Goal: Information Seeking & Learning: Learn about a topic

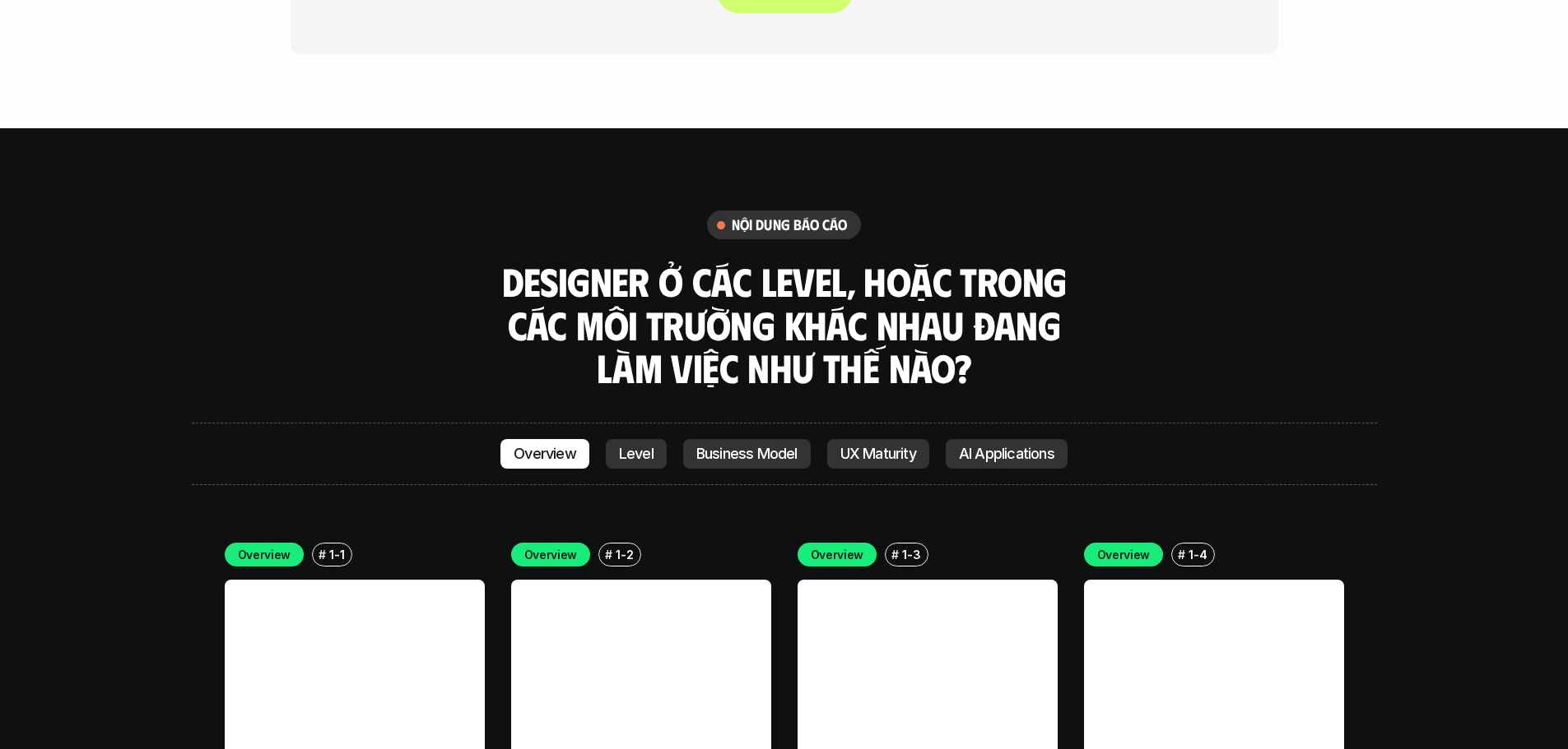
scroll to position [4442, 0]
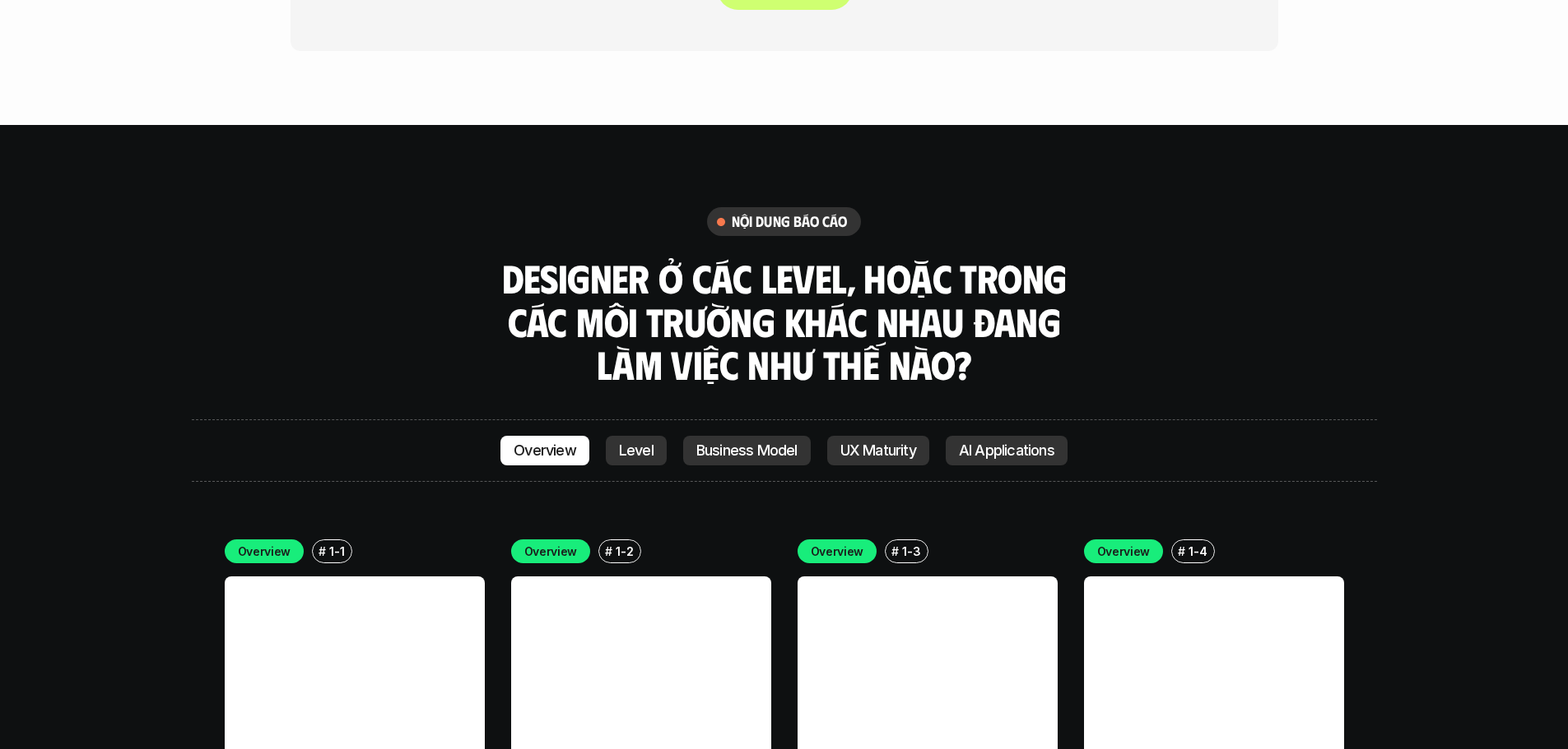
click at [619, 443] on p "Level" at bounding box center [635, 451] width 35 height 17
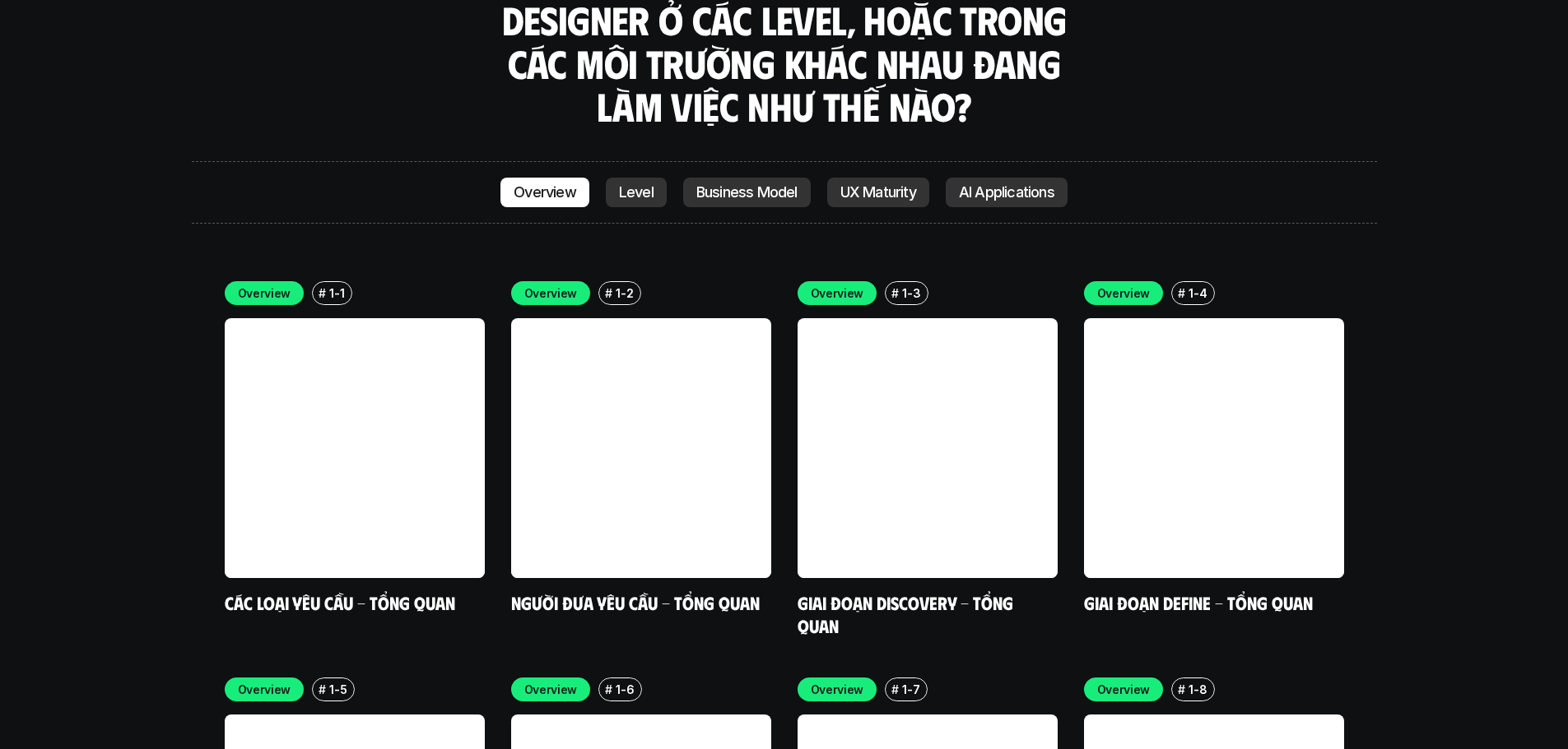
scroll to position [4696, 0]
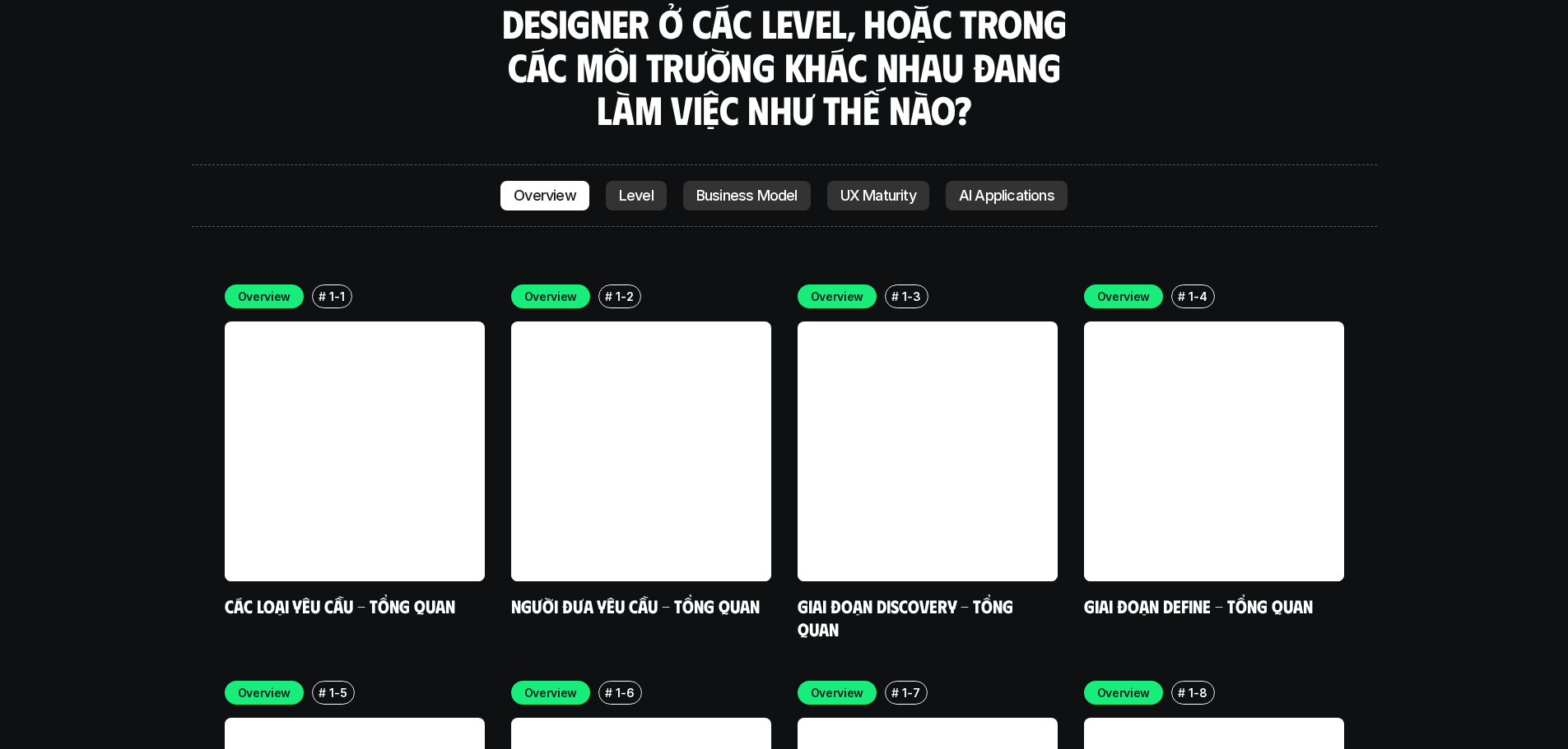
click at [625, 187] on p "Level" at bounding box center [635, 196] width 35 height 17
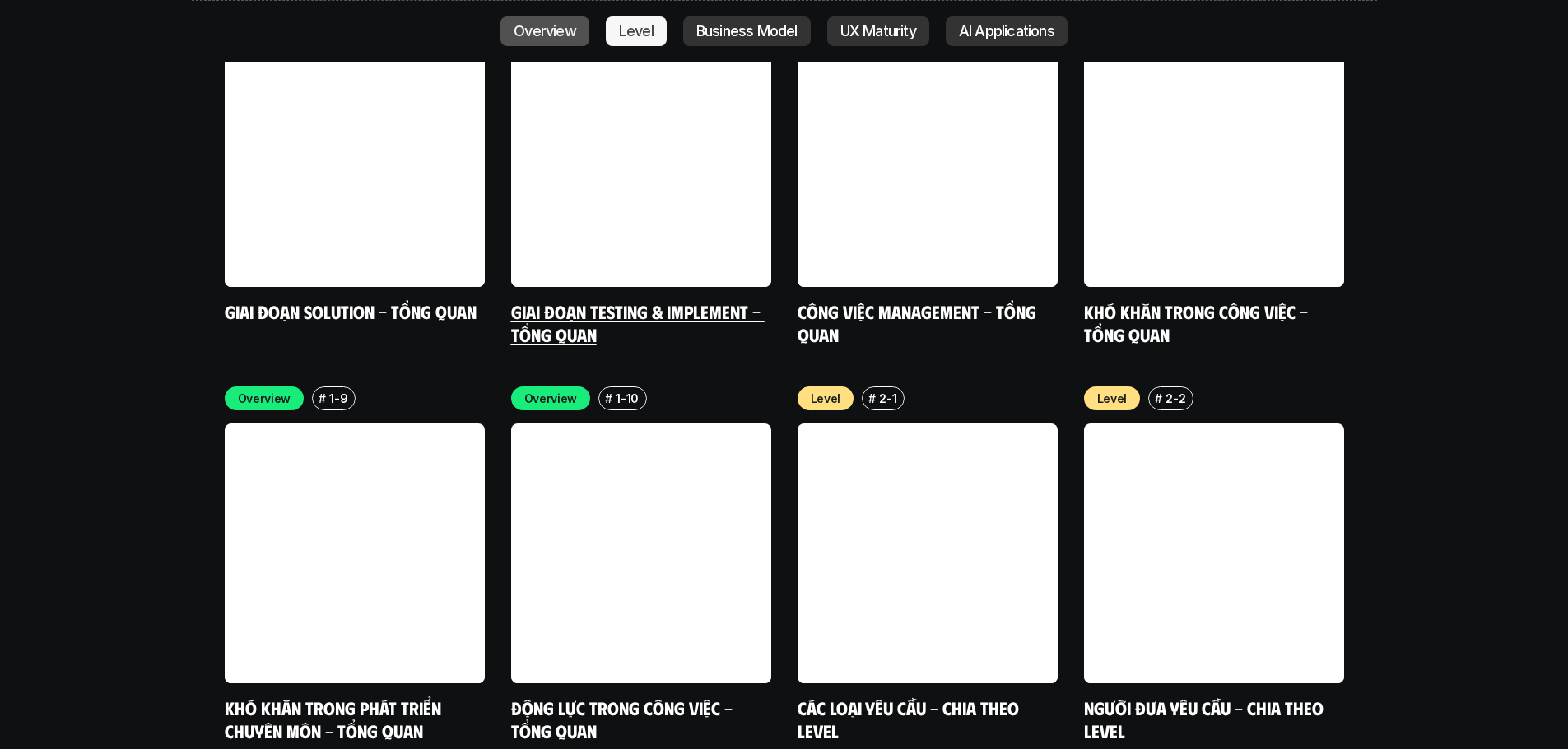
scroll to position [5601, 0]
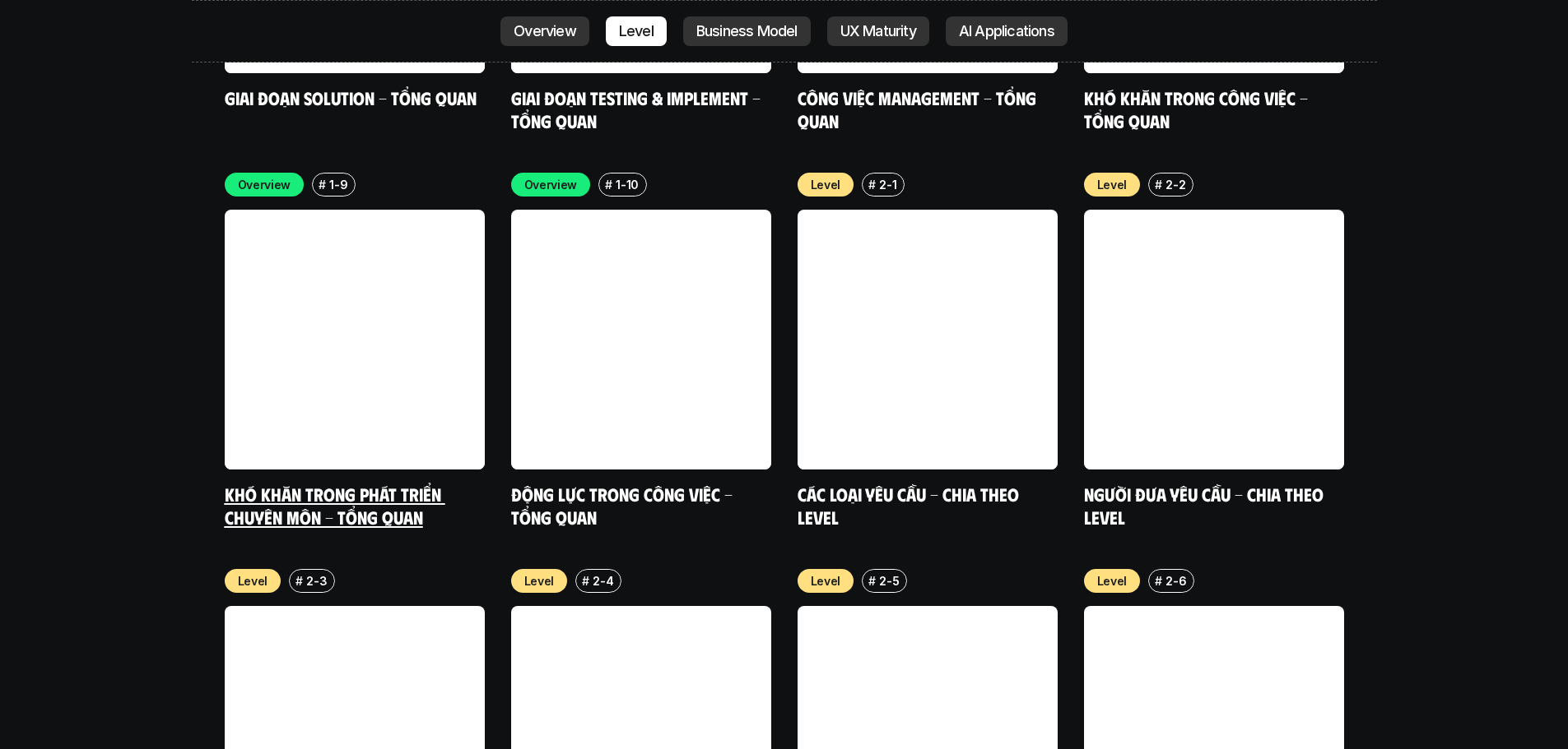
click at [397, 482] on link "Khó khăn trong phát triển chuyên môn - Tổng quan" at bounding box center [334, 505] width 220 height 46
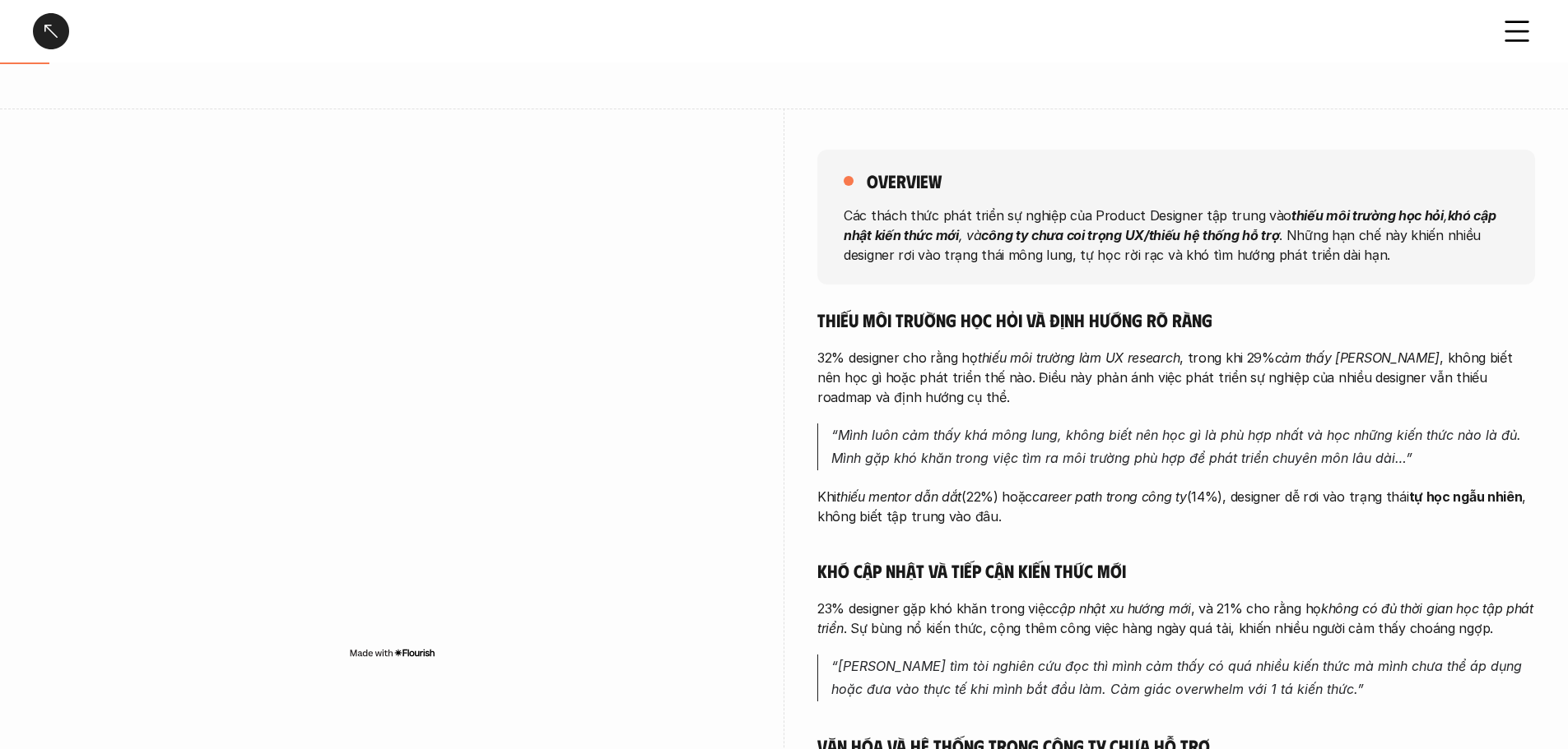
scroll to position [164, 0]
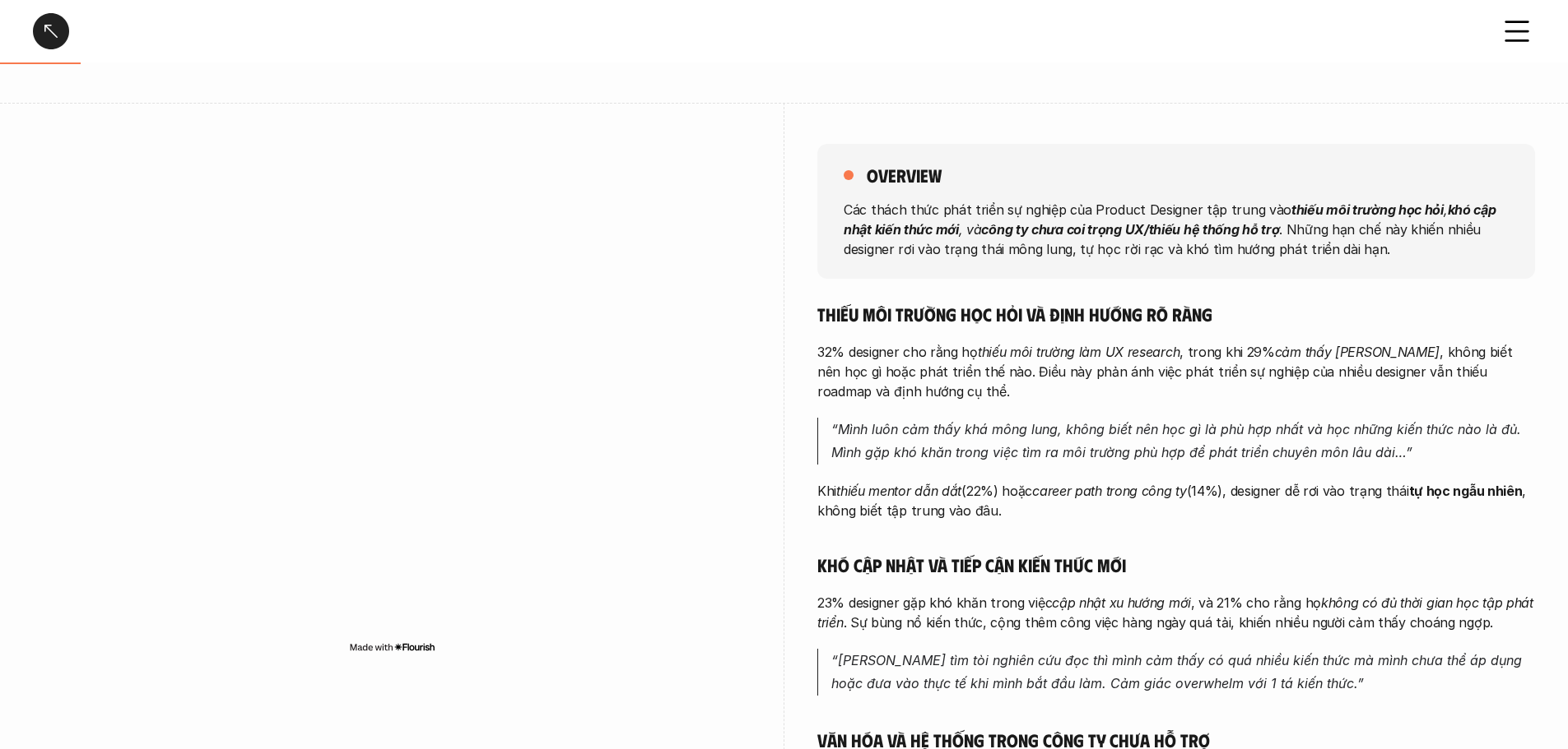
click at [897, 319] on h5 "Thiếu môi trường học hỏi và định hướng rõ ràng" at bounding box center [1176, 314] width 717 height 23
click at [897, 390] on p "32% designer cho rằng họ thiếu môi trường làm UX research , trong khi 29% cảm t…" at bounding box center [1176, 372] width 717 height 59
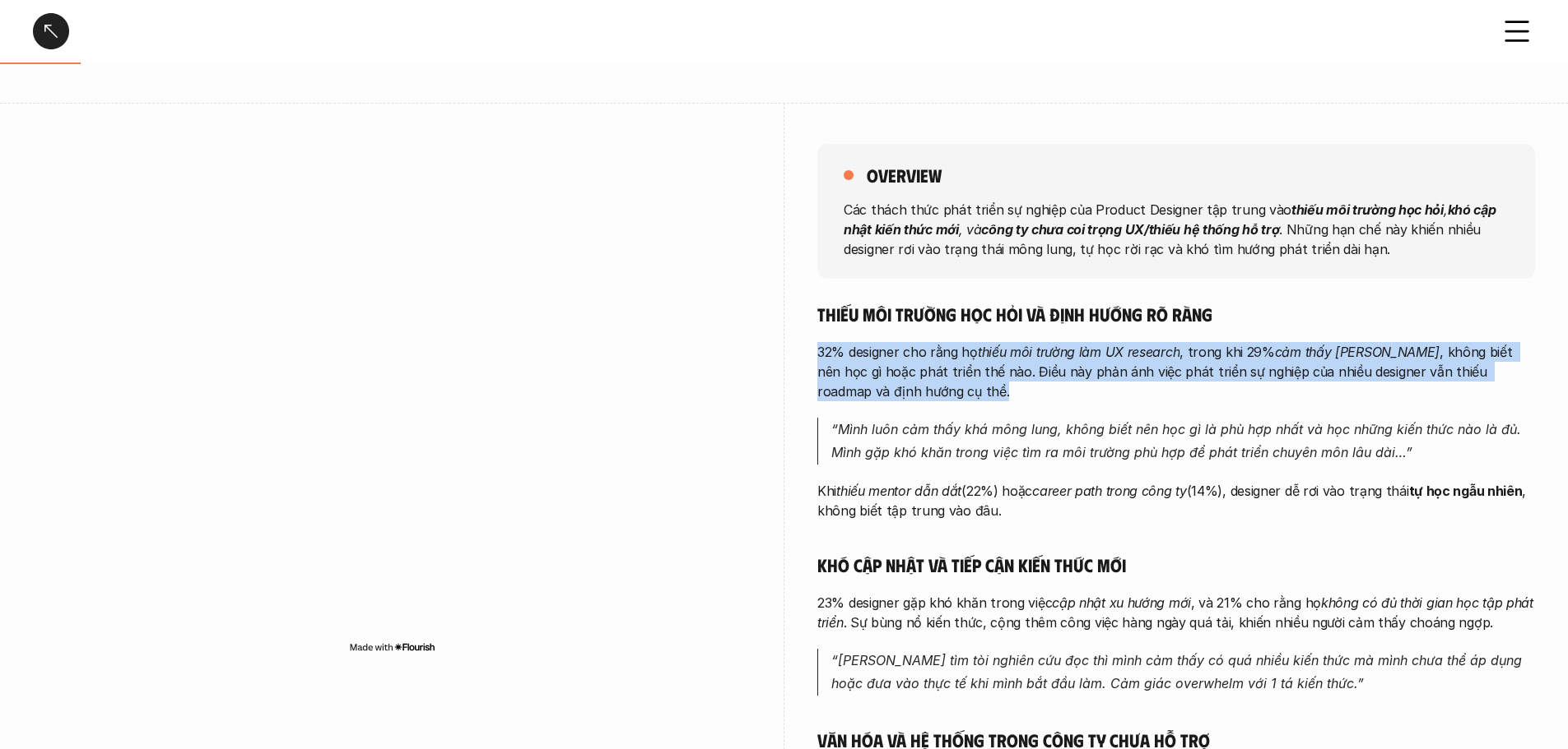
click at [897, 390] on p "32% designer cho rằng họ thiếu môi trường làm UX research , trong khi 29% cảm t…" at bounding box center [1176, 372] width 717 height 59
click at [897, 368] on p "32% designer cho rằng họ thiếu môi trường làm UX research , trong khi 29% cảm t…" at bounding box center [1176, 372] width 717 height 59
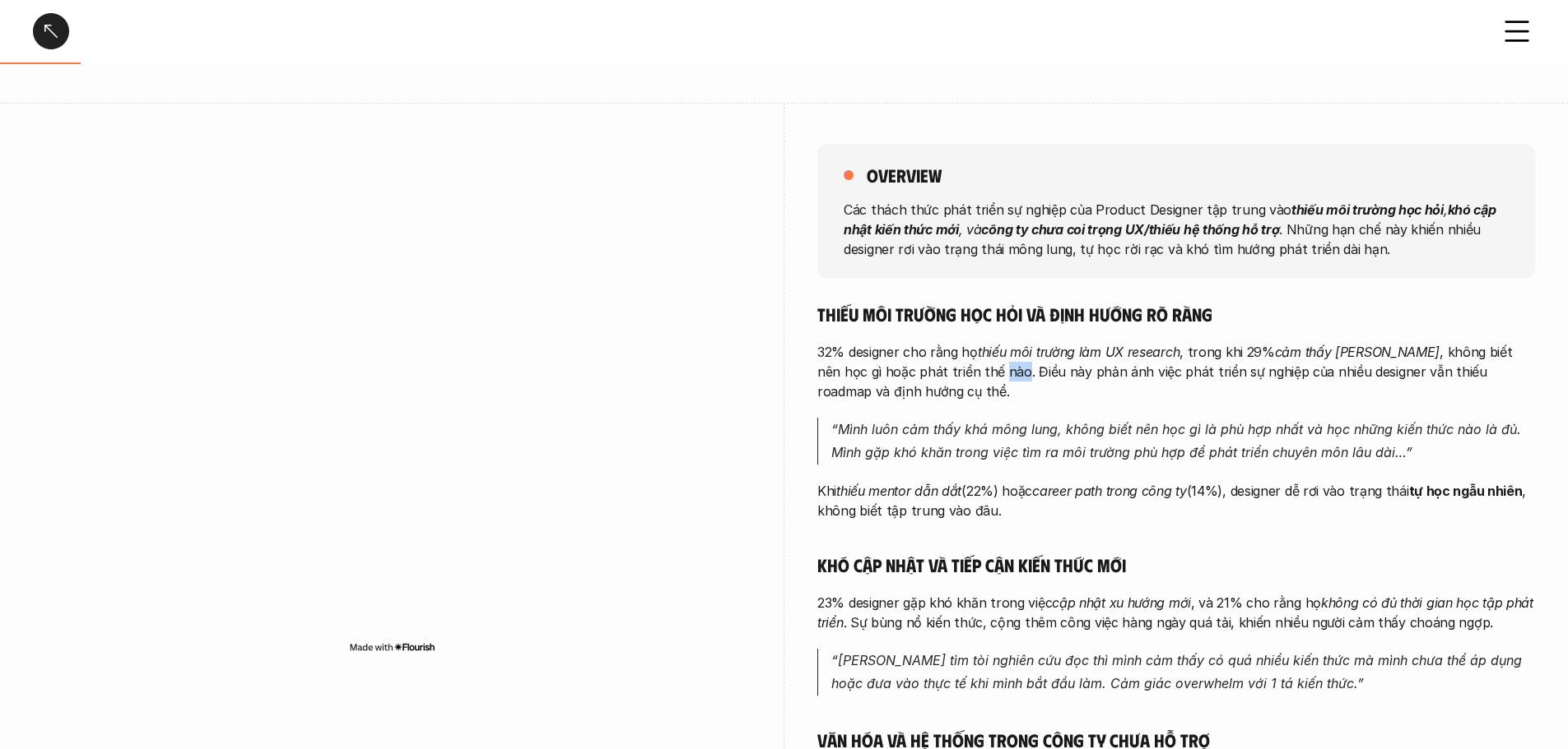
click at [897, 368] on p "32% designer cho rằng họ thiếu môi trường làm UX research , trong khi 29% cảm t…" at bounding box center [1176, 372] width 717 height 59
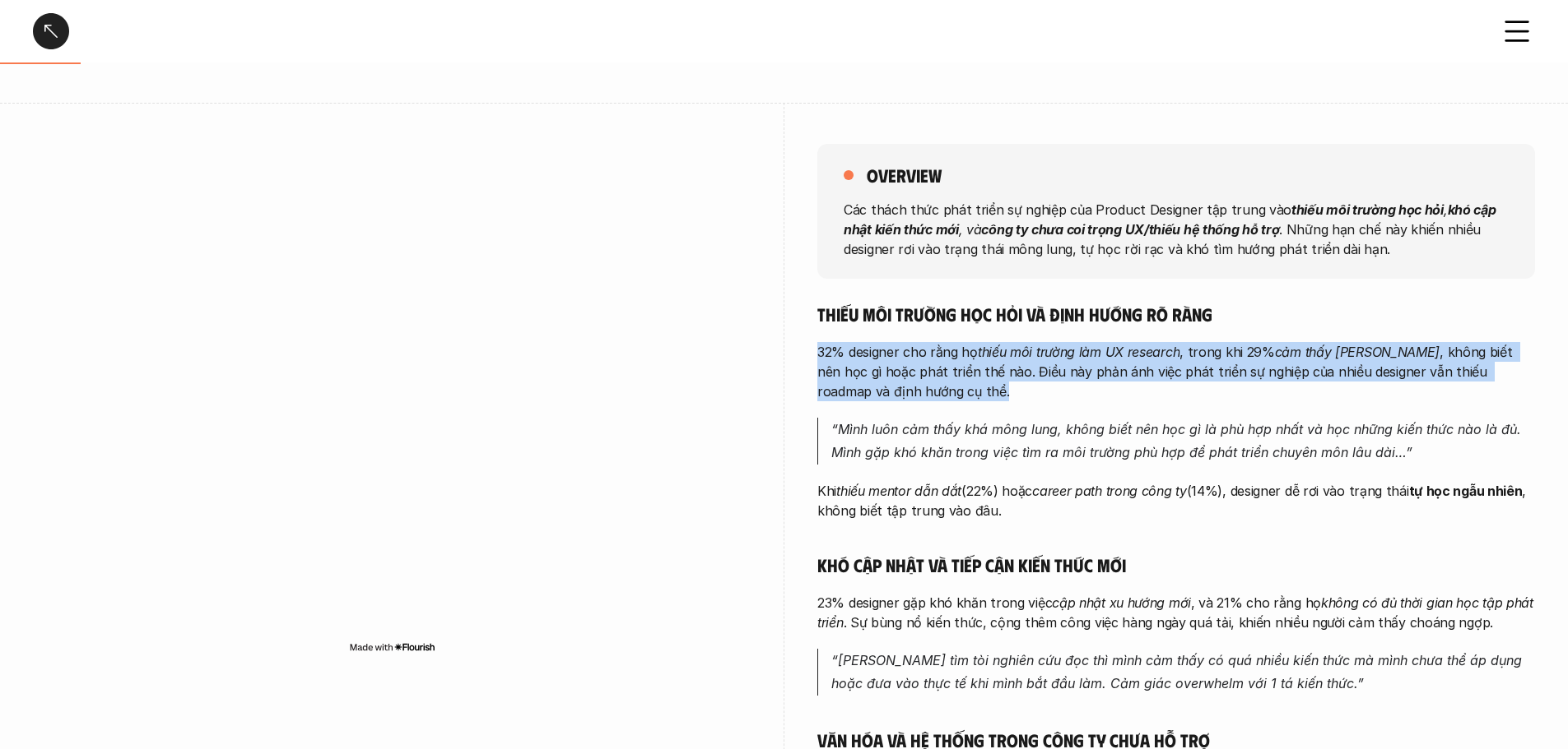
click at [897, 368] on p "32% designer cho rằng họ thiếu môi trường làm UX research , trong khi 29% cảm t…" at bounding box center [1176, 372] width 717 height 59
click at [897, 372] on p "32% designer cho rằng họ thiếu môi trường làm UX research , trong khi 29% cảm t…" at bounding box center [1176, 372] width 717 height 59
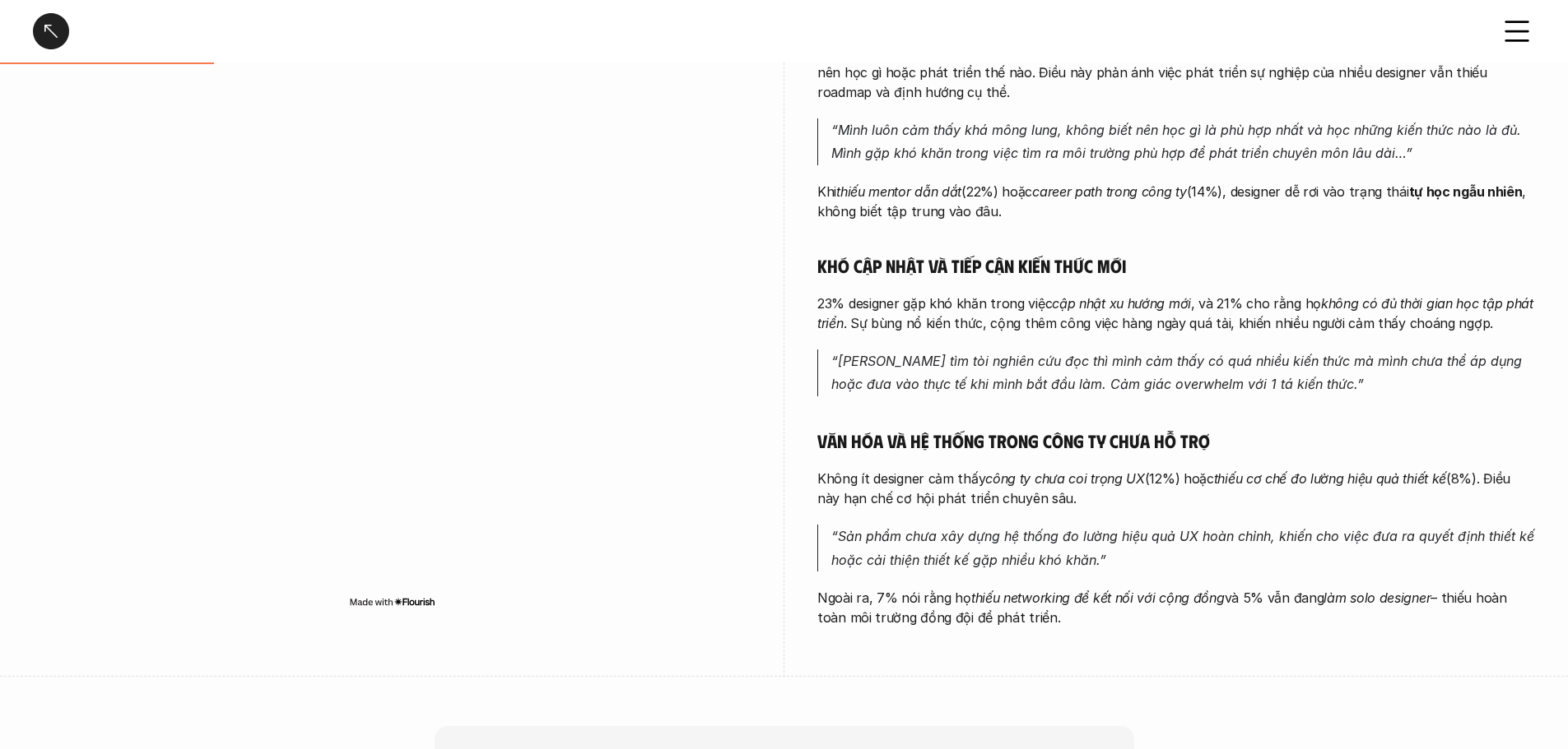
scroll to position [493, 0]
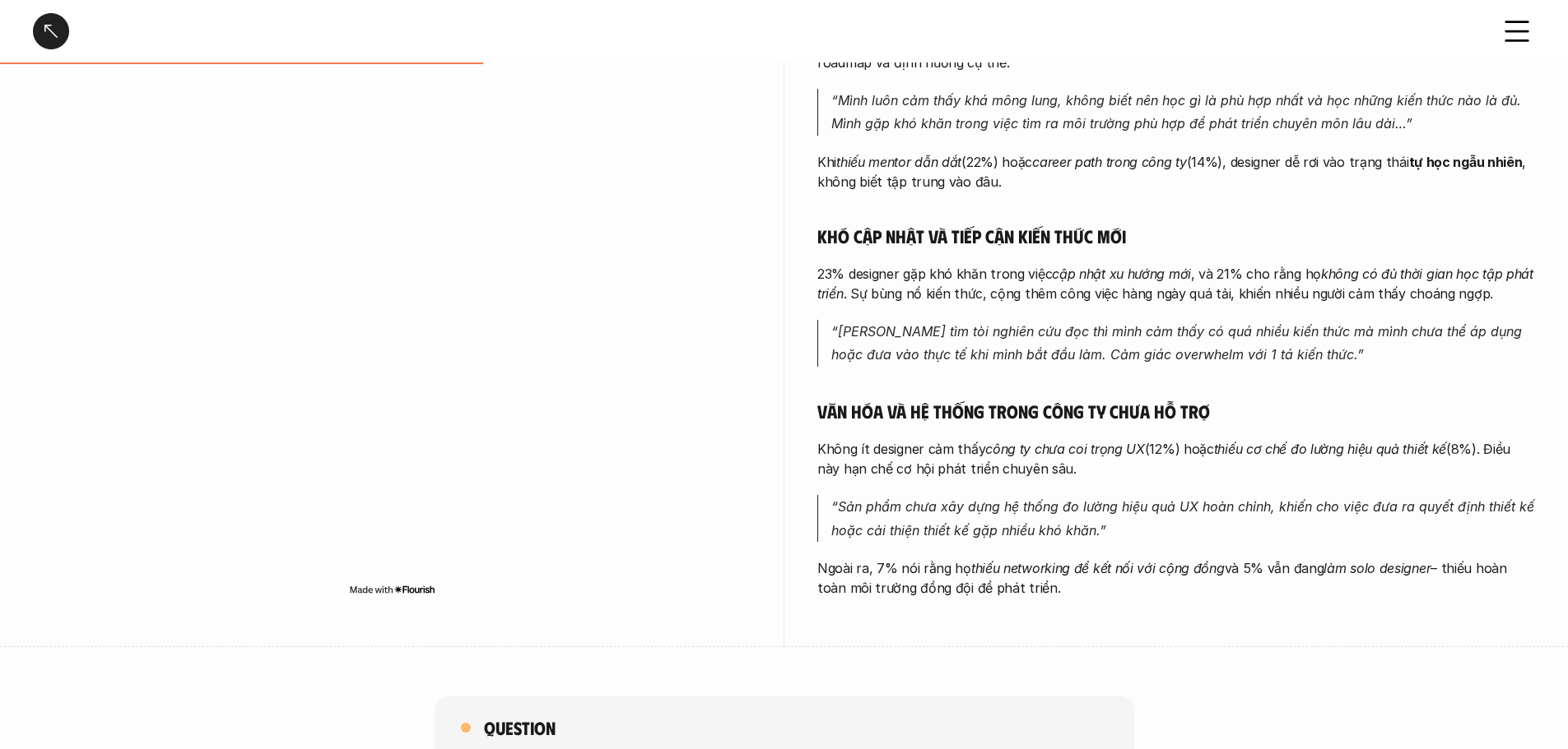
click at [897, 299] on p "23% designer gặp khó khăn trong việc cập nhật xu hướng mới , và 21% cho rằng họ…" at bounding box center [1176, 283] width 717 height 40
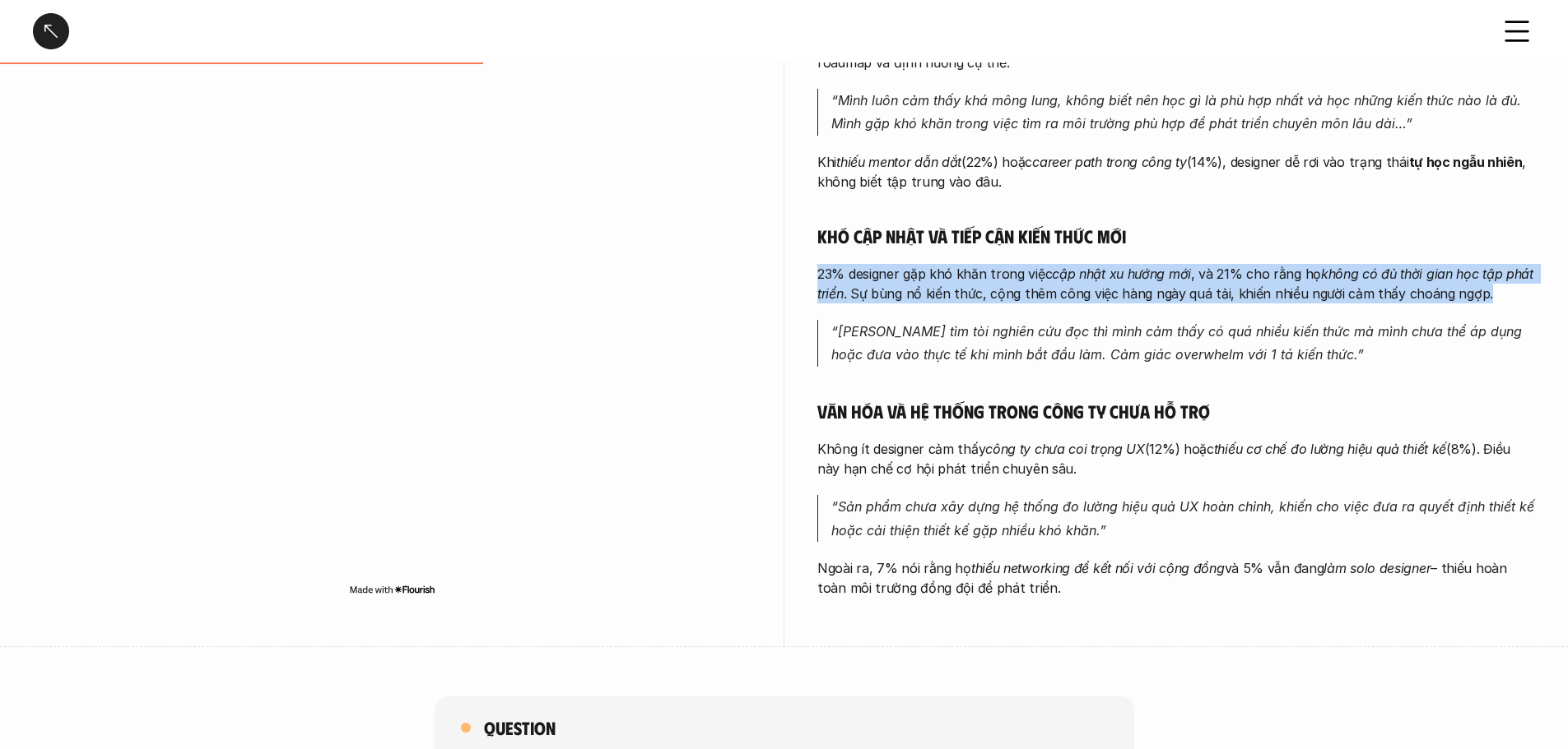
click at [897, 299] on p "23% designer gặp khó khăn trong việc cập nhật xu hướng mới , và 21% cho rằng họ…" at bounding box center [1176, 283] width 717 height 40
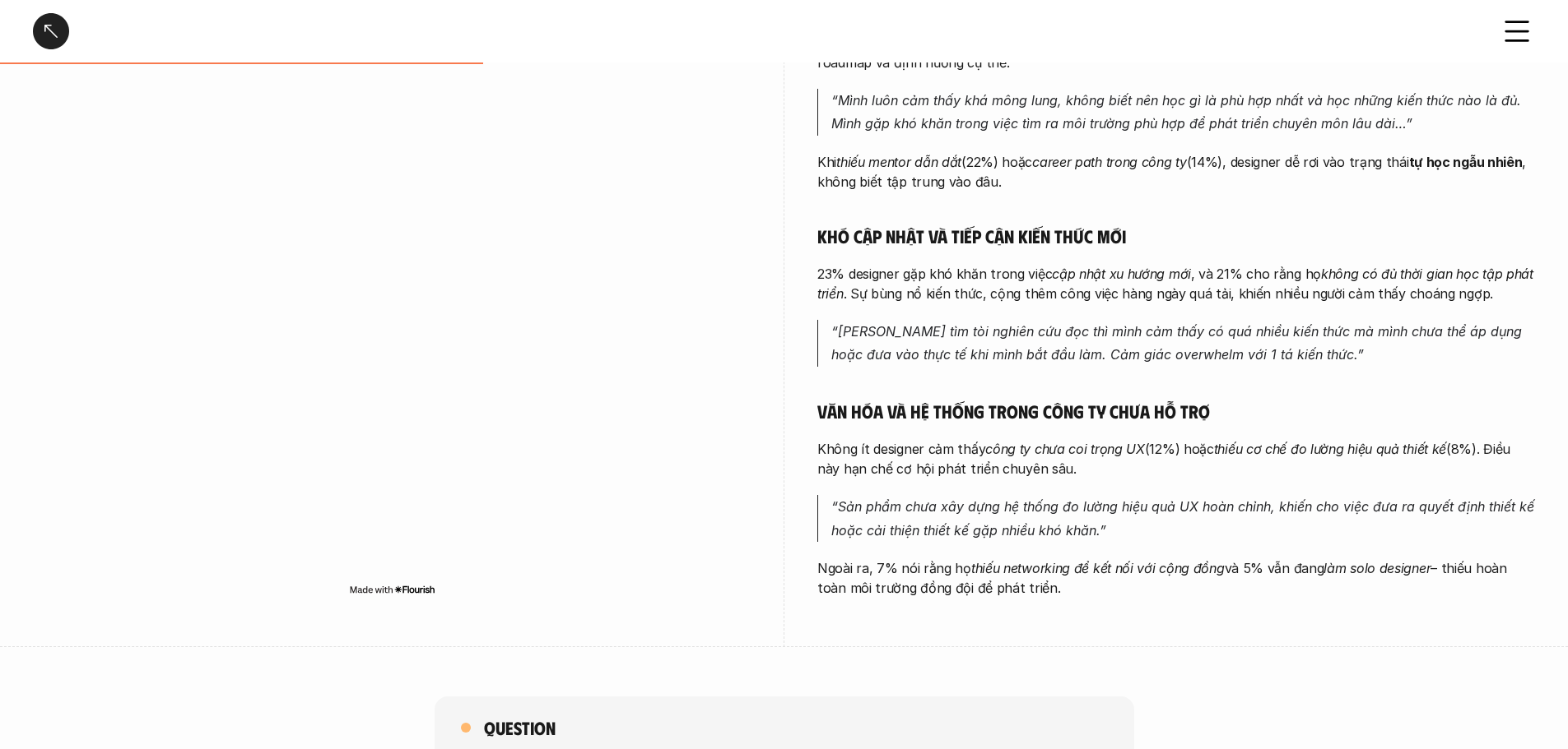
click at [897, 353] on em "“Càng tìm tòi nghiên cứu đọc thì mình cảm thấy có quá nhiều kiến thức mà mình c…" at bounding box center [1178, 343] width 695 height 40
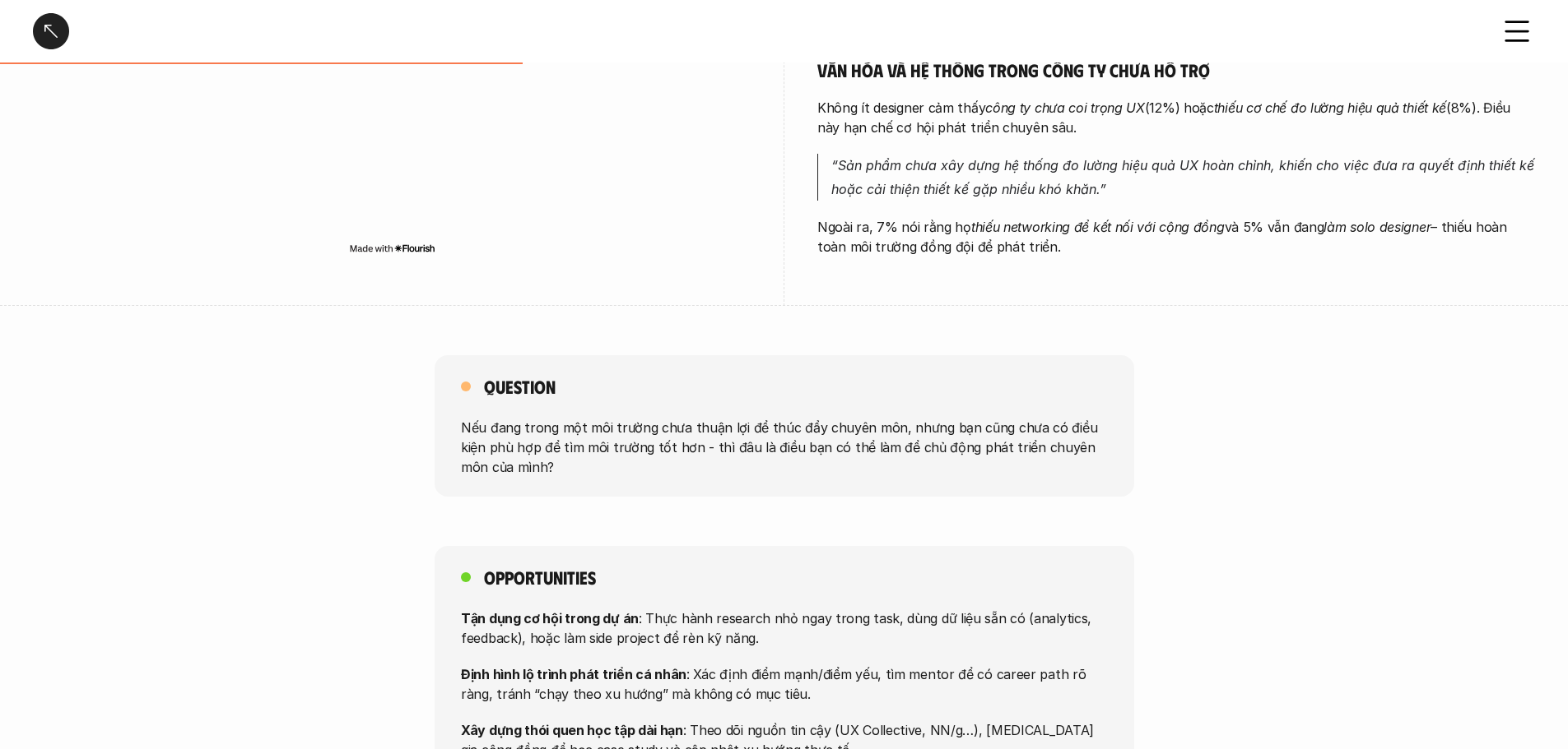
scroll to position [905, 0]
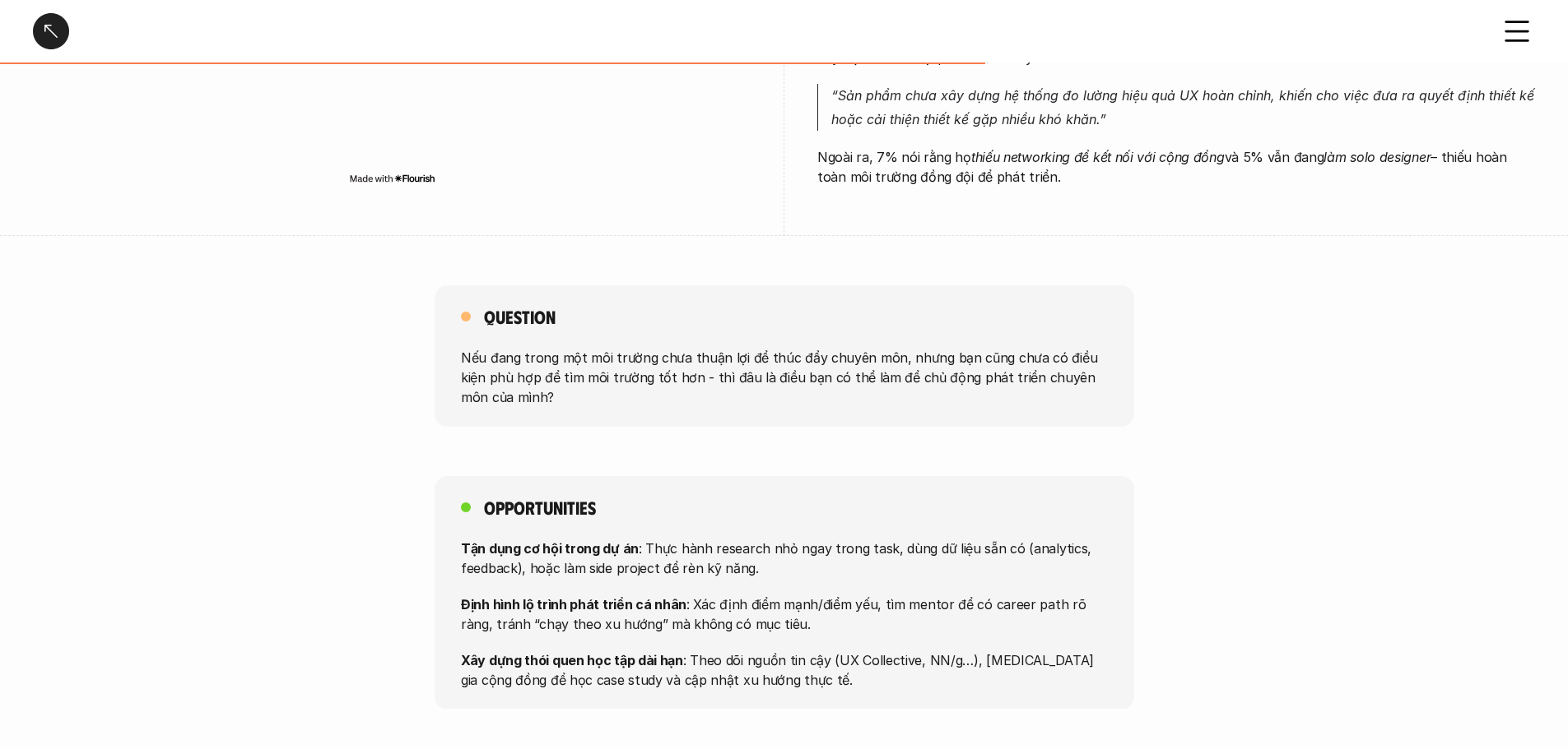
click at [583, 362] on p "Nếu đang trong một môi trường chưa thuận lợi để thúc đẩy chuyên môn, nhưng bạn …" at bounding box center [784, 377] width 646 height 59
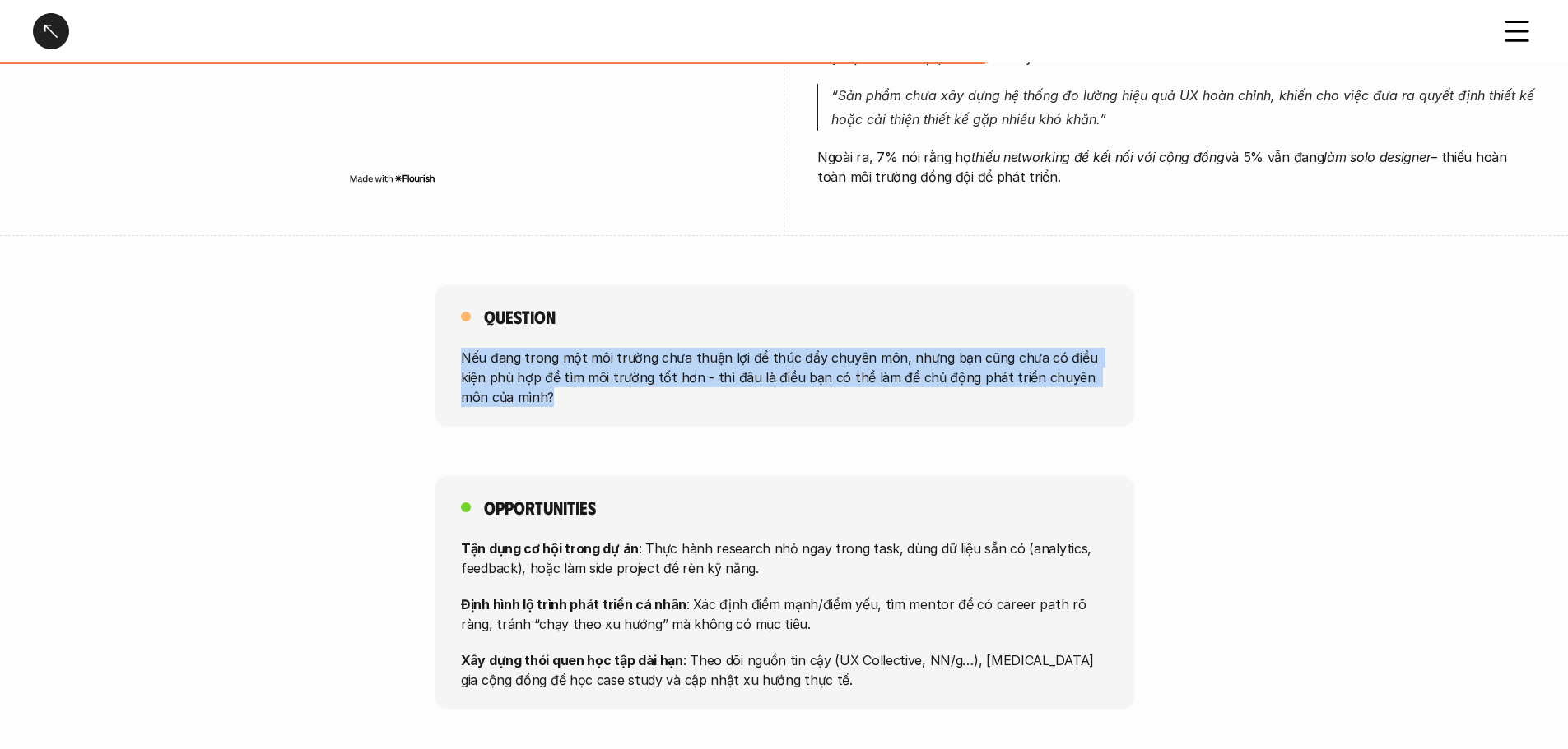
click at [583, 362] on p "Nếu đang trong một môi trường chưa thuận lợi để thúc đẩy chuyên môn, nhưng bạn …" at bounding box center [784, 377] width 646 height 59
click at [776, 364] on p "Nếu đang trong một môi trường chưa thuận lợi để thúc đẩy chuyên môn, nhưng bạn …" at bounding box center [784, 377] width 646 height 59
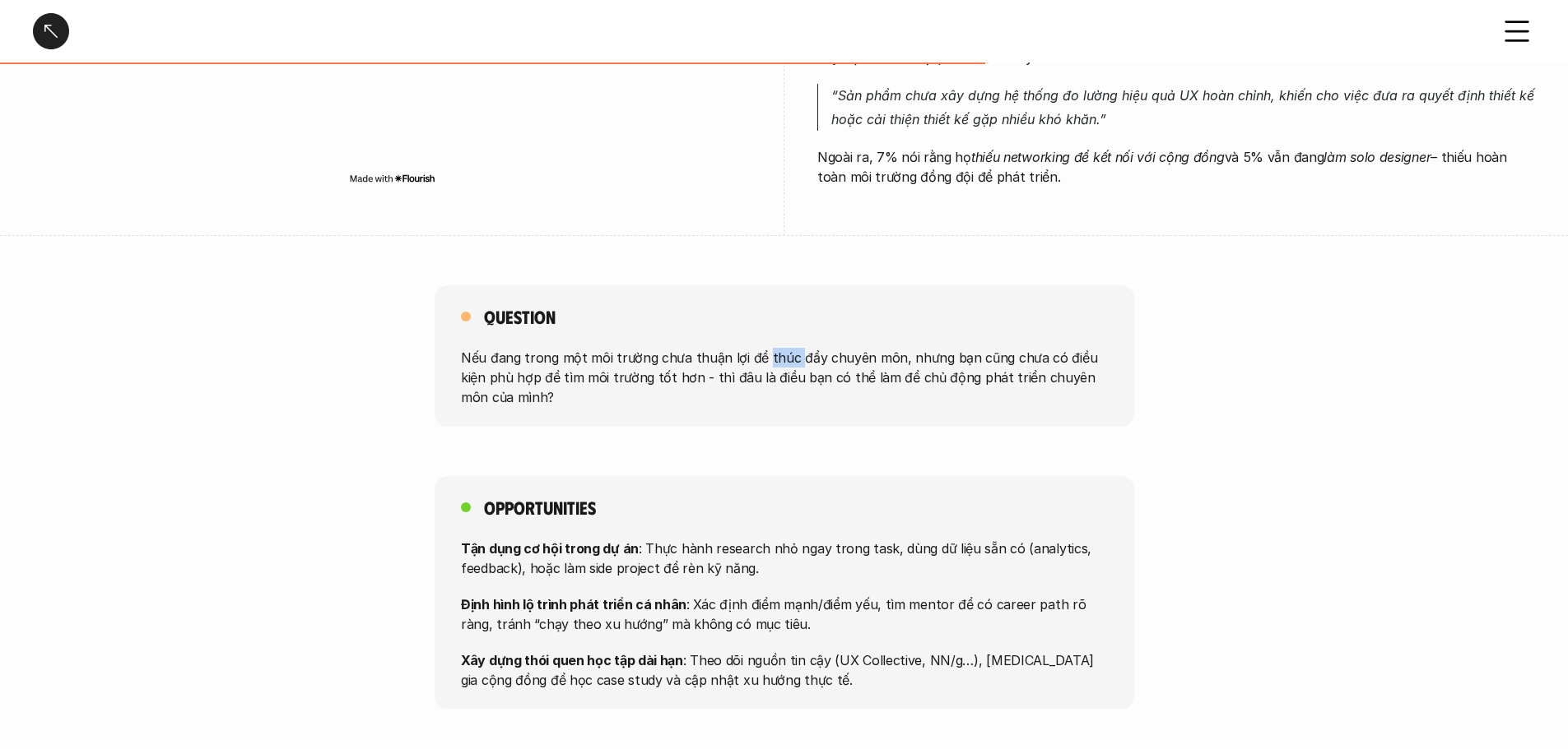
click at [776, 364] on p "Nếu đang trong một môi trường chưa thuận lợi để thúc đẩy chuyên môn, nhưng bạn …" at bounding box center [784, 377] width 646 height 59
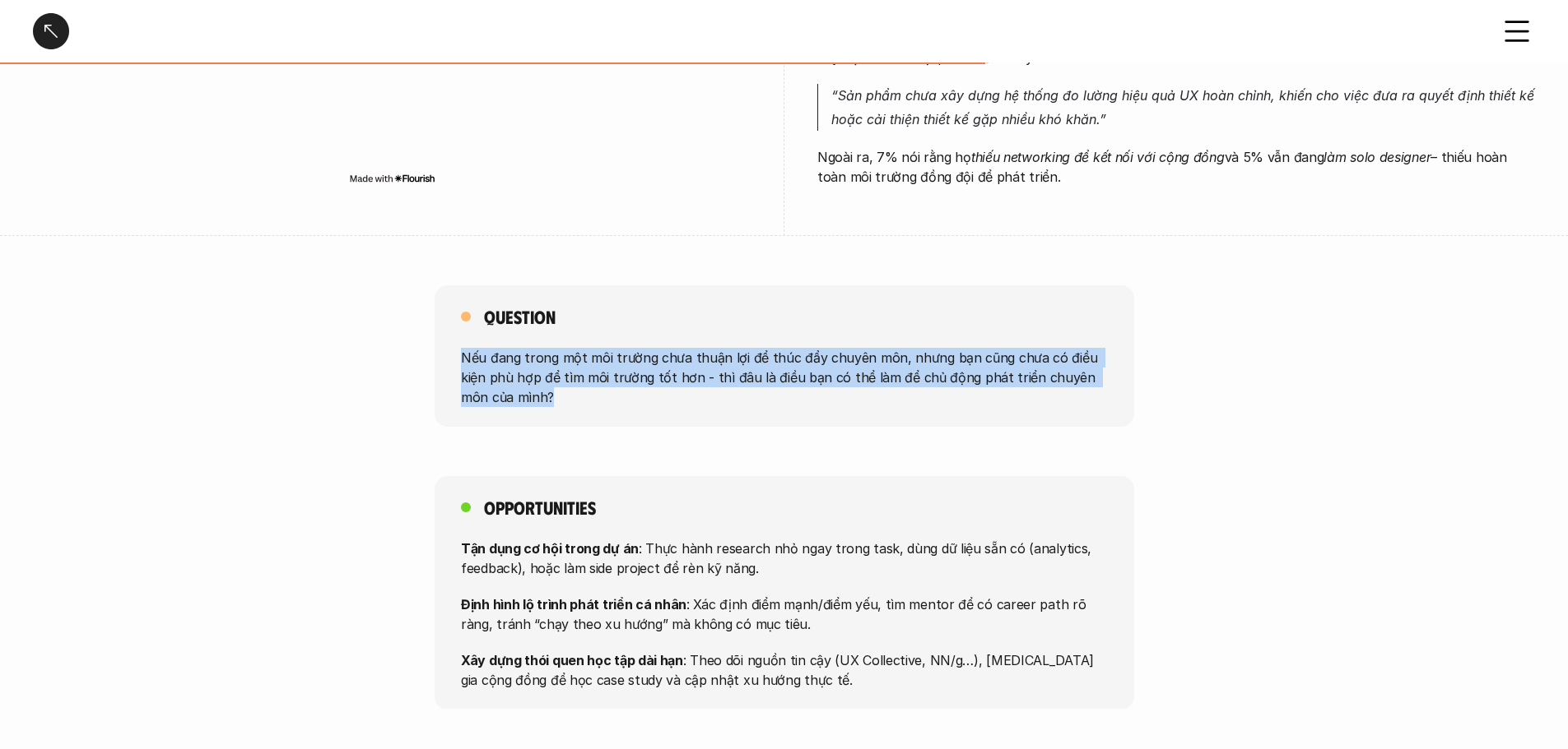
click at [776, 364] on p "Nếu đang trong một môi trường chưa thuận lợi để thúc đẩy chuyên môn, nhưng bạn …" at bounding box center [784, 377] width 646 height 59
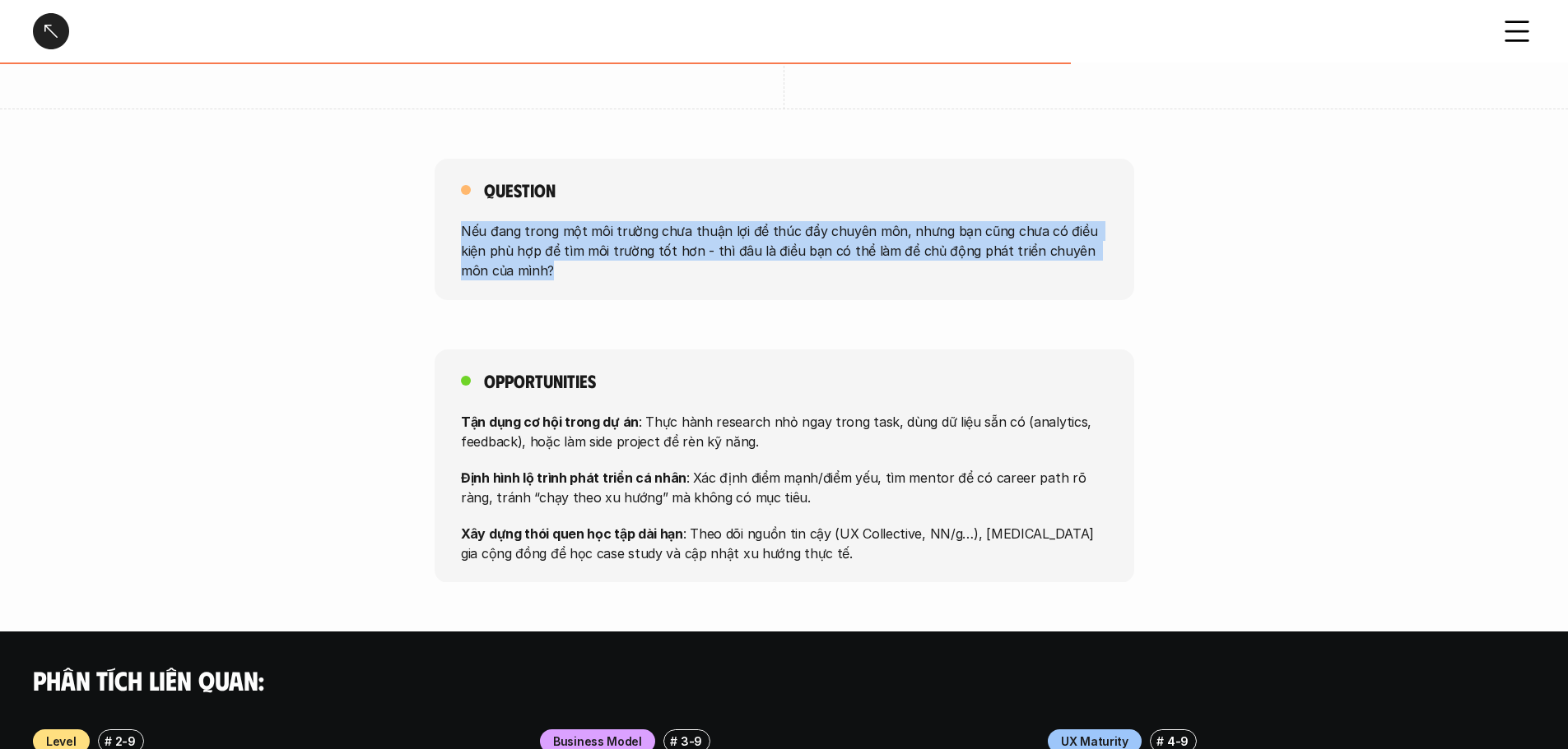
scroll to position [1070, 0]
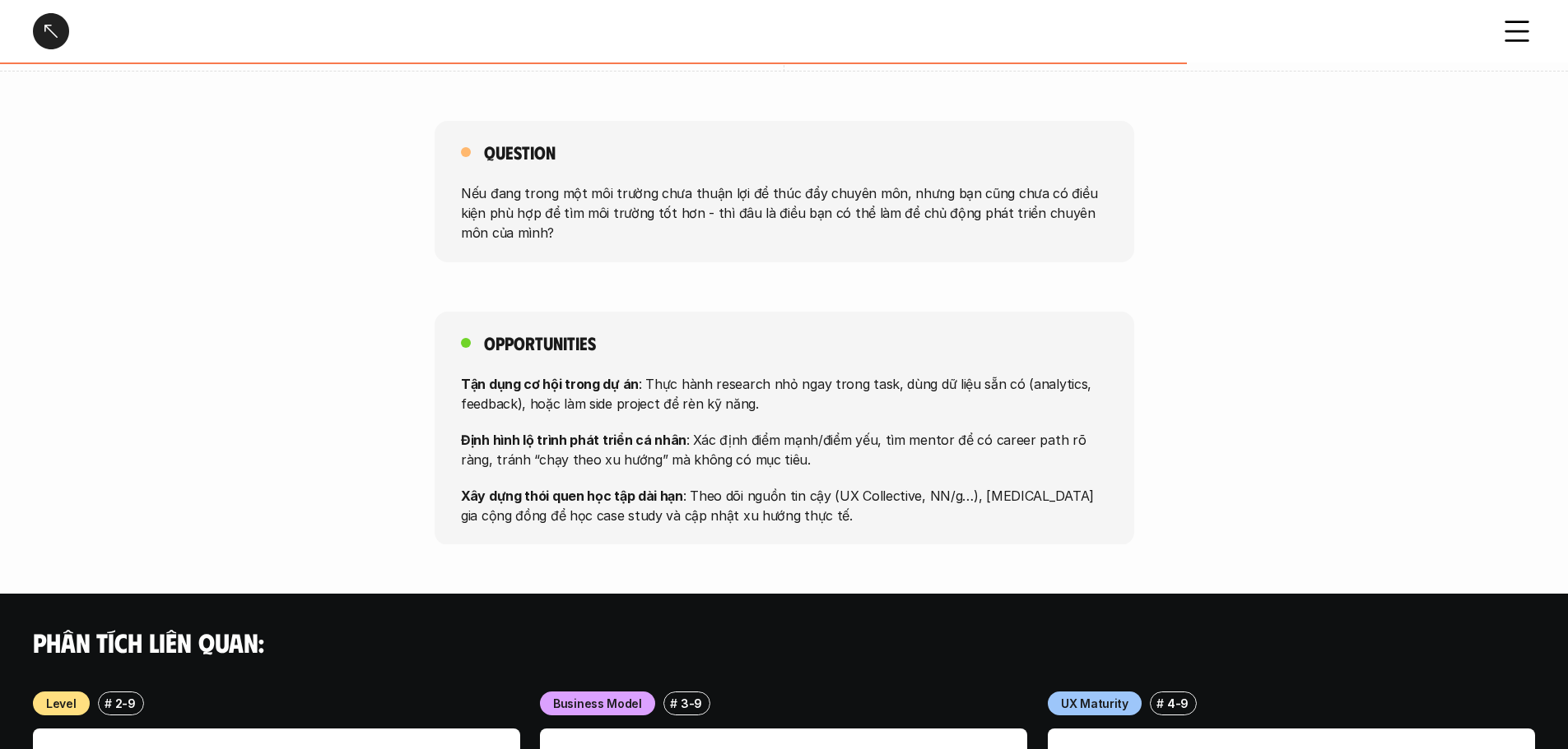
click at [546, 418] on div "Tận dụng cơ hội trong dự án : Thực hành research nhỏ ngay trong task, dùng dữ l…" at bounding box center [784, 449] width 646 height 151
click at [561, 399] on p "Tận dụng cơ hội trong dự án : Thực hành research nhỏ ngay trong task, dùng dữ l…" at bounding box center [784, 393] width 646 height 40
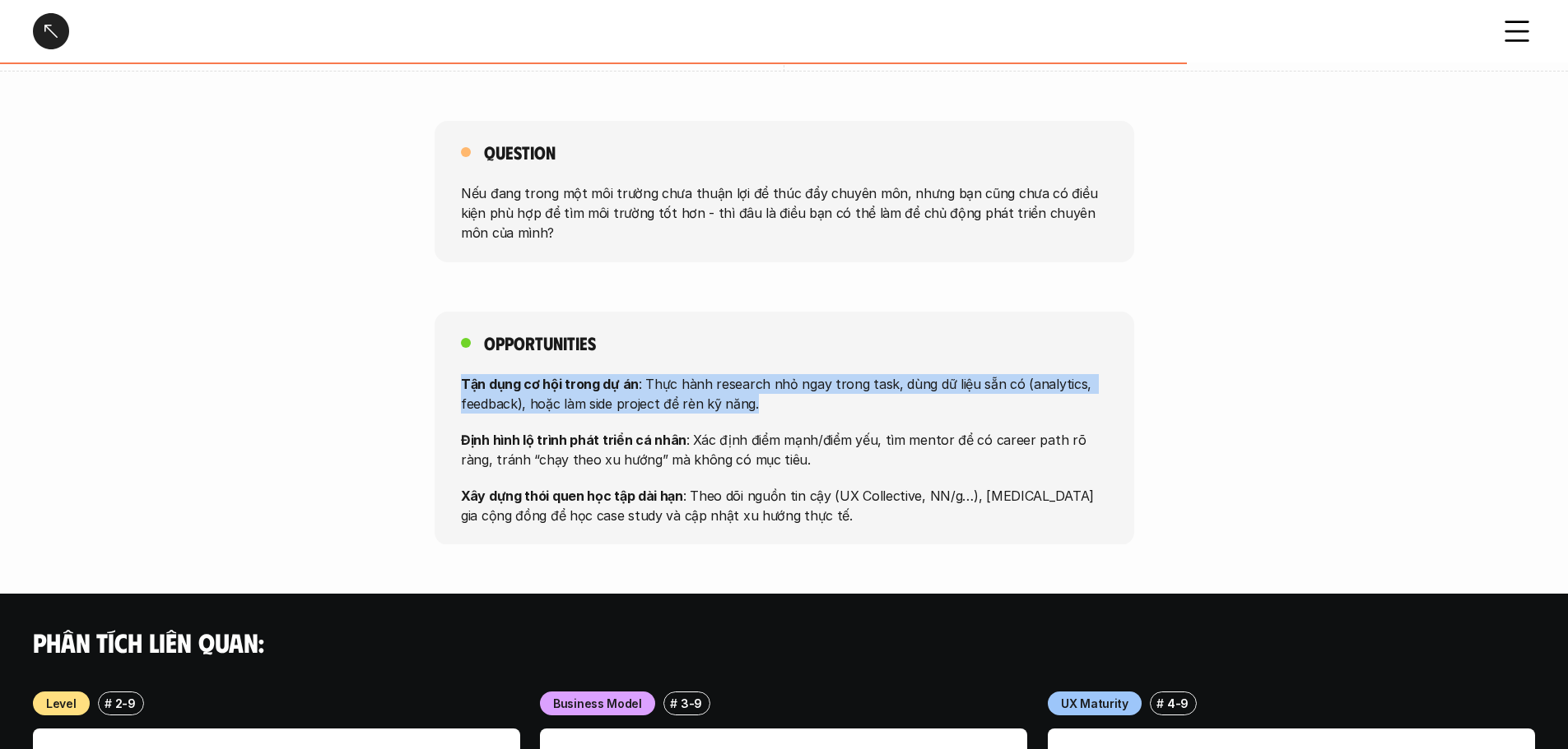
click at [561, 399] on p "Tận dụng cơ hội trong dự án : Thực hành research nhỏ ngay trong task, dùng dữ l…" at bounding box center [784, 393] width 646 height 40
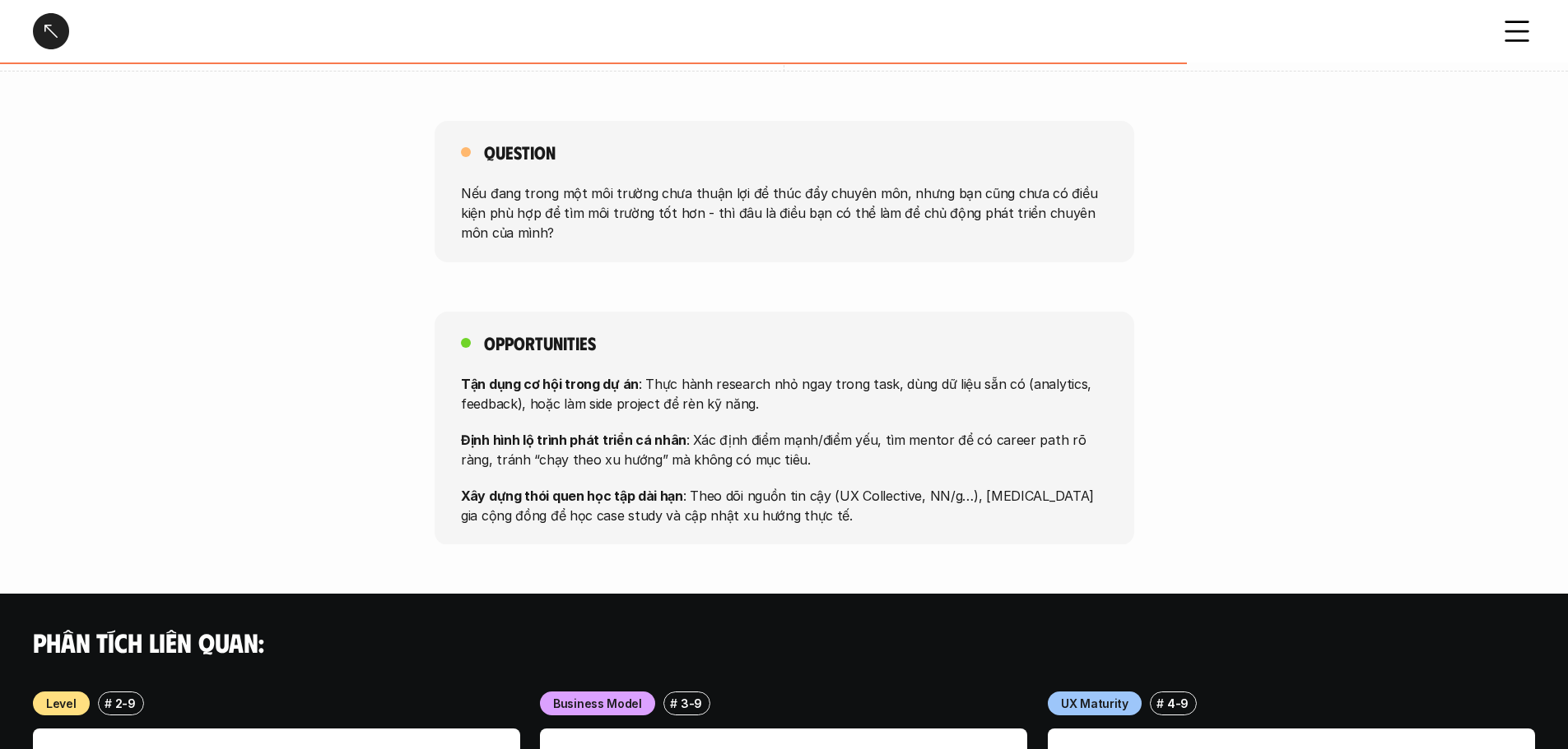
click at [570, 452] on p "Định hình lộ trình phát triển cá nhân : Xác định điểm mạnh/điểm yếu, tìm mentor…" at bounding box center [784, 449] width 646 height 40
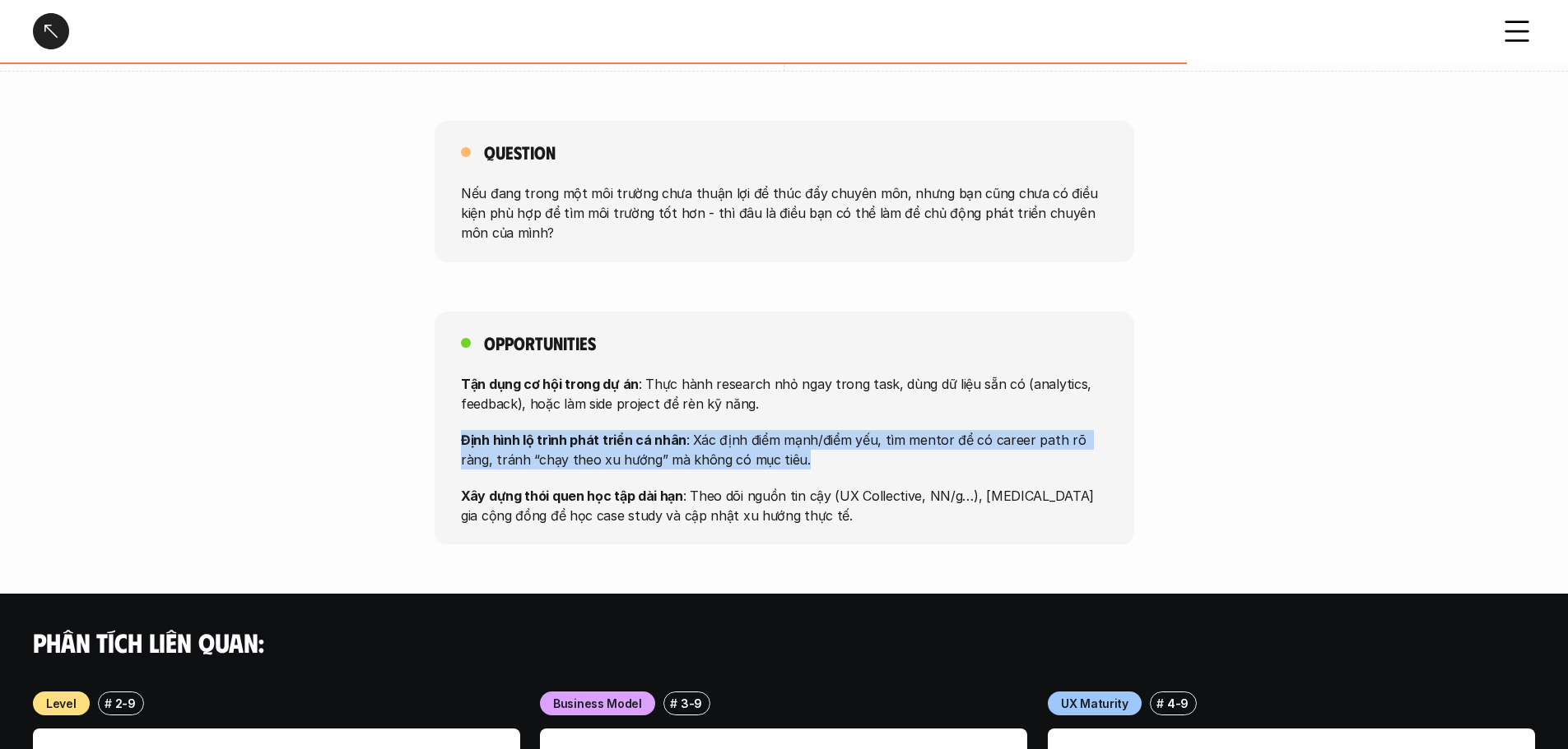
click at [570, 452] on p "Định hình lộ trình phát triển cá nhân : Xác định điểm mạnh/điểm yếu, tìm mentor…" at bounding box center [784, 449] width 646 height 40
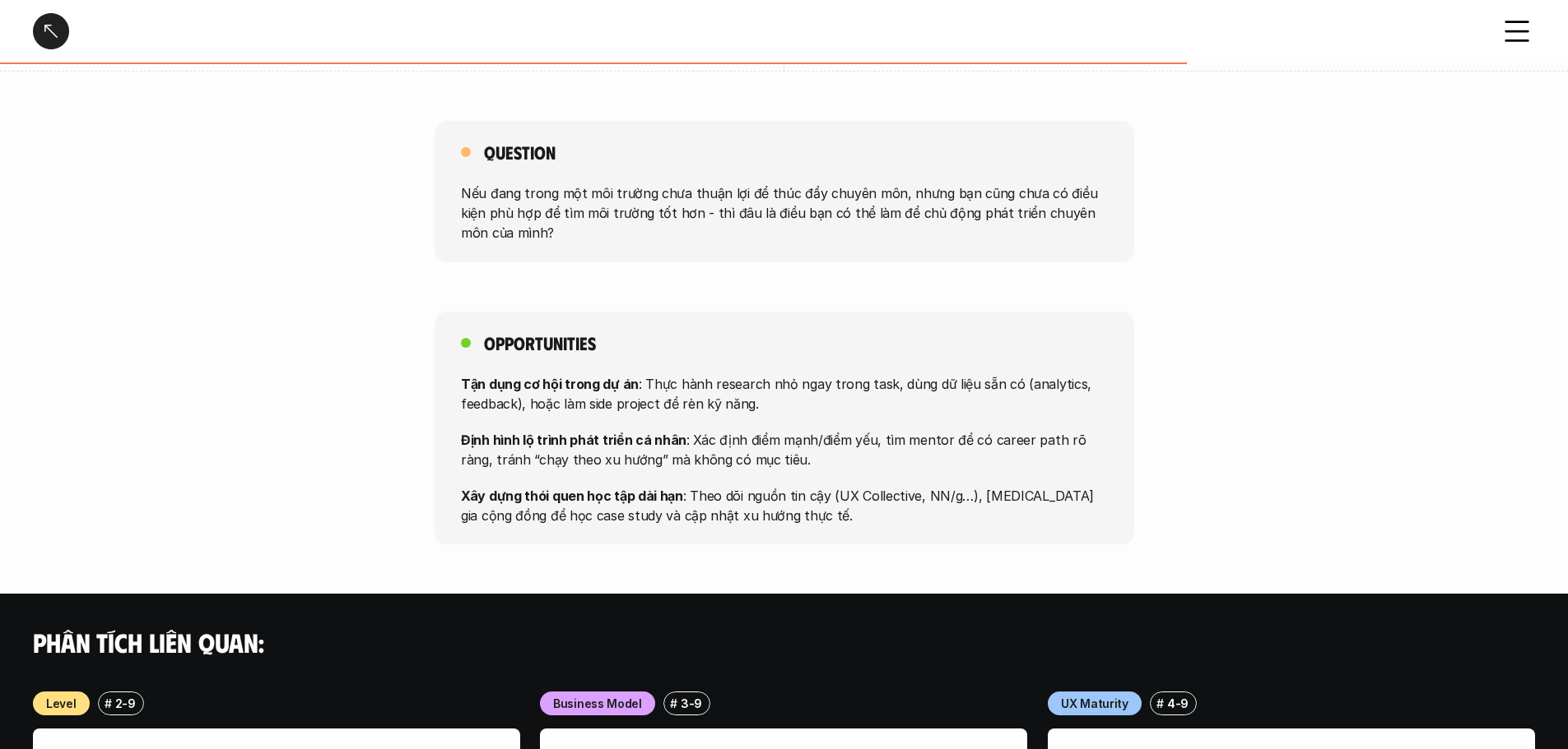
click at [570, 500] on strong "Xây dựng thói quen học tập dài hạn" at bounding box center [571, 495] width 222 height 17
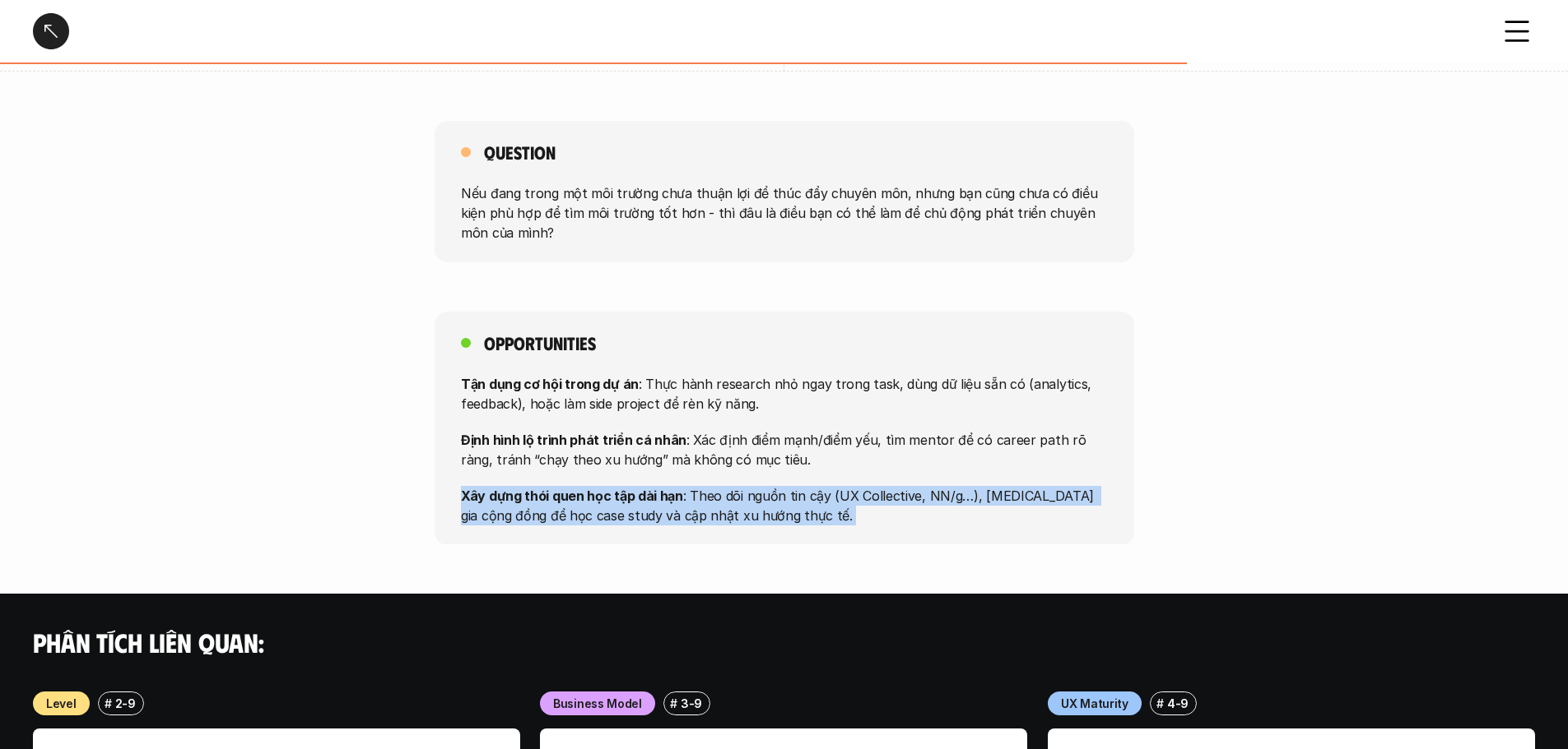
click at [570, 500] on strong "Xây dựng thói quen học tập dài hạn" at bounding box center [571, 495] width 222 height 17
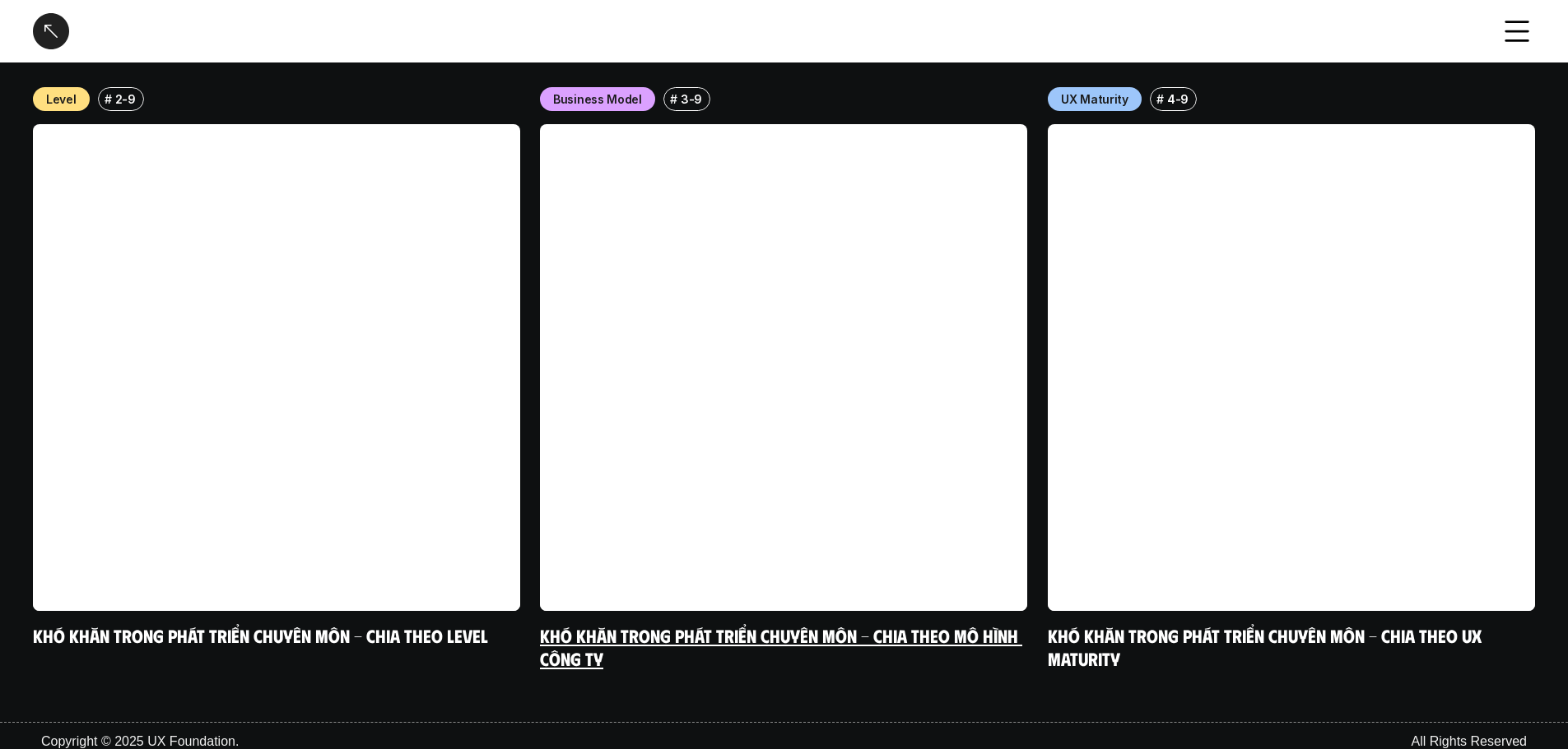
scroll to position [1686, 0]
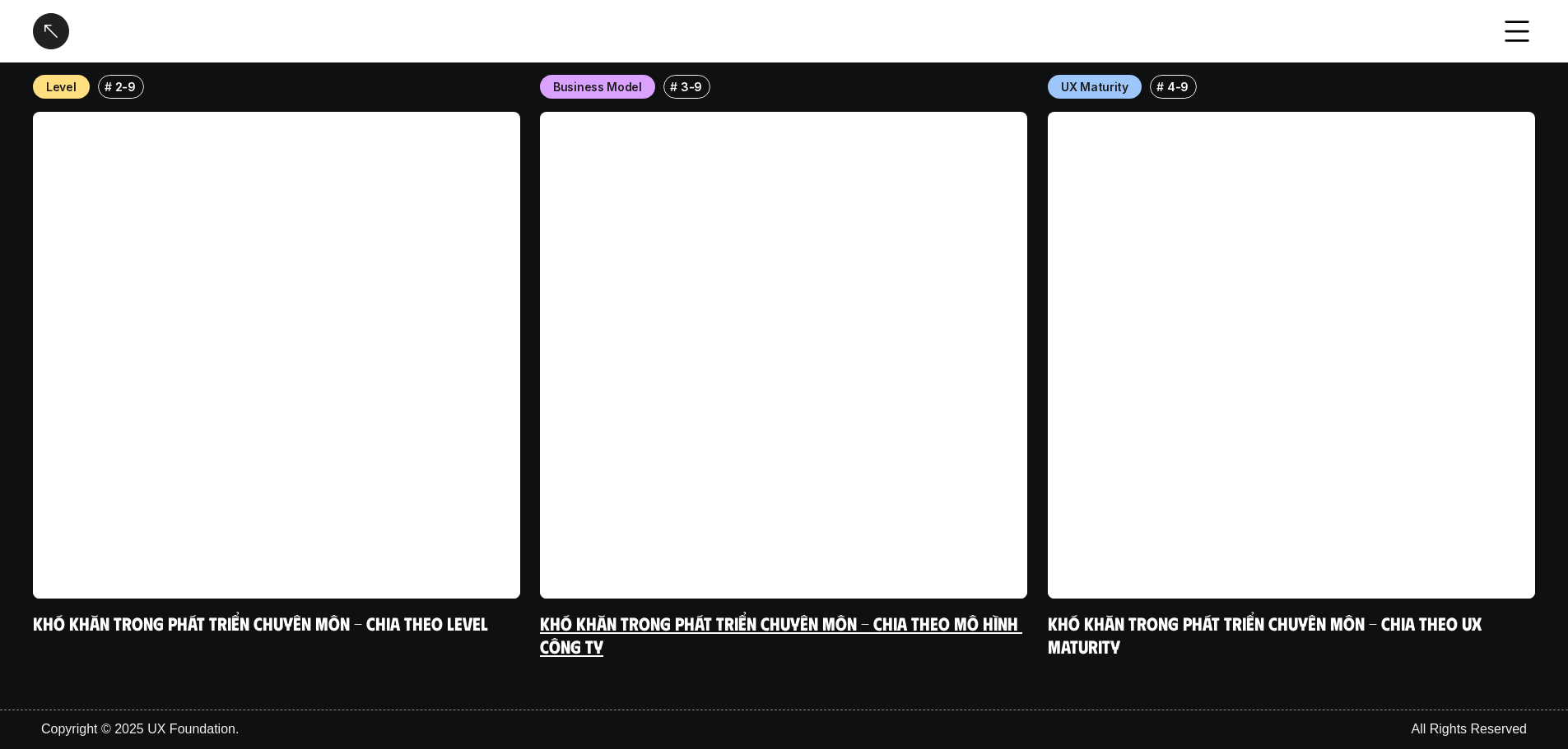
click at [786, 572] on div "Business Model # 3-9 Khó khăn trong phát triển chuyên môn - Chia theo mô hình c…" at bounding box center [783, 366] width 487 height 582
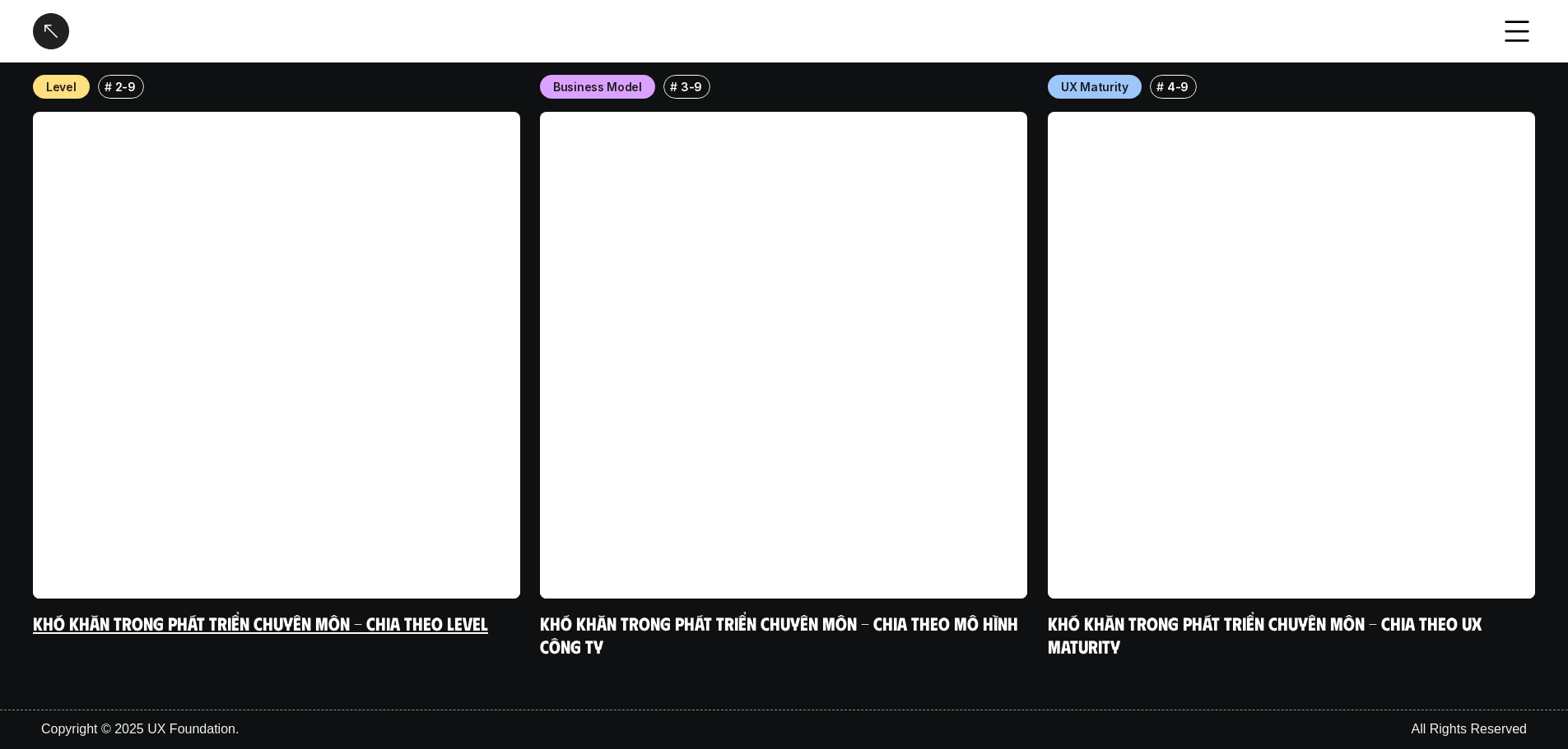
click at [353, 572] on link "Khó khăn trong phát triển chuyên môn - Chia theo level" at bounding box center [260, 623] width 455 height 22
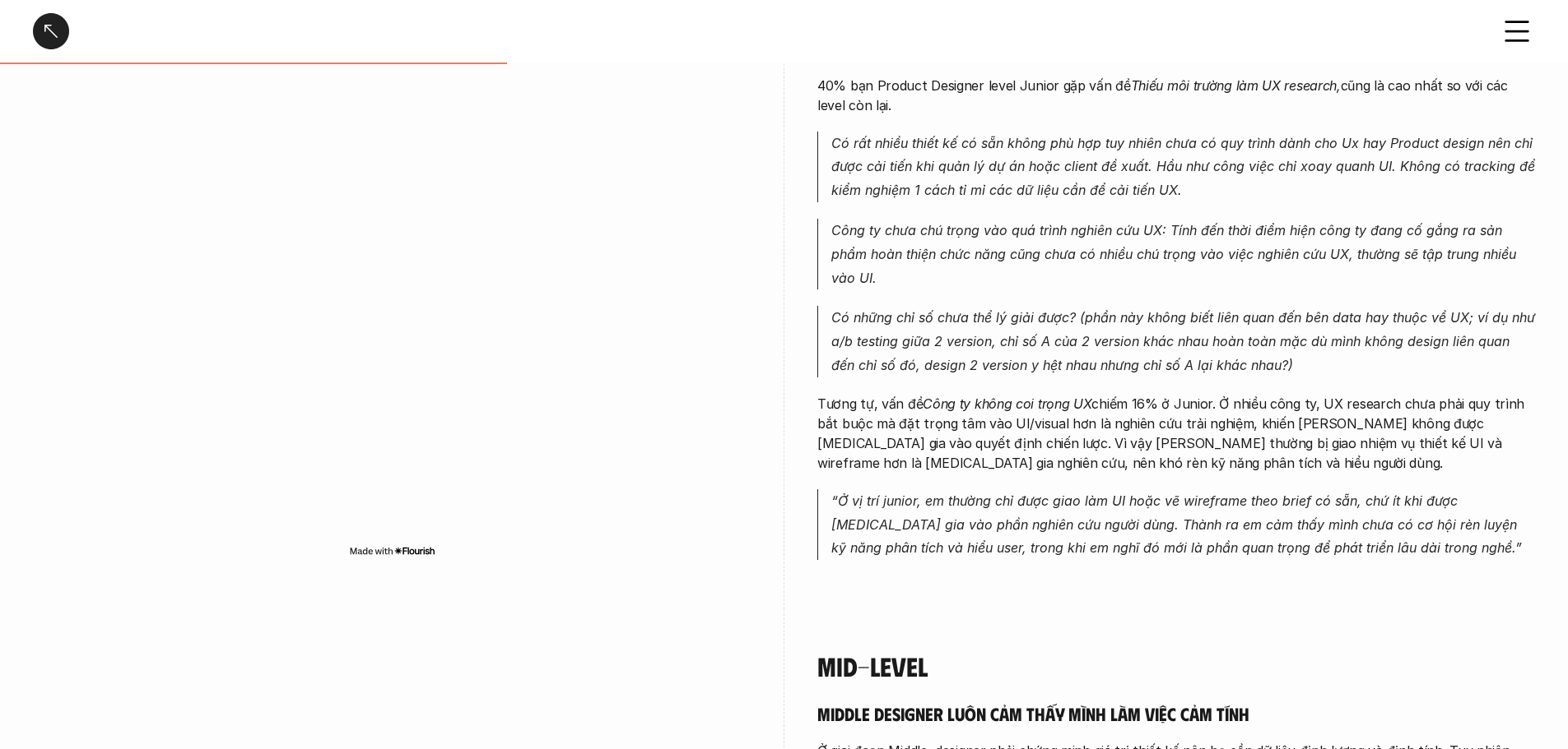
scroll to position [2138, 0]
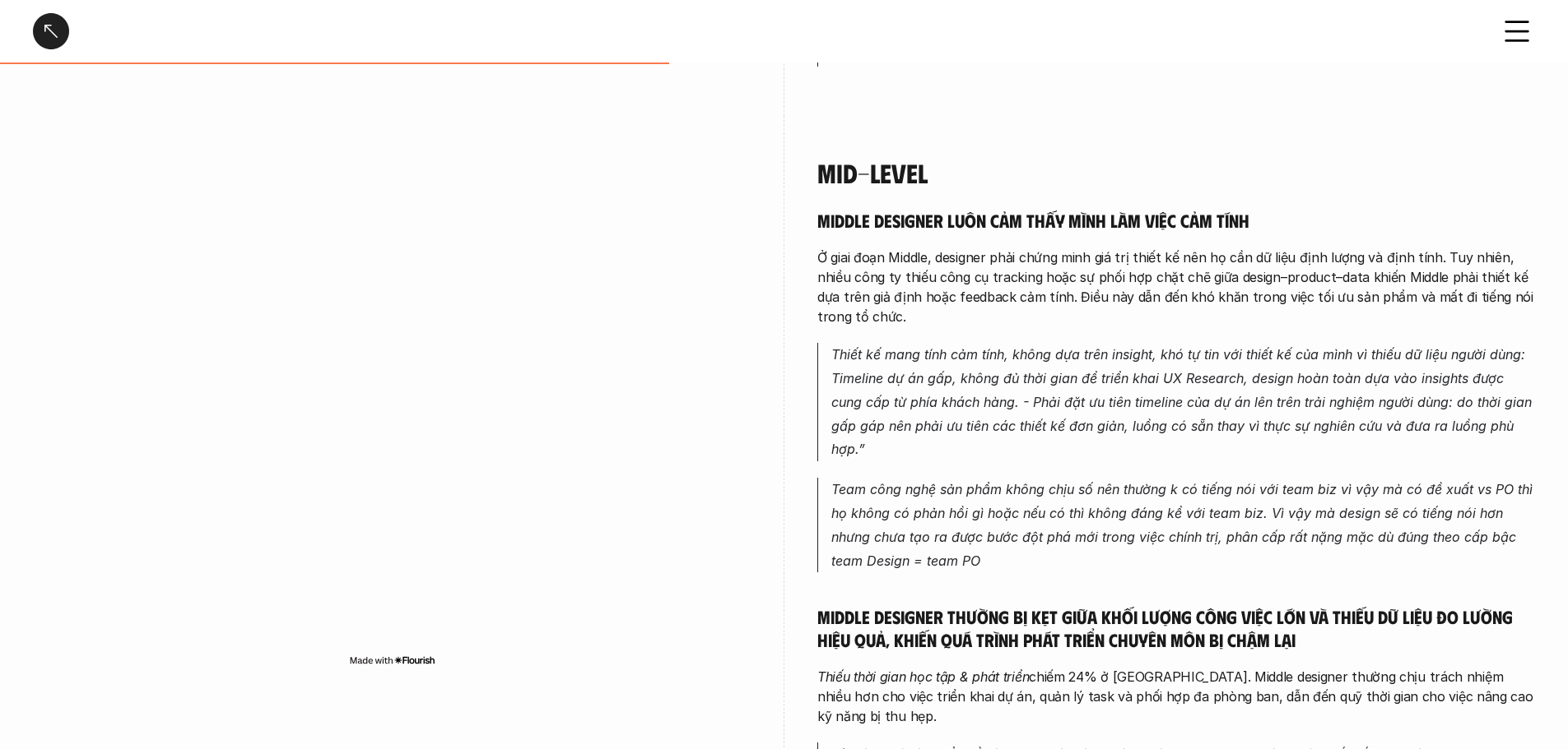
click at [897, 384] on p "Thiết kế mang tính cảm tính, không dựa trên insight, khó tự tin với thiết kế củ…" at bounding box center [1183, 402] width 704 height 118
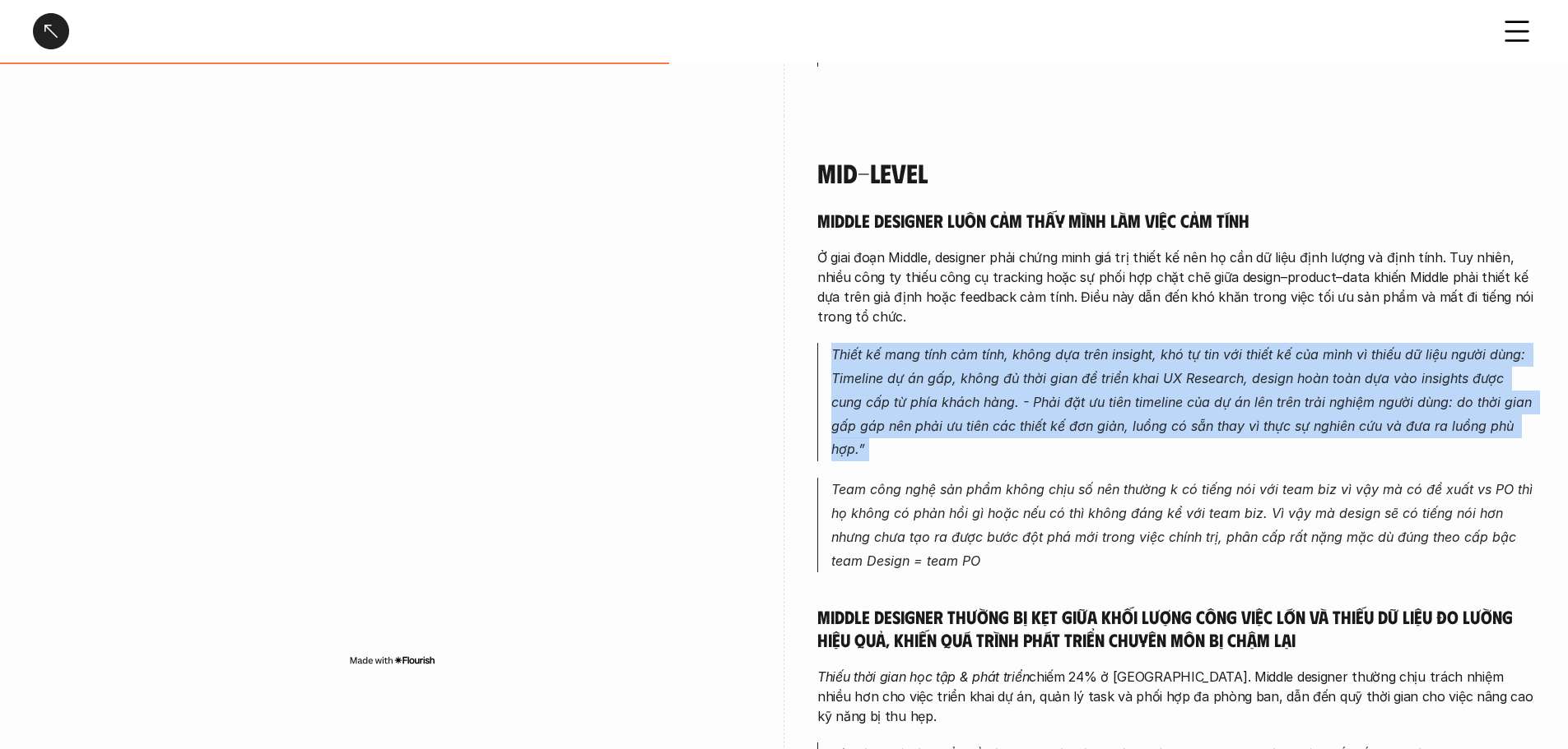
click at [897, 384] on p "Thiết kế mang tính cảm tính, không dựa trên insight, khó tự tin với thiết kế củ…" at bounding box center [1183, 402] width 704 height 118
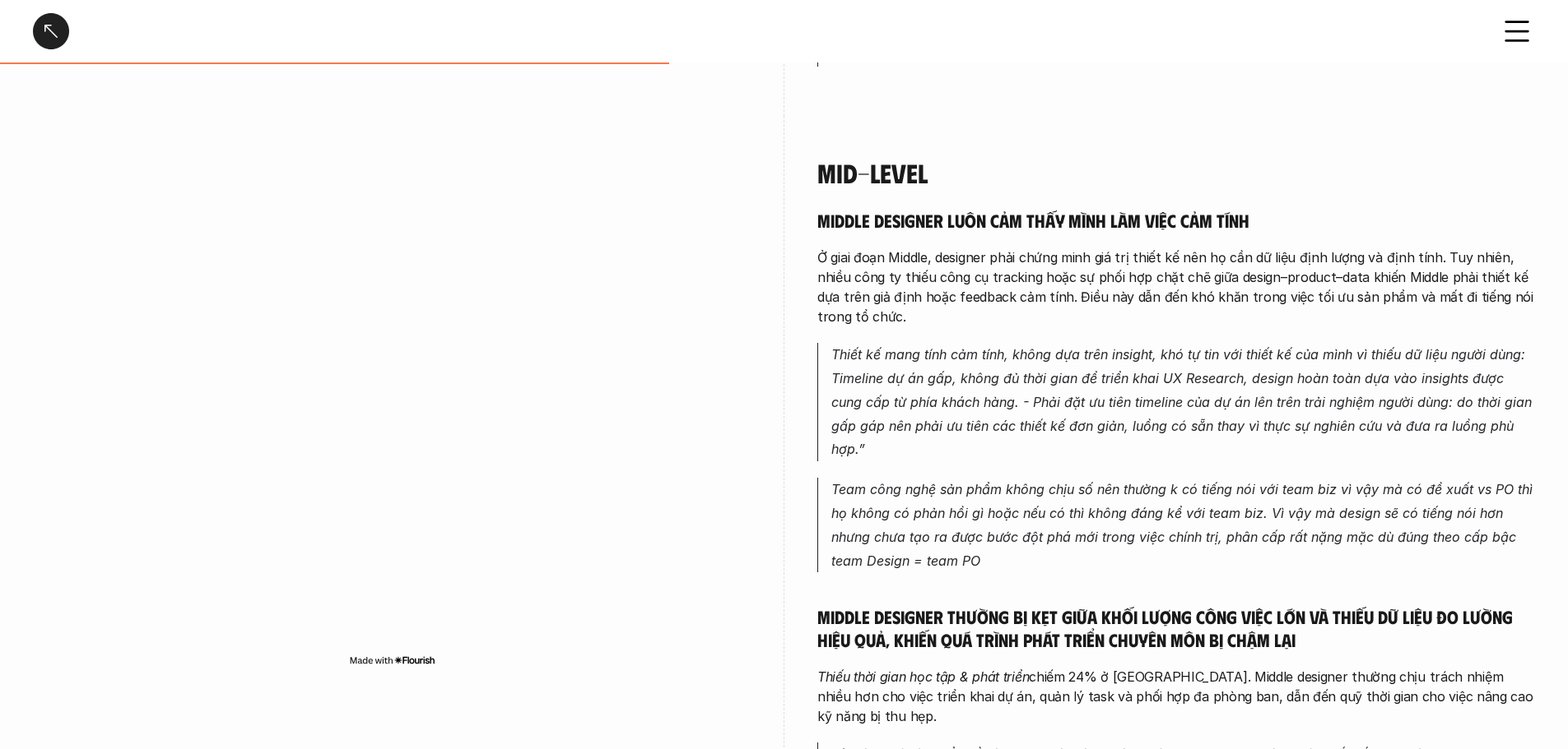
click at [897, 478] on p "Team công nghệ sản phẩm không chịu số nên thường k có tiếng nói với team biz vì…" at bounding box center [1183, 525] width 704 height 94
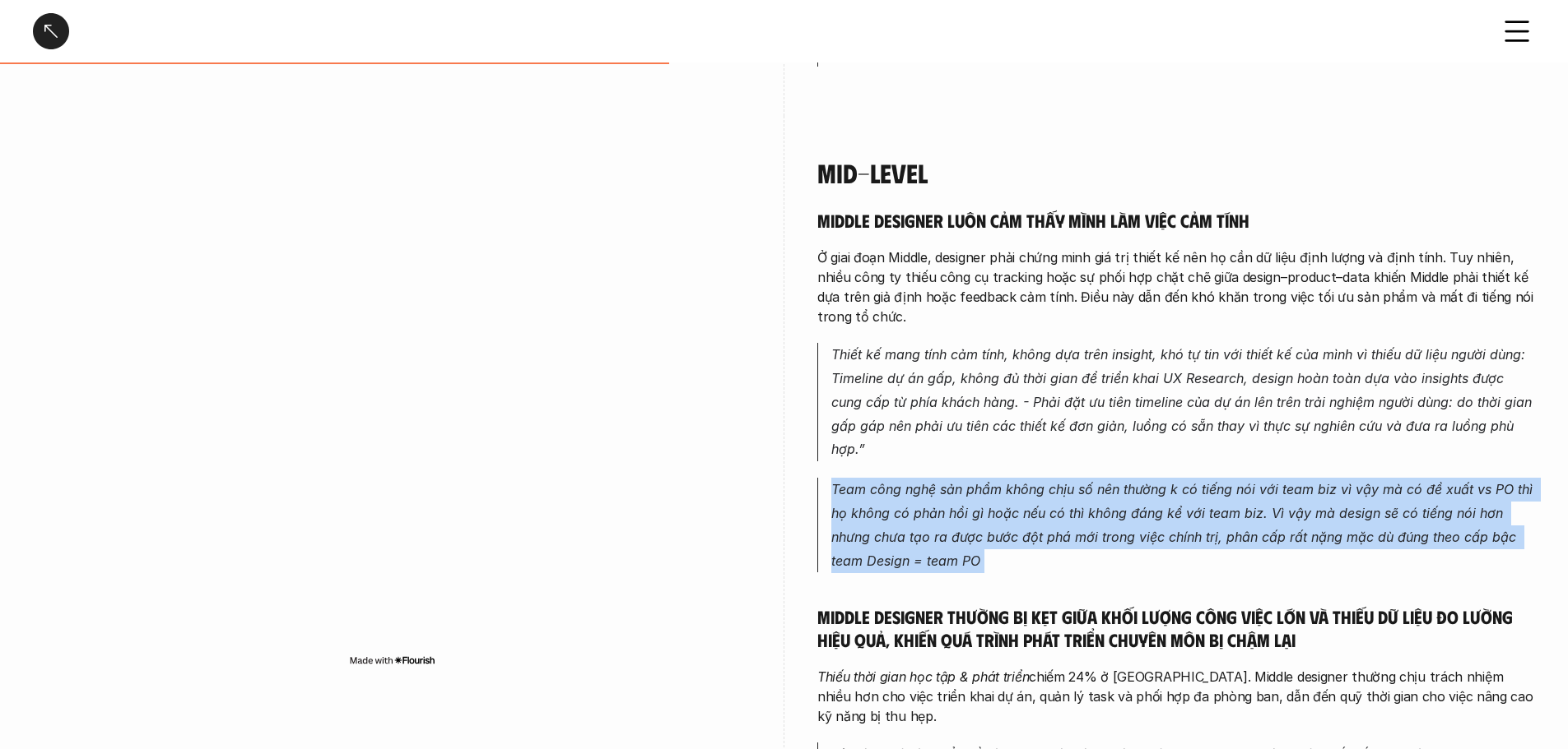
click at [897, 478] on p "Team công nghệ sản phẩm không chịu số nên thường k có tiếng nói với team biz vì…" at bounding box center [1183, 525] width 704 height 94
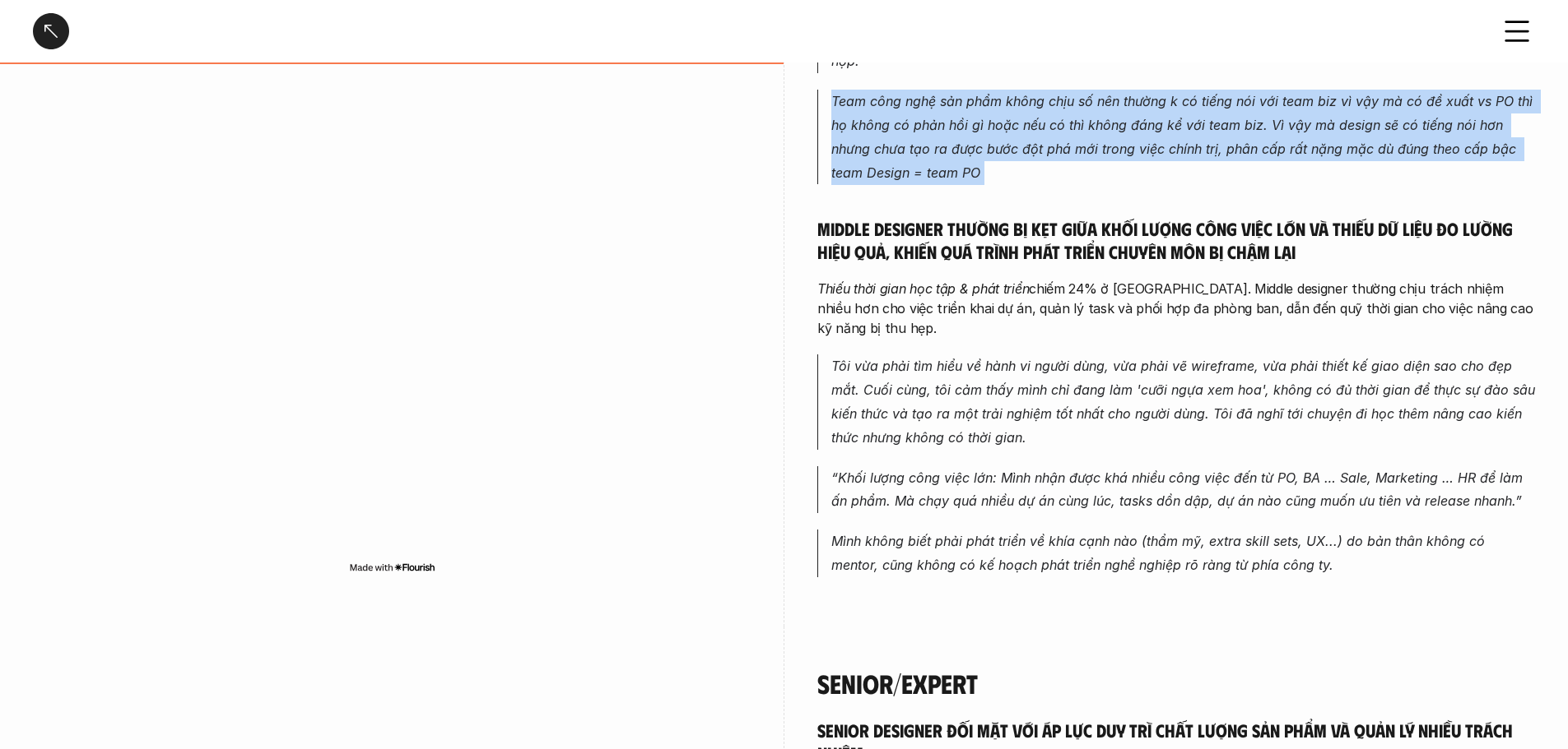
scroll to position [2550, 0]
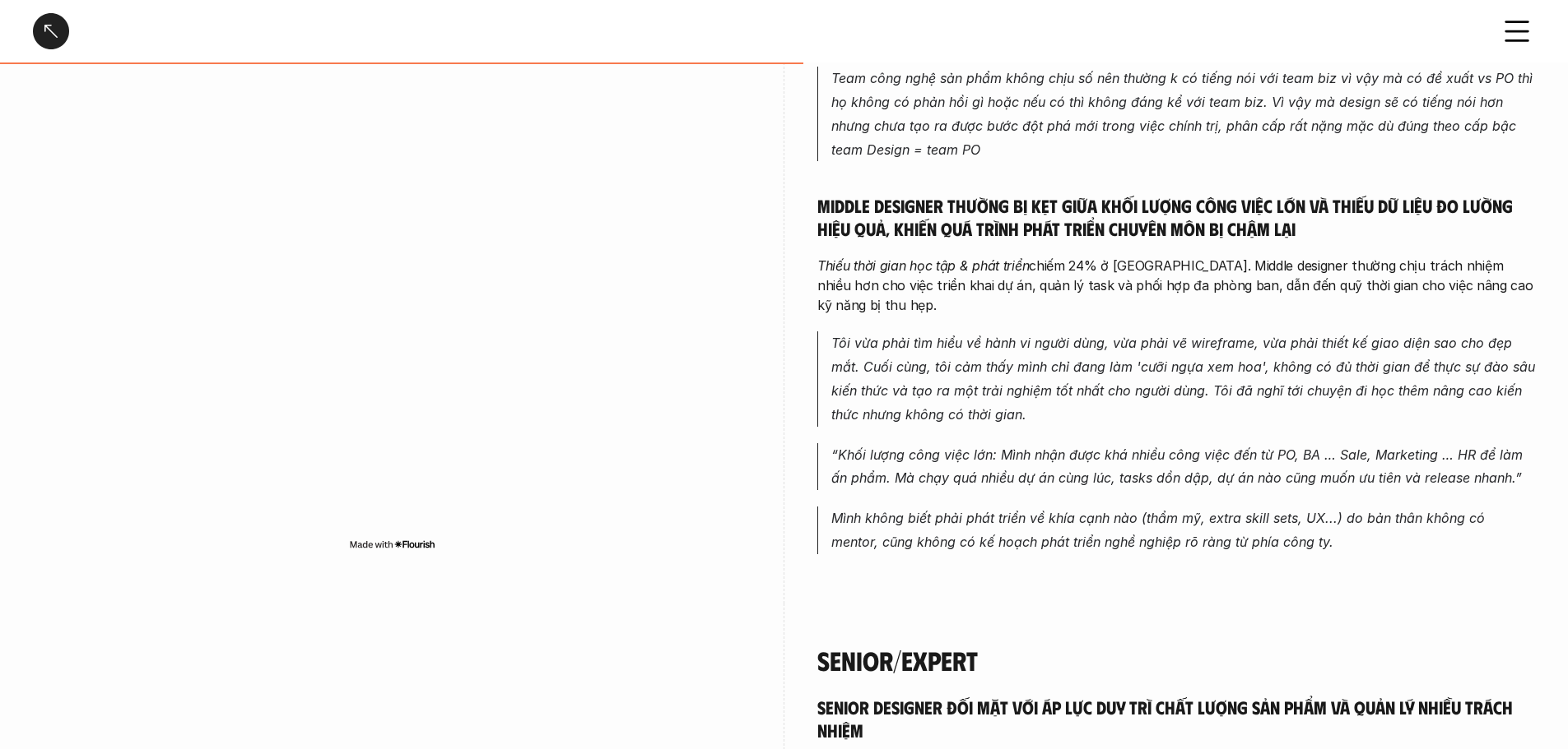
click at [897, 194] on h5 "Middle designer thường bị kẹt giữa khối lượng công việc lớn và thiếu dữ liệu đo…" at bounding box center [1176, 217] width 717 height 46
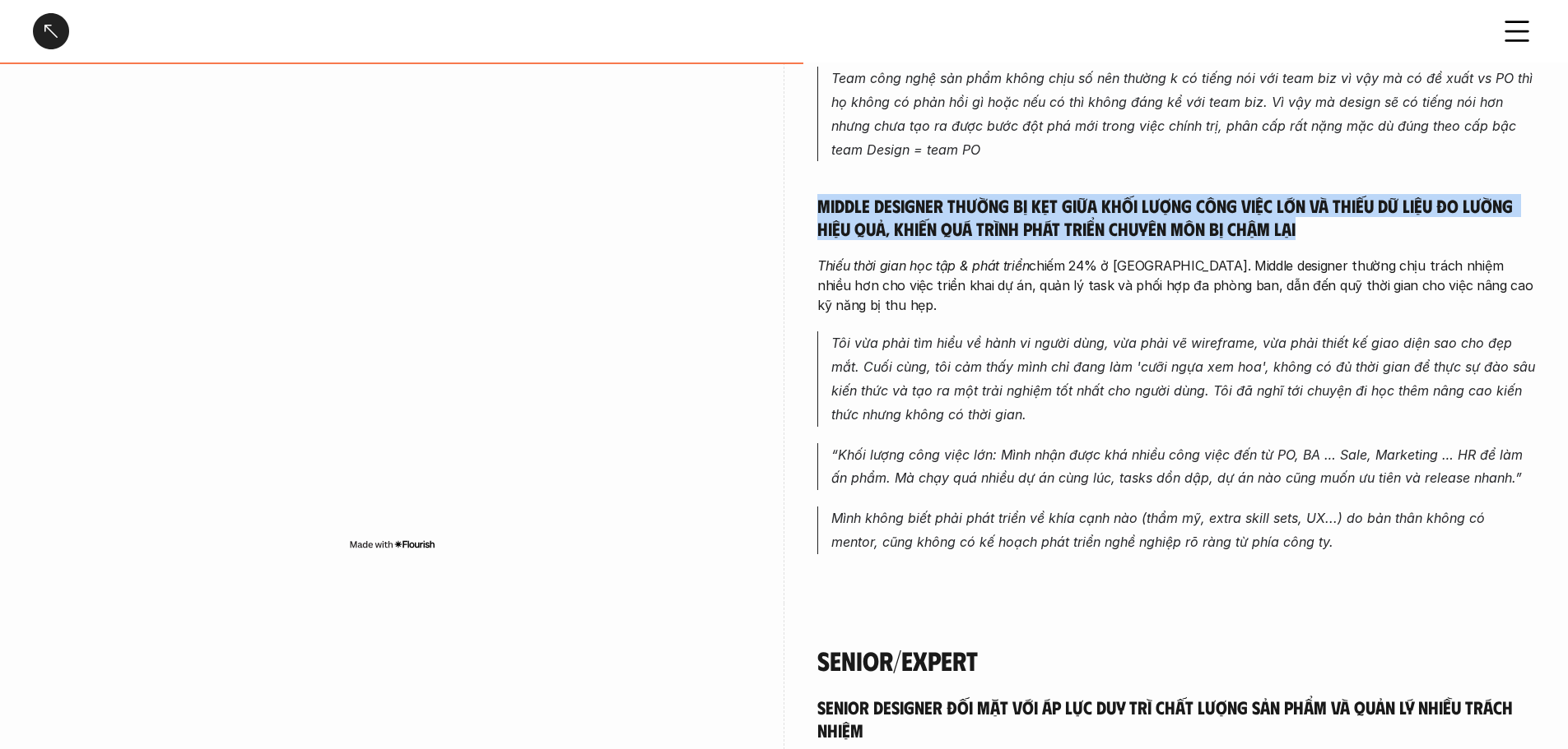
click at [897, 194] on h5 "Middle designer thường bị kẹt giữa khối lượng công việc lớn và thiếu dữ liệu đo…" at bounding box center [1176, 217] width 717 height 46
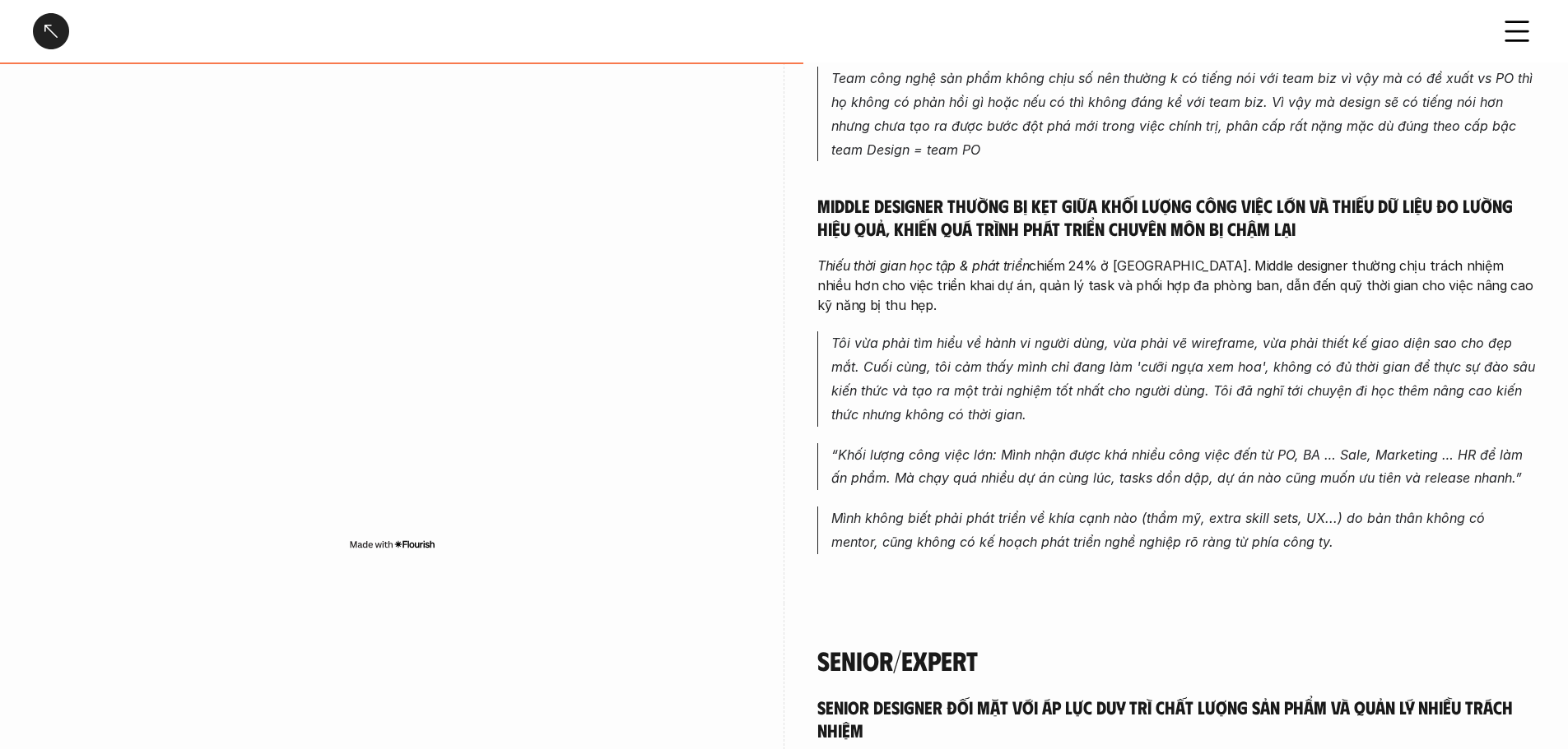
click at [897, 256] on p "Thiếu thời gian học tập & phát triển chiếm 24% ở Middle. Middle designer thường…" at bounding box center [1176, 285] width 717 height 59
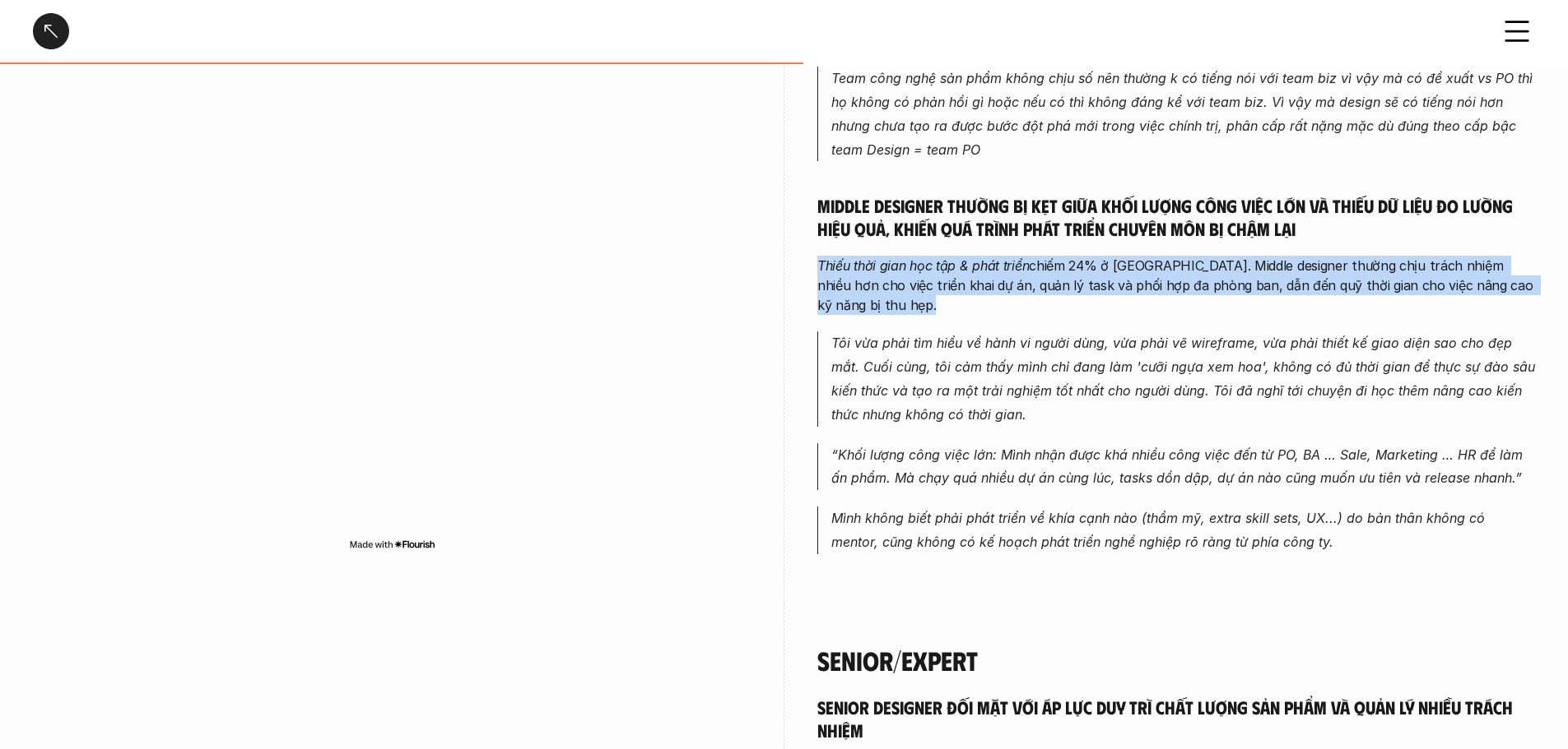
click at [897, 256] on p "Thiếu thời gian học tập & phát triển chiếm 24% ở Middle. Middle designer thường…" at bounding box center [1176, 285] width 717 height 59
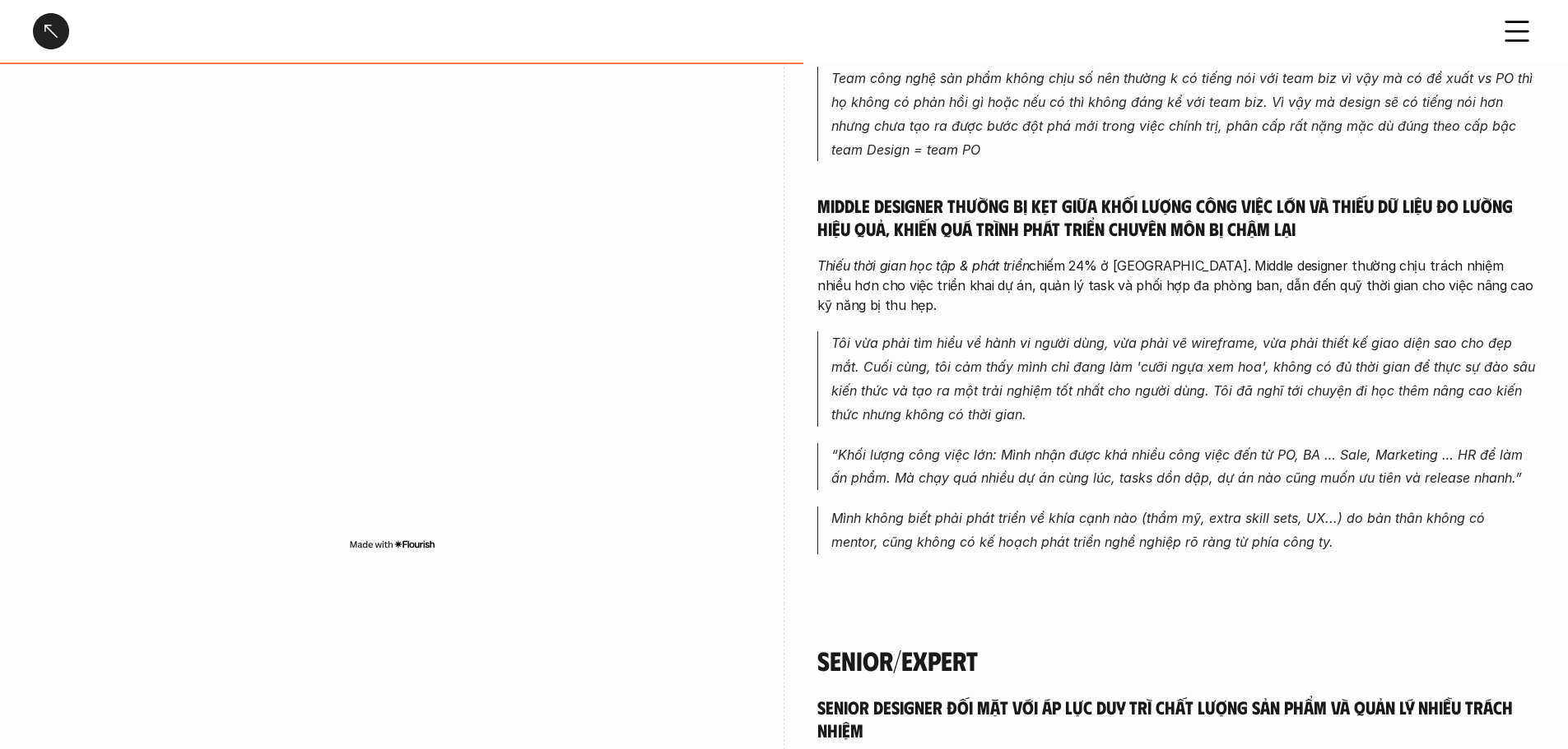
click at [897, 331] on p "Tôi vừa phải tìm hiểu về hành vi người dùng, vừa phải vẽ wireframe, vừa phải th…" at bounding box center [1183, 379] width 704 height 94
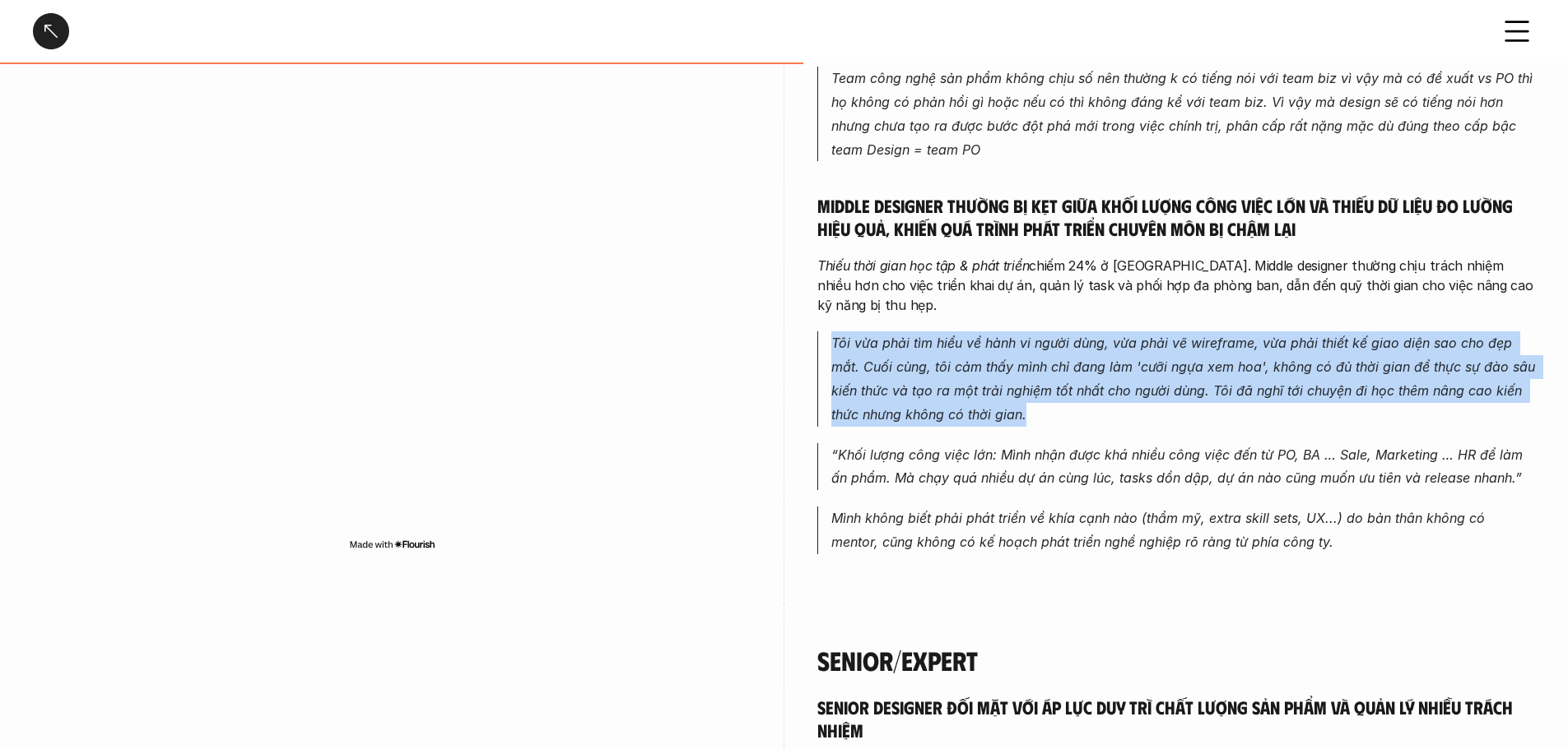
click at [897, 331] on p "Tôi vừa phải tìm hiểu về hành vi người dùng, vừa phải vẽ wireframe, vừa phải th…" at bounding box center [1183, 379] width 704 height 94
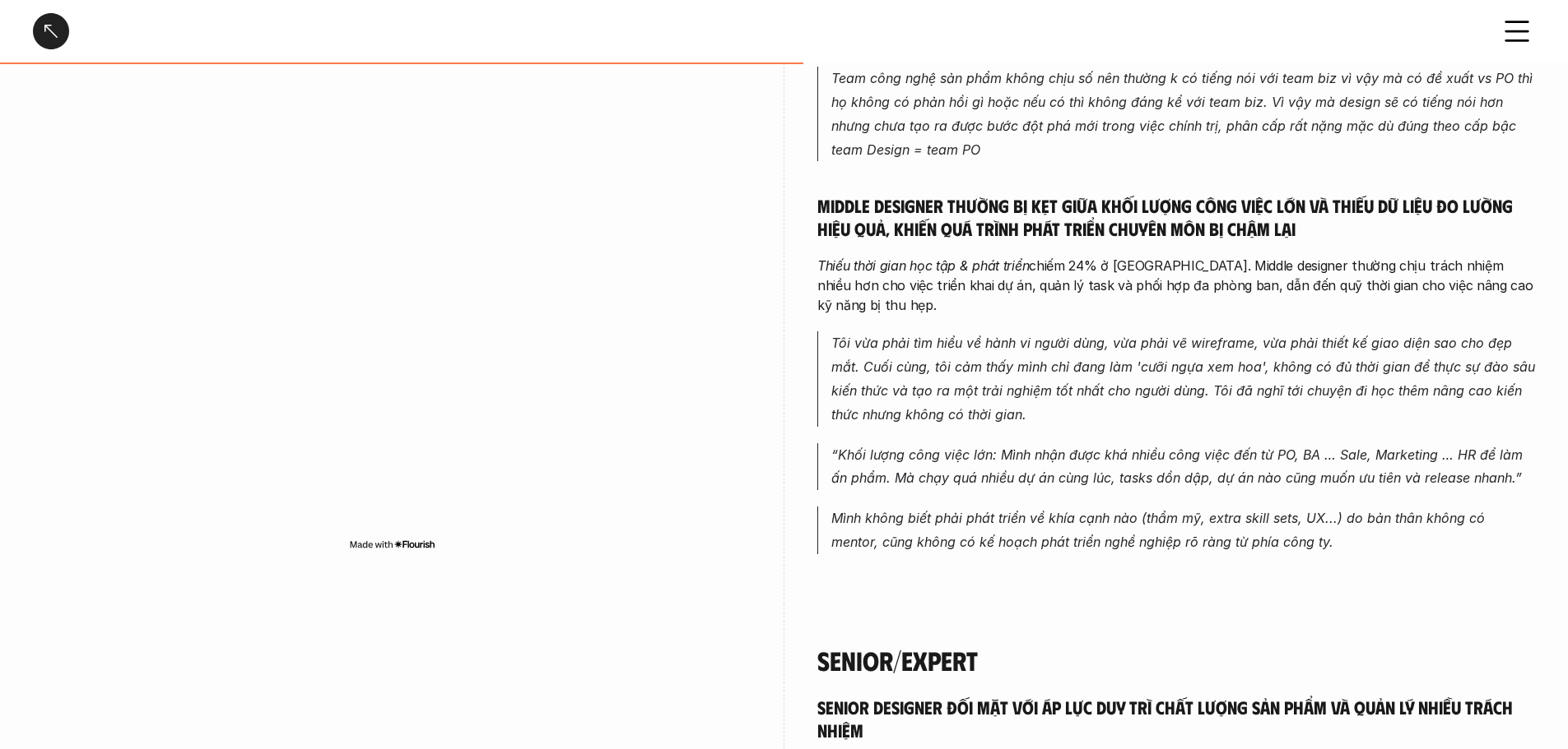
click at [897, 447] on em "“Khối lượng công việc lớn: Mình nhận được khá nhiều công việc đến từ PO, BA … S…" at bounding box center [1179, 467] width 695 height 40
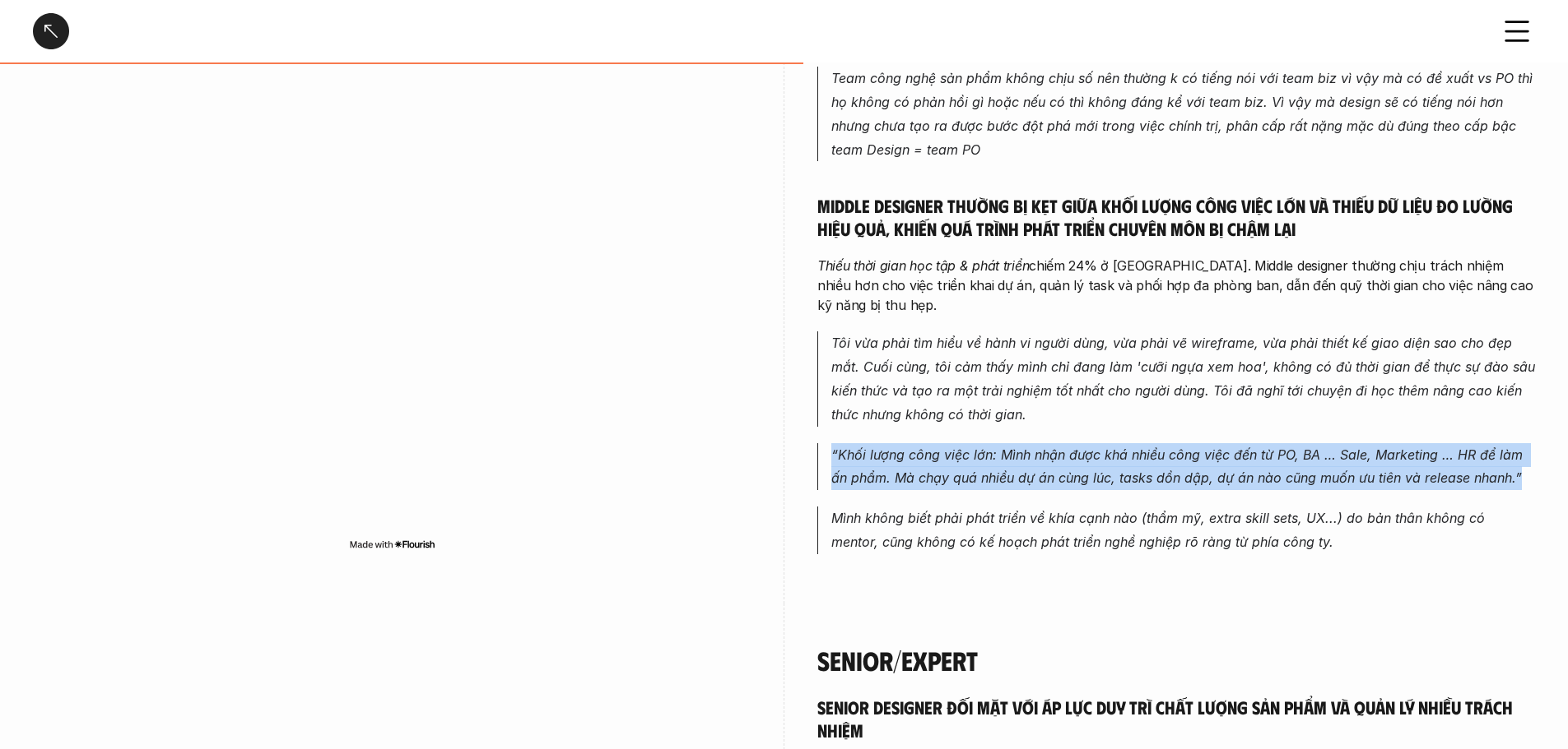
click at [897, 447] on em "“Khối lượng công việc lớn: Mình nhận được khá nhiều công việc đến từ PO, BA … S…" at bounding box center [1179, 467] width 695 height 40
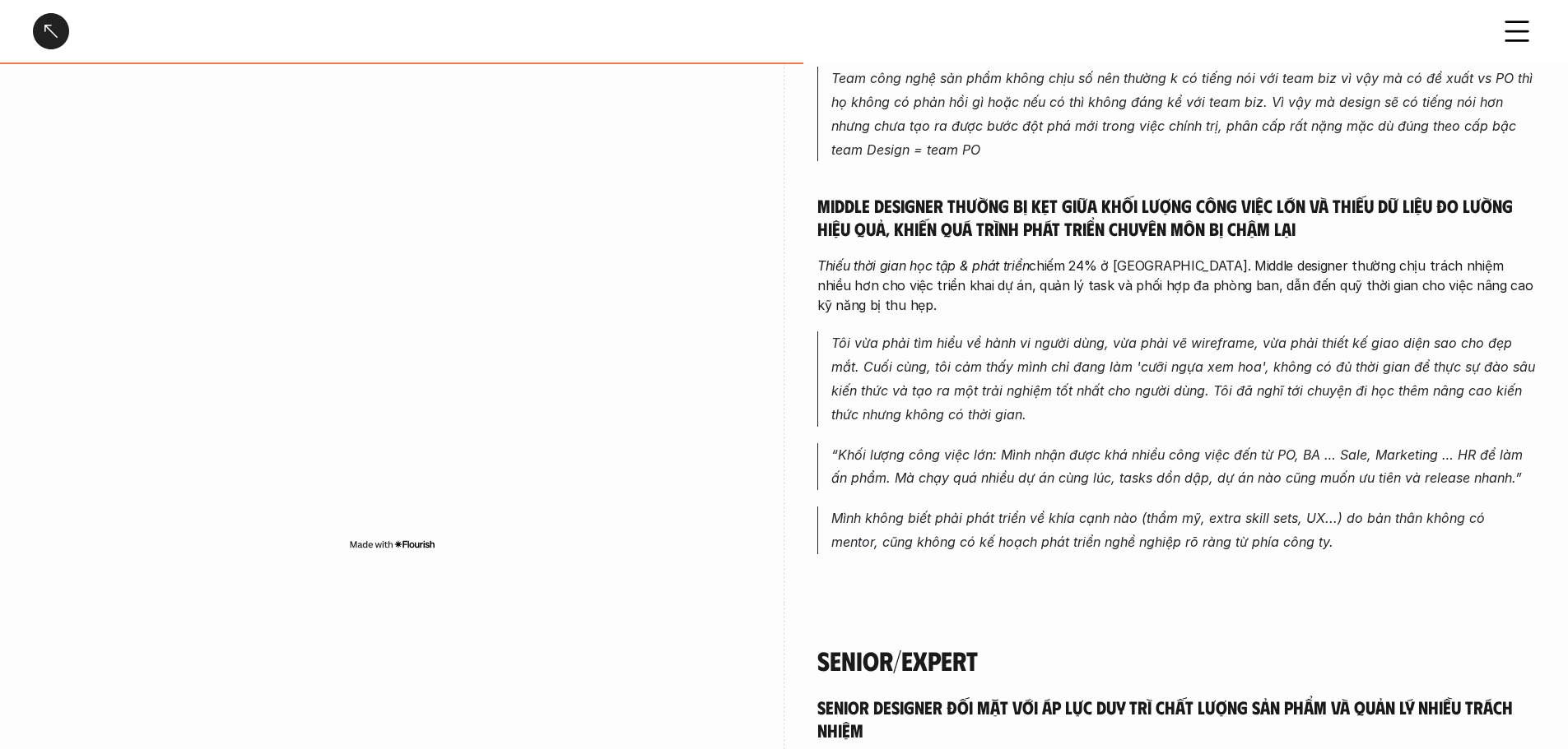
click at [897, 510] on em "Mình không biết phải phát triển về khía cạnh nào (thẩm mỹ, extra skill sets, UX…" at bounding box center [1160, 531] width 657 height 40
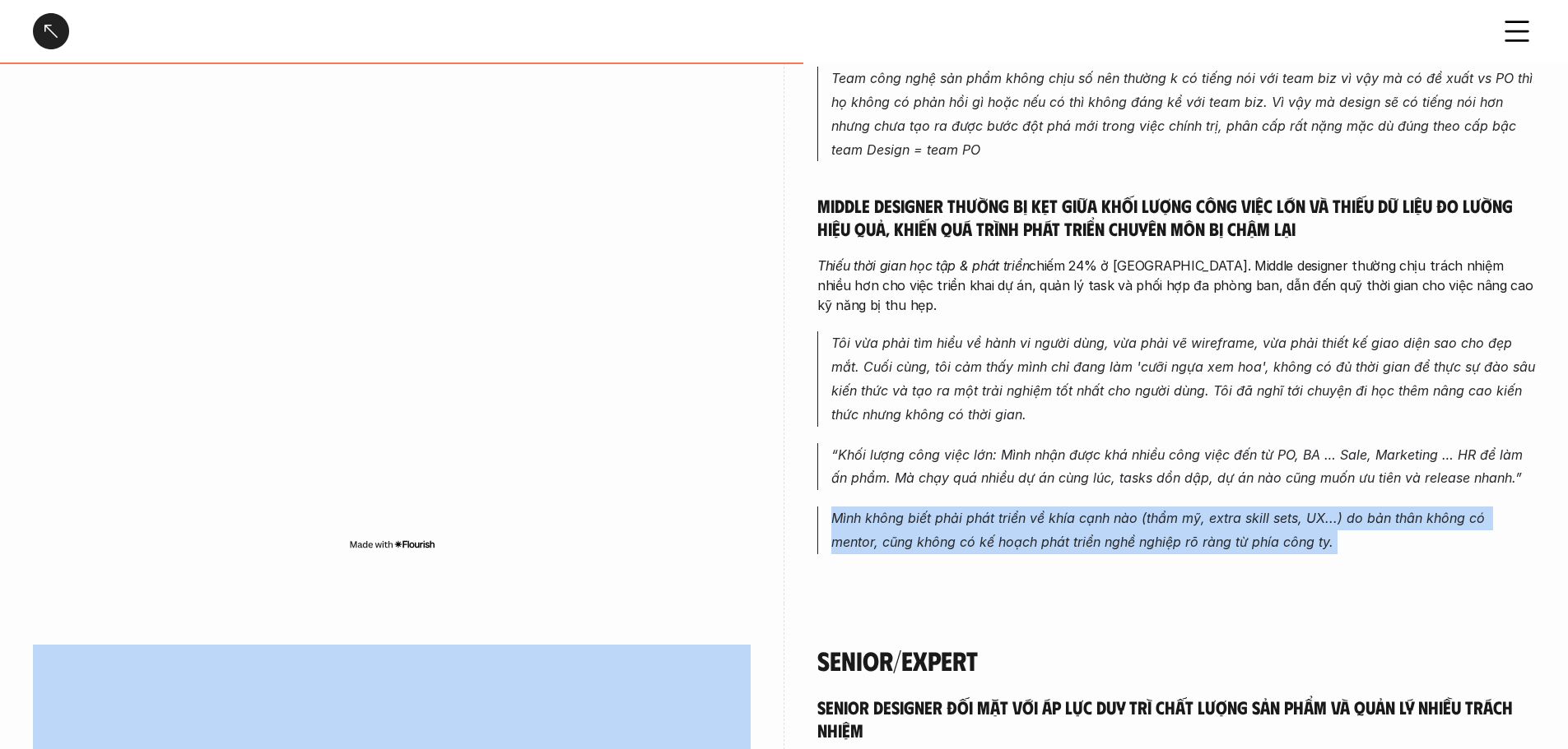
click at [897, 510] on em "Mình không biết phải phát triển về khía cạnh nào (thẩm mỹ, extra skill sets, UX…" at bounding box center [1160, 531] width 657 height 40
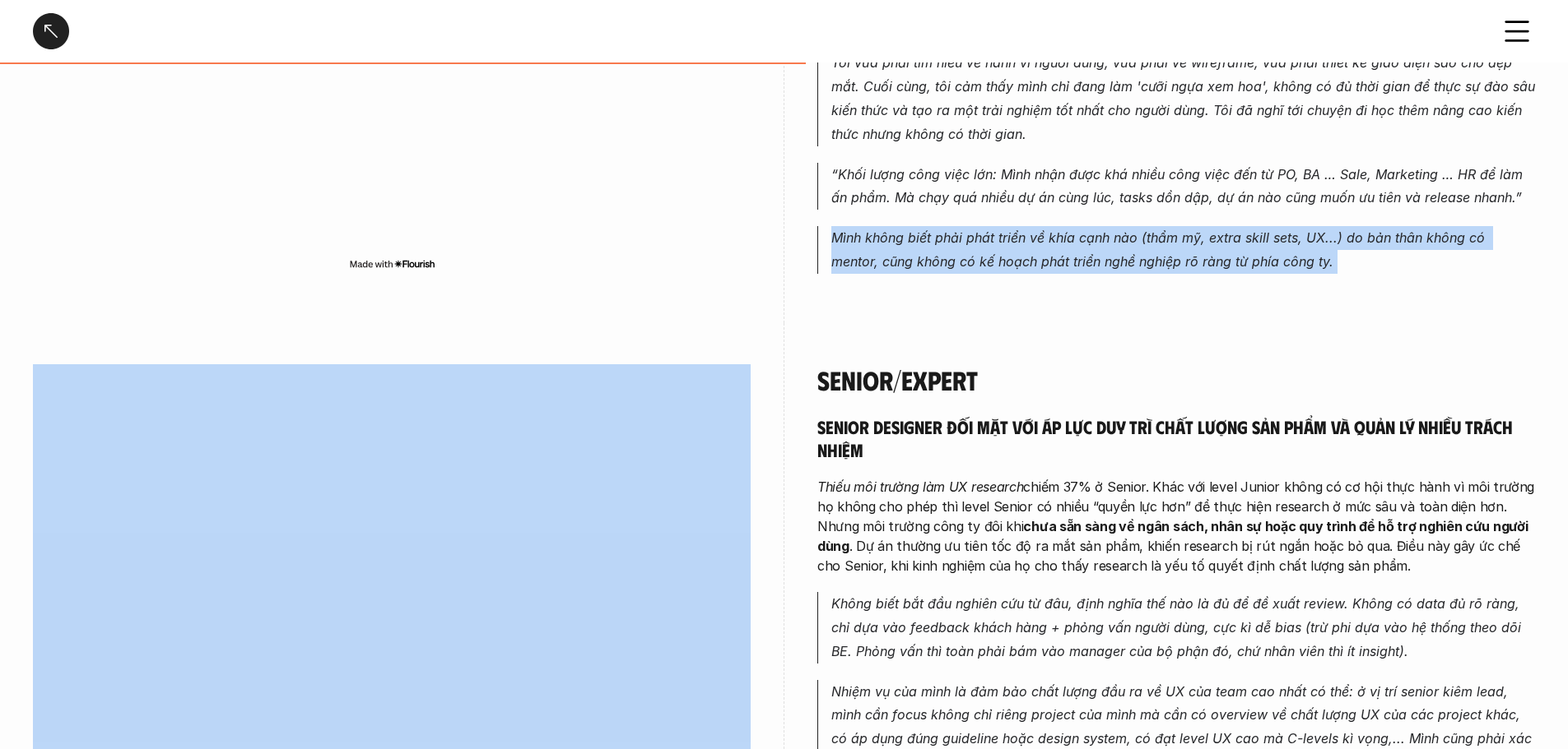
scroll to position [2879, 0]
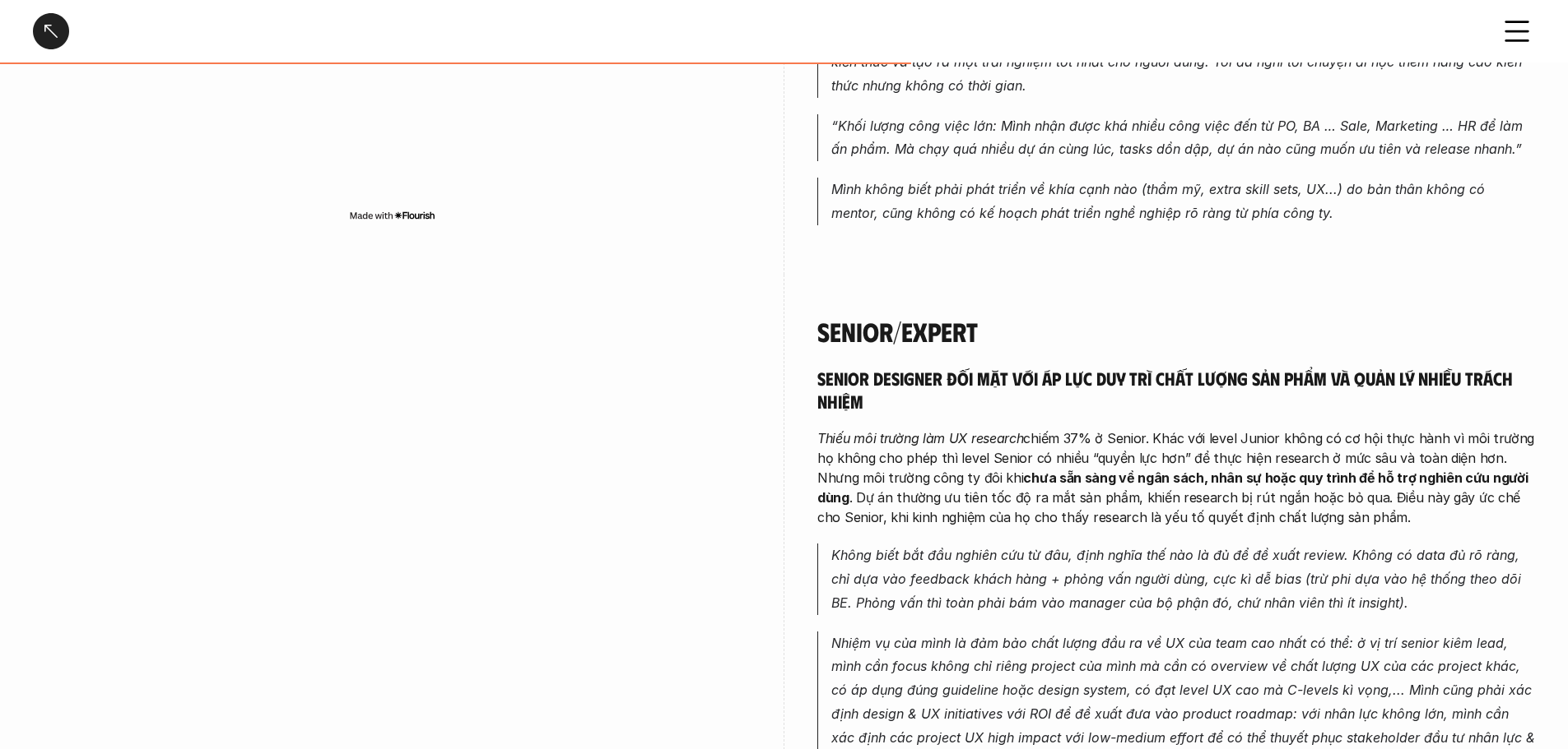
click at [897, 470] on strong "chưa sẵn sàng về ngân sách, nhân sự hoặc quy trình để hỗ trợ nghiên cứu người d…" at bounding box center [1173, 488] width 713 height 36
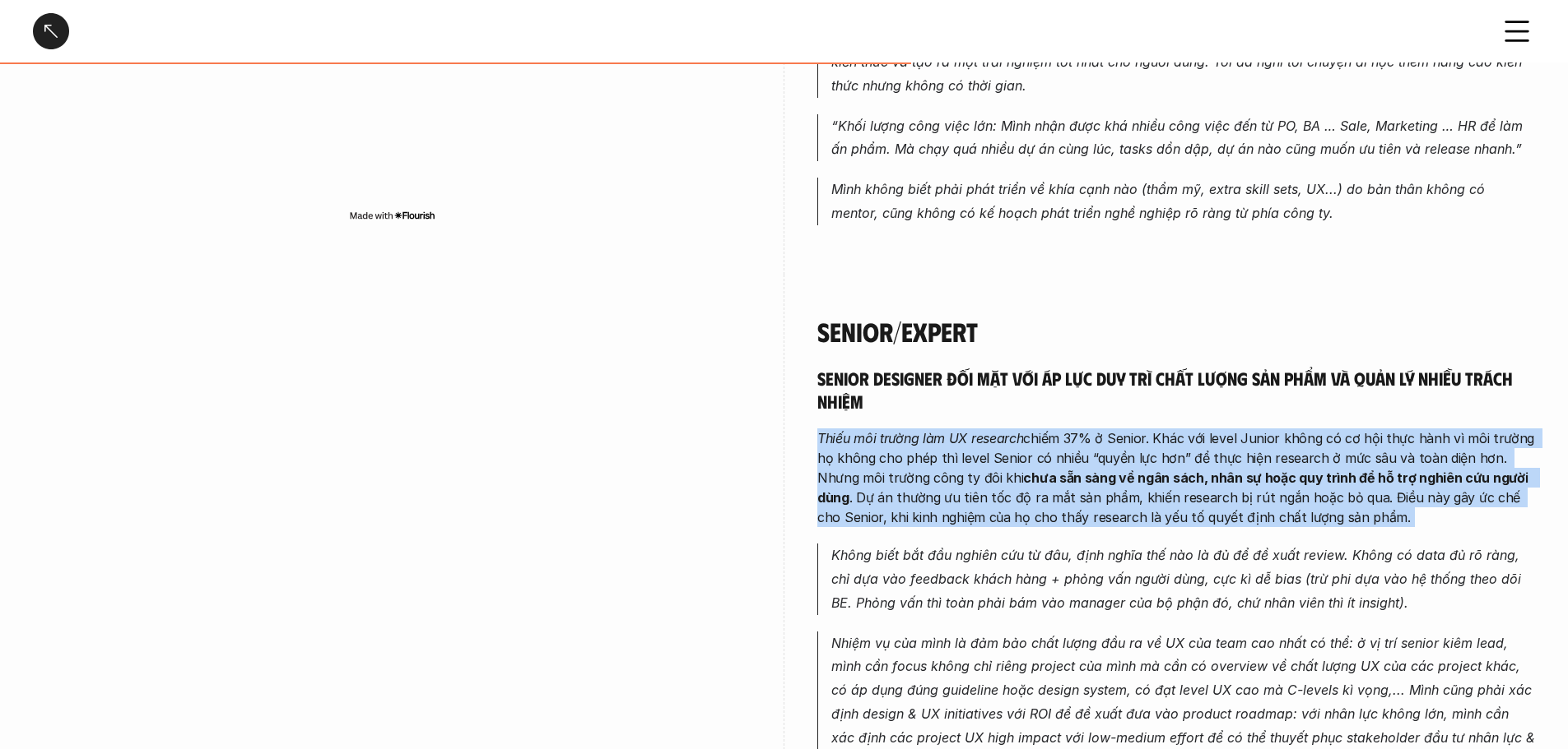
click at [897, 470] on strong "chưa sẵn sàng về ngân sách, nhân sự hoặc quy trình để hỗ trợ nghiên cứu người d…" at bounding box center [1173, 488] width 713 height 36
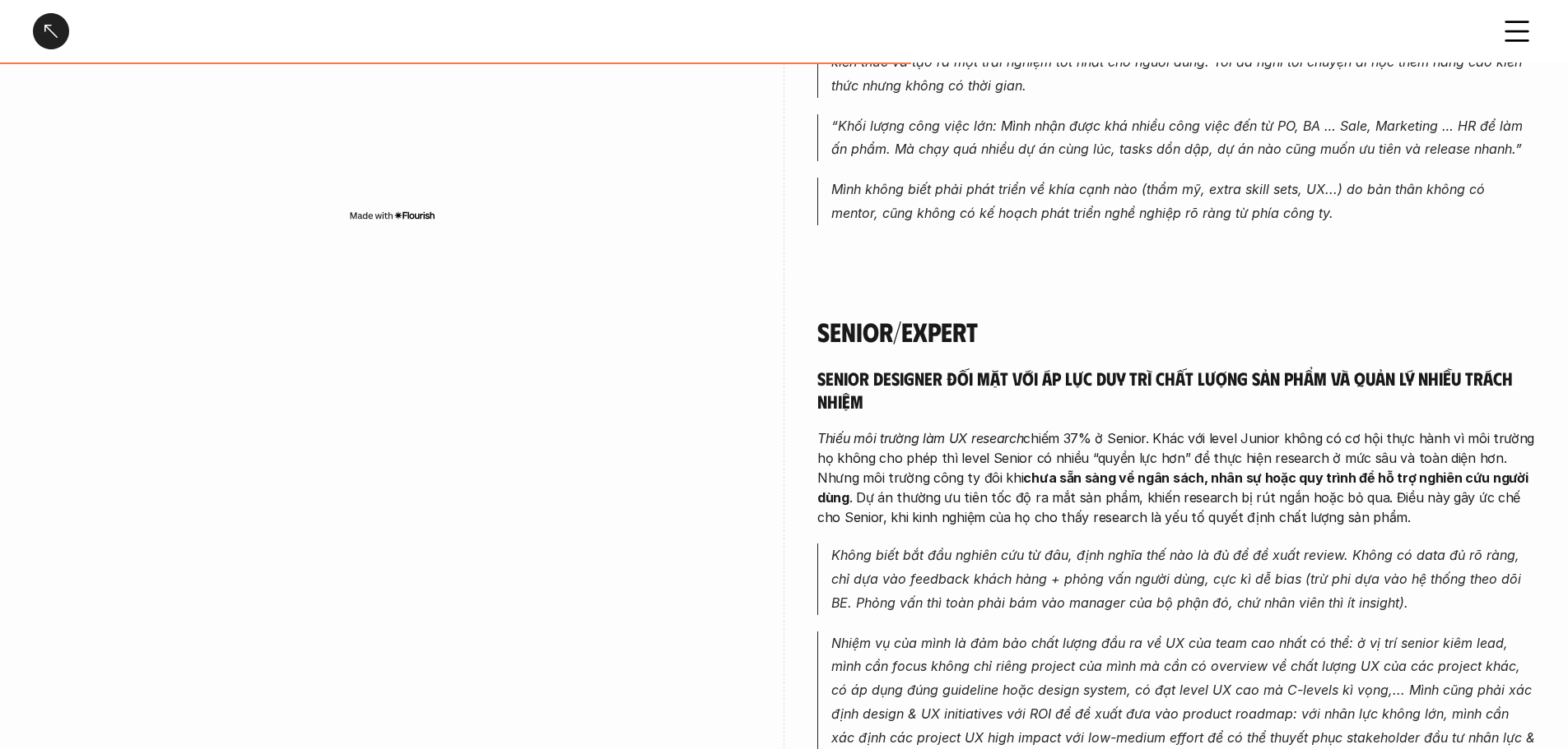
click at [897, 470] on strong "chưa sẵn sàng về ngân sách, nhân sự hoặc quy trình để hỗ trợ nghiên cứu người d…" at bounding box center [1173, 488] width 713 height 36
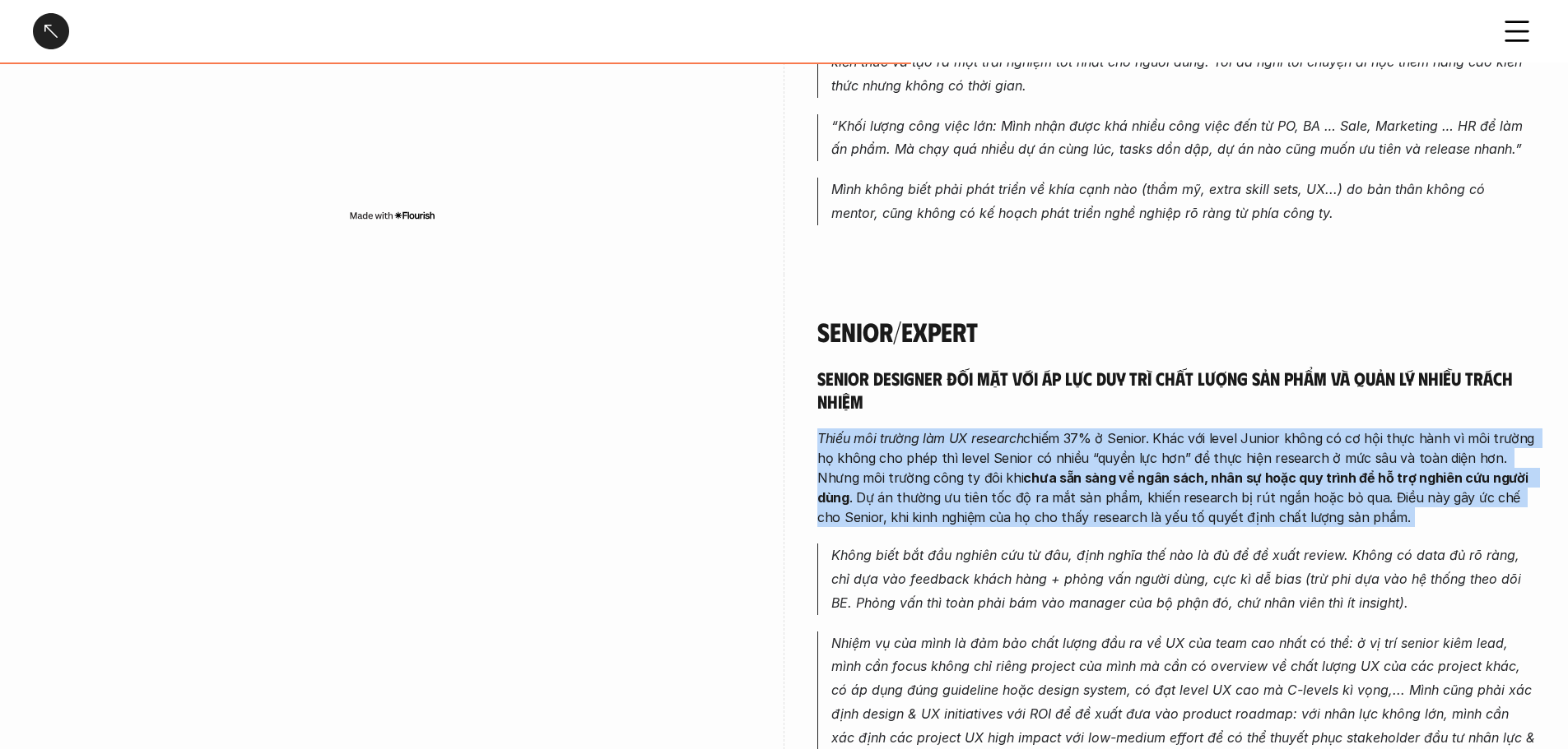
click at [897, 470] on strong "chưa sẵn sàng về ngân sách, nhân sự hoặc quy trình để hỗ trợ nghiên cứu người d…" at bounding box center [1173, 488] width 713 height 36
click at [897, 428] on p "Thiếu môi trường làm UX research chiếm 37% ở Senior. Khác với level Junior khôn…" at bounding box center [1176, 477] width 717 height 99
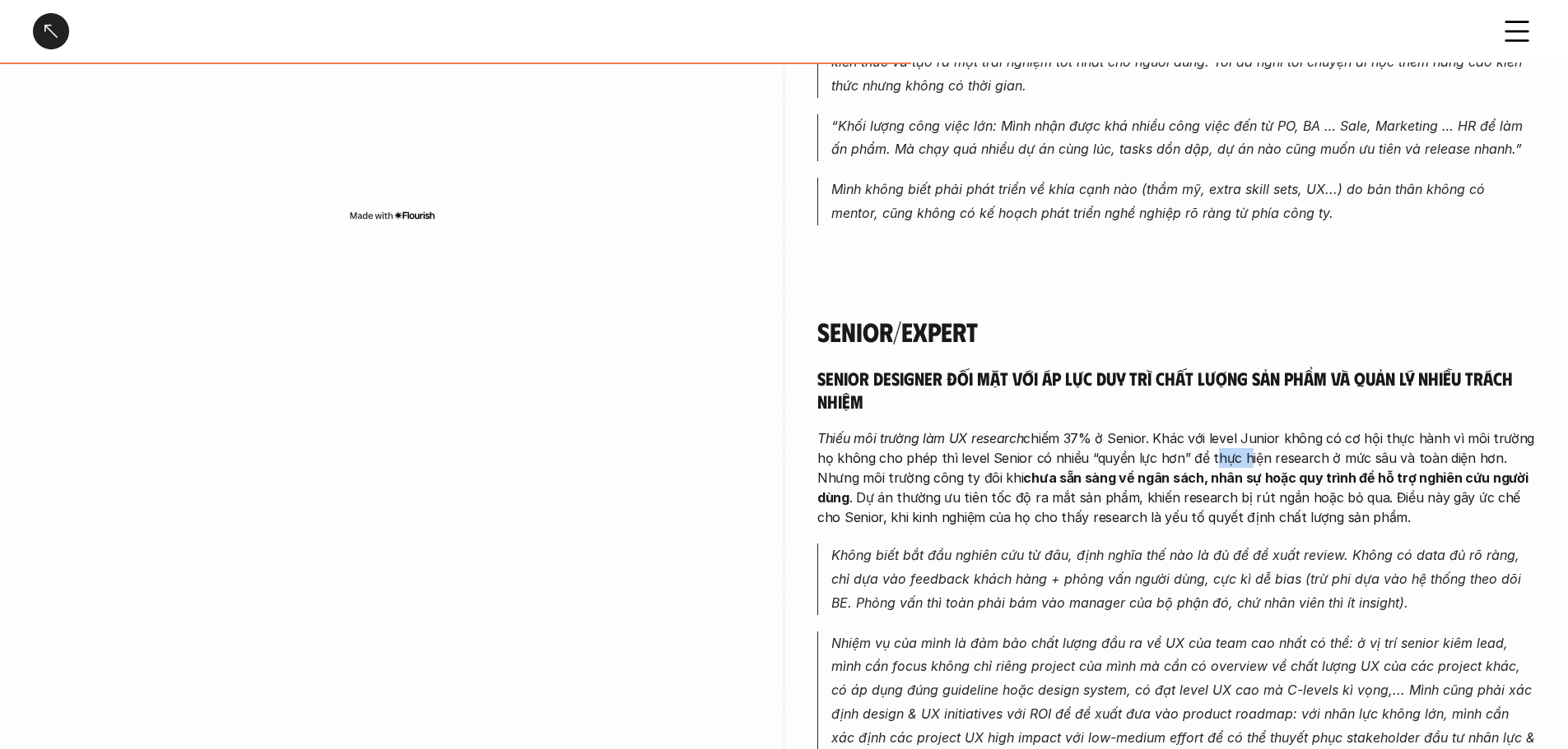
click at [897, 428] on p "Thiếu môi trường làm UX research chiếm 37% ở Senior. Khác với level Junior khôn…" at bounding box center [1176, 477] width 717 height 99
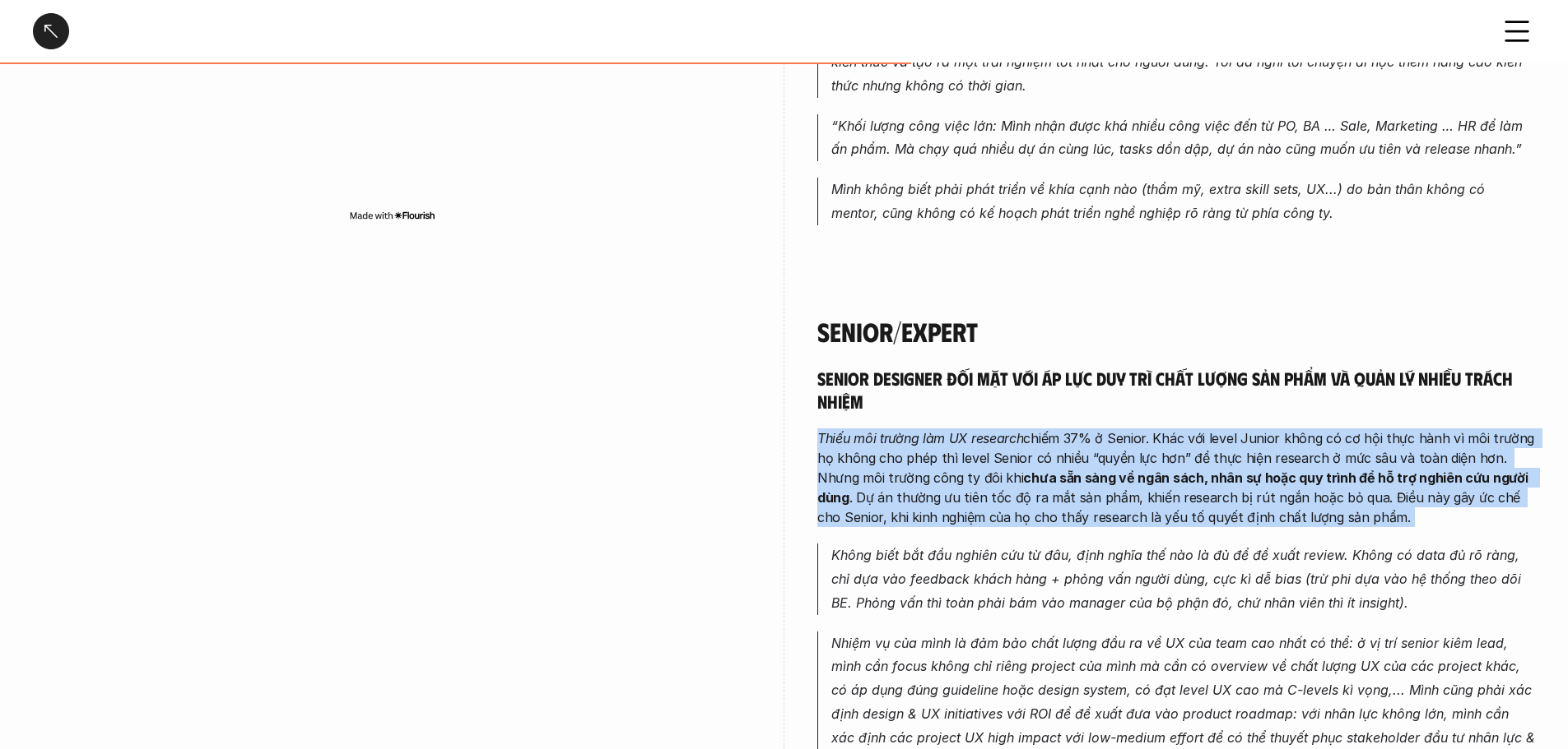
click at [897, 428] on p "Thiếu môi trường làm UX research chiếm 37% ở Senior. Khác với level Junior khôn…" at bounding box center [1176, 477] width 717 height 99
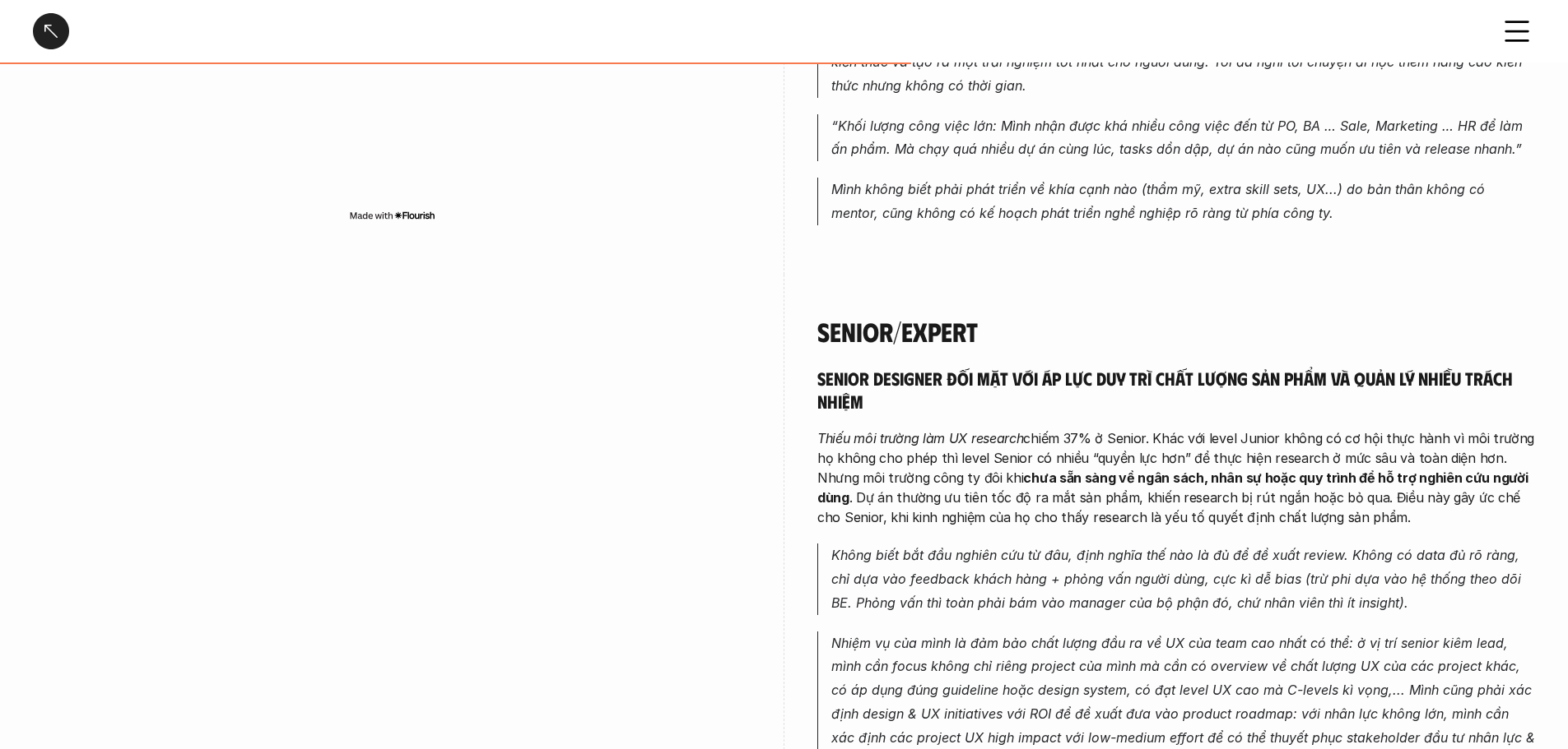
click at [897, 428] on p "Thiếu môi trường làm UX research chiếm 37% ở Senior. Khác với level Junior khôn…" at bounding box center [1176, 477] width 717 height 99
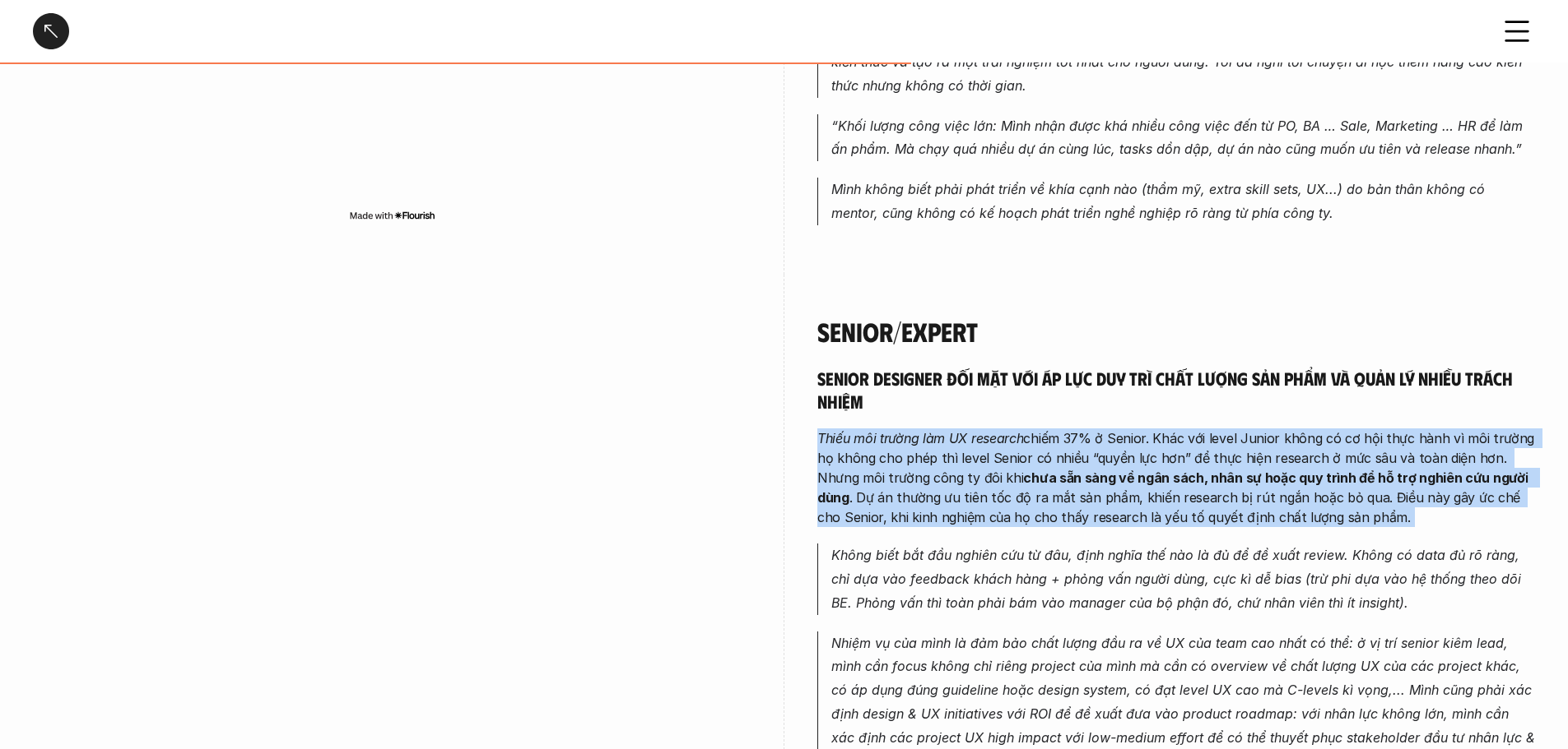
click at [897, 428] on p "Thiếu môi trường làm UX research chiếm 37% ở Senior. Khác với level Junior khôn…" at bounding box center [1176, 477] width 717 height 99
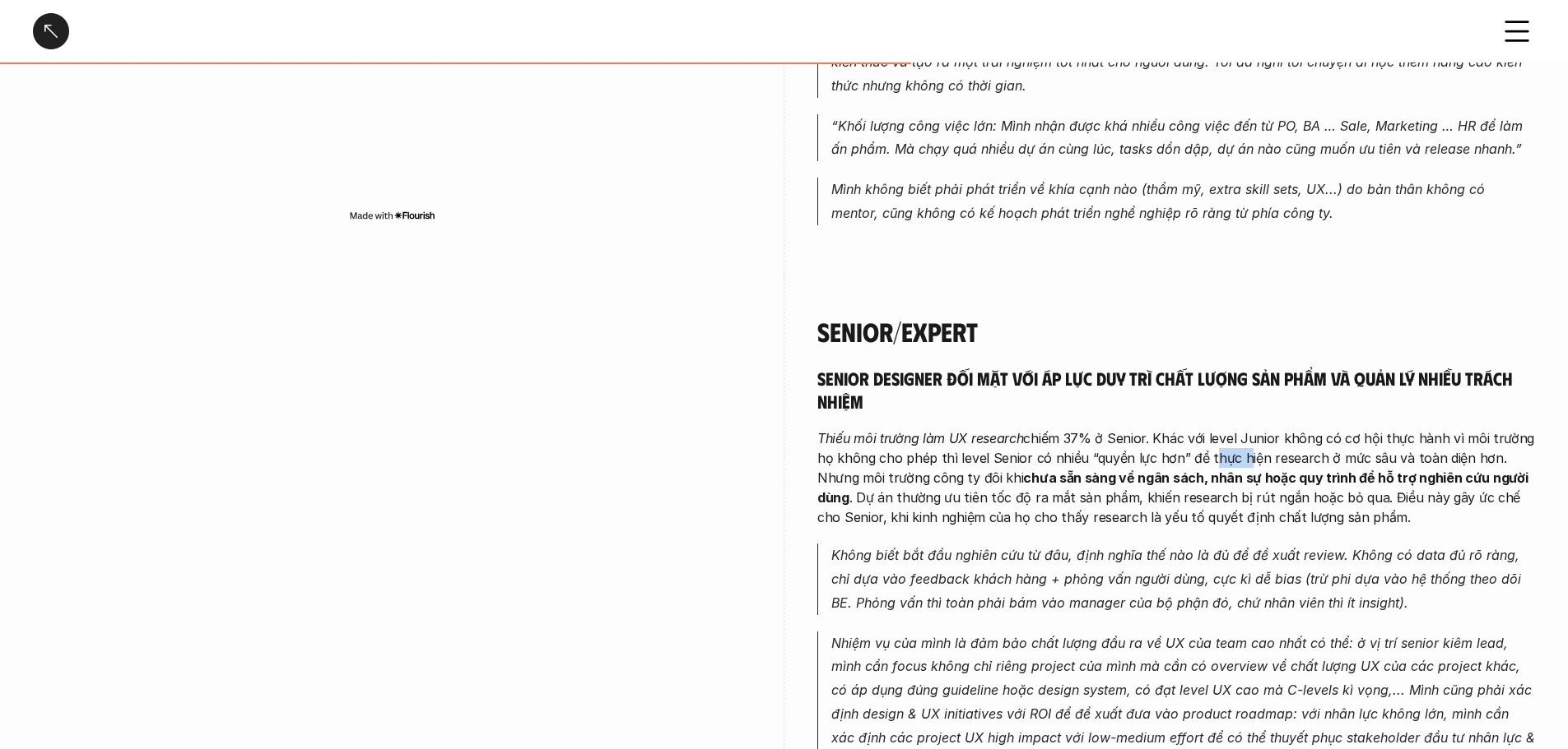
click at [897, 428] on p "Thiếu môi trường làm UX research chiếm 37% ở Senior. Khác với level Junior khôn…" at bounding box center [1176, 477] width 717 height 99
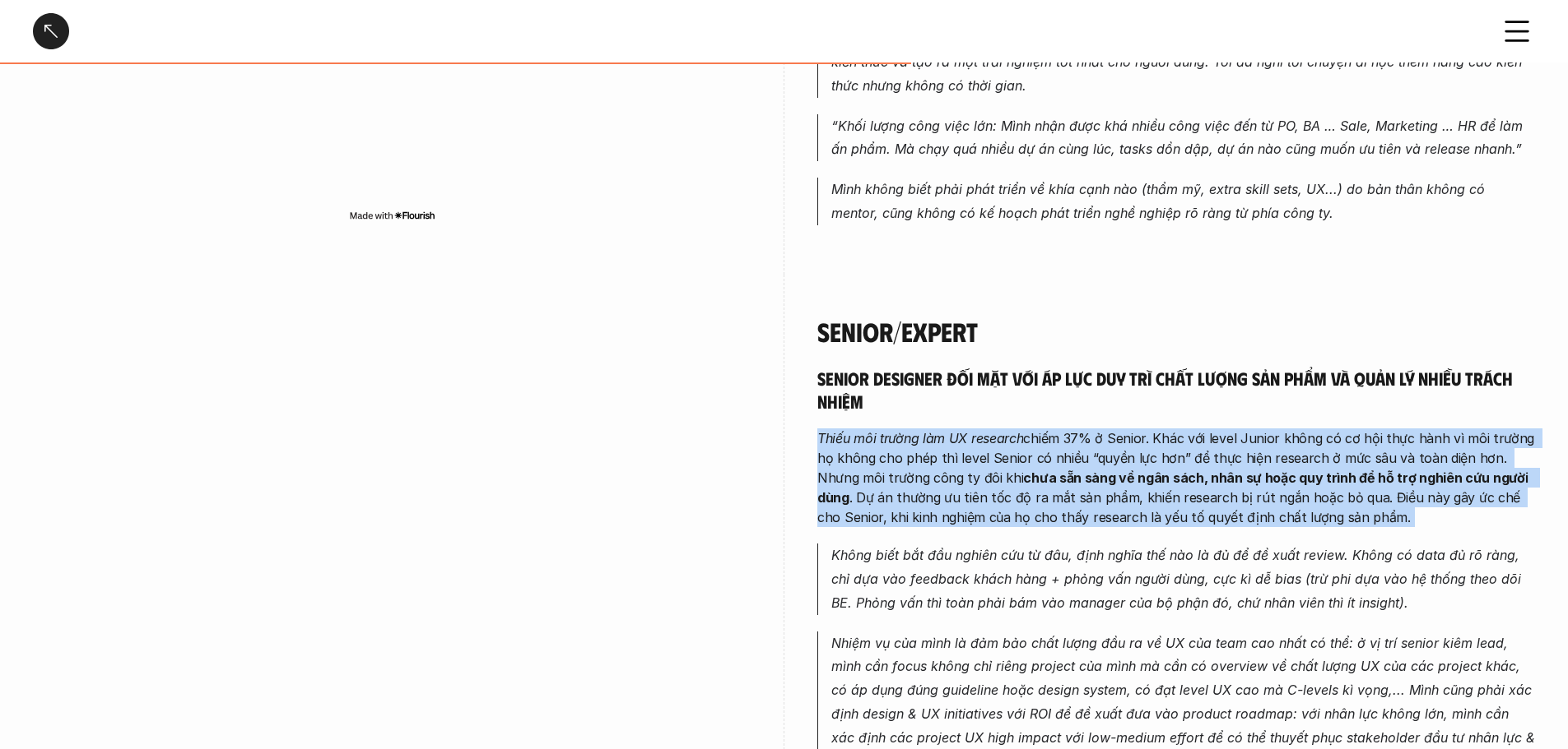
click at [897, 428] on p "Thiếu môi trường làm UX research chiếm 37% ở Senior. Khác với level Junior khôn…" at bounding box center [1176, 477] width 717 height 99
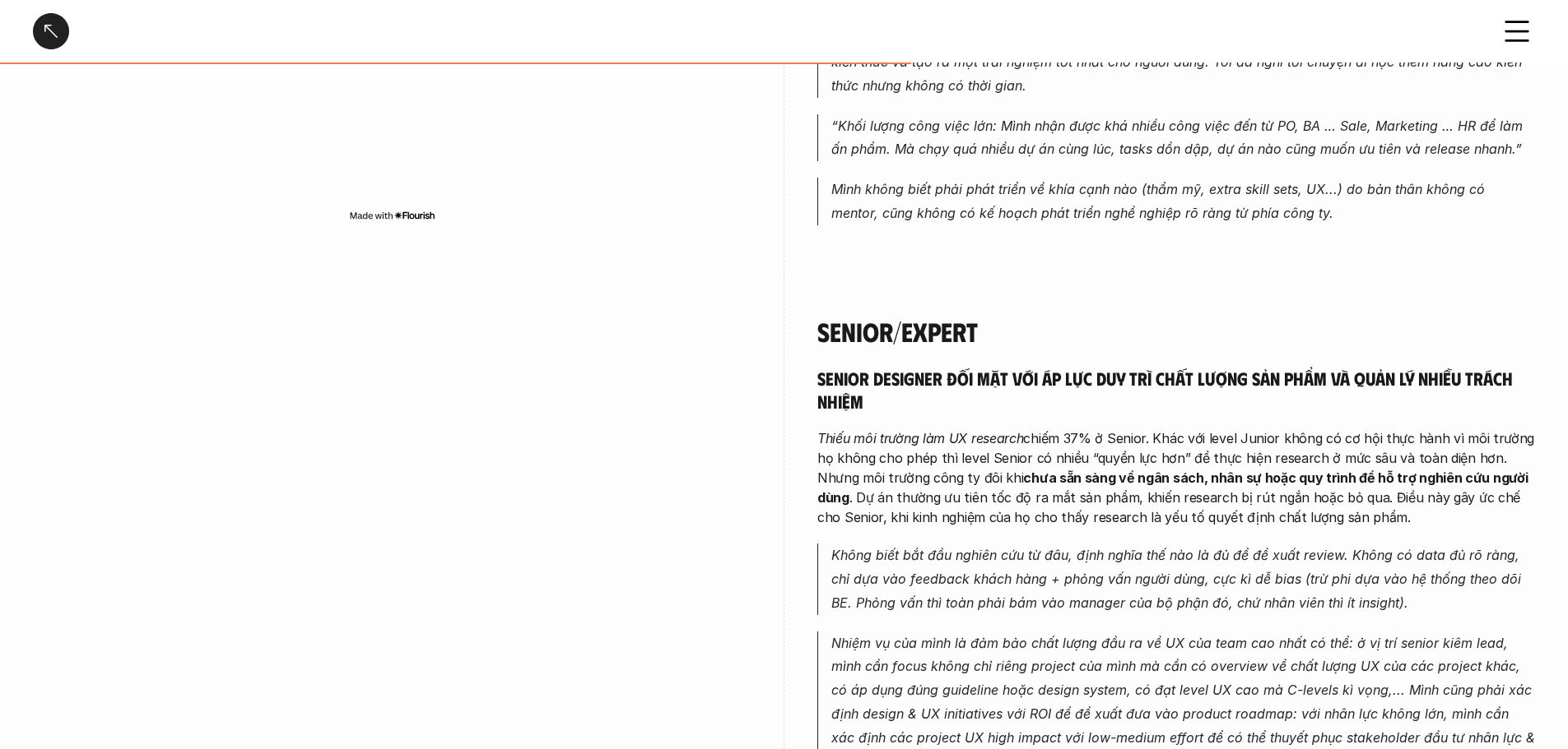
click at [897, 428] on p "Thiếu môi trường làm UX research chiếm 37% ở Senior. Khác với level Junior khôn…" at bounding box center [1176, 477] width 717 height 99
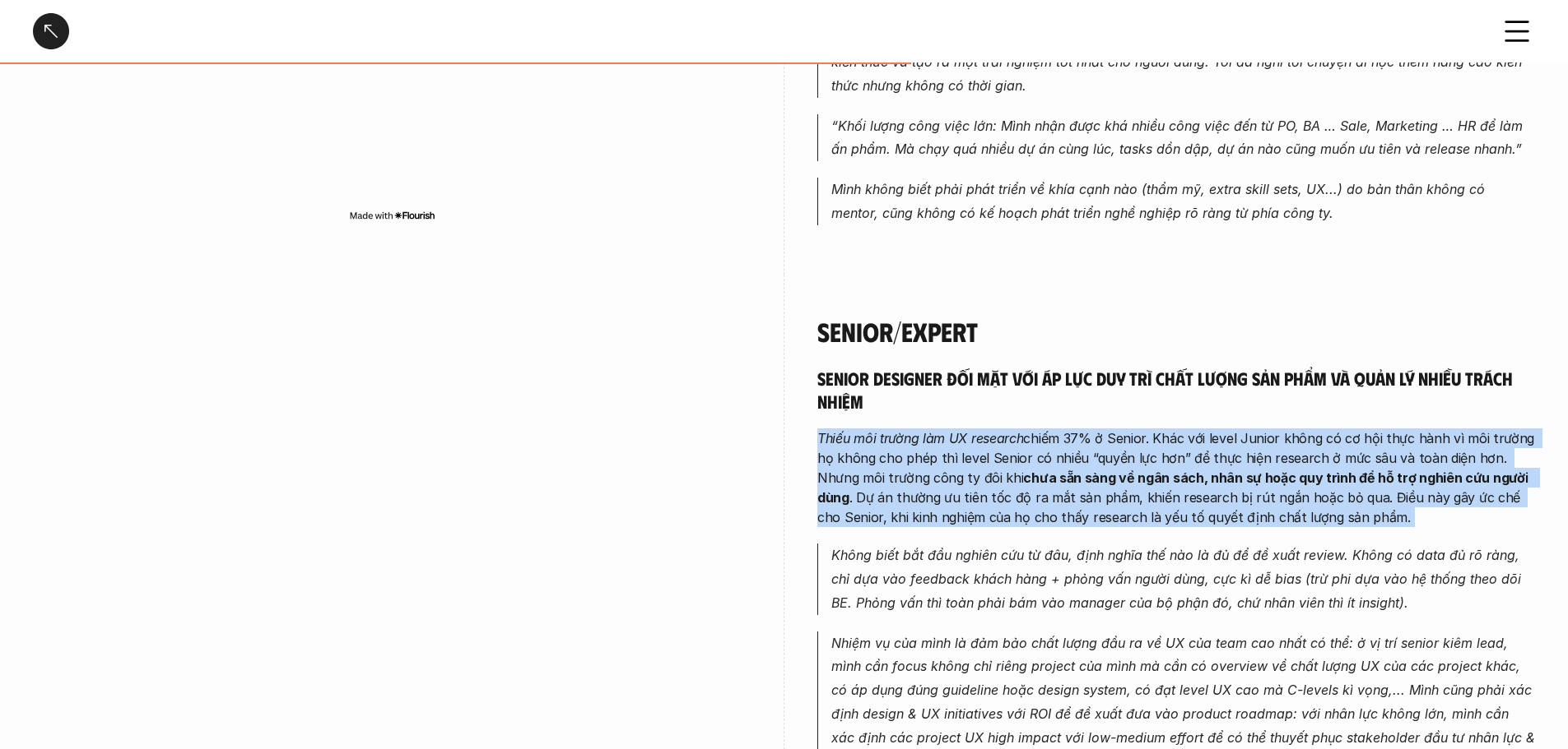
click at [897, 428] on p "Thiếu môi trường làm UX research chiếm 37% ở Senior. Khác với level Junior khôn…" at bounding box center [1176, 477] width 717 height 99
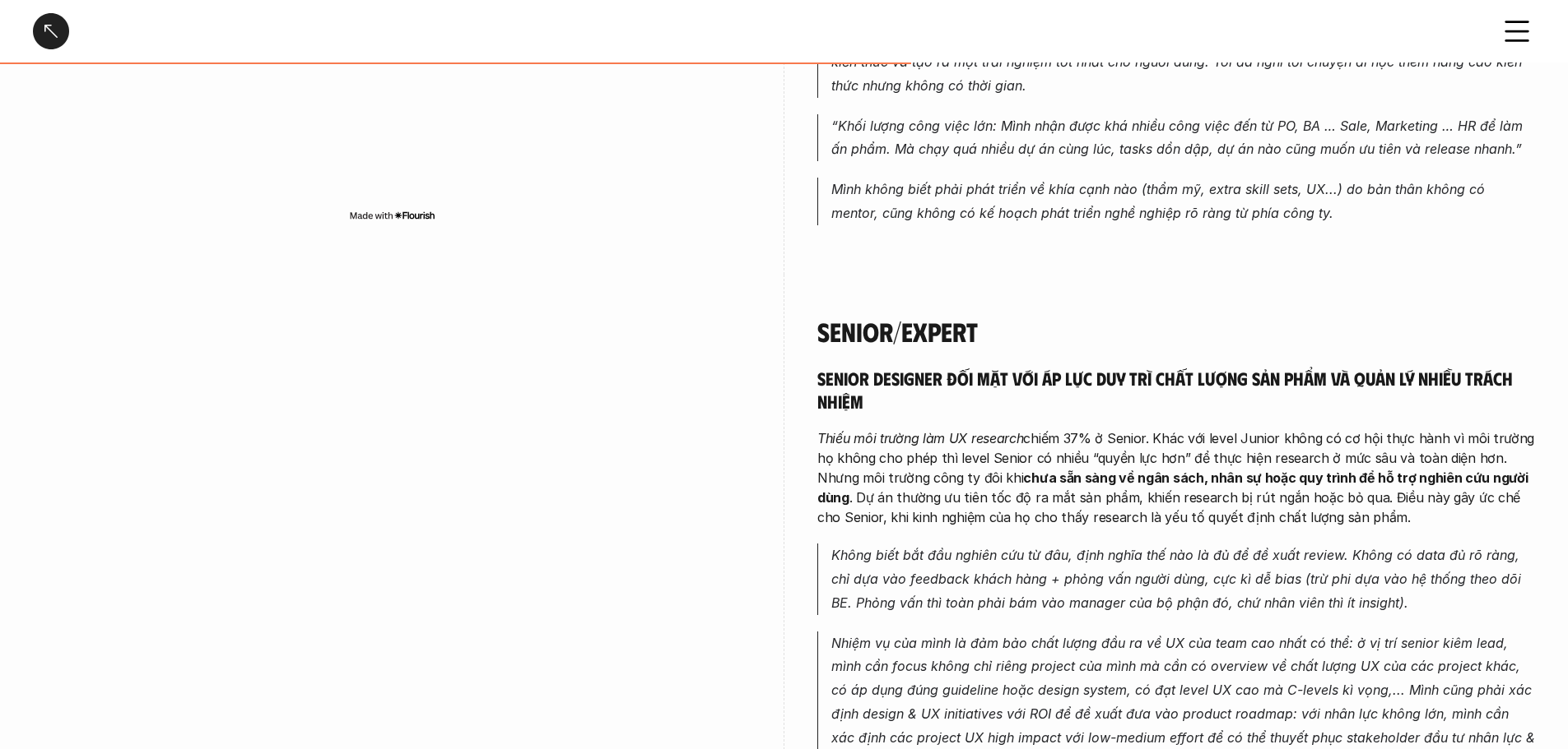
click at [897, 544] on p "Không biết bắt đầu nghiên cứu từ đâu, định nghĩa thế nào là đủ để đề xuất revie…" at bounding box center [1183, 579] width 704 height 71
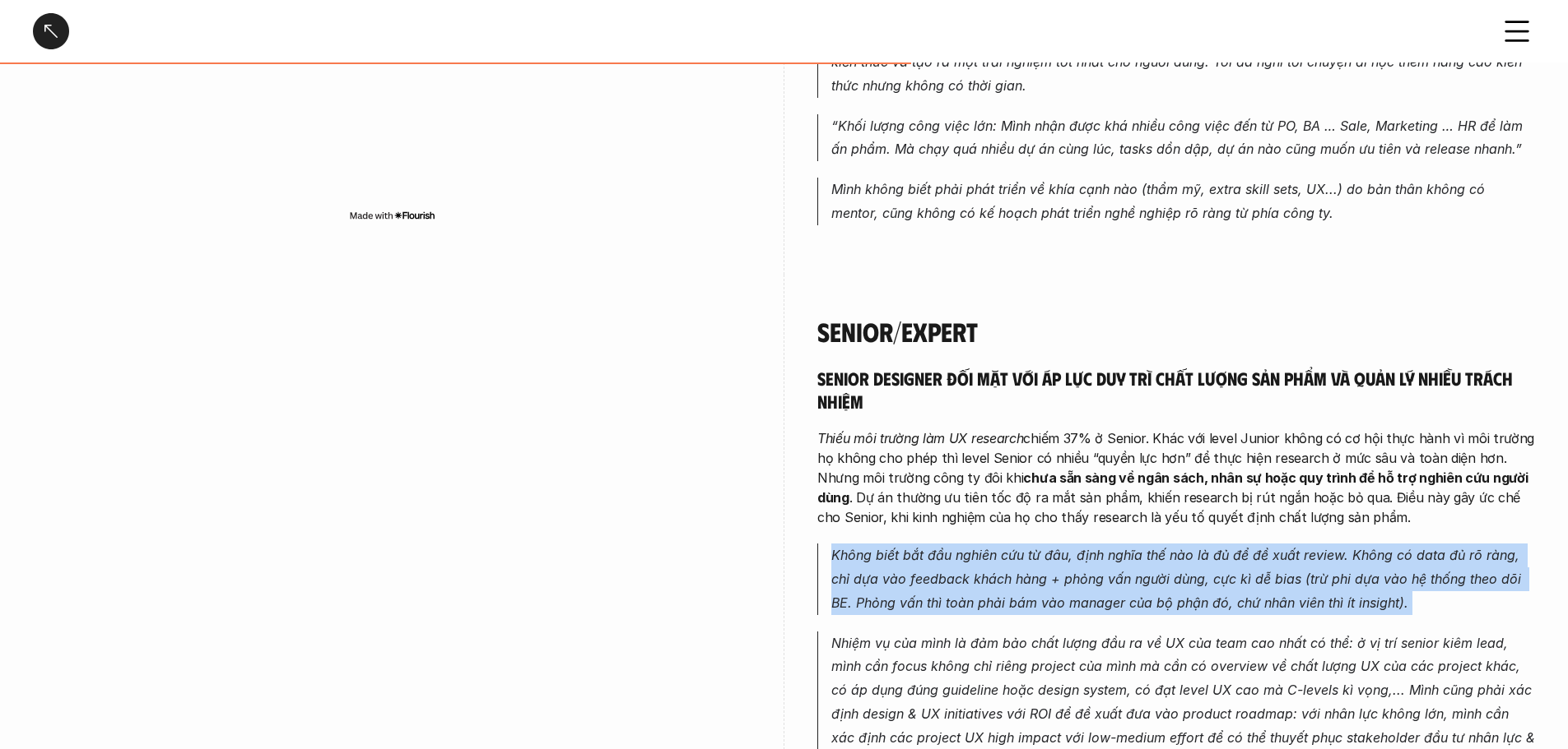
click at [897, 544] on p "Không biết bắt đầu nghiên cứu từ đâu, định nghĩa thế nào là đủ để đề xuất revie…" at bounding box center [1183, 579] width 704 height 71
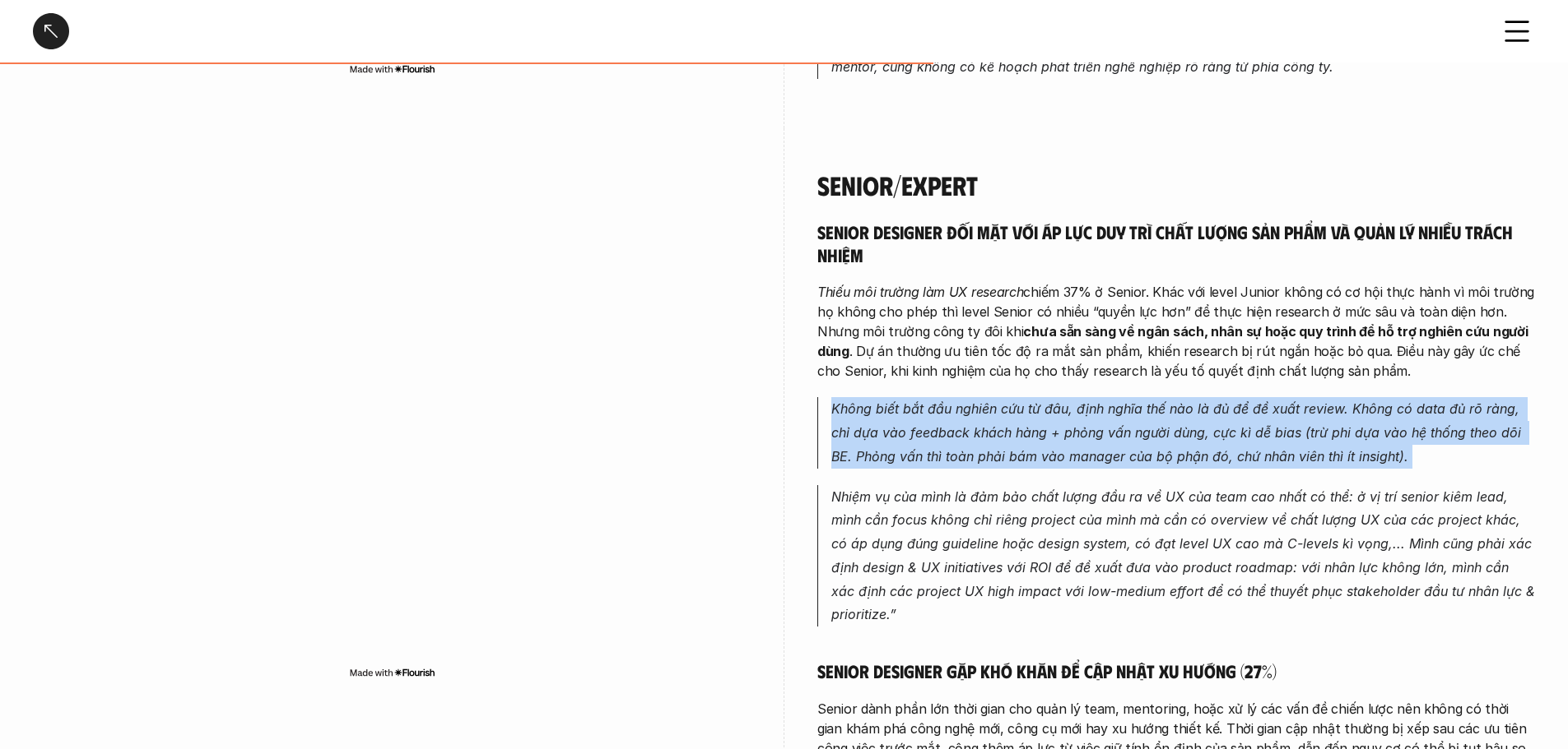
scroll to position [3126, 0]
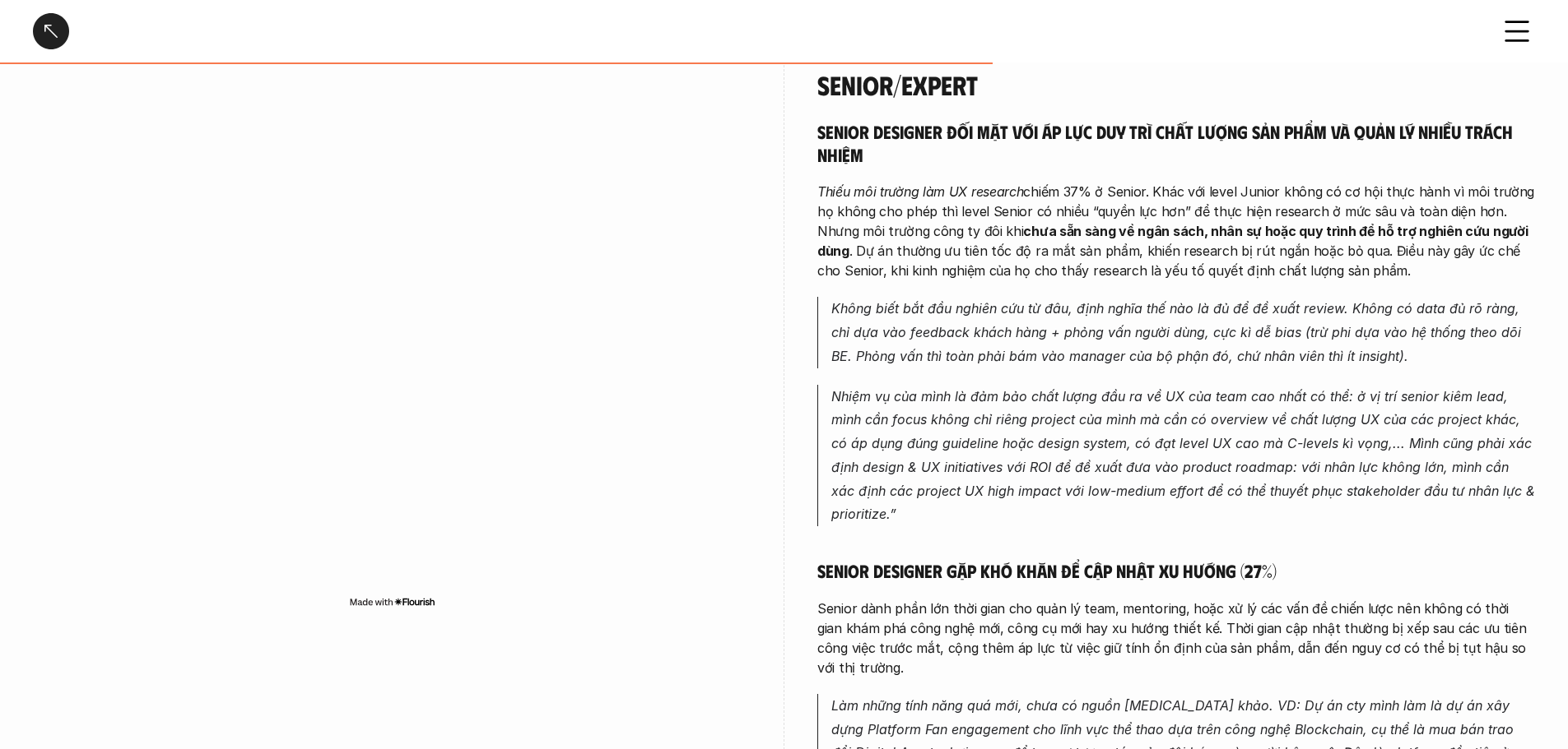
click at [897, 385] on p "Nhiệm vụ của mình là đảm bảo chất lượng đầu ra về UX của team cao nhất có thể: …" at bounding box center [1183, 455] width 704 height 143
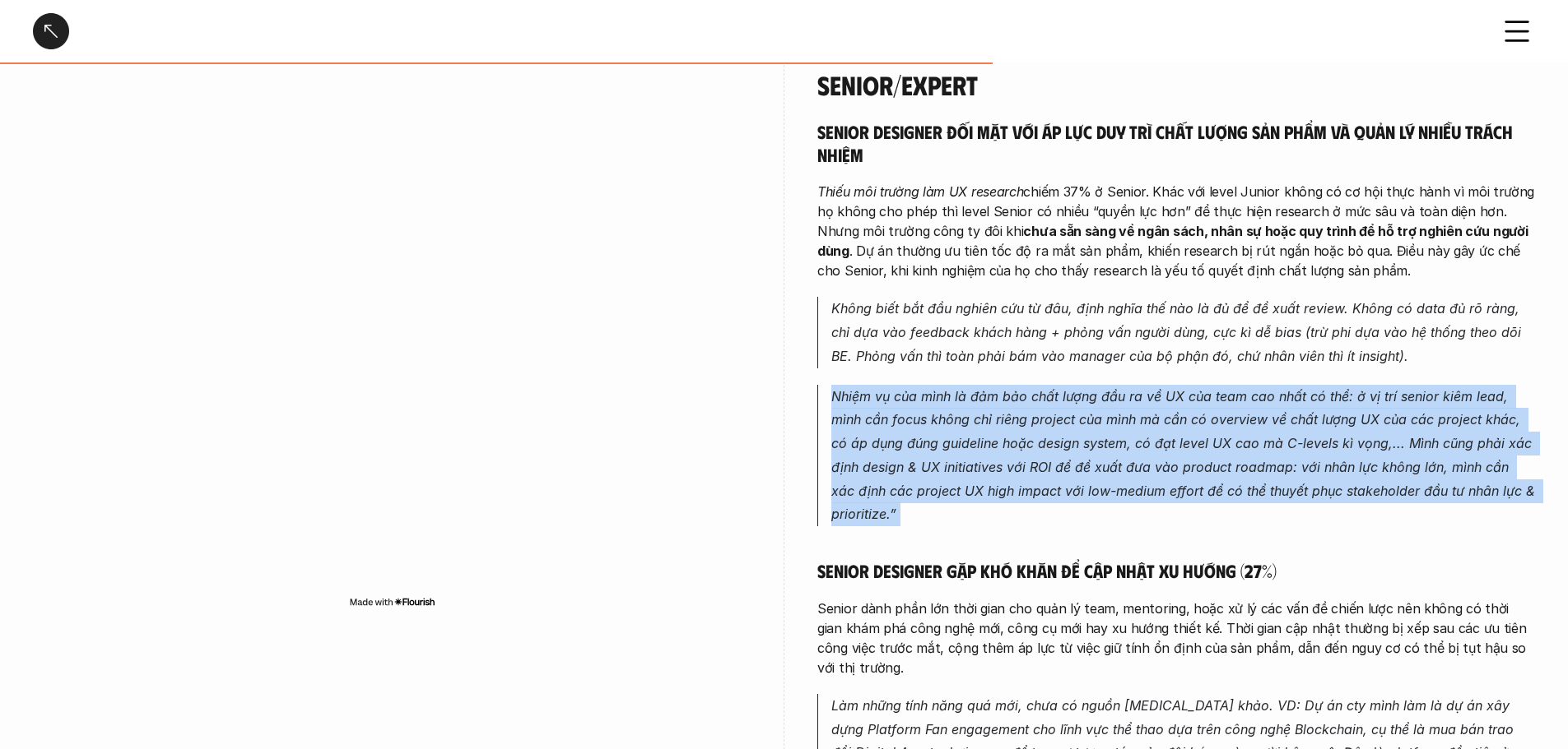
click at [897, 385] on p "Nhiệm vụ của mình là đảm bảo chất lượng đầu ra về UX của team cao nhất có thể: …" at bounding box center [1183, 455] width 704 height 143
click at [897, 388] on p "Nhiệm vụ của mình là đảm bảo chất lượng đầu ra về UX của team cao nhất có thể: …" at bounding box center [1183, 455] width 704 height 143
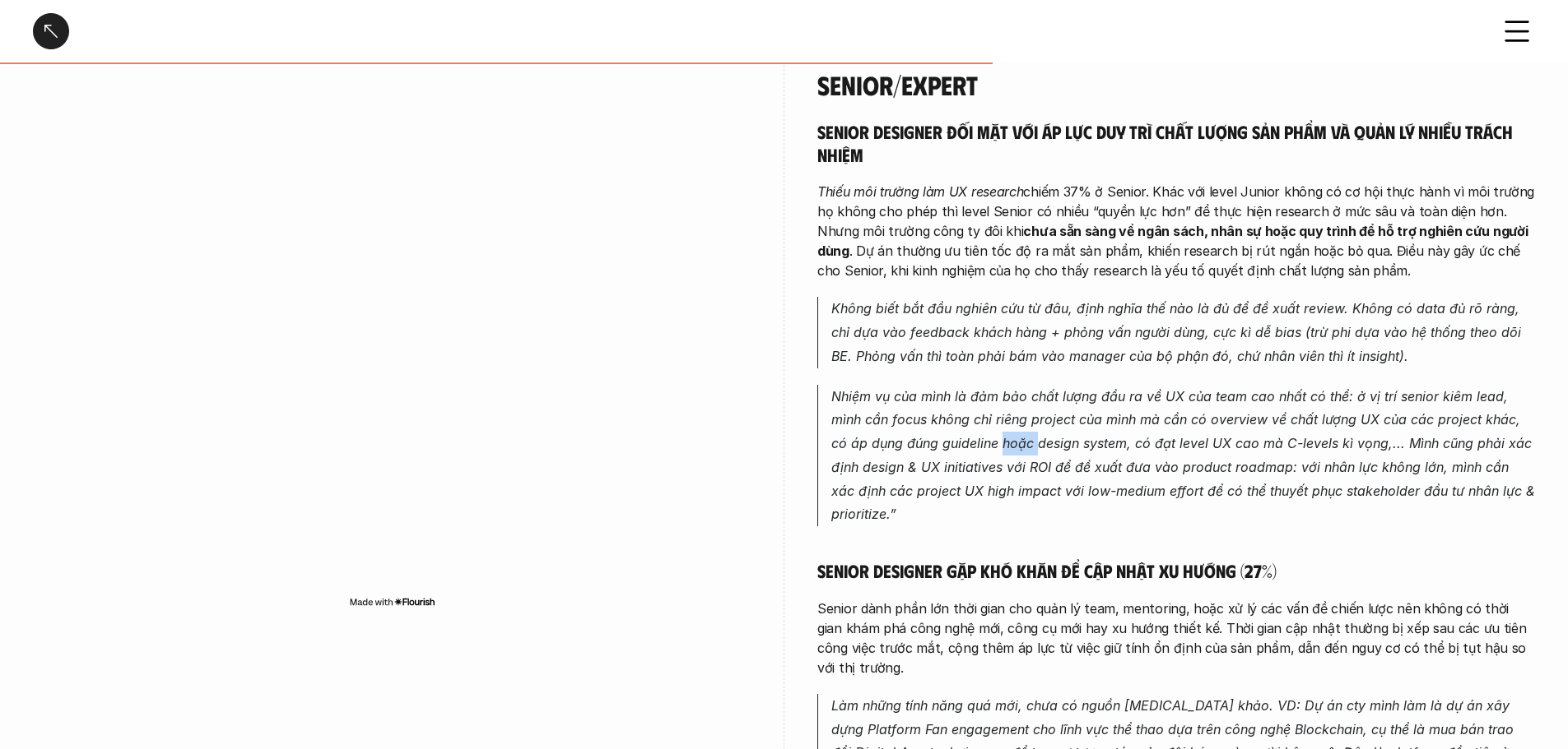
click at [897, 388] on p "Nhiệm vụ của mình là đảm bảo chất lượng đầu ra về UX của team cao nhất có thể: …" at bounding box center [1183, 455] width 704 height 143
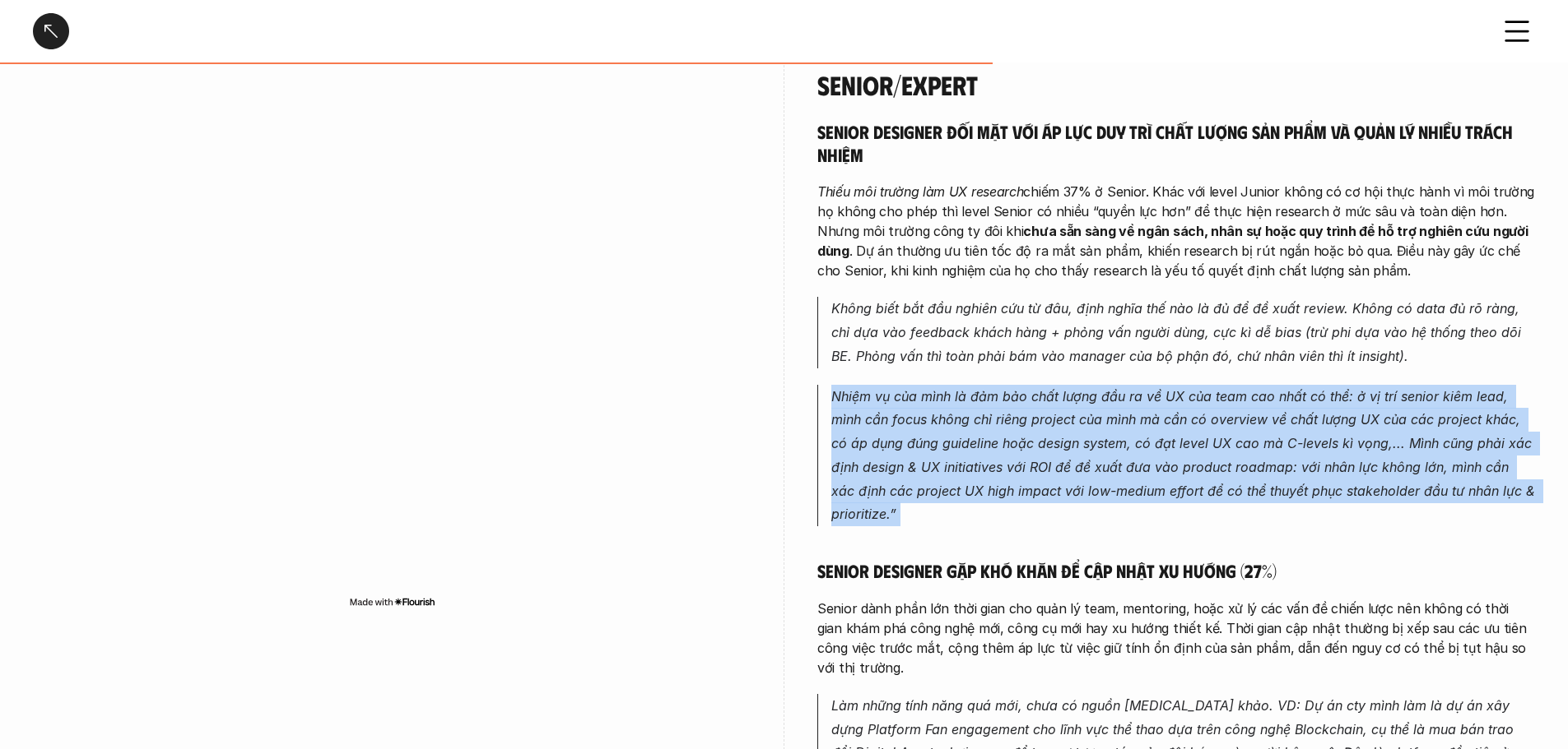
click at [897, 388] on p "Nhiệm vụ của mình là đảm bảo chất lượng đầu ra về UX của team cao nhất có thể: …" at bounding box center [1183, 455] width 704 height 143
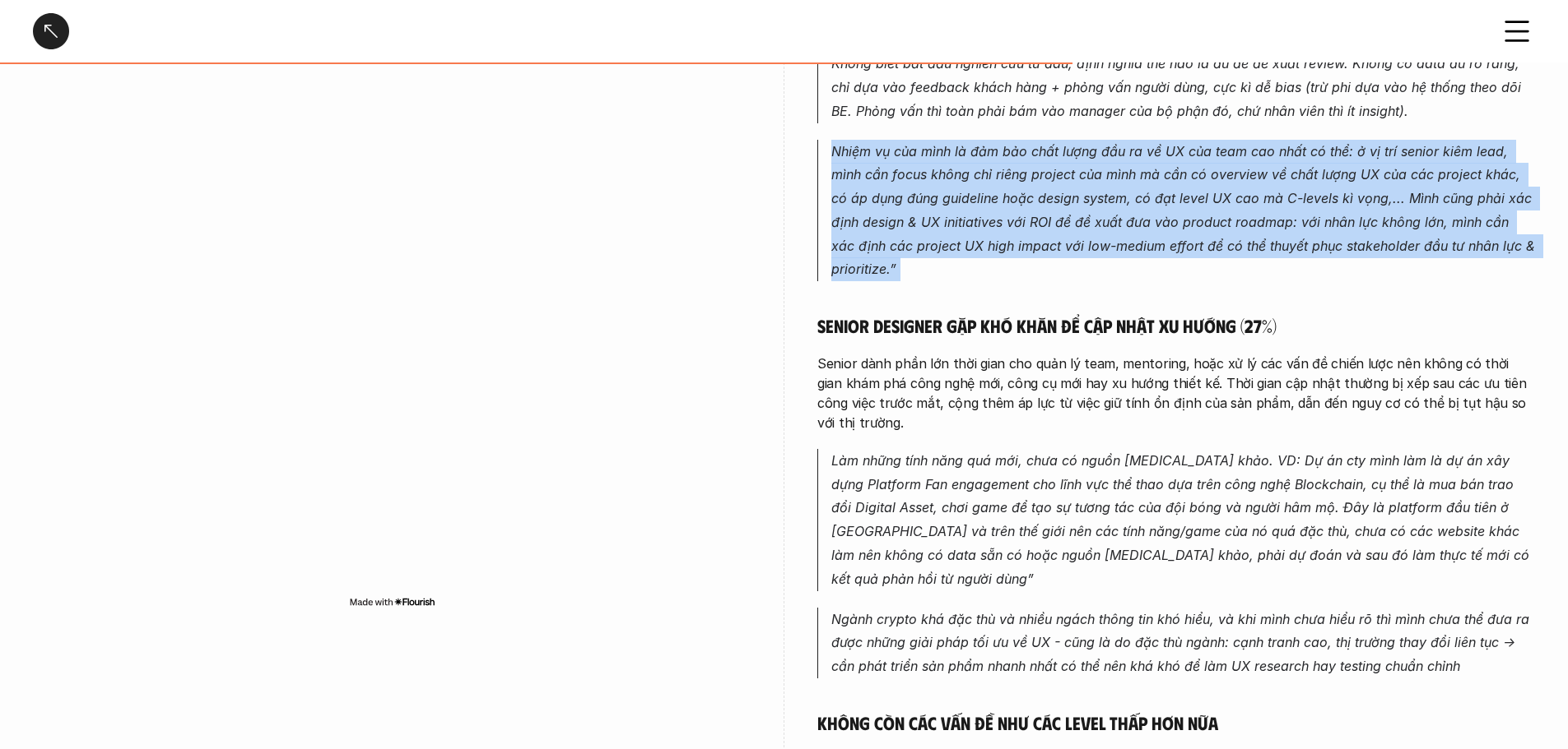
scroll to position [3372, 0]
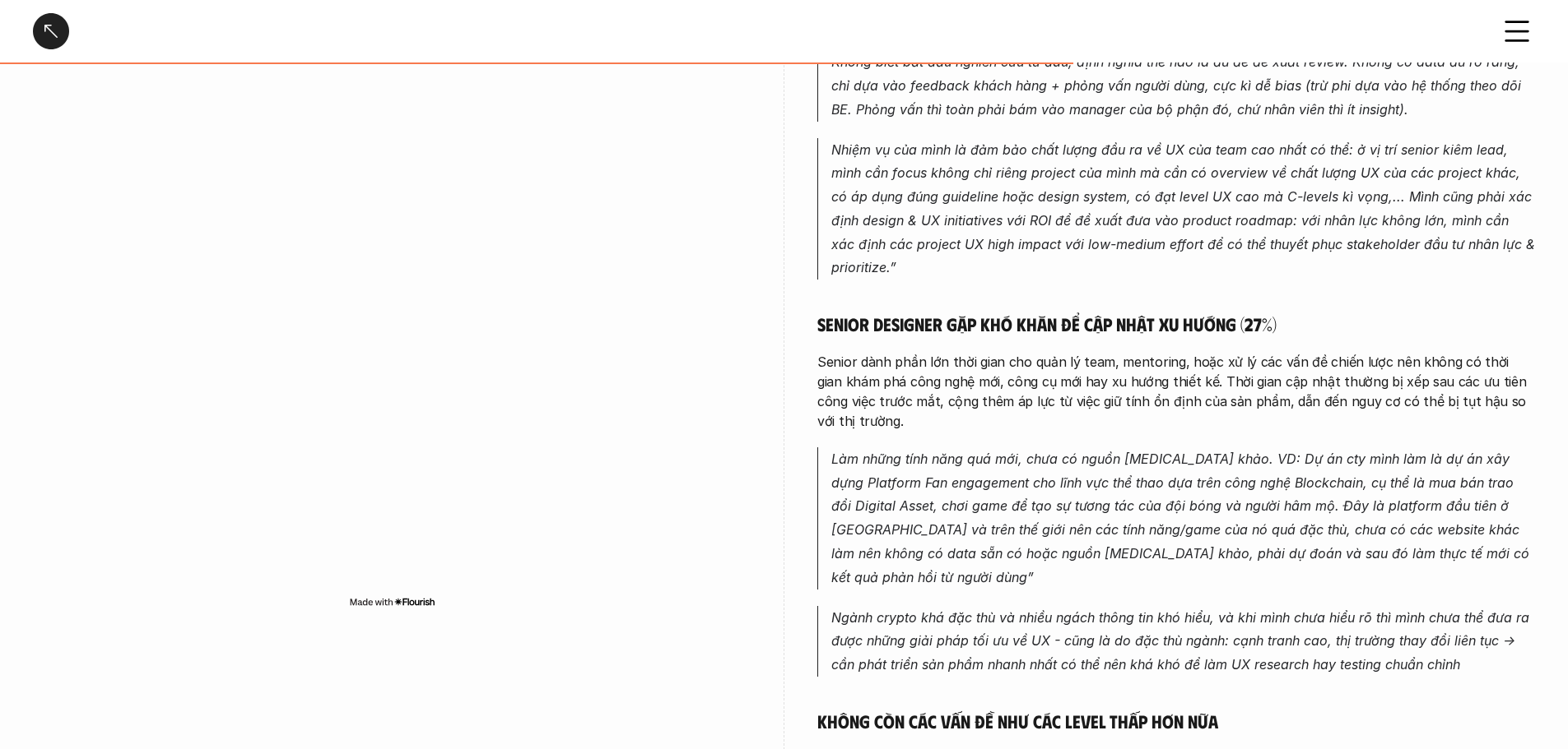
click at [897, 352] on p "Senior dành phần lớn thời gian cho quản lý team, mentoring, hoặc xử lý các vấn …" at bounding box center [1176, 391] width 717 height 79
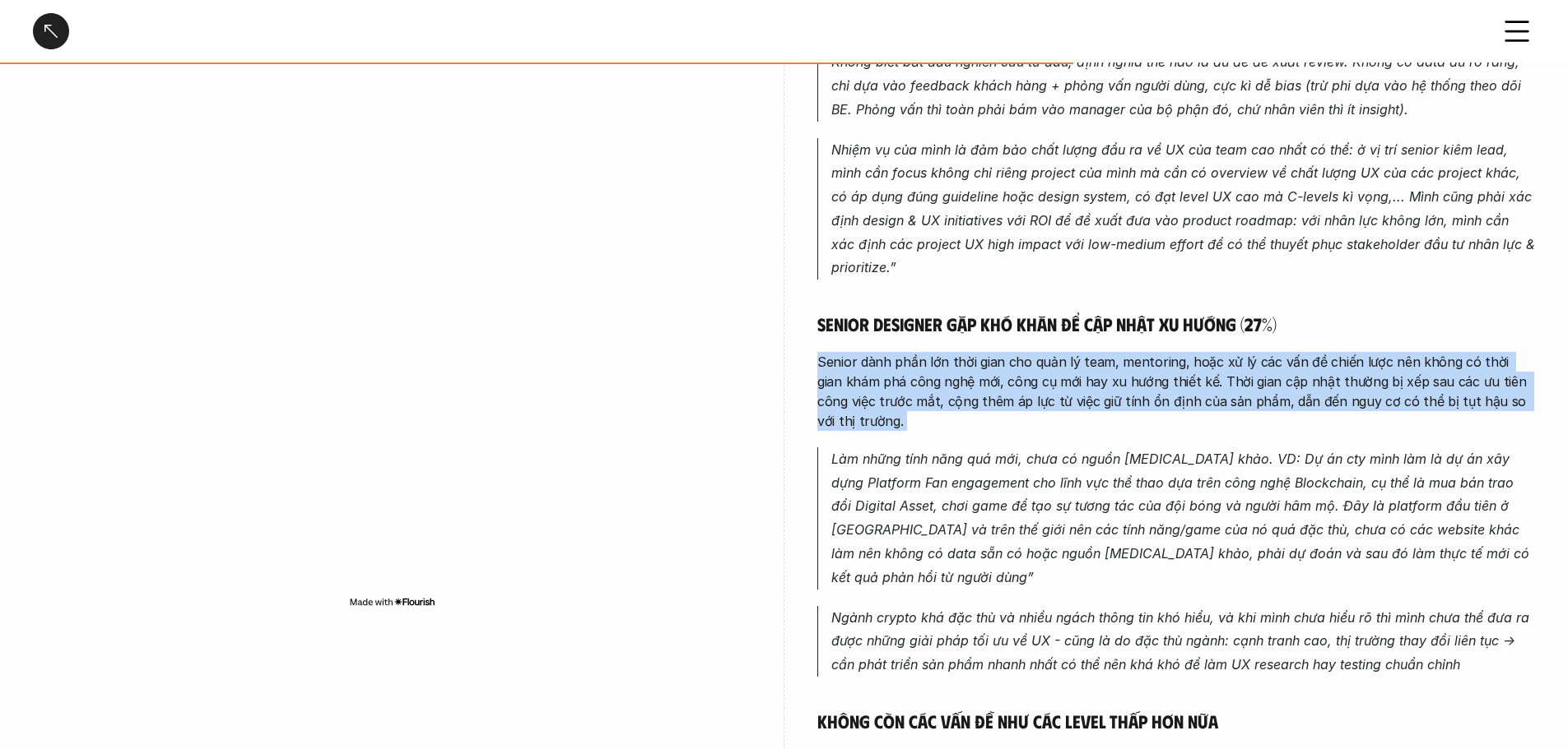
click at [897, 352] on p "Senior dành phần lớn thời gian cho quản lý team, mentoring, hoặc xử lý các vấn …" at bounding box center [1176, 391] width 717 height 79
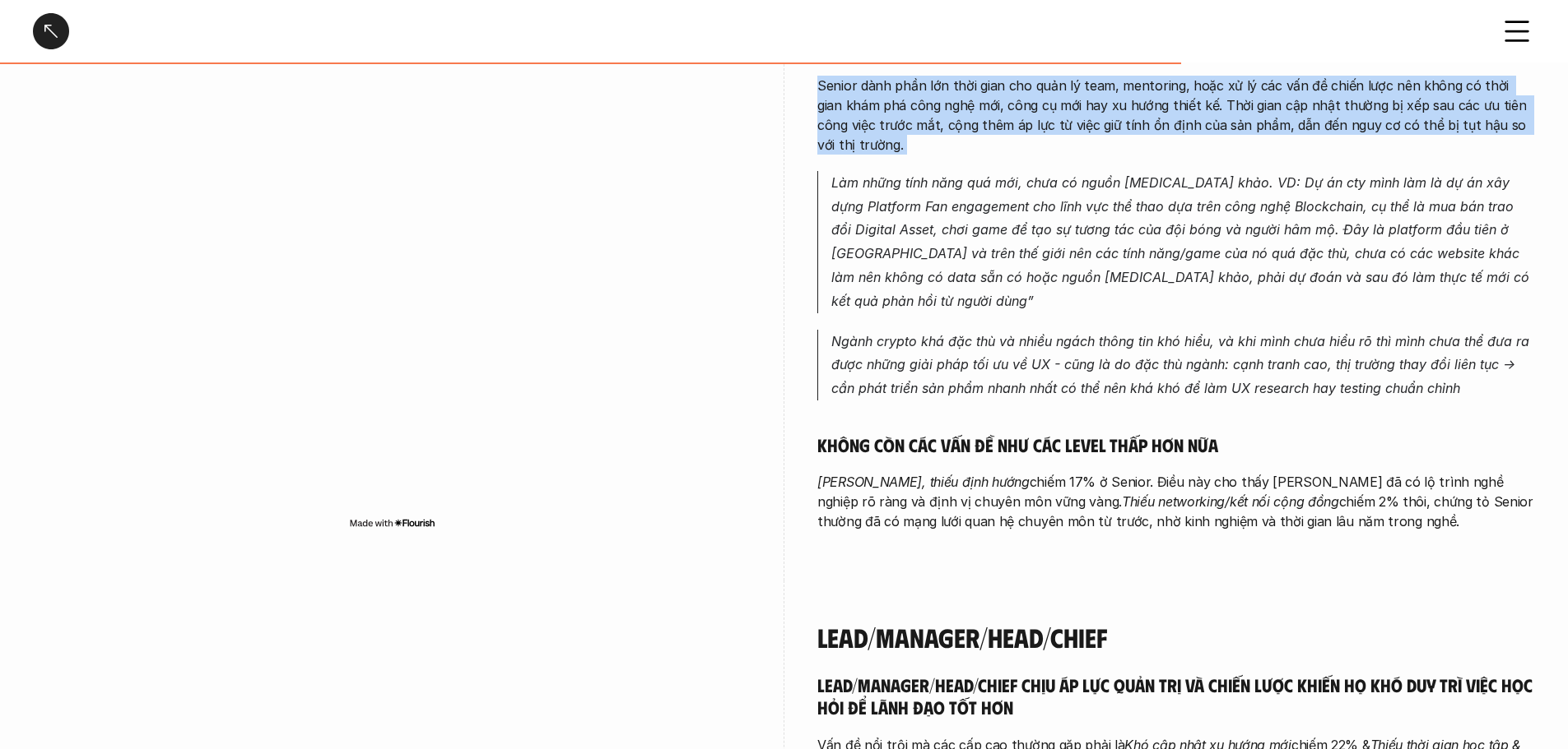
scroll to position [3701, 0]
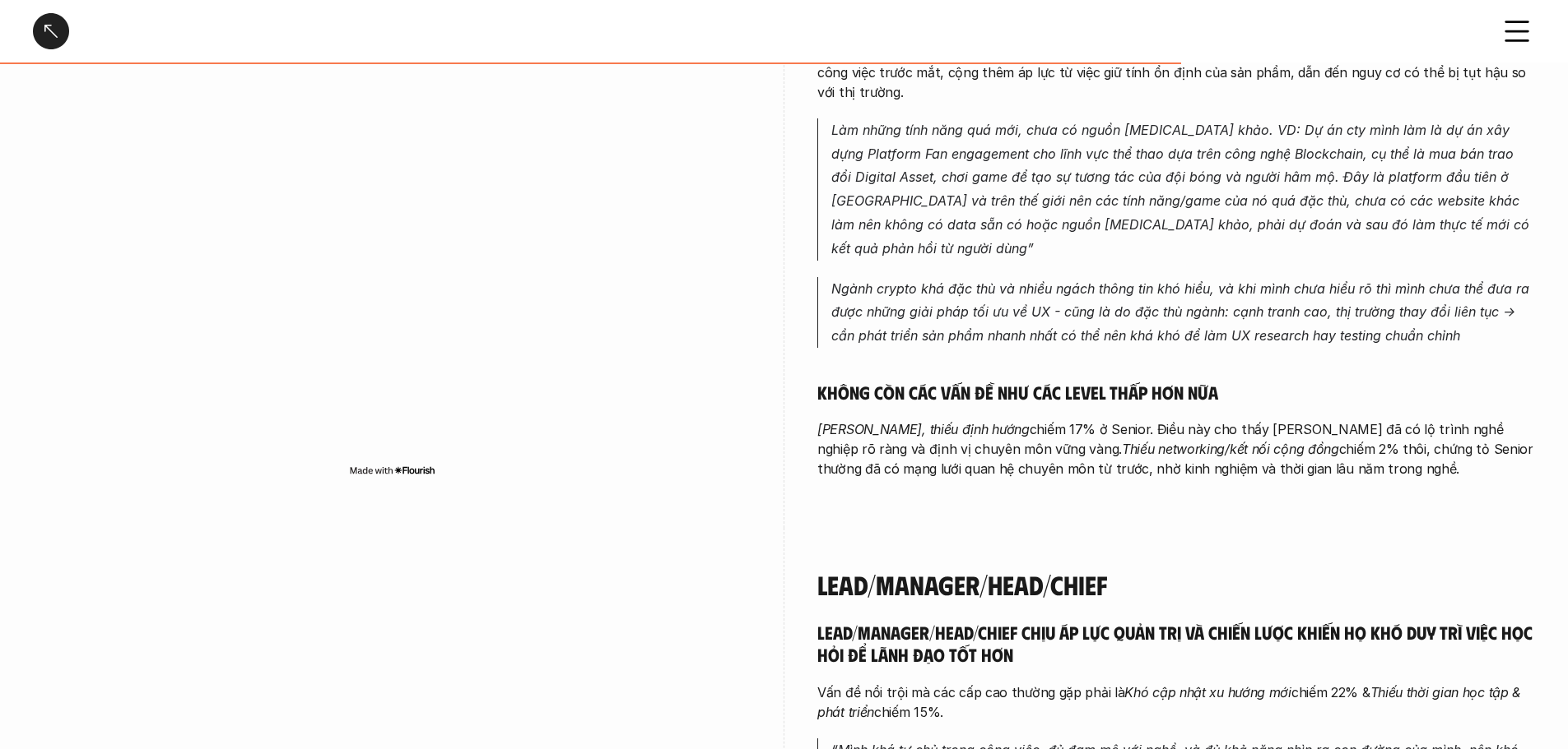
click at [897, 441] on em "Thiếu networking/kết nối cộng đồng" at bounding box center [1230, 450] width 217 height 17
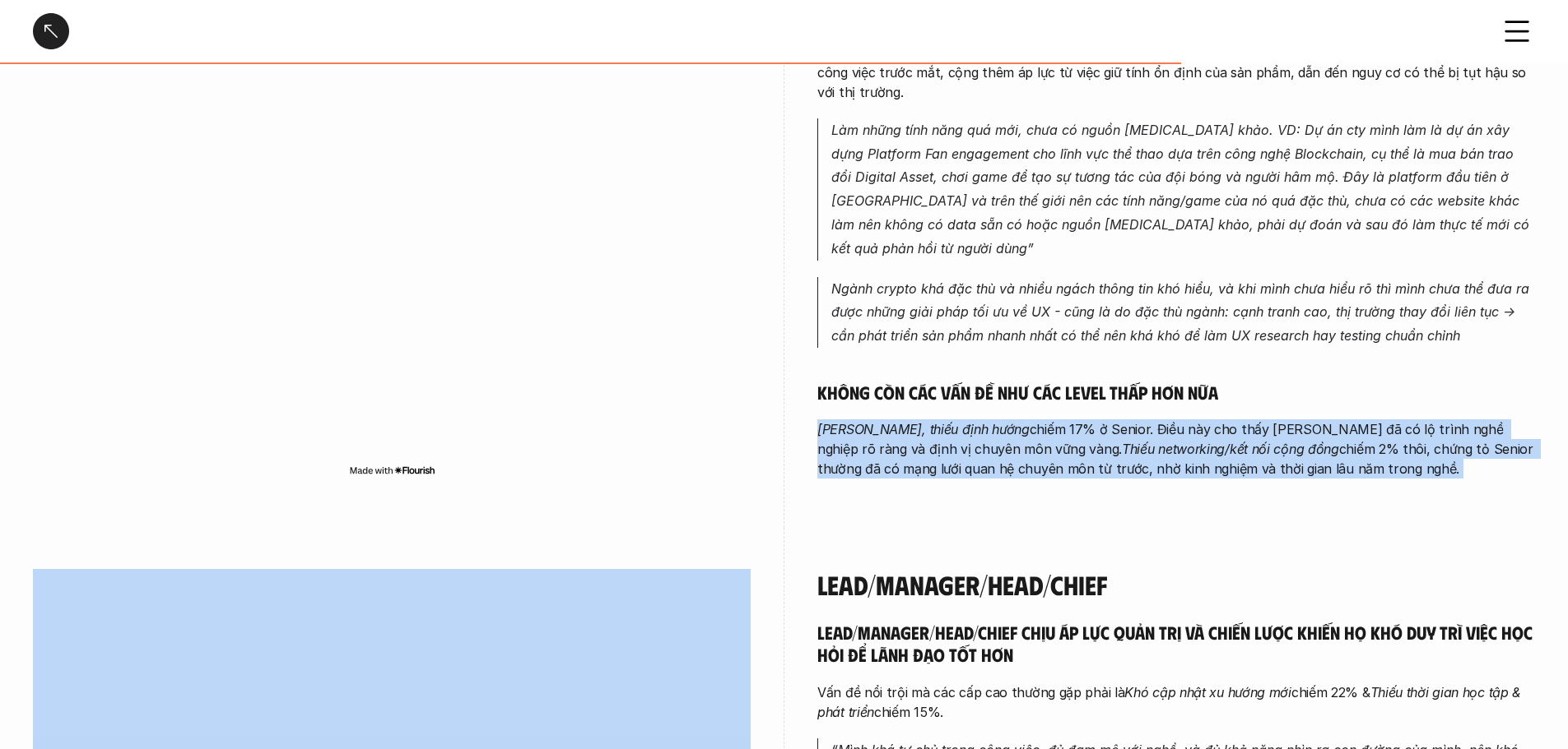
click at [897, 441] on em "Thiếu networking/kết nối cộng đồng" at bounding box center [1230, 450] width 217 height 17
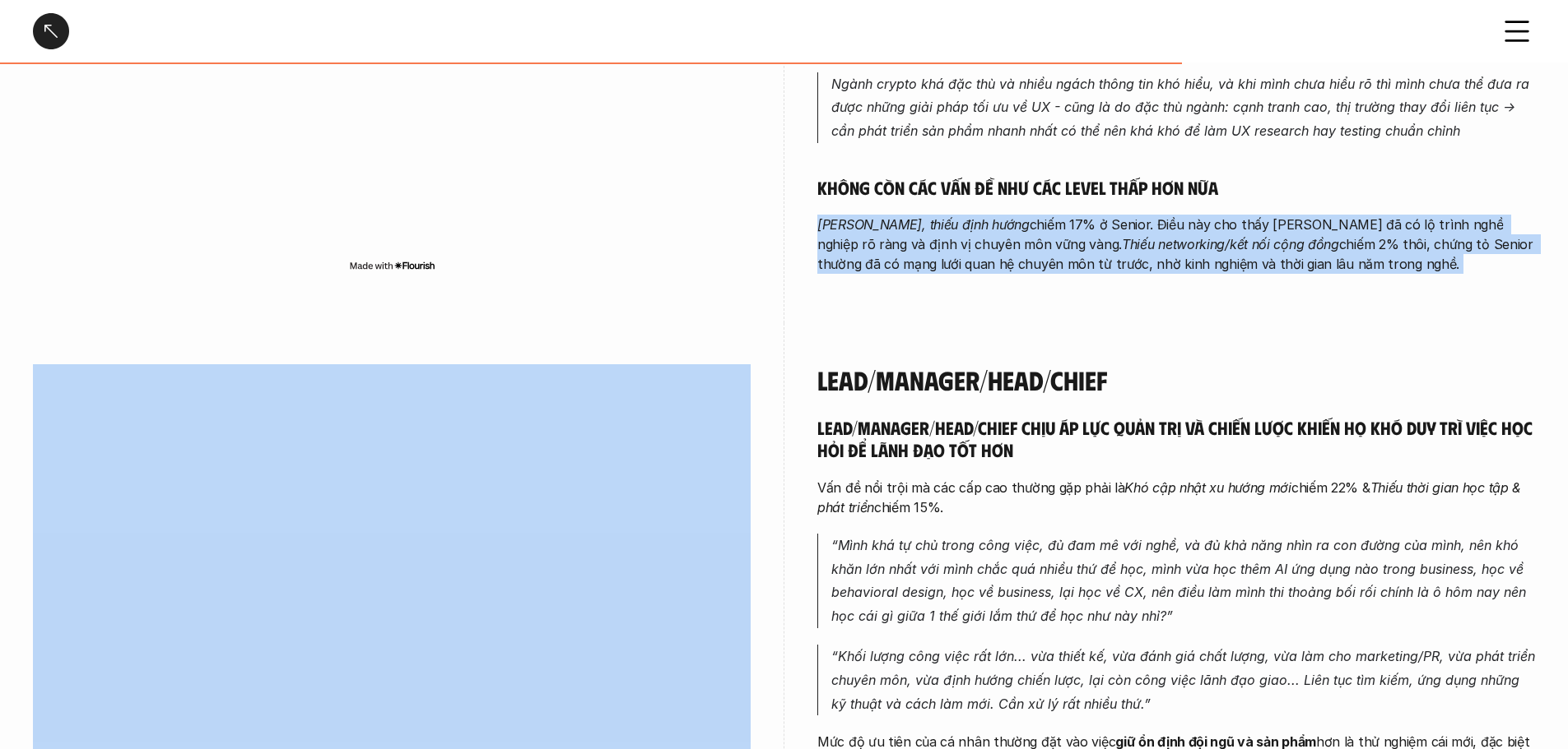
scroll to position [3948, 0]
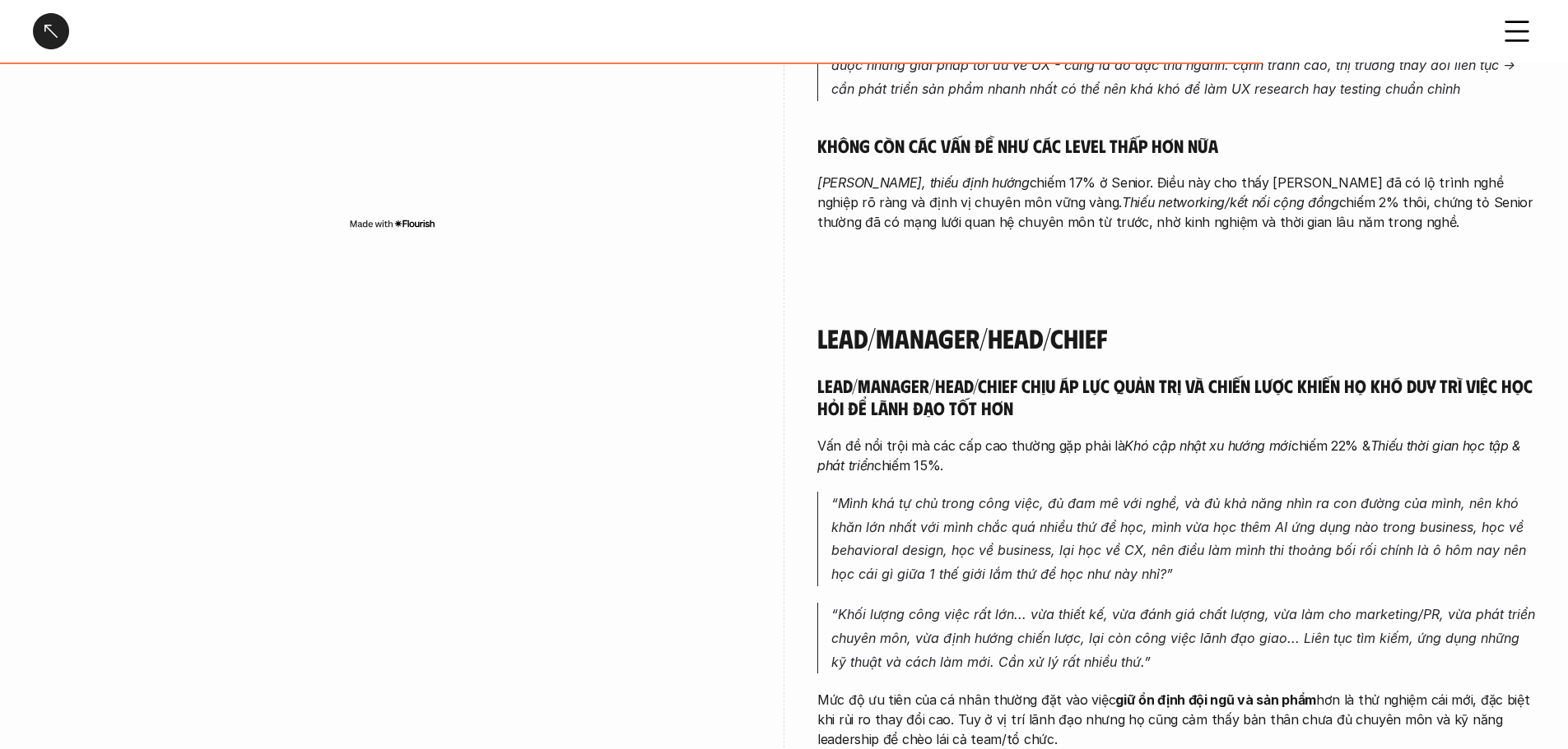
click at [897, 374] on h5 "Lead/Manager/Head/Chief chịu áp lực quản trị và chiến lược khiến họ khó duy trì…" at bounding box center [1176, 397] width 717 height 46
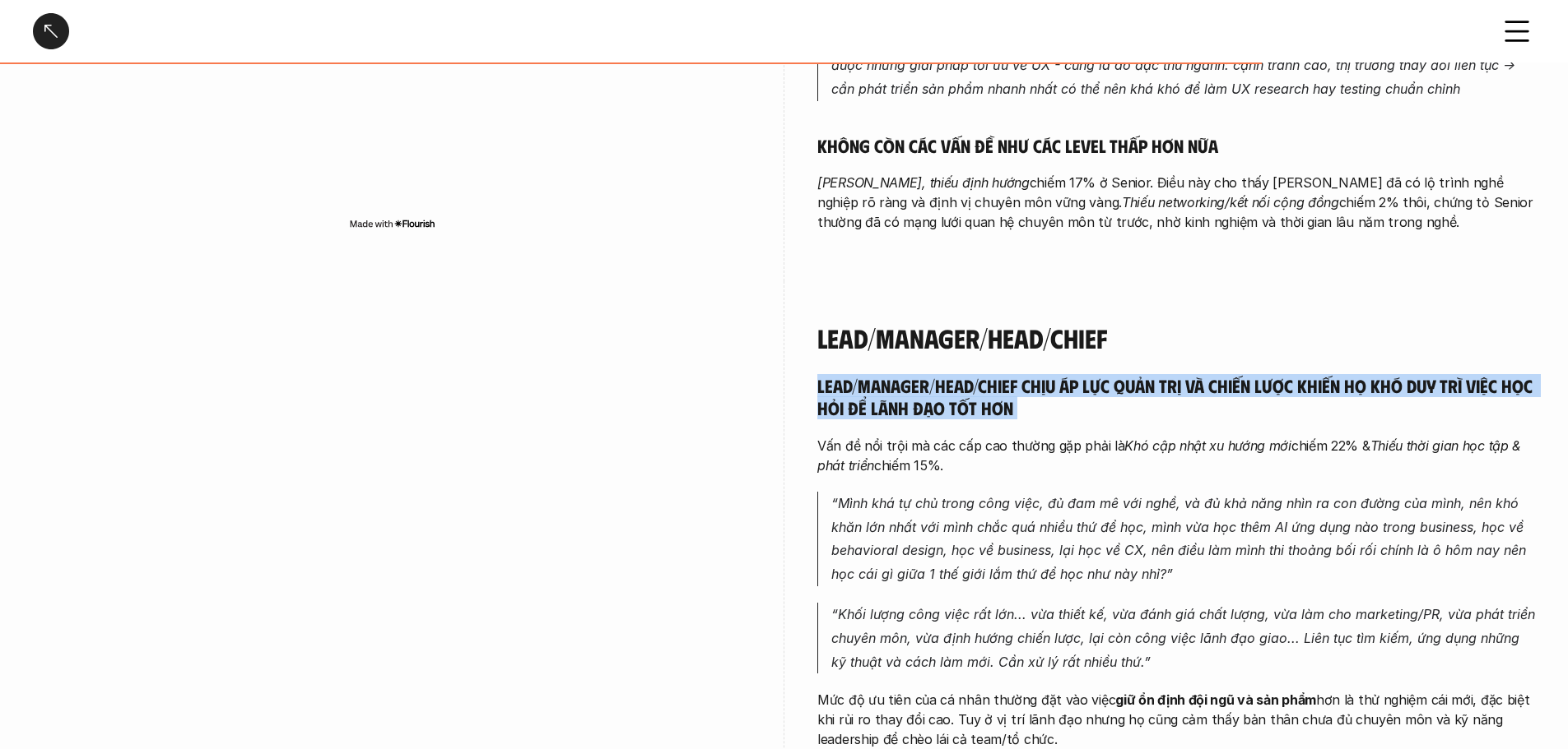
click at [897, 374] on h5 "Lead/Manager/Head/Chief chịu áp lực quản trị và chiến lược khiến họ khó duy trì…" at bounding box center [1176, 397] width 717 height 46
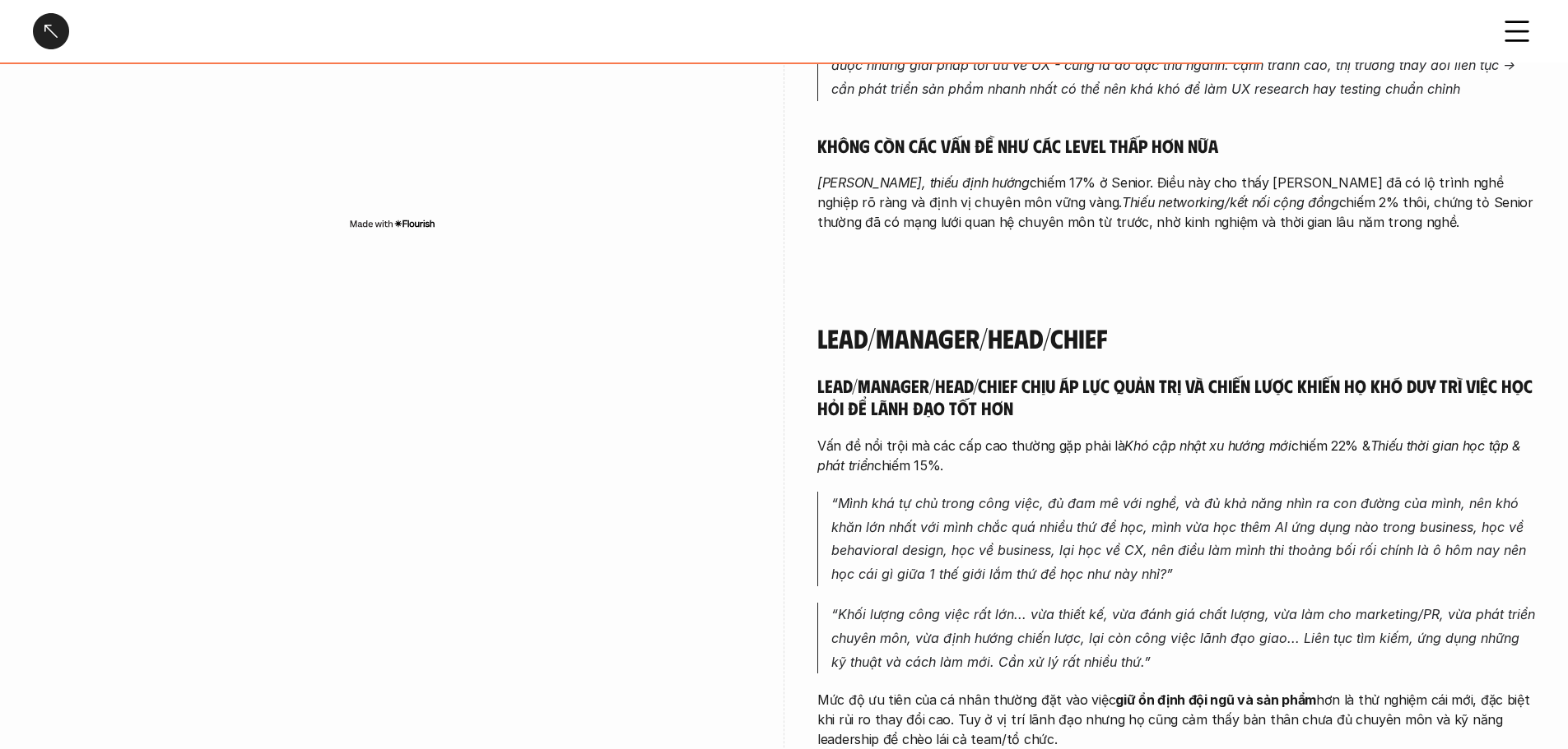
click at [897, 436] on p "Vấn đề nổi trội mà các cấp cao thường gặp phải là Khó cập nhật xu hướng mới chi…" at bounding box center [1176, 455] width 717 height 40
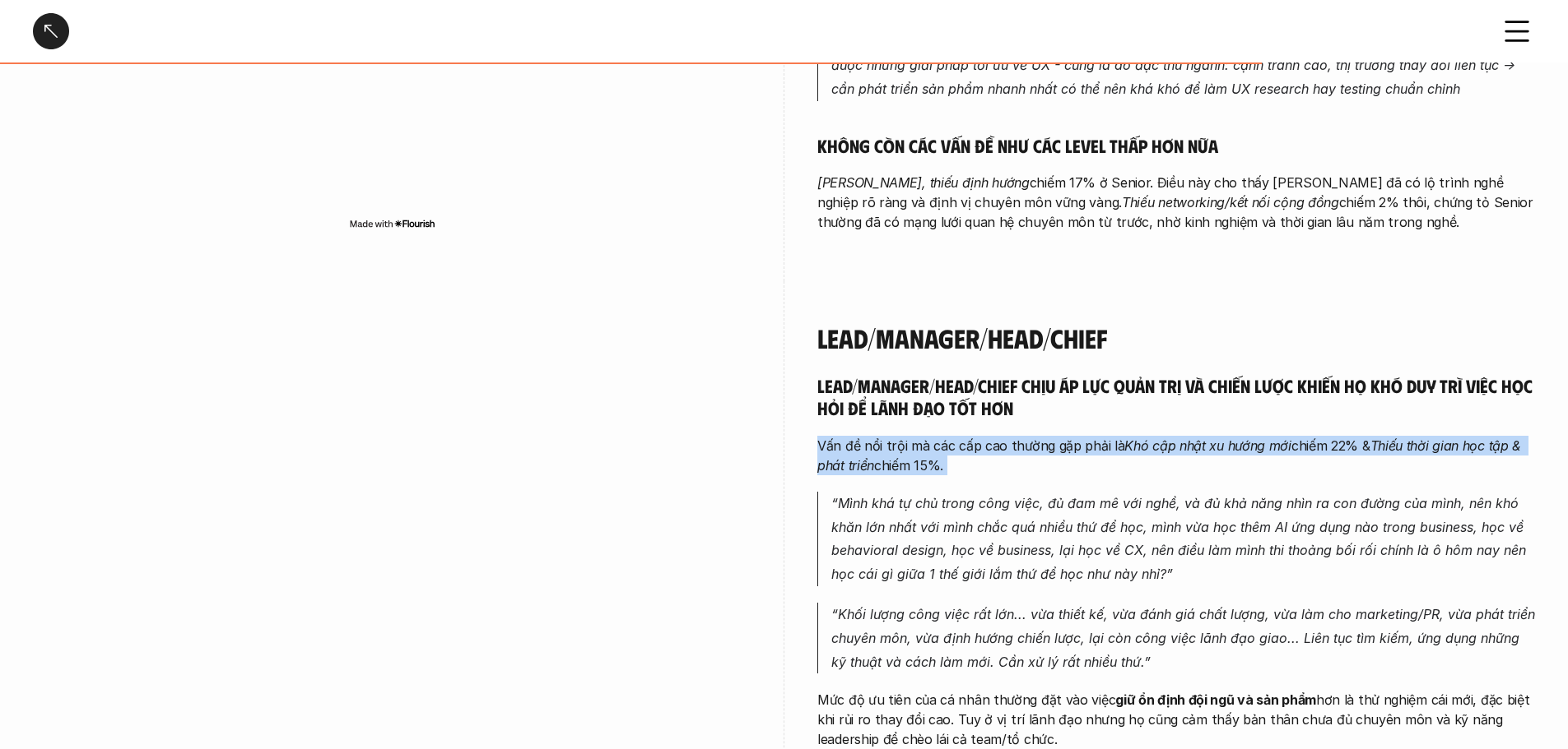
click at [897, 436] on p "Vấn đề nổi trội mà các cấp cao thường gặp phải là Khó cập nhật xu hướng mới chi…" at bounding box center [1176, 455] width 717 height 40
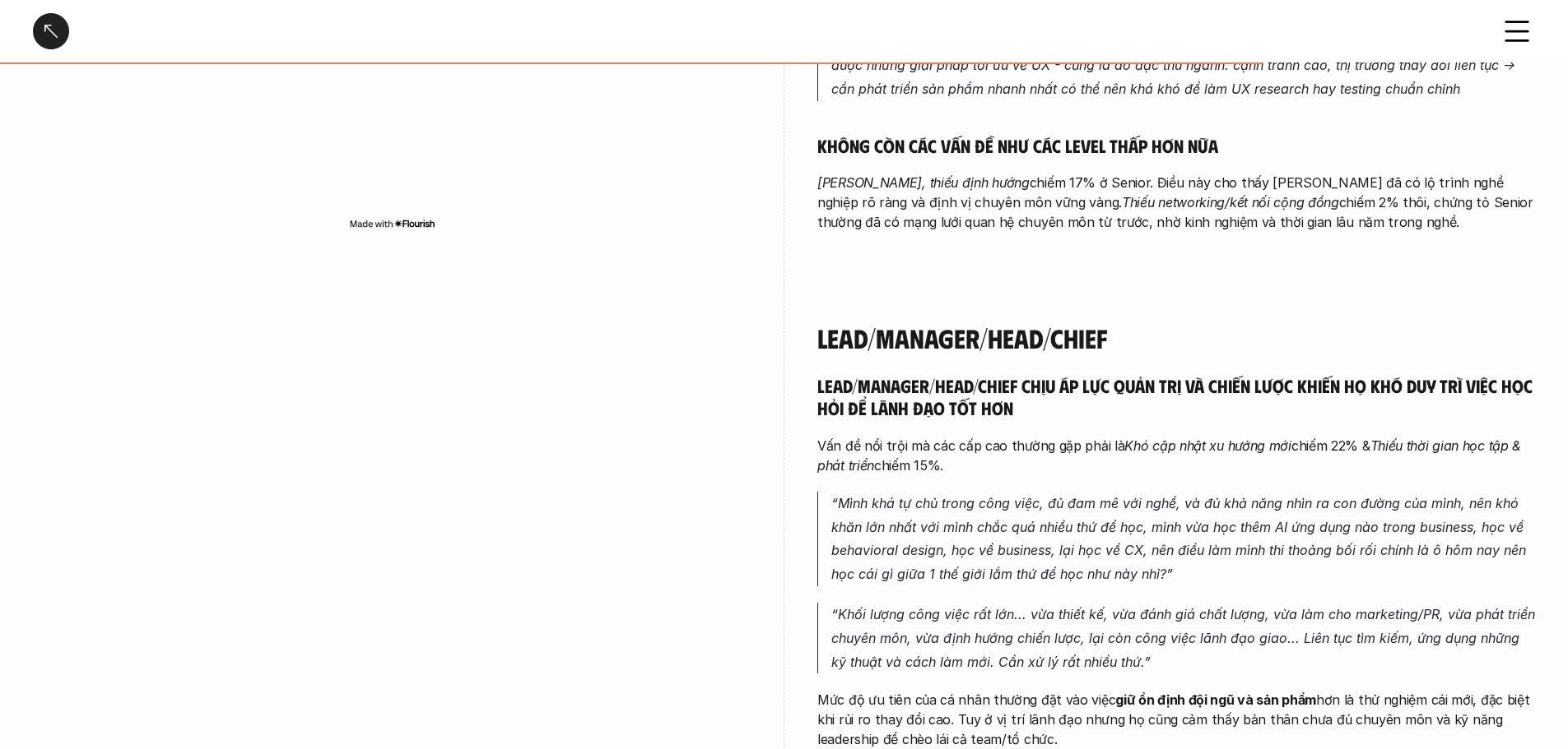
click at [897, 492] on p "“Mình khá tự chủ trong công việc, đủ đam mê với nghề, và đủ khả năng nhìn ra co…" at bounding box center [1183, 539] width 704 height 94
click at [897, 436] on p "Vấn đề nổi trội mà các cấp cao thường gặp phải là Khó cập nhật xu hướng mới chi…" at bounding box center [1176, 455] width 717 height 40
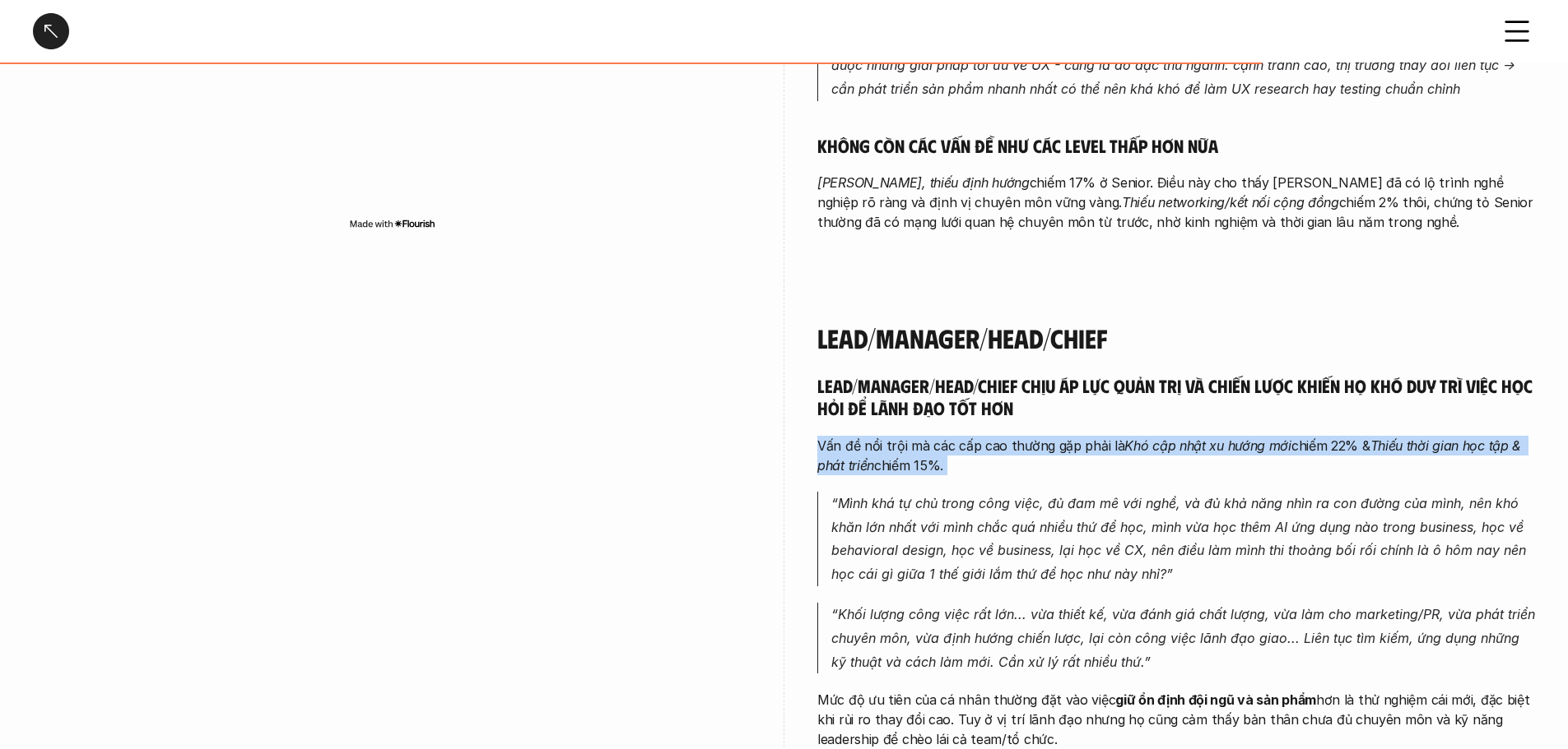
click at [897, 436] on p "Vấn đề nổi trội mà các cấp cao thường gặp phải là Khó cập nhật xu hướng mới chi…" at bounding box center [1176, 455] width 717 height 40
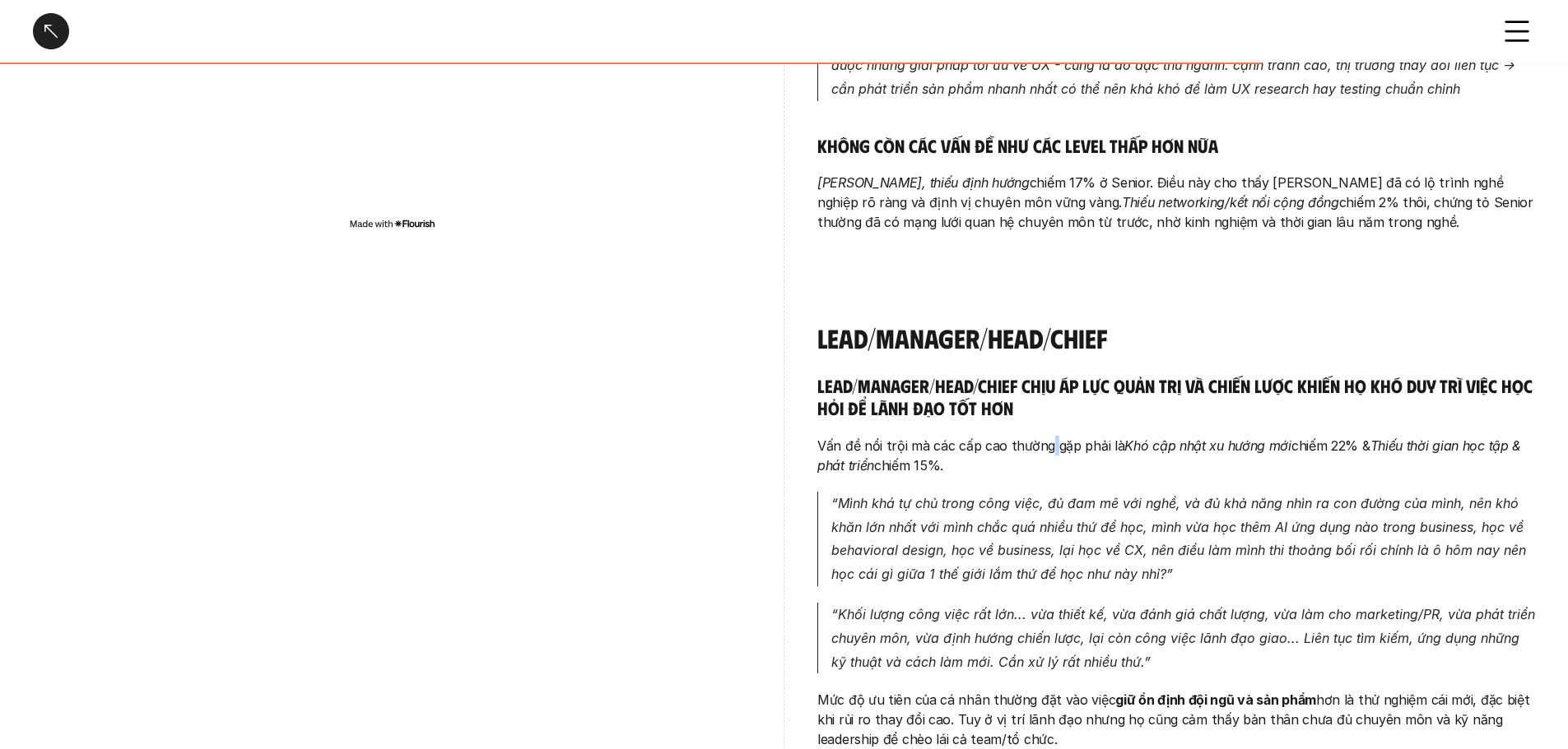
click at [897, 436] on p "Vấn đề nổi trội mà các cấp cao thường gặp phải là Khó cập nhật xu hướng mới chi…" at bounding box center [1176, 455] width 717 height 40
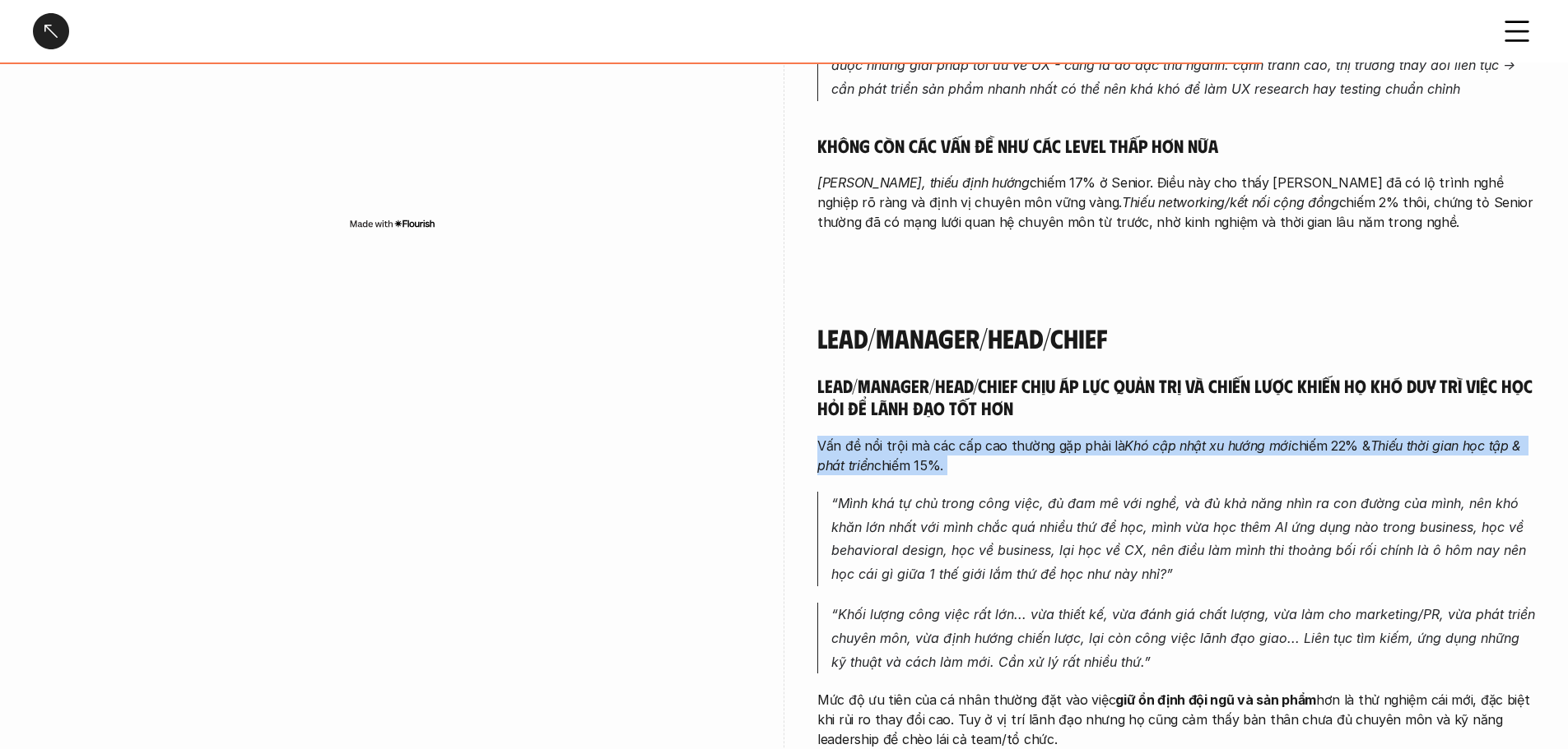
click at [897, 436] on p "Vấn đề nổi trội mà các cấp cao thường gặp phải là Khó cập nhật xu hướng mới chi…" at bounding box center [1176, 455] width 717 height 40
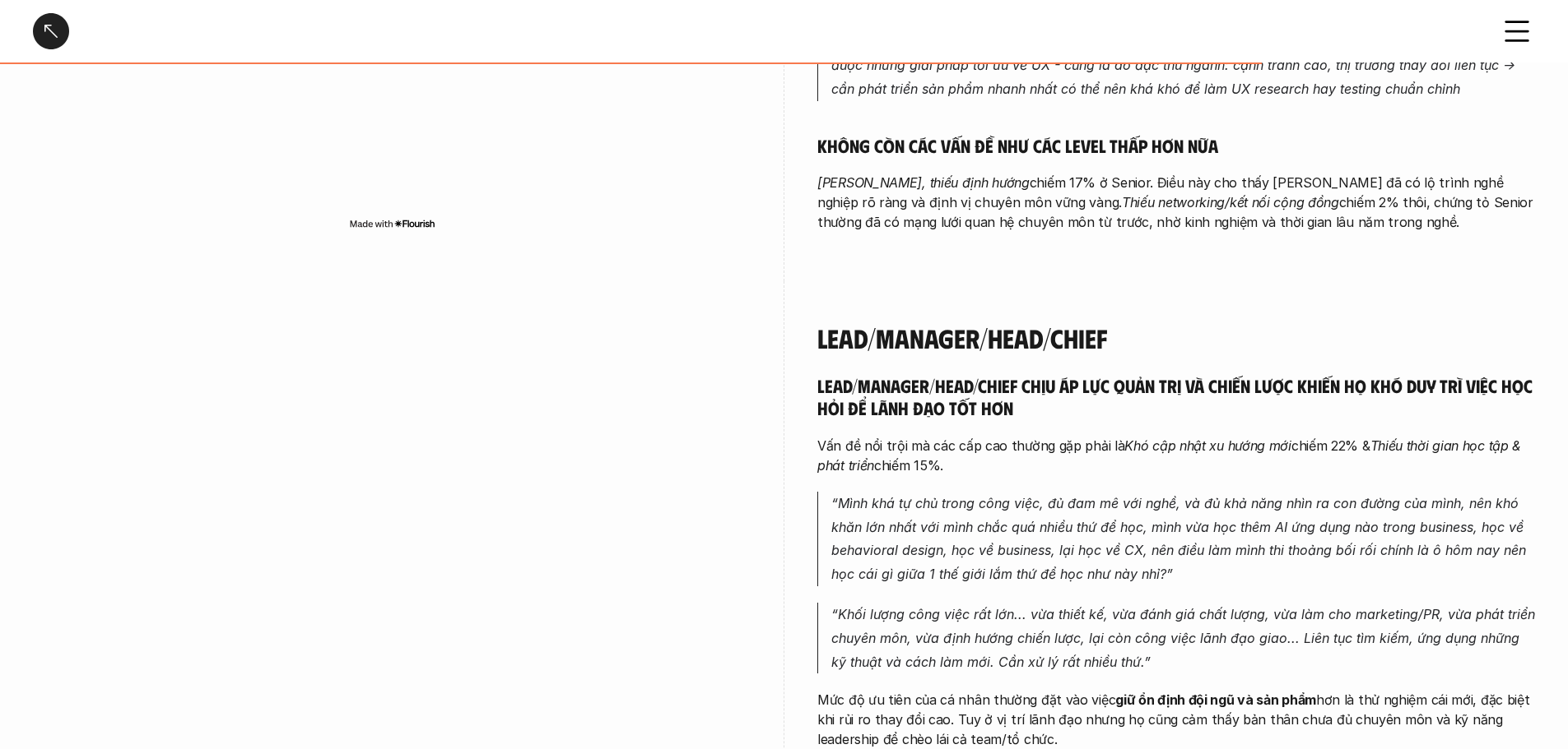
click at [897, 492] on p "“Mình khá tự chủ trong công việc, đủ đam mê với nghề, và đủ khả năng nhìn ra co…" at bounding box center [1183, 539] width 704 height 94
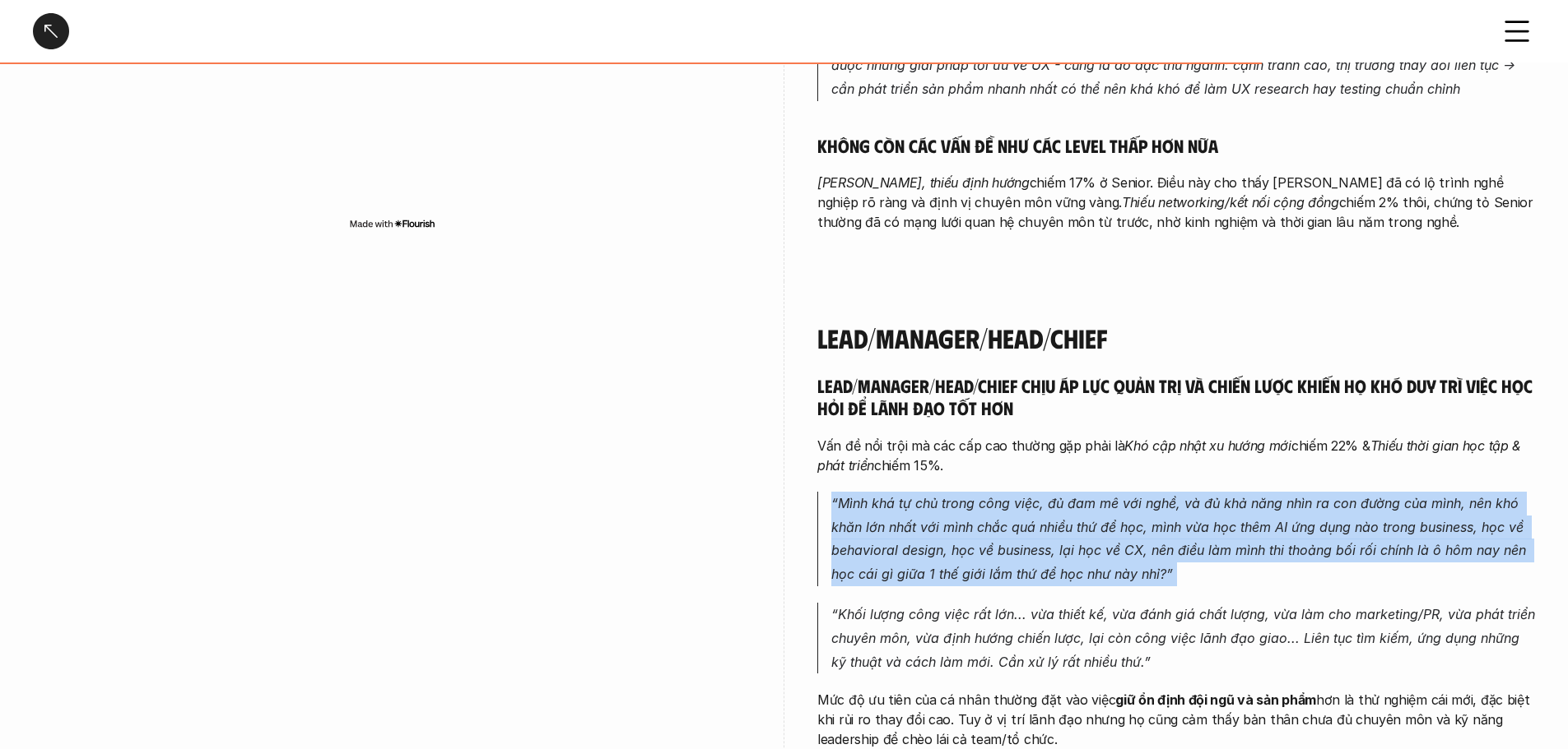
click at [897, 492] on p "“Mình khá tự chủ trong công việc, đủ đam mê với nghề, và đủ khả năng nhìn ra co…" at bounding box center [1183, 539] width 704 height 94
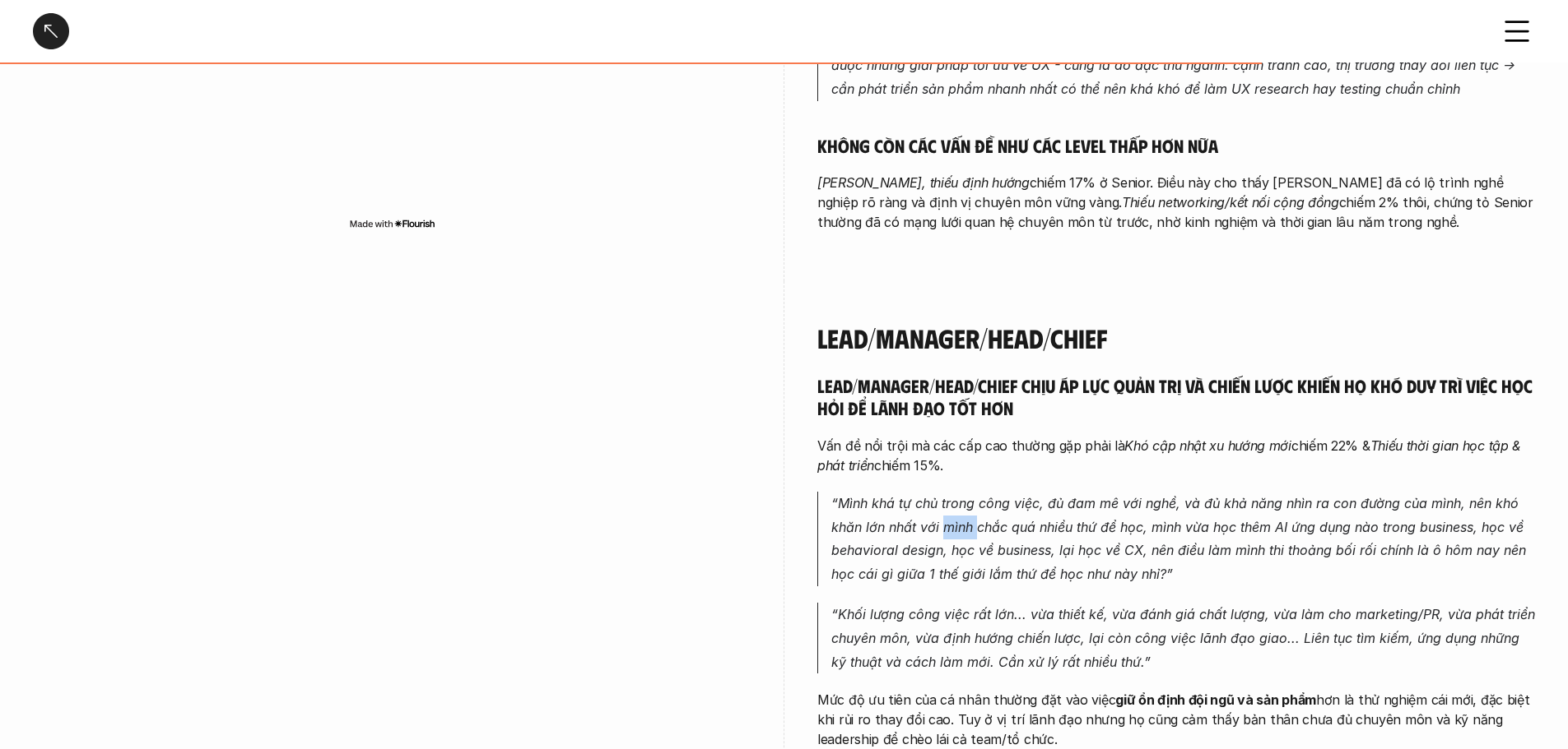
click at [897, 492] on p "“Mình khá tự chủ trong công việc, đủ đam mê với nghề, và đủ khả năng nhìn ra co…" at bounding box center [1183, 539] width 704 height 94
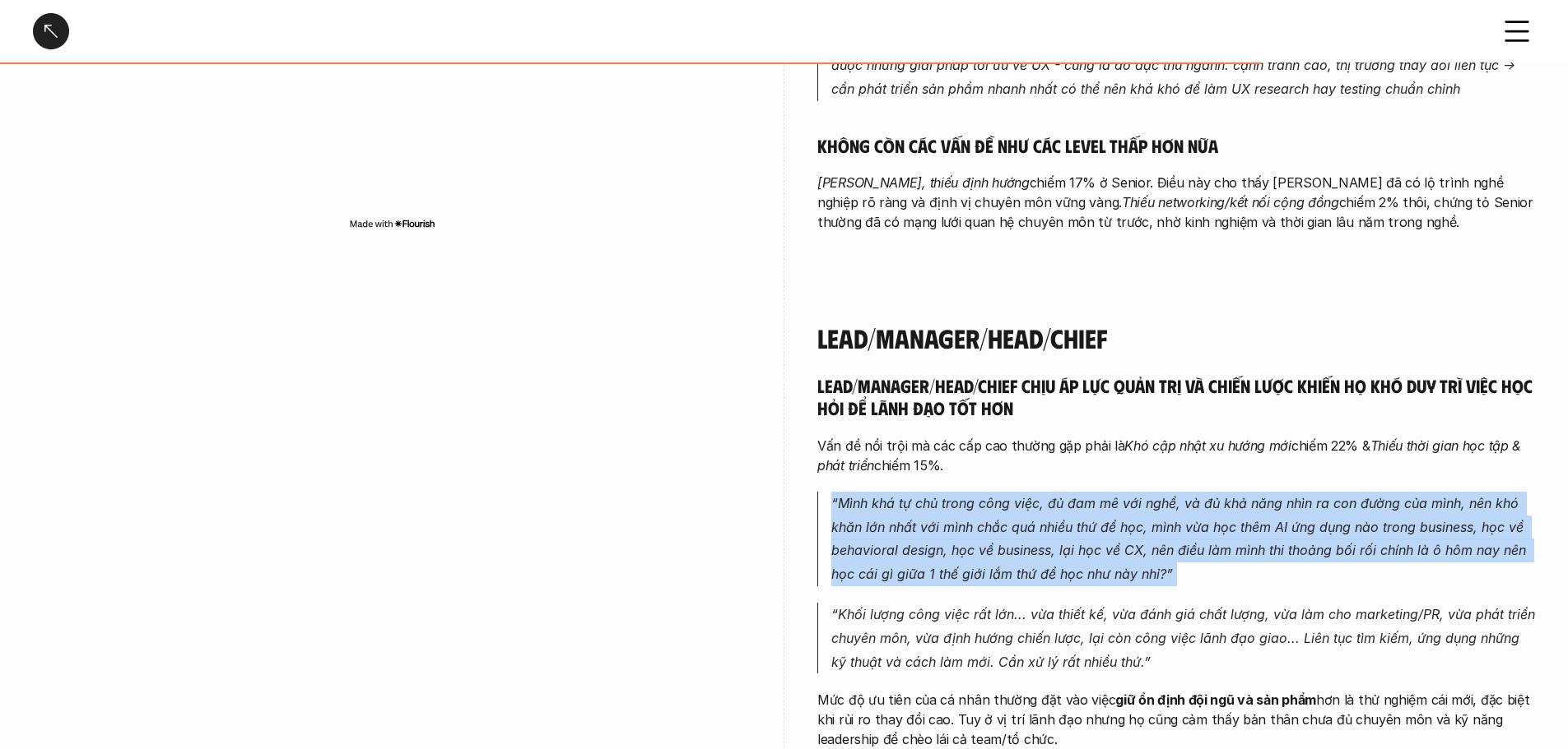
click at [897, 492] on p "“Mình khá tự chủ trong công việc, đủ đam mê với nghề, và đủ khả năng nhìn ra co…" at bounding box center [1183, 539] width 704 height 94
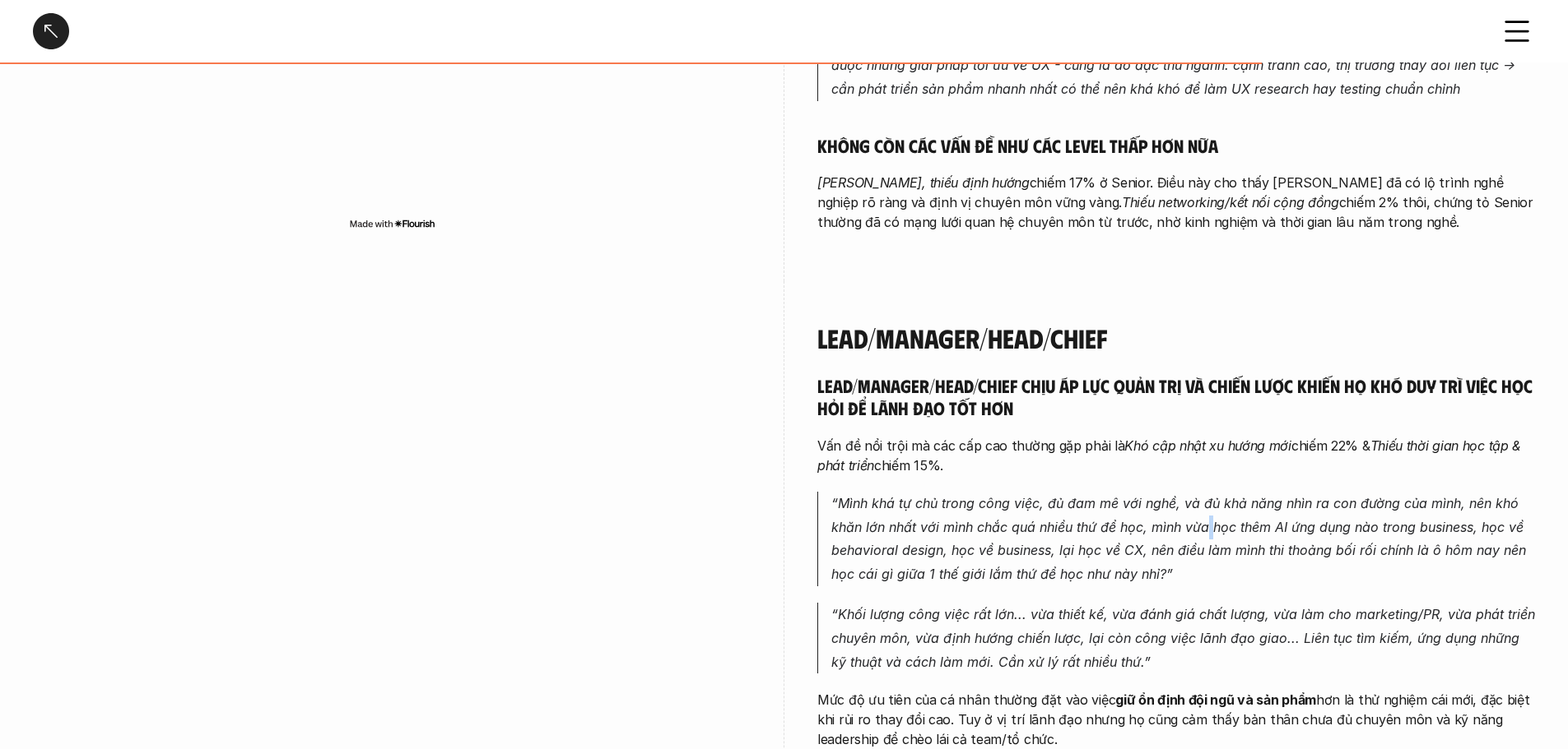
click at [897, 492] on p "“Mình khá tự chủ trong công việc, đủ đam mê với nghề, và đủ khả năng nhìn ra co…" at bounding box center [1183, 539] width 704 height 94
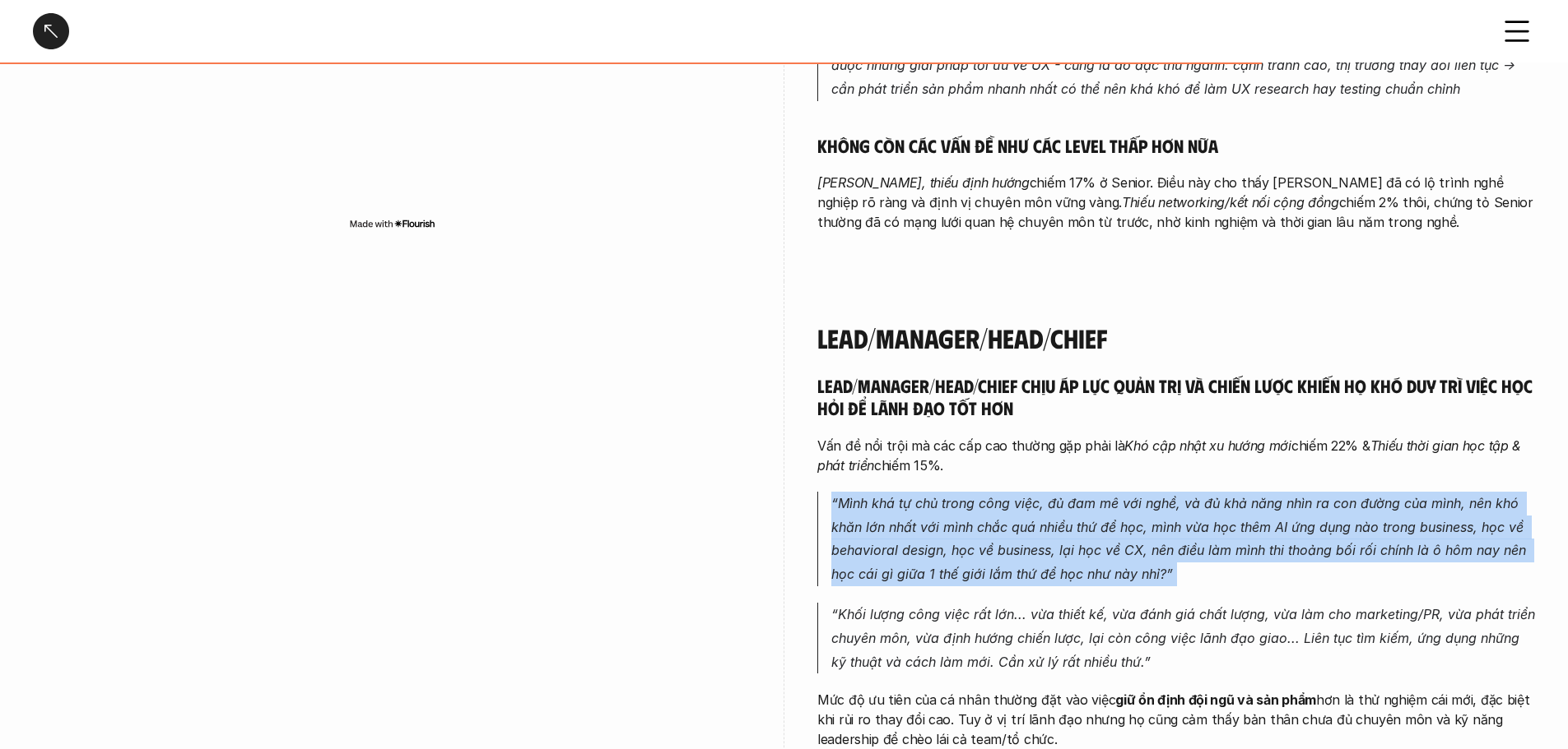
click at [897, 492] on p "“Mình khá tự chủ trong công việc, đủ đam mê với nghề, và đủ khả năng nhìn ra co…" at bounding box center [1183, 539] width 704 height 94
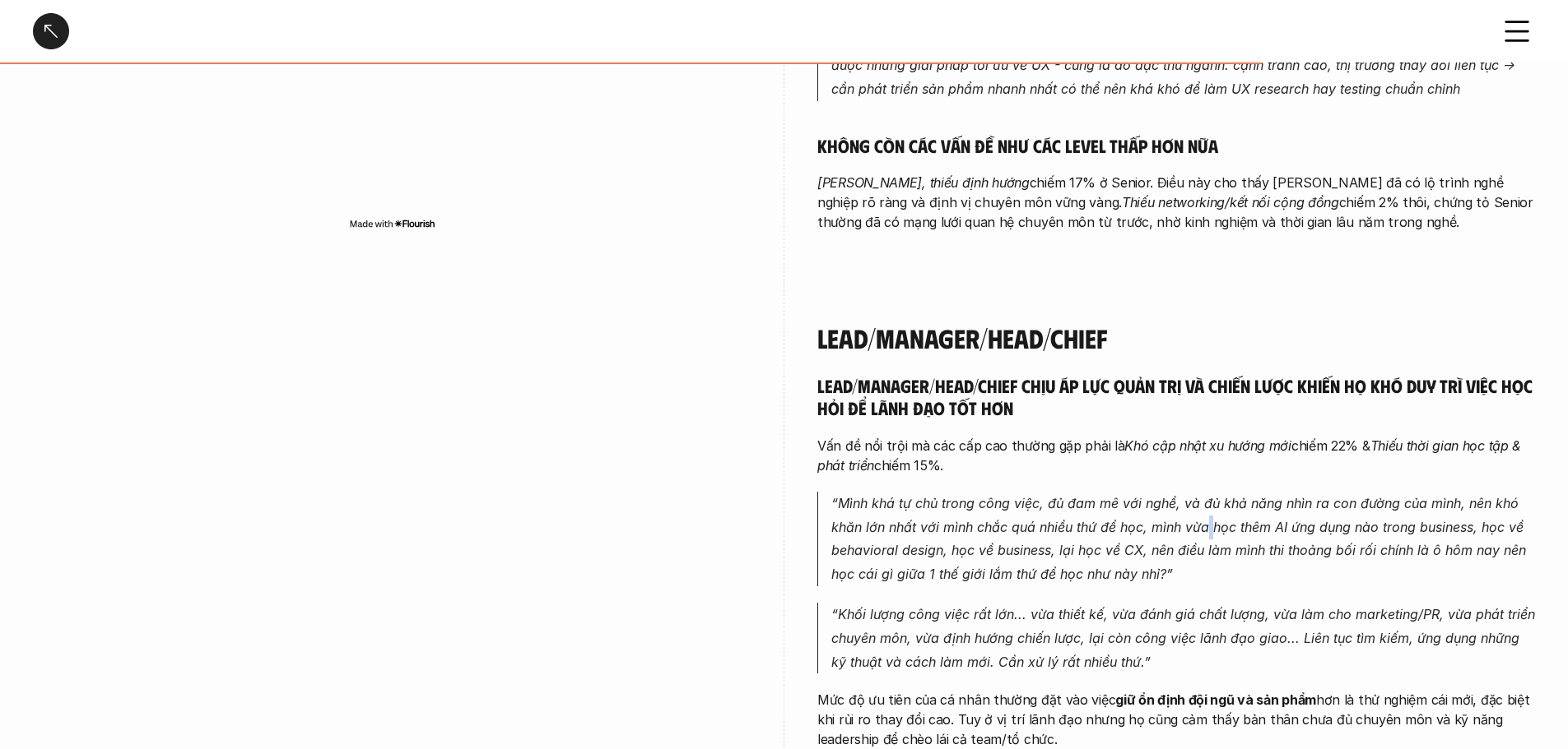
click at [897, 492] on p "“Mình khá tự chủ trong công việc, đủ đam mê với nghề, và đủ khả năng nhìn ra co…" at bounding box center [1183, 539] width 704 height 94
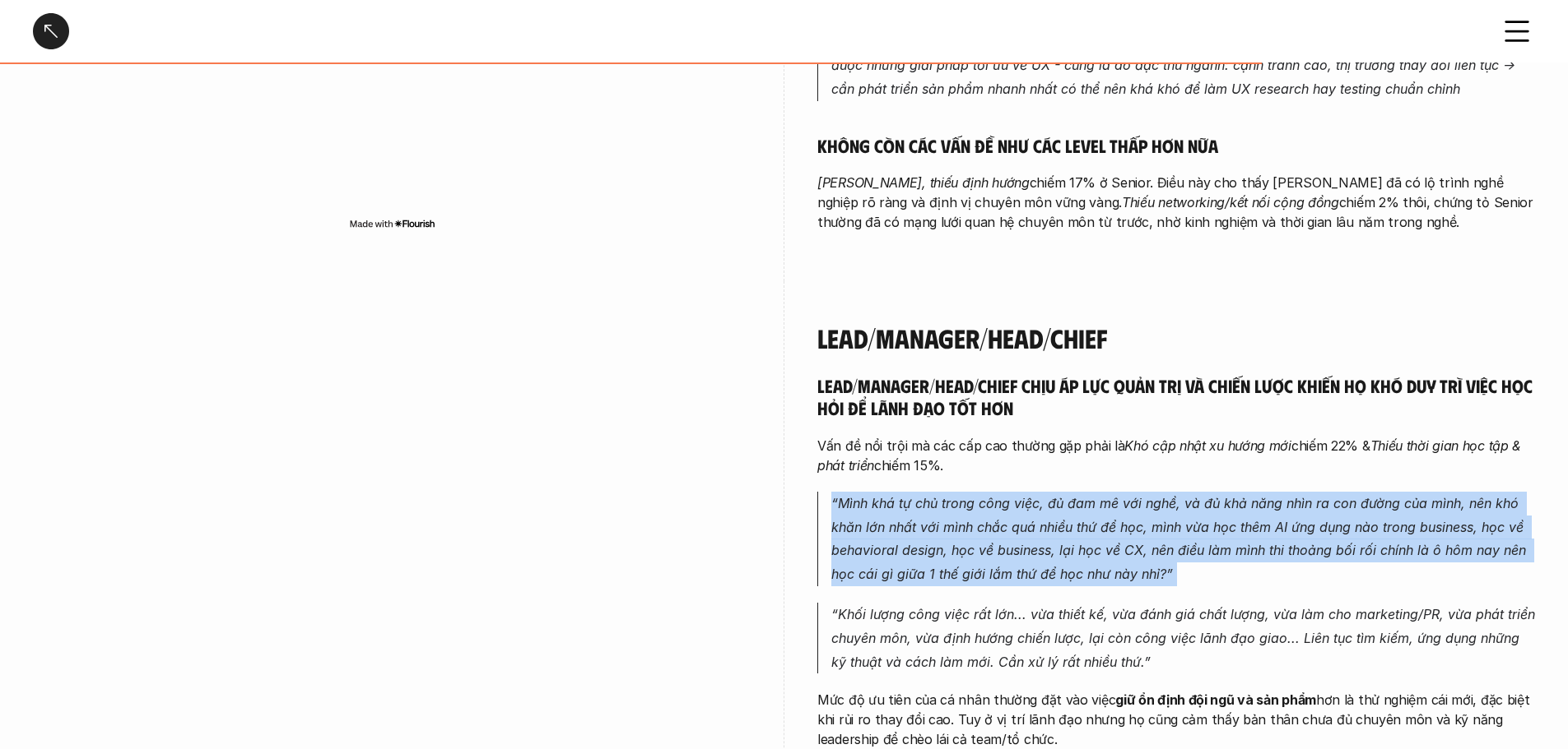
click at [897, 492] on p "“Mình khá tự chủ trong công việc, đủ đam mê với nghề, và đủ khả năng nhìn ra co…" at bounding box center [1183, 539] width 704 height 94
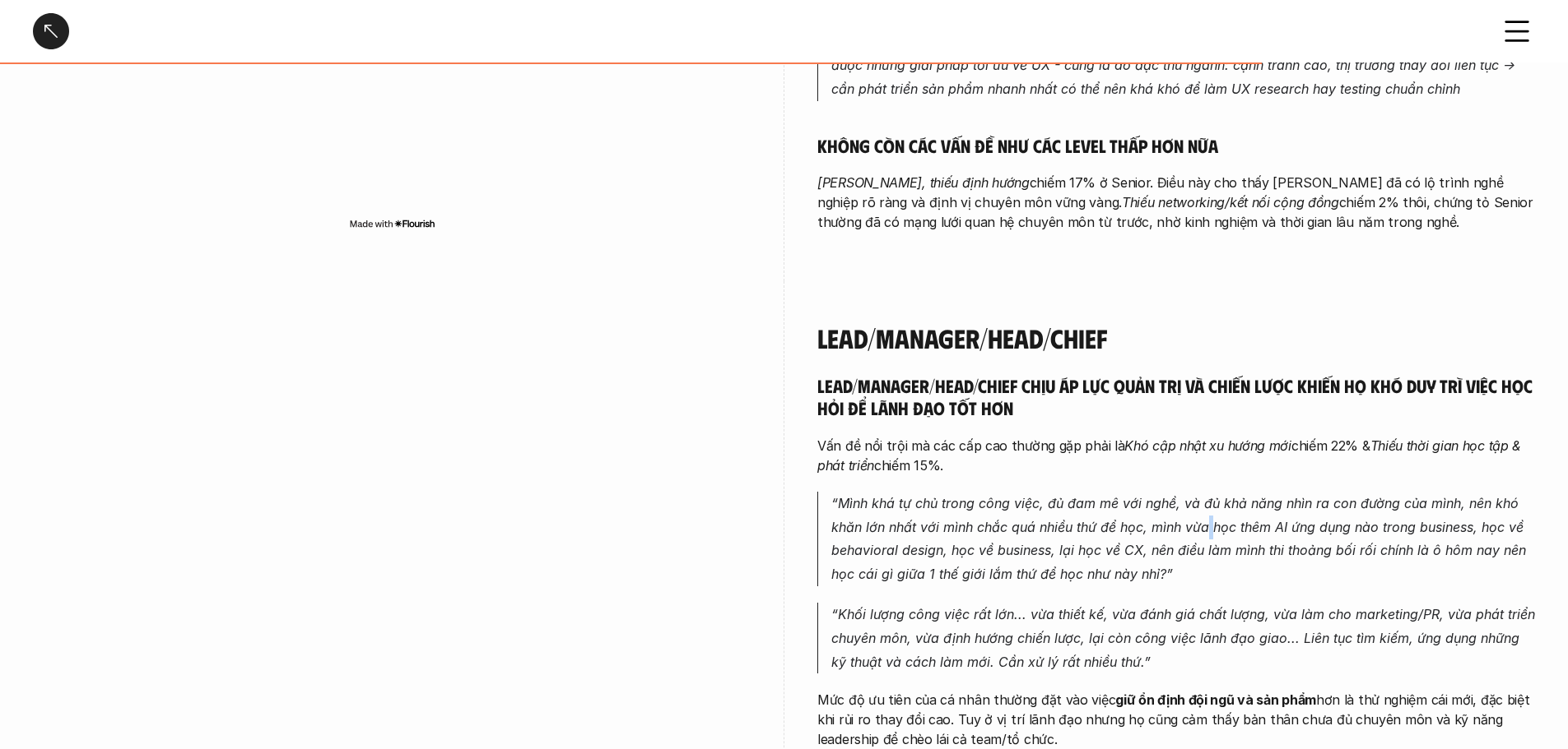
click at [897, 492] on p "“Mình khá tự chủ trong công việc, đủ đam mê với nghề, và đủ khả năng nhìn ra co…" at bounding box center [1183, 539] width 704 height 94
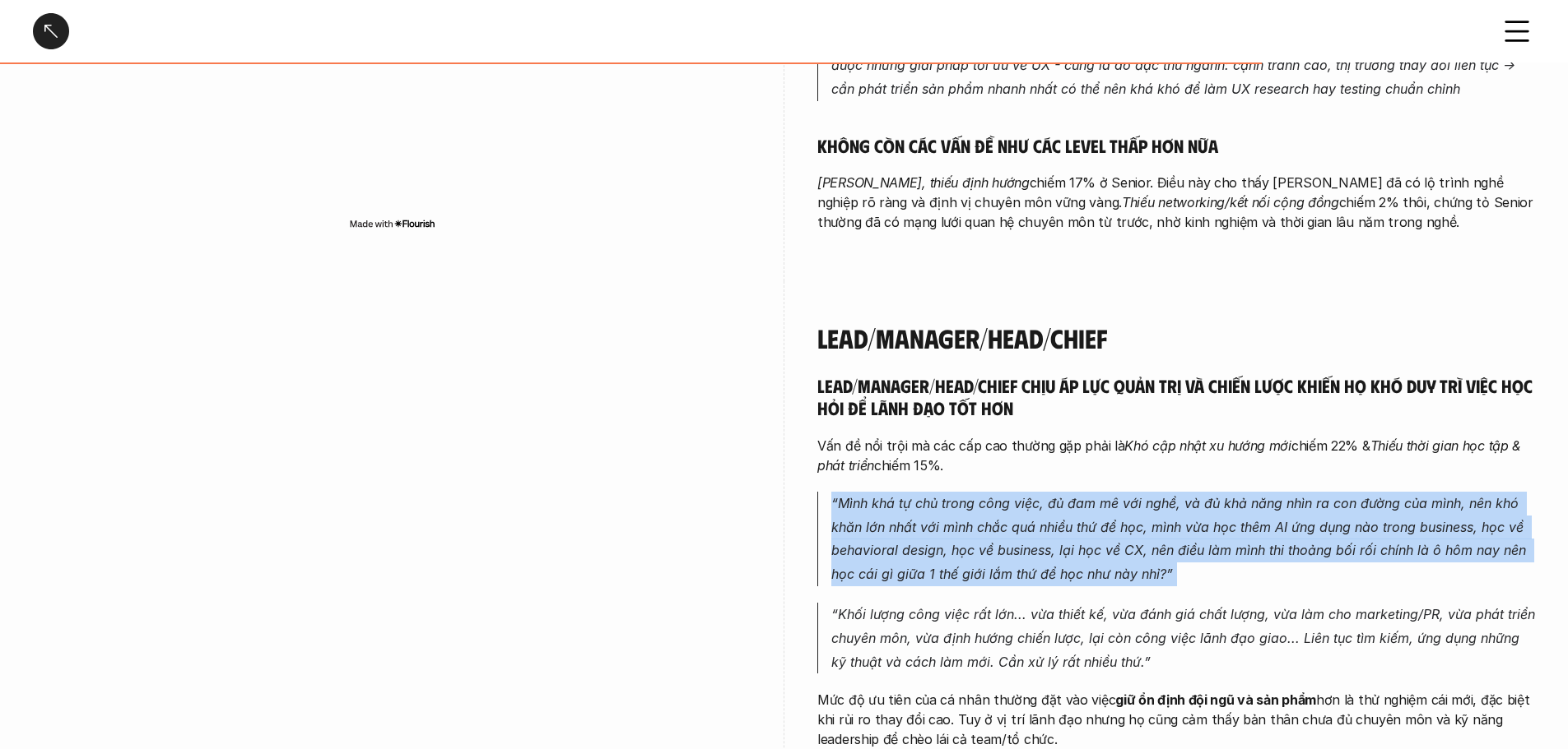
click at [897, 492] on p "“Mình khá tự chủ trong công việc, đủ đam mê với nghề, và đủ khả năng nhìn ra co…" at bounding box center [1183, 539] width 704 height 94
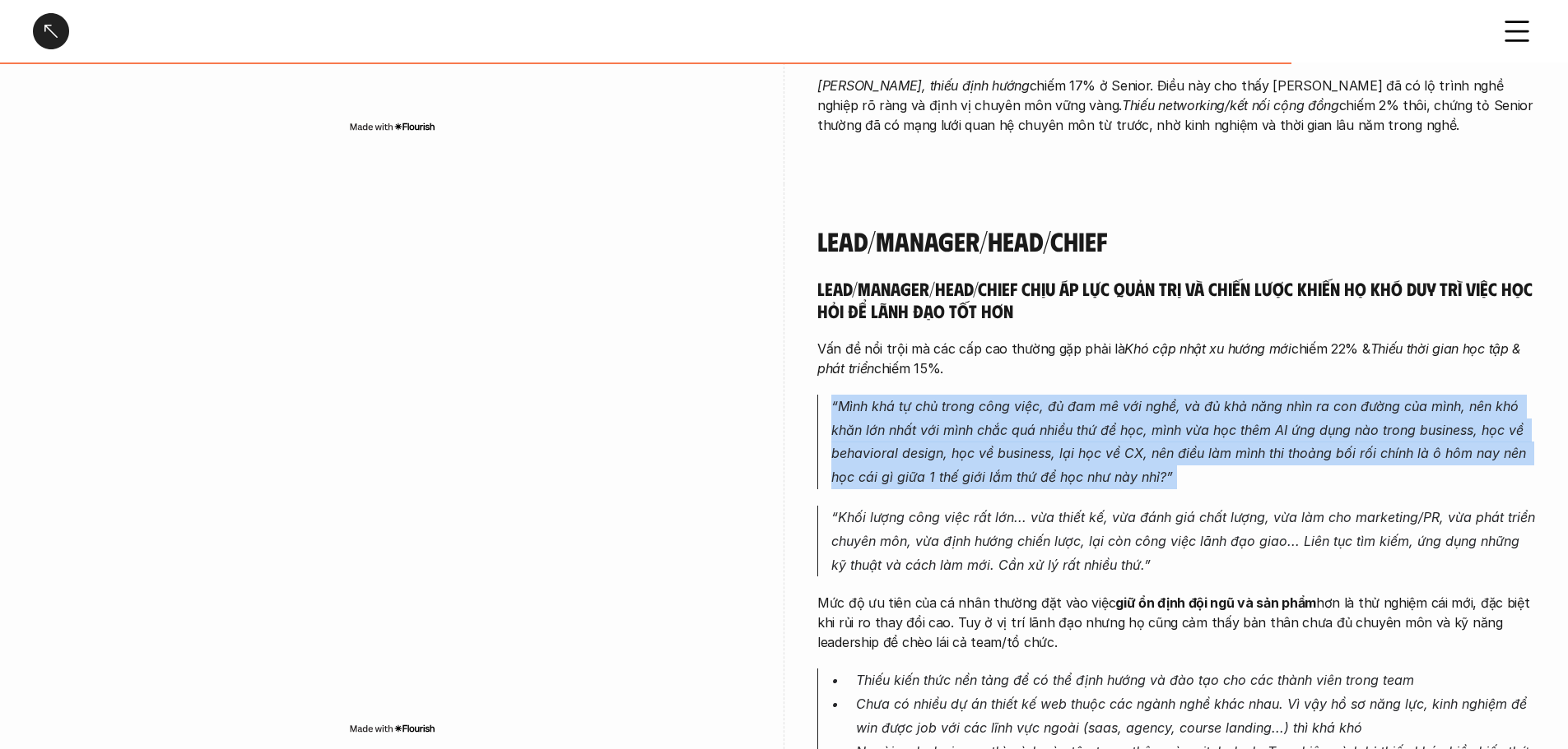
scroll to position [4113, 0]
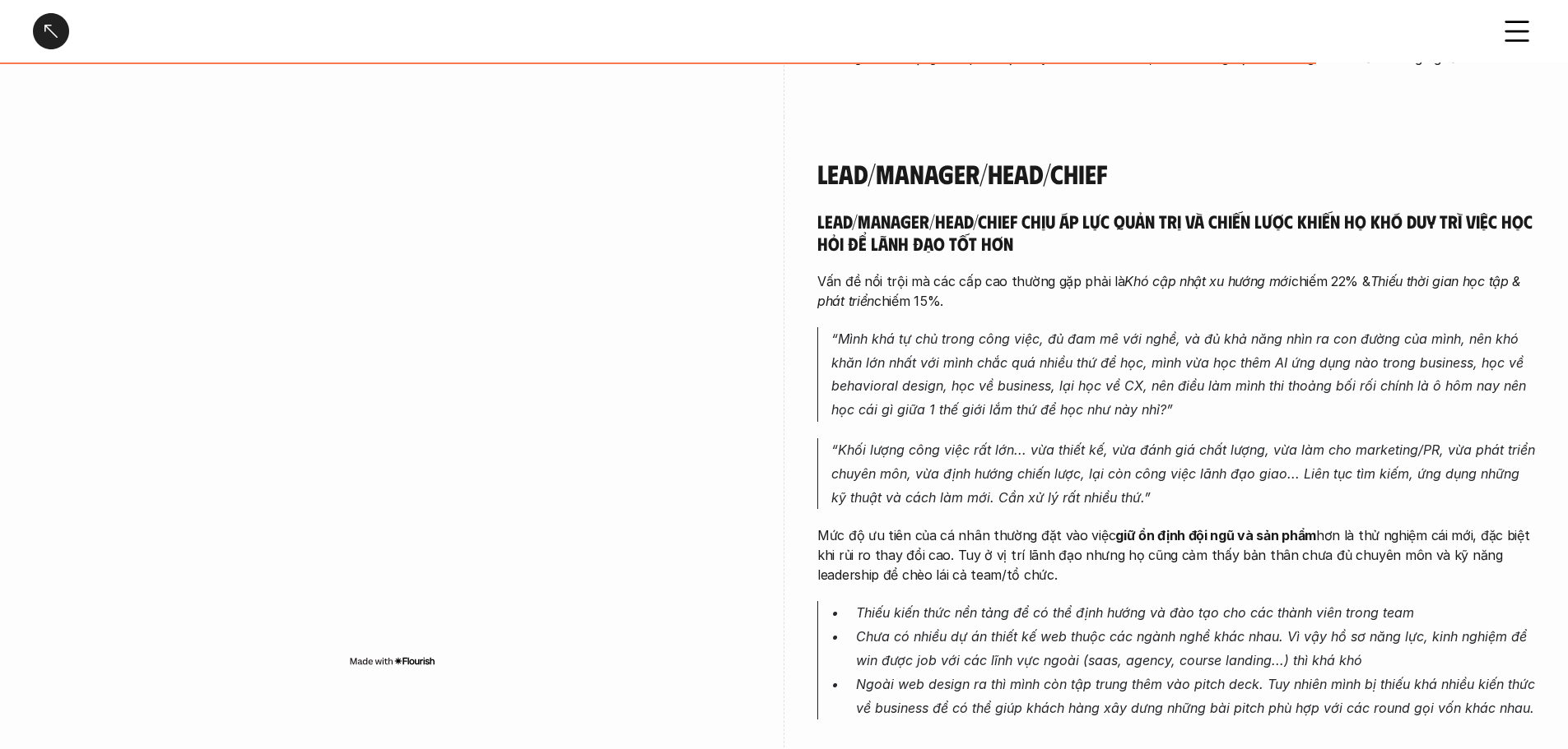
click at [897, 439] on p "“Khối lượng công việc rất lớn... vừa thiết kế, vừa đánh giá chất lượng, vừa làm…" at bounding box center [1183, 474] width 704 height 71
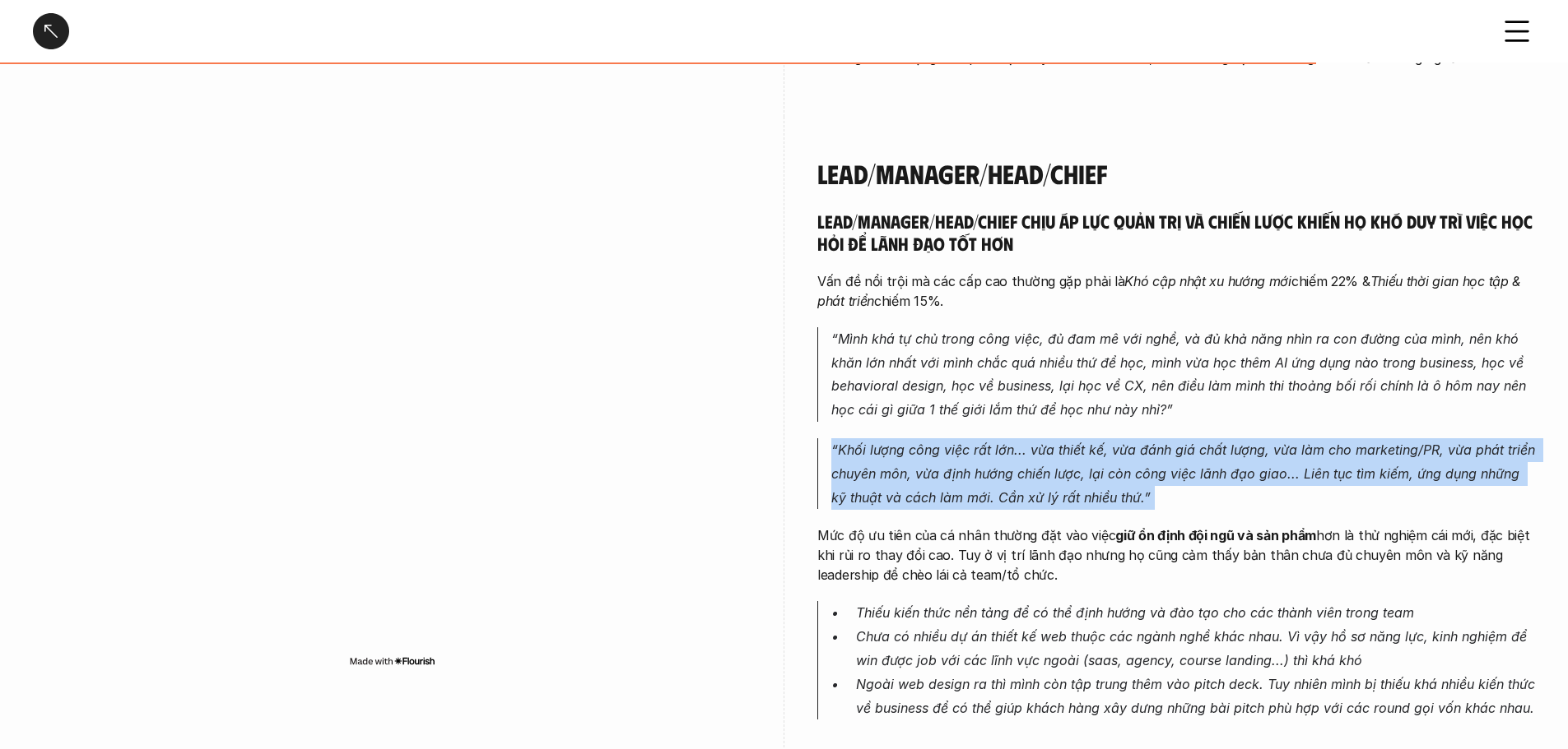
click at [897, 439] on p "“Khối lượng công việc rất lớn... vừa thiết kế, vừa đánh giá chất lượng, vừa làm…" at bounding box center [1183, 474] width 704 height 71
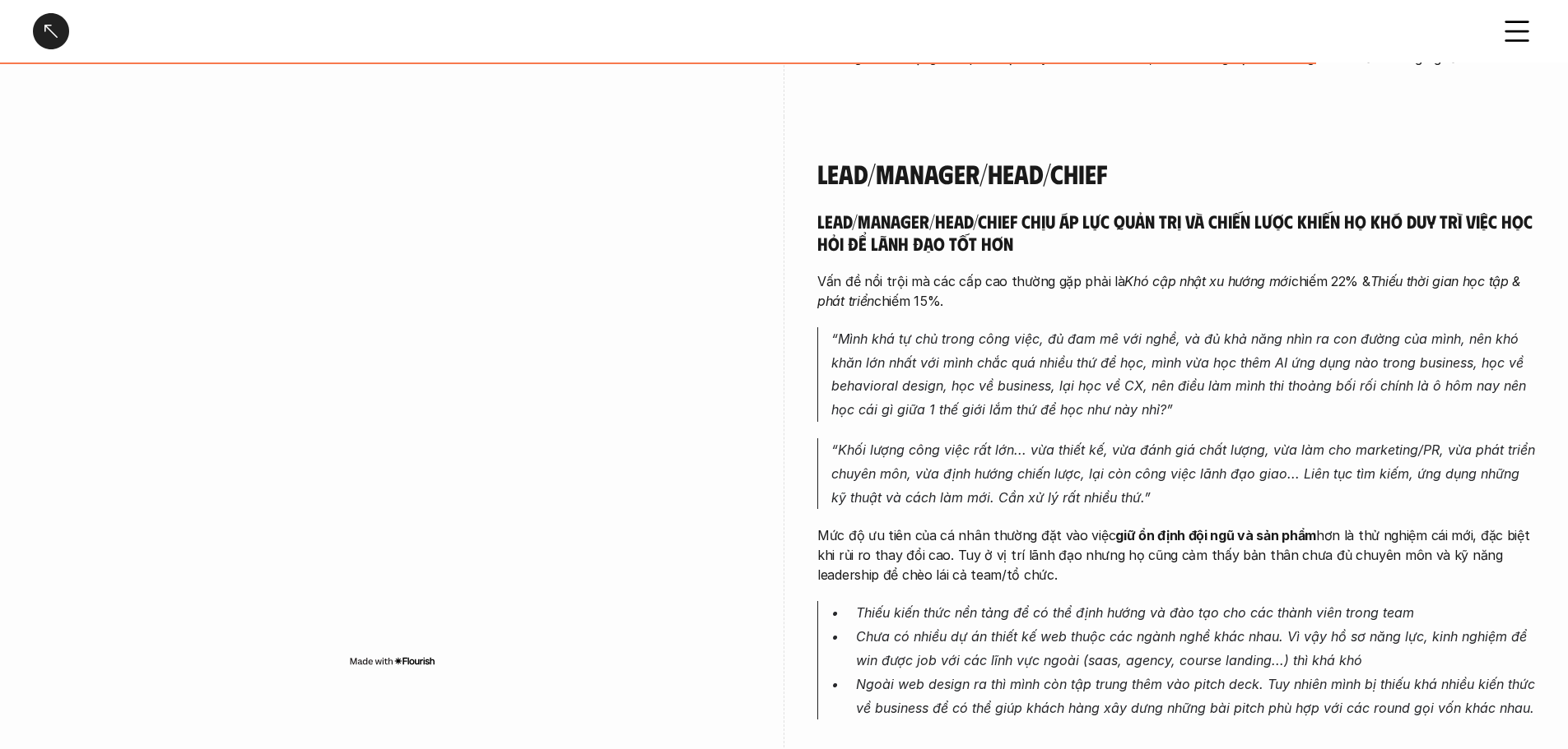
click at [897, 525] on p "Mức độ ưu tiên của cá nhân thường đặt vào việc giữ ổn định đội ngũ và sản phẩm …" at bounding box center [1176, 555] width 717 height 59
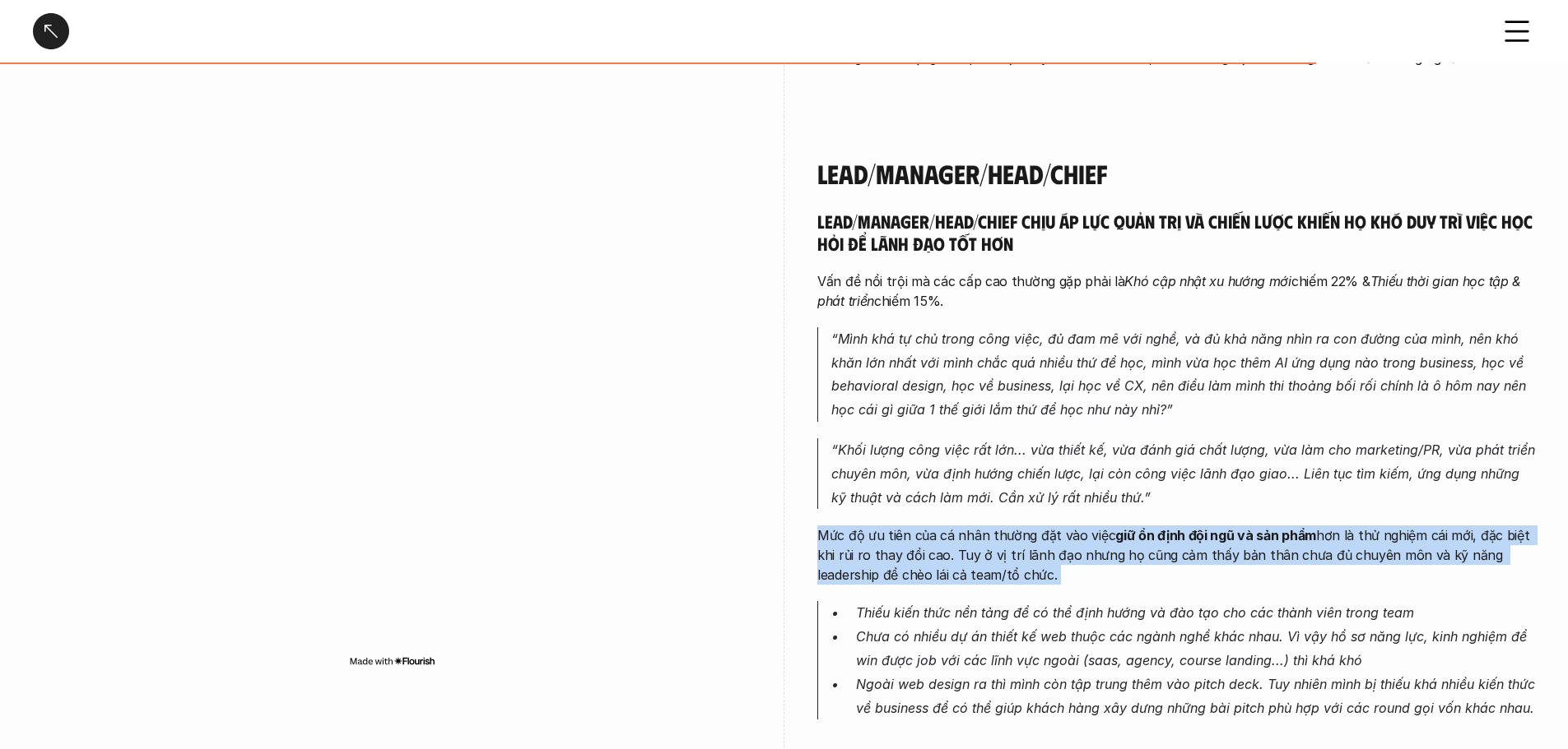
click at [897, 525] on p "Mức độ ưu tiên của cá nhân thường đặt vào việc giữ ổn định đội ngũ và sản phẩm …" at bounding box center [1176, 555] width 717 height 59
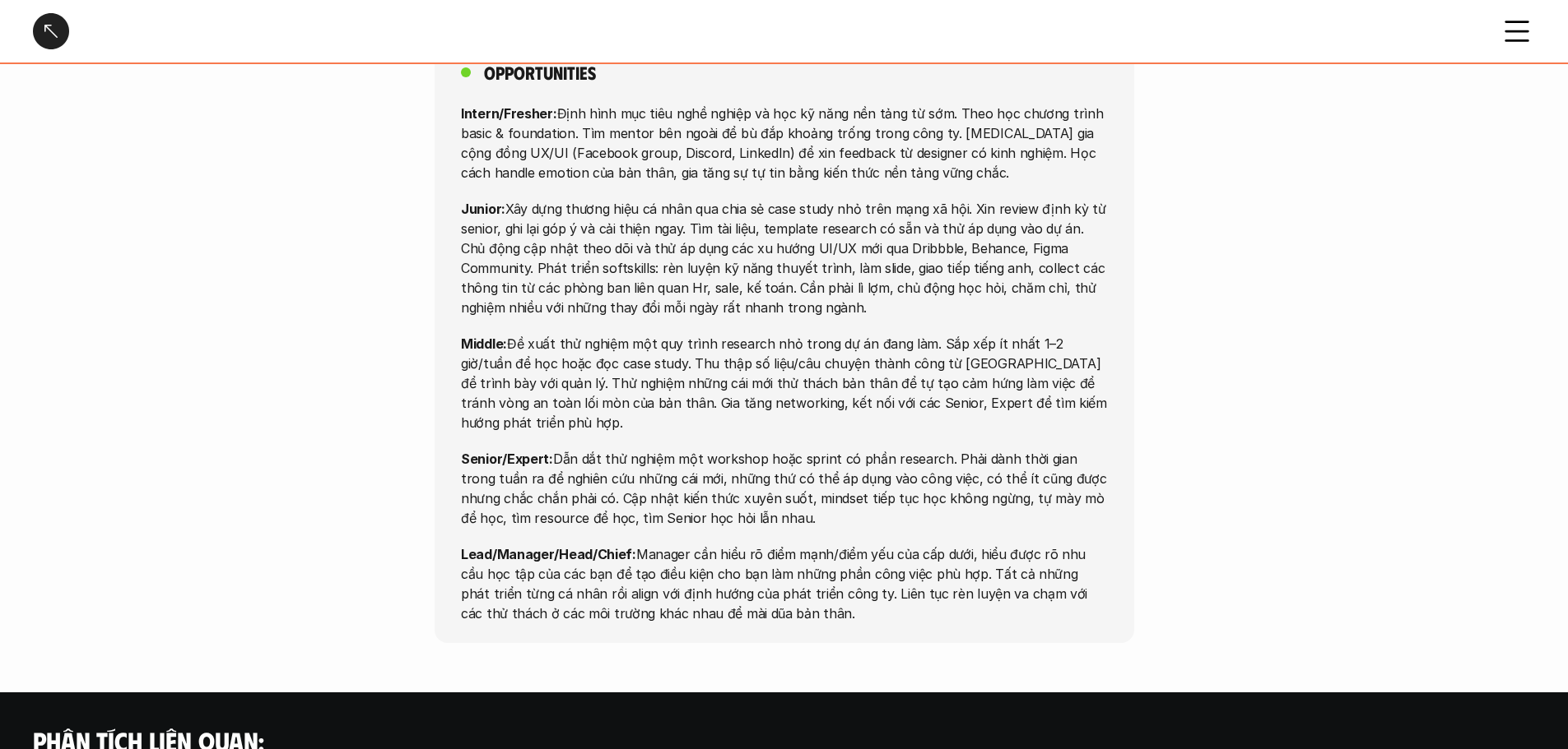
scroll to position [4935, 0]
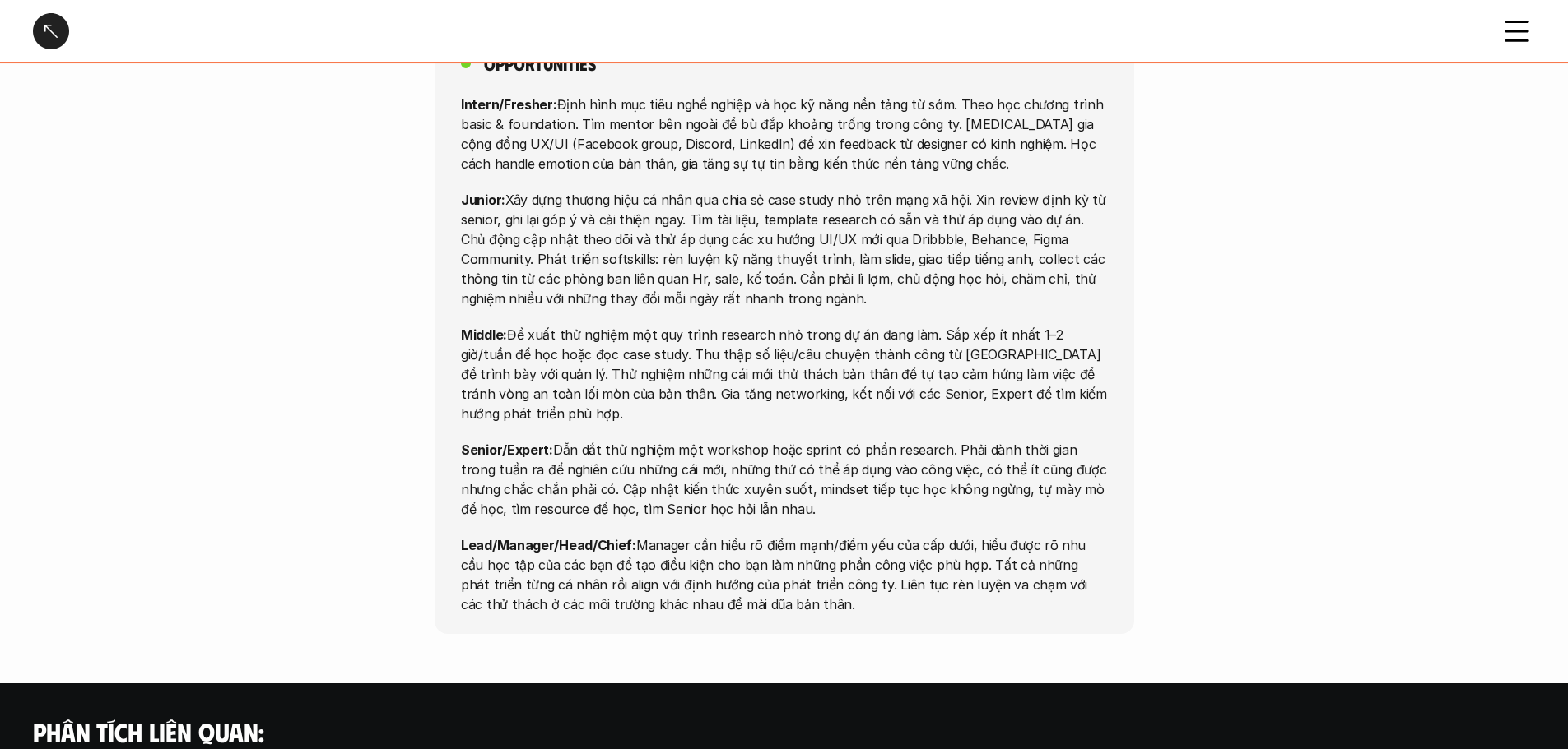
click at [803, 536] on p "Lead/Manager/Head/Chief: Manager cần hiểu rõ điểm mạnh/điểm yếu của cấp dưới, h…" at bounding box center [784, 575] width 646 height 79
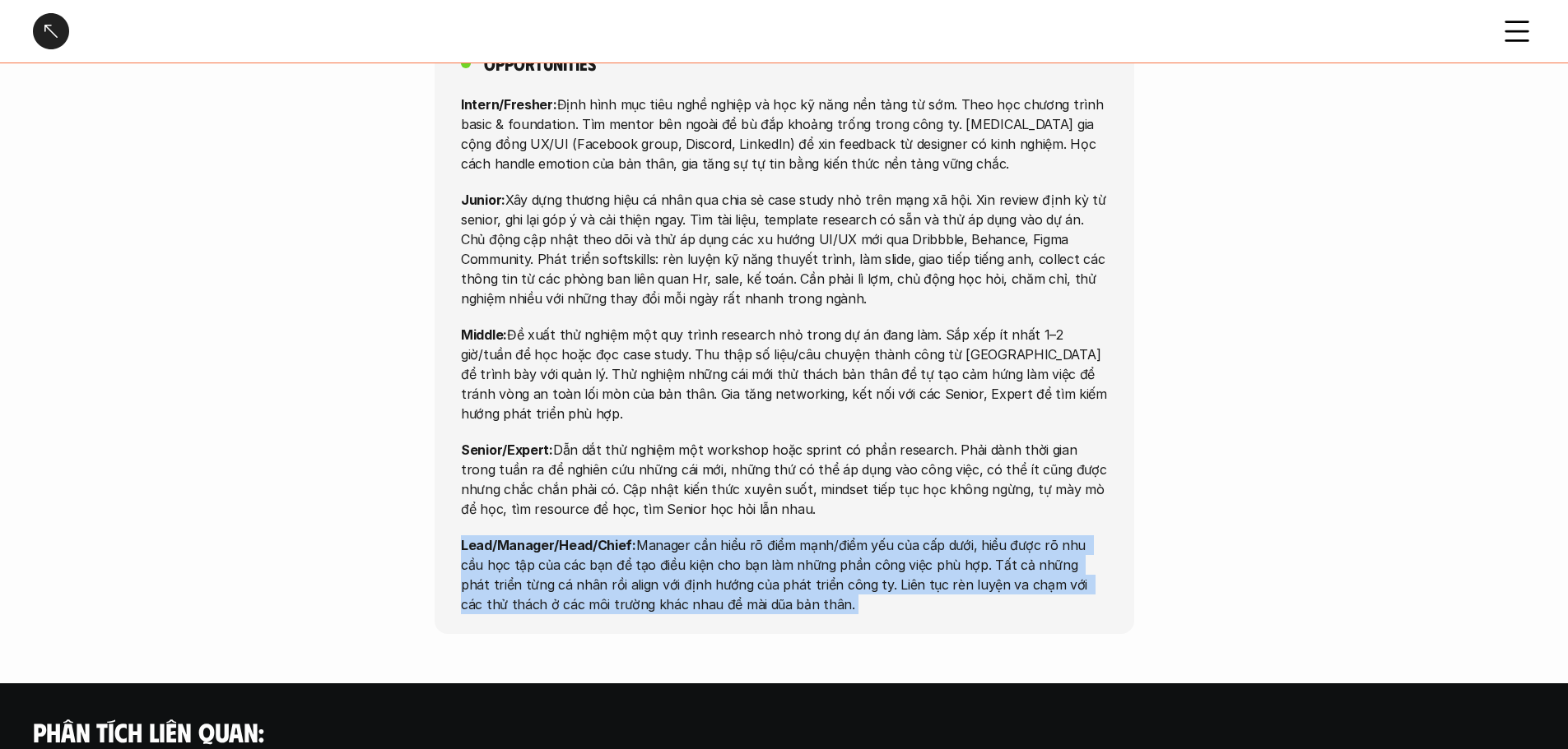
click at [803, 536] on p "Lead/Manager/Head/Chief: Manager cần hiểu rõ điểm mạnh/điểm yếu của cấp dưới, h…" at bounding box center [784, 575] width 646 height 79
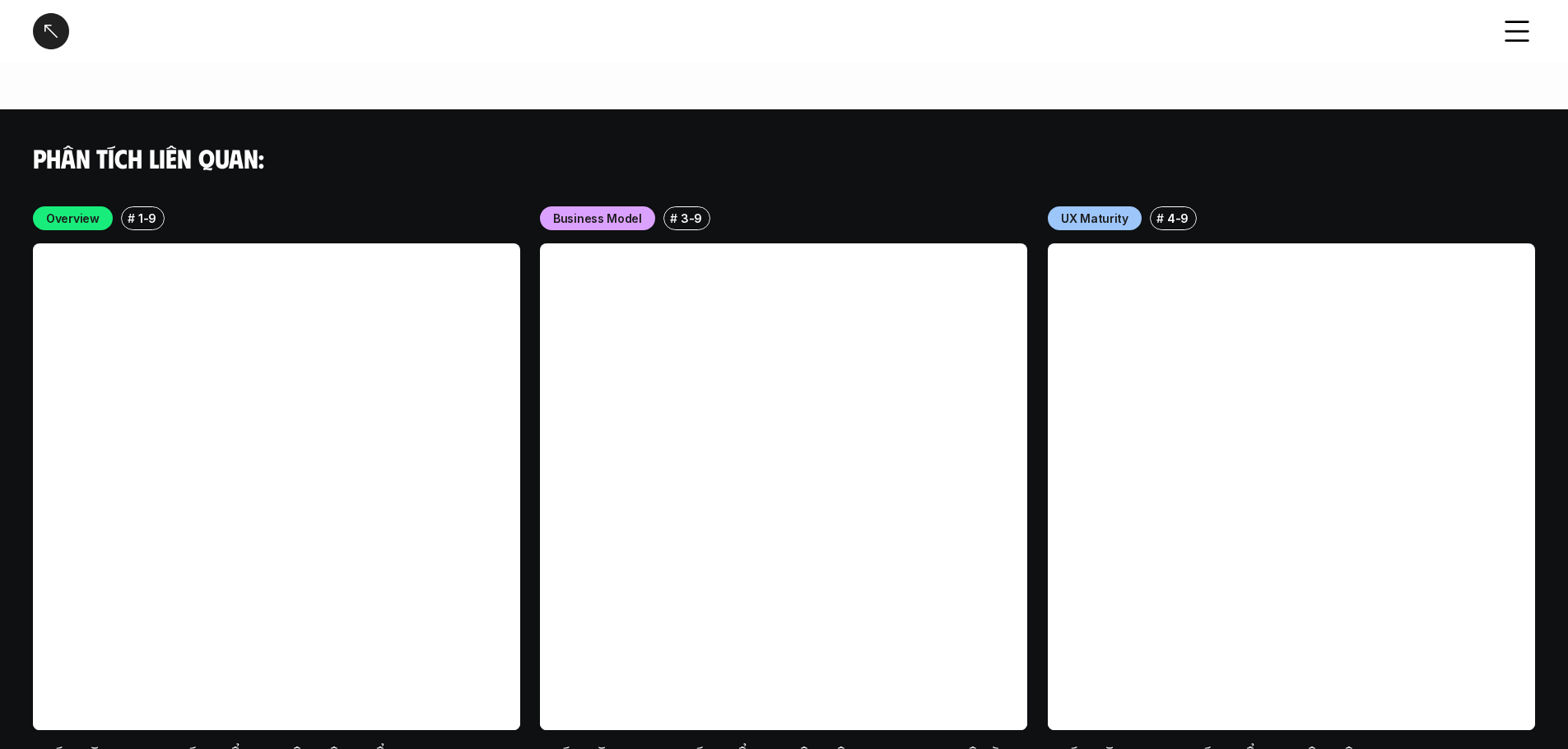
scroll to position [5535, 0]
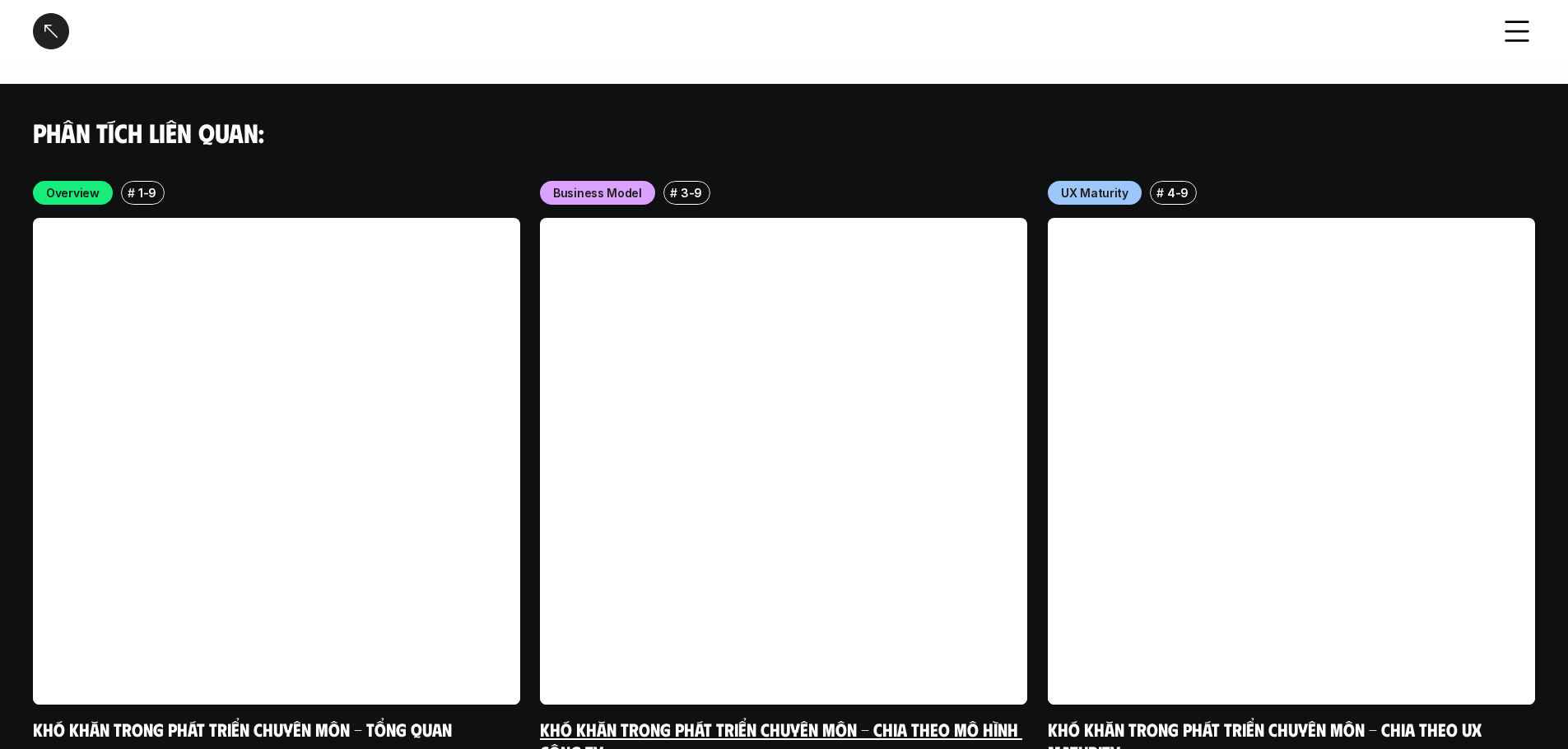
click at [891, 572] on link "Khó khăn trong phát triển chuyên môn - Chia theo mô hình công ty" at bounding box center [781, 741] width 482 height 46
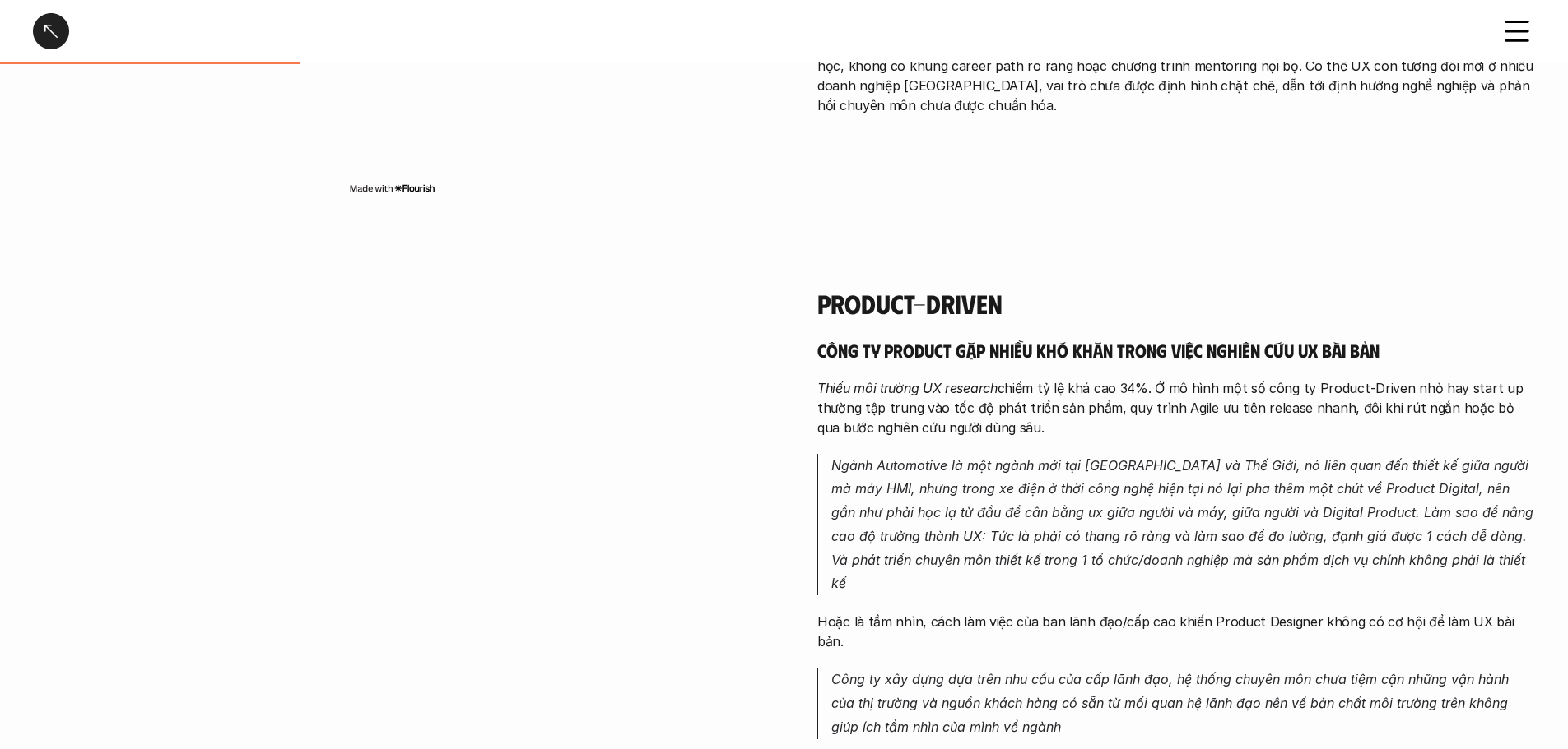
scroll to position [741, 0]
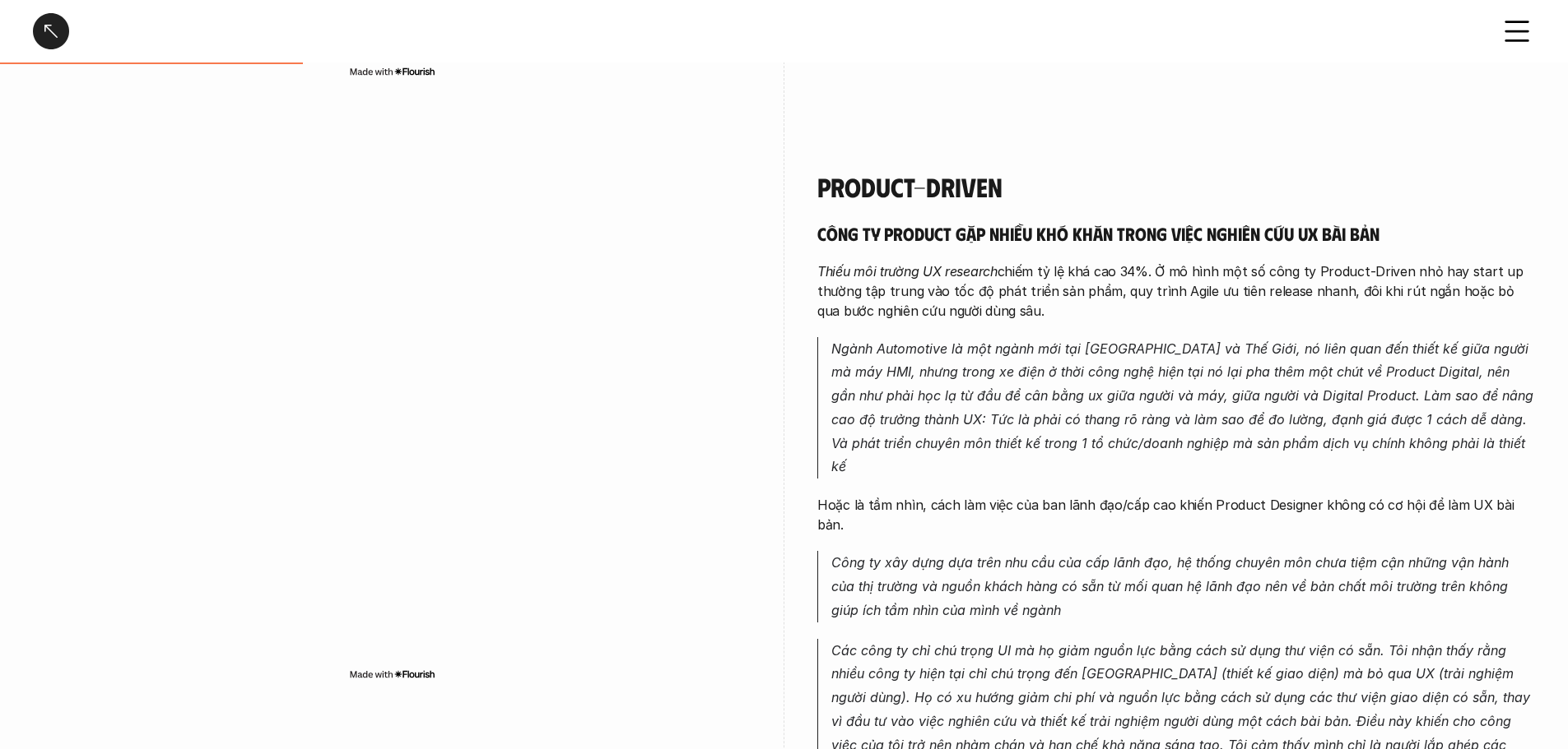
click at [897, 291] on p "Thiếu môi trường UX research chiếm tỷ lệ khá cao 34%. Ở mô hình một số công ty …" at bounding box center [1176, 291] width 717 height 59
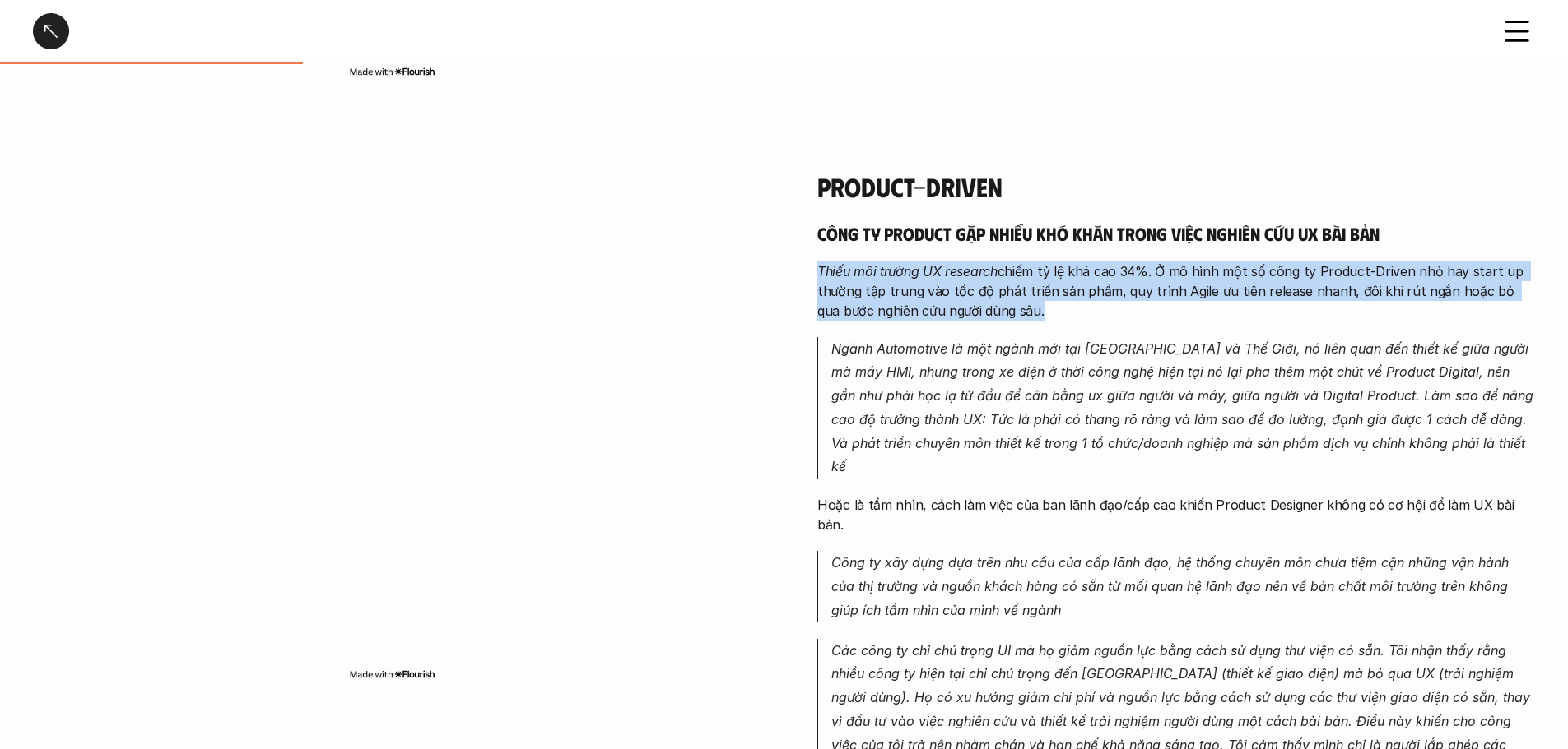
click at [897, 291] on p "Thiếu môi trường UX research chiếm tỷ lệ khá cao 34%. Ở mô hình một số công ty …" at bounding box center [1176, 291] width 717 height 59
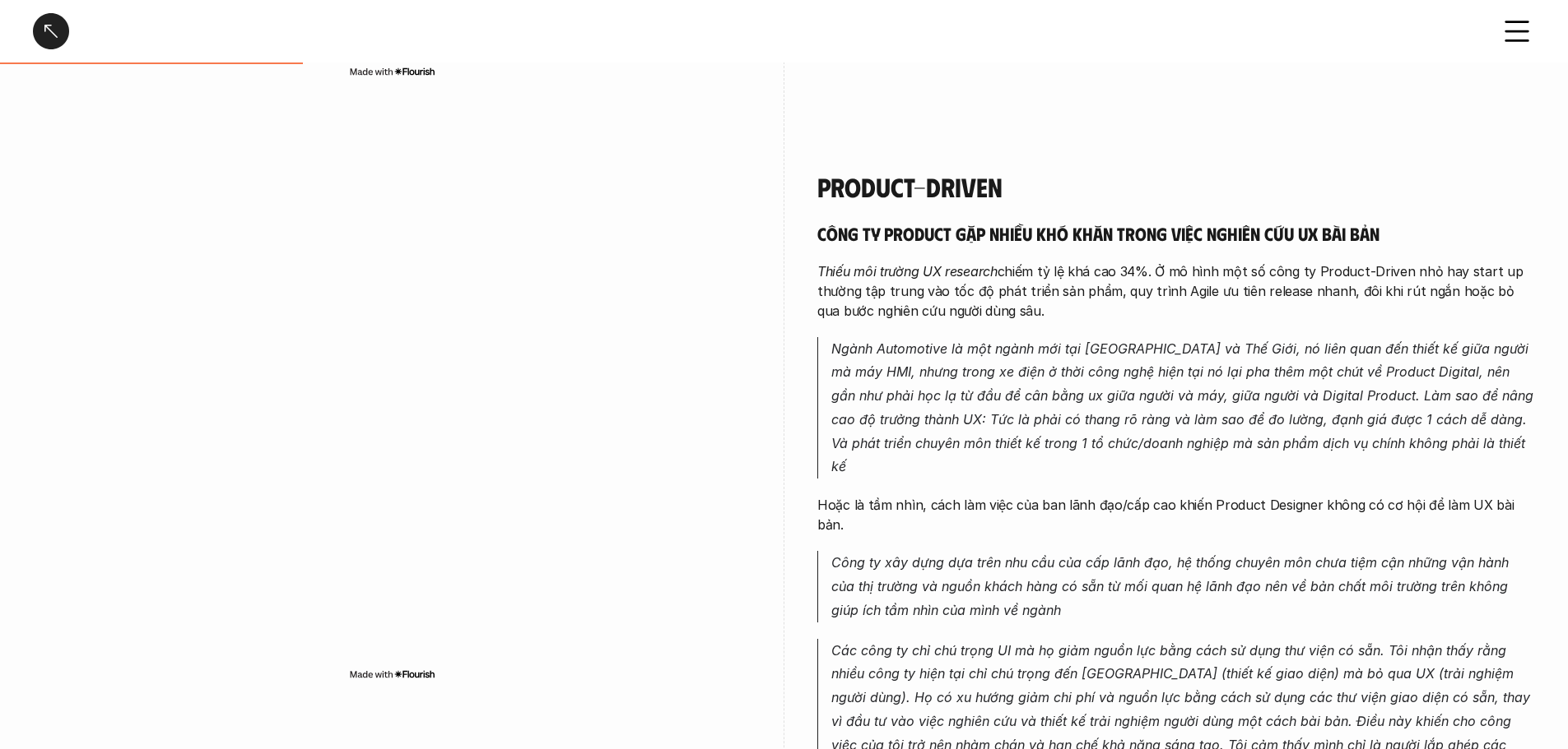
click at [897, 572] on em "Các công ty chỉ chú trọng UI mà họ giảm nguồn lực bằng cách sử dụng thư viện có…" at bounding box center [1182, 710] width 703 height 135
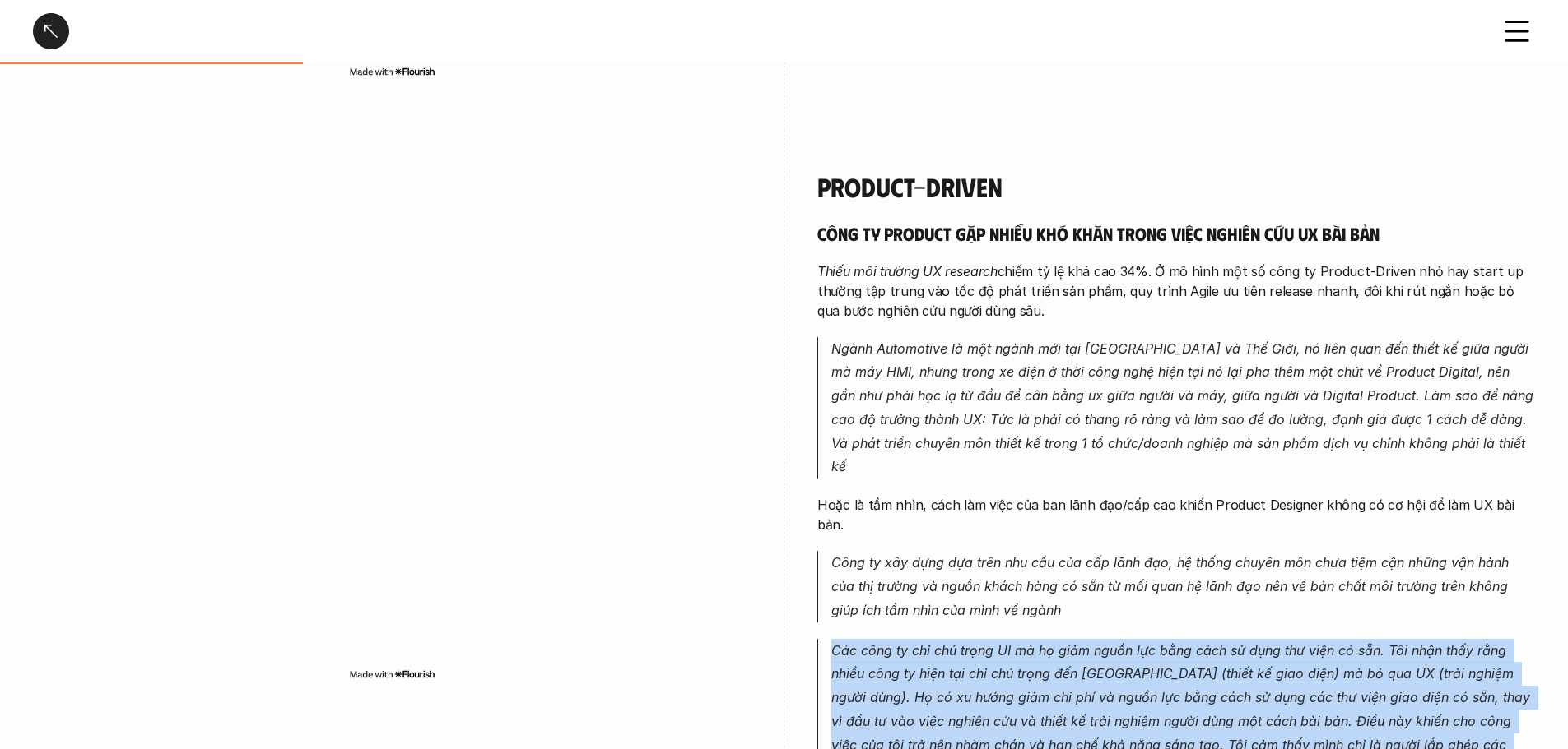
click at [897, 572] on em "Các công ty chỉ chú trọng UI mà họ giảm nguồn lực bằng cách sử dụng thư viện có…" at bounding box center [1182, 710] width 703 height 135
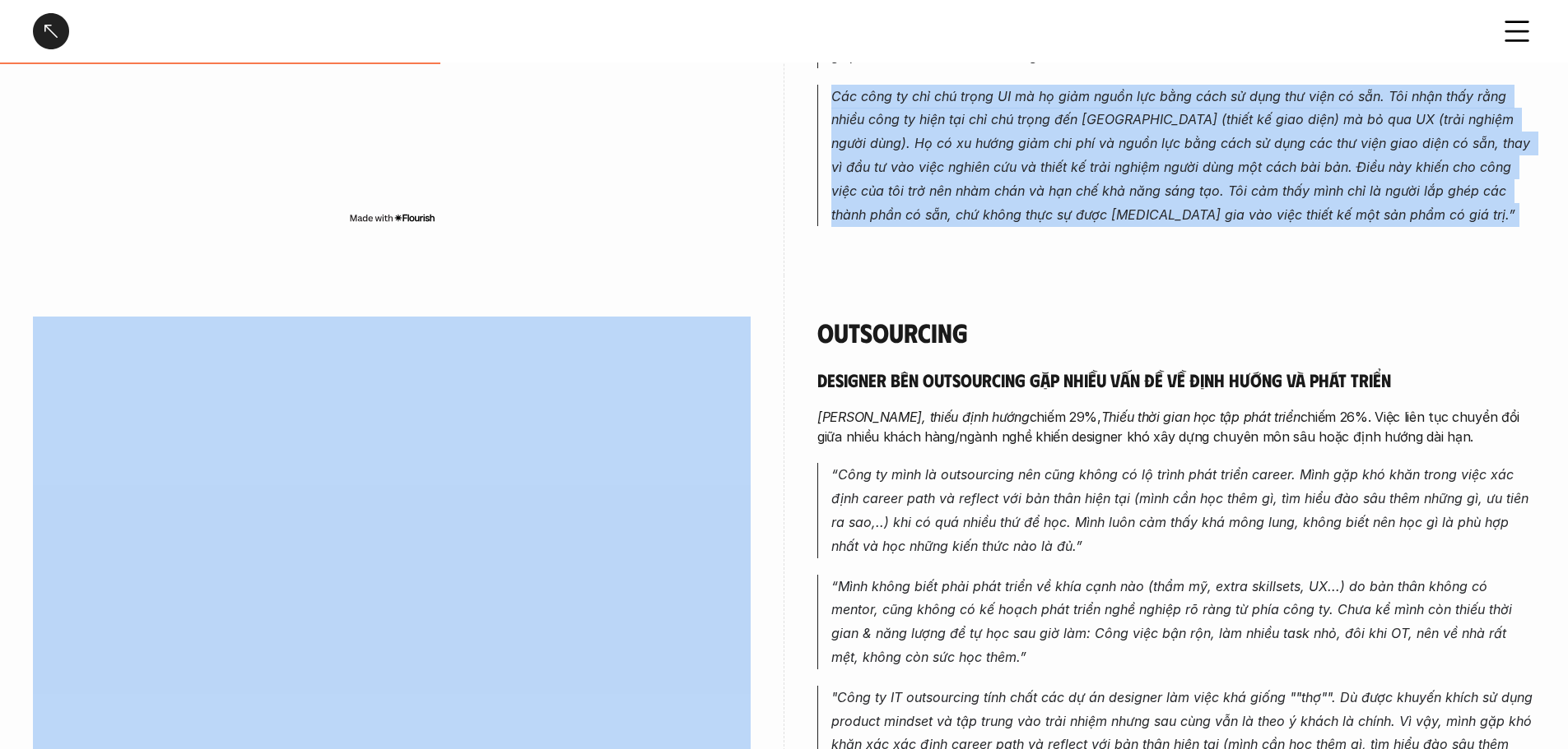
scroll to position [1398, 0]
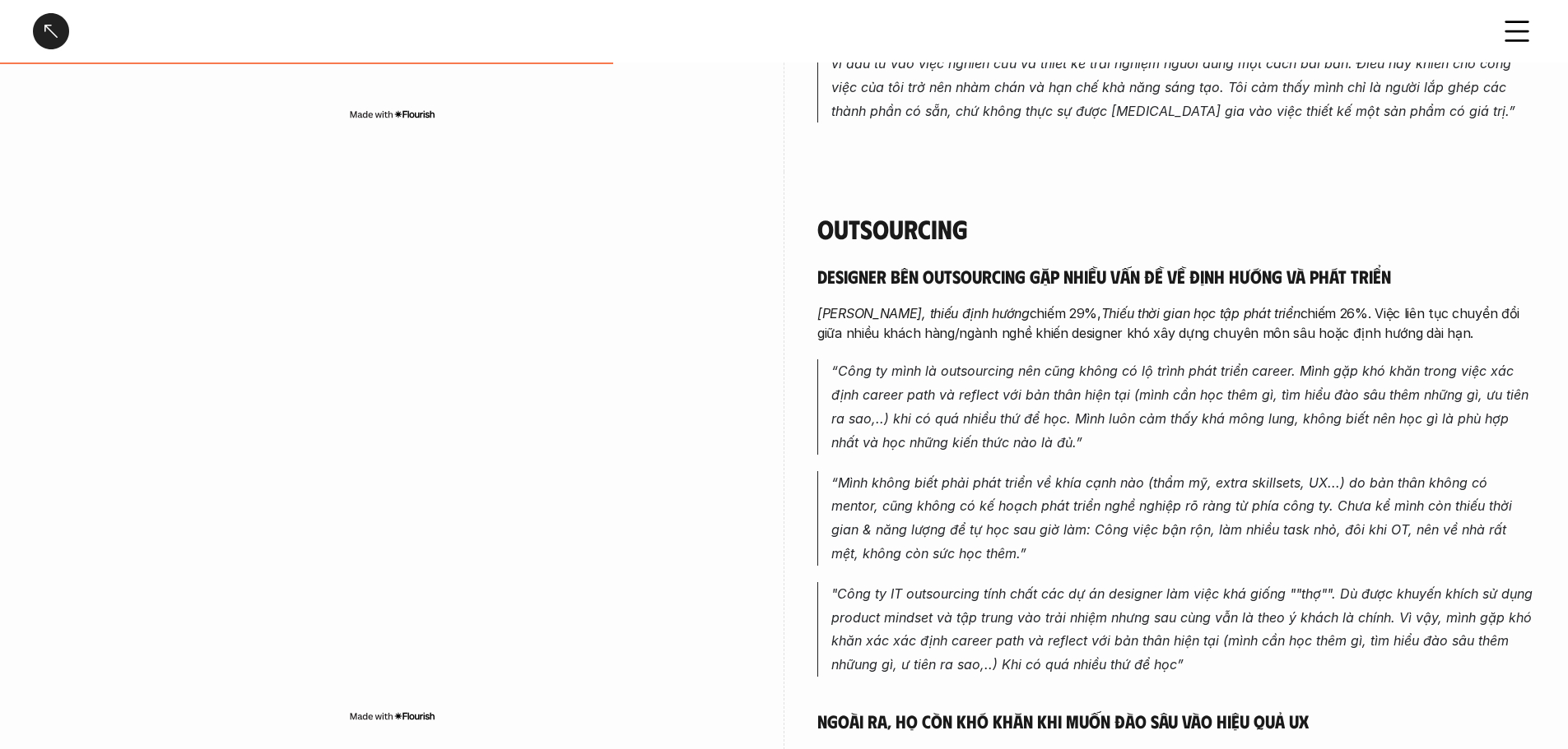
click at [897, 305] on em "[PERSON_NAME], thiếu định hướng" at bounding box center [923, 314] width 213 height 17
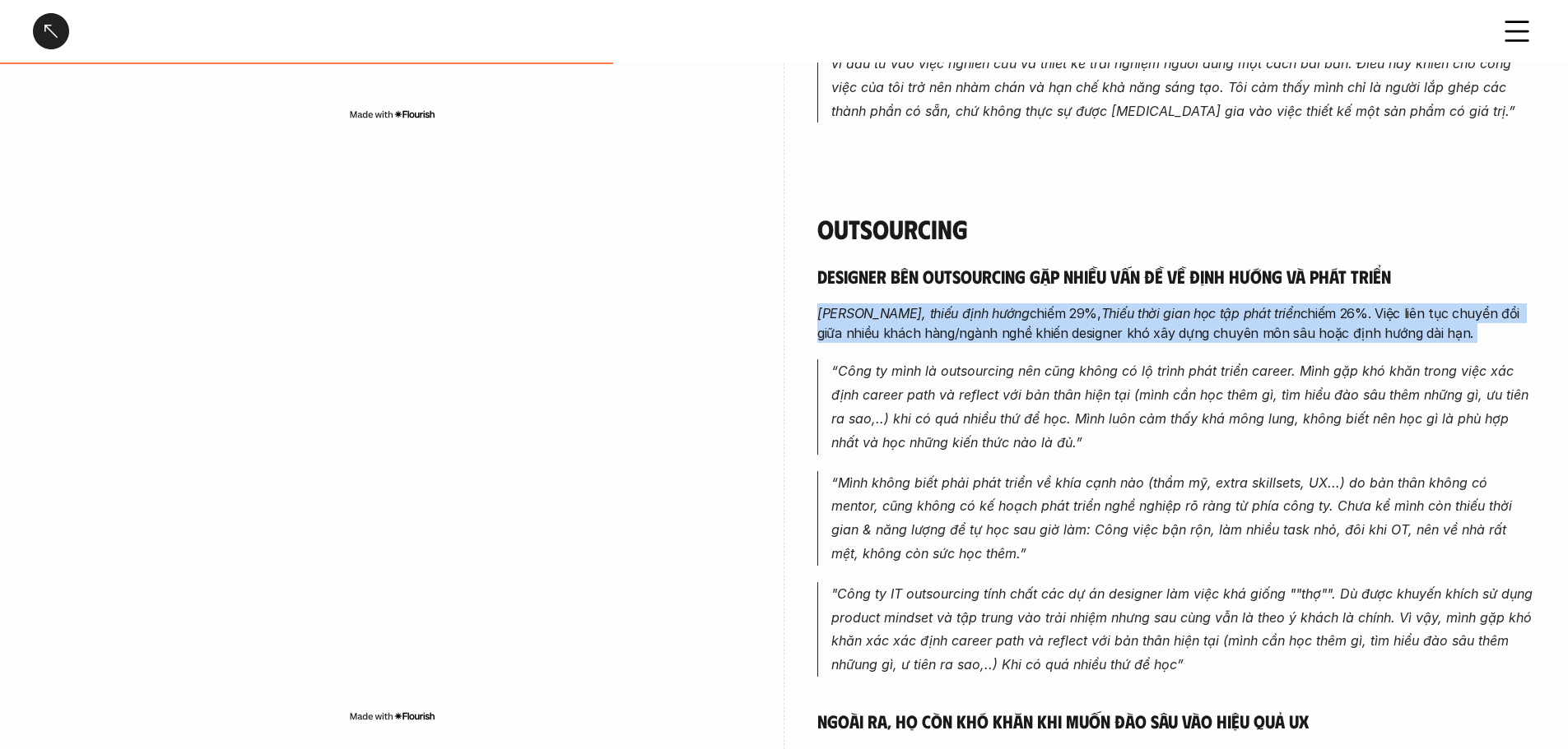
click at [897, 305] on em "[PERSON_NAME], thiếu định hướng" at bounding box center [923, 314] width 213 height 17
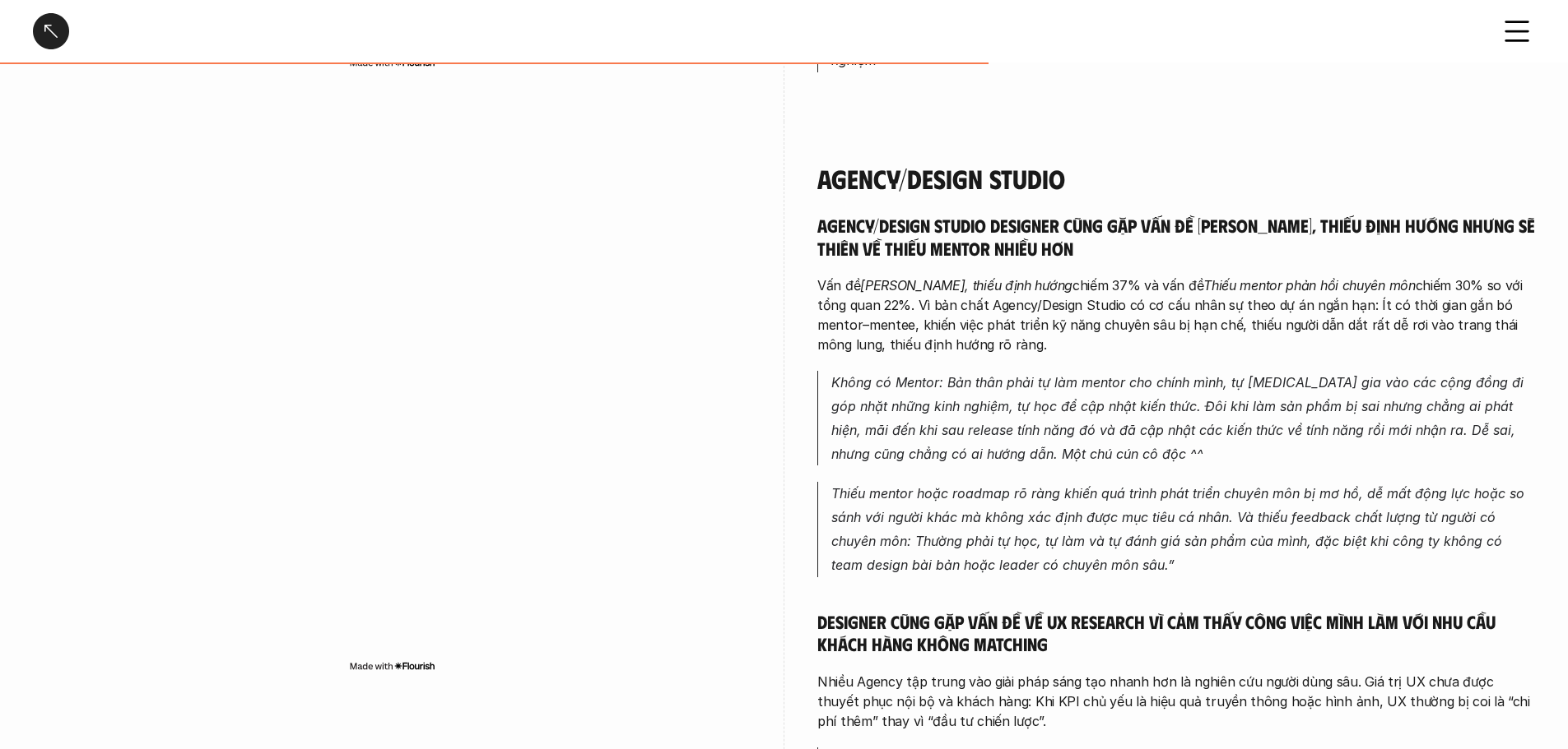
scroll to position [2467, 0]
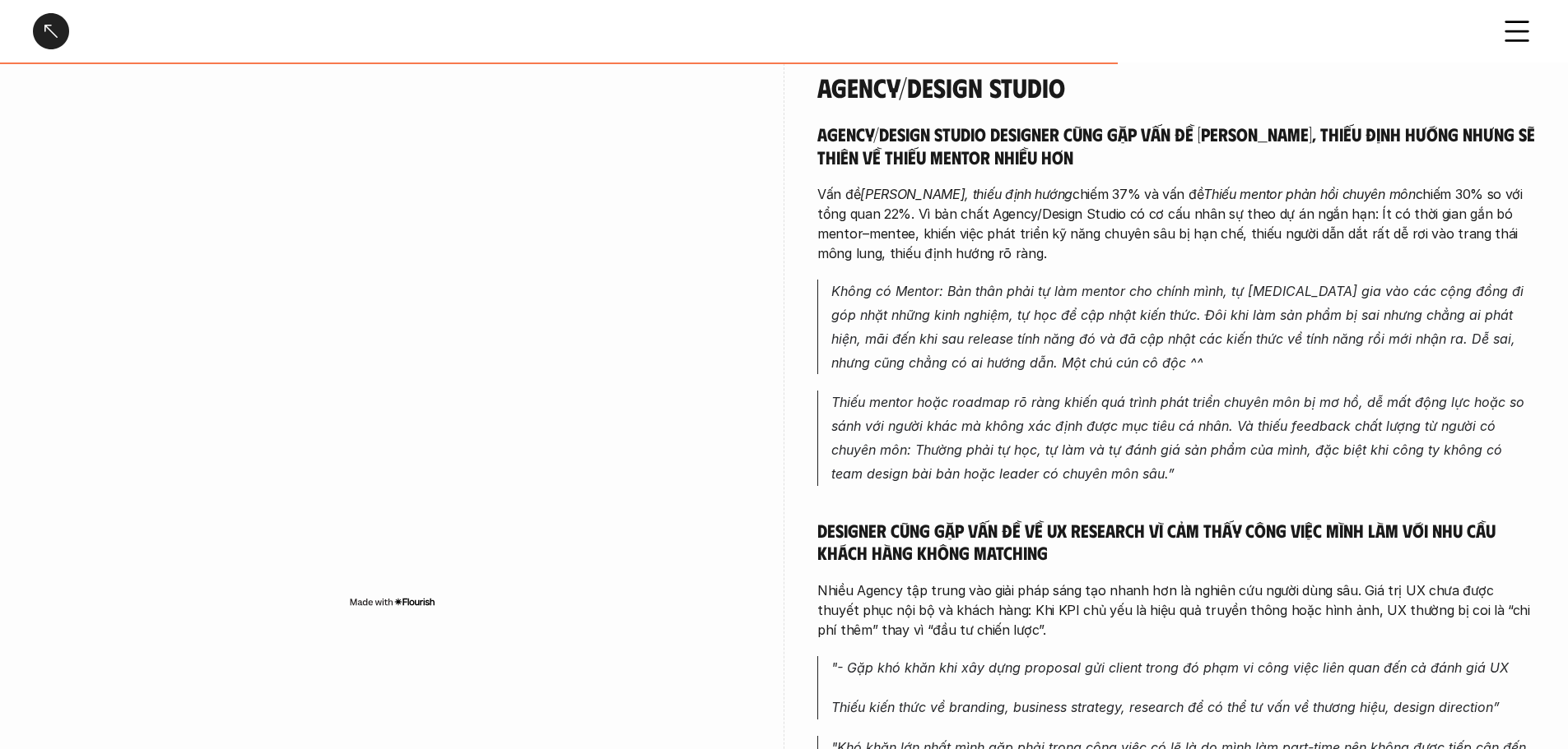
click at [897, 184] on p "Vấn đề Mông lung, thiếu định hướng chiếm 37% và vấn đề Thiếu mentor phản hồi ch…" at bounding box center [1176, 224] width 717 height 79
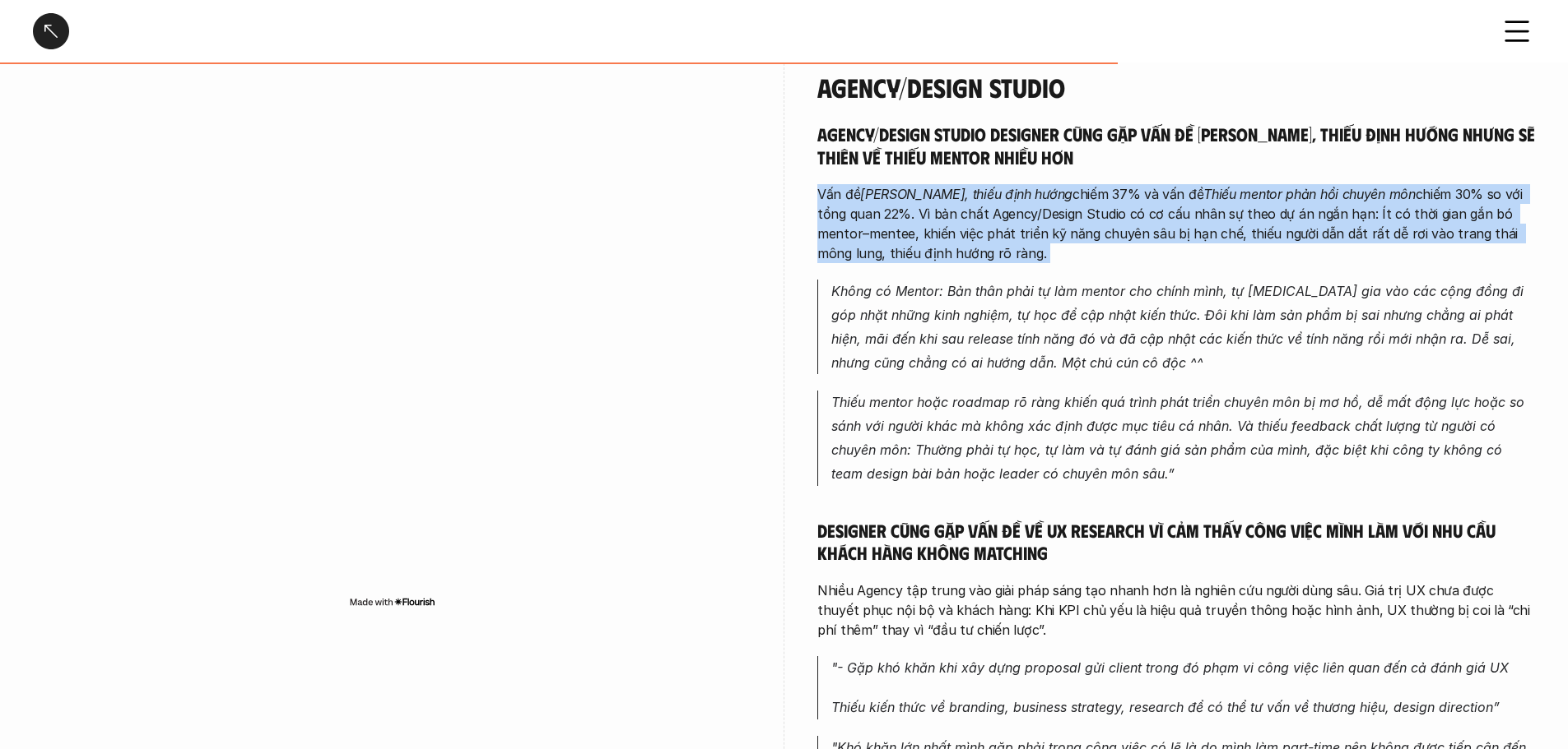
click at [897, 184] on p "Vấn đề Mông lung, thiếu định hướng chiếm 37% và vấn đề Thiếu mentor phản hồi ch…" at bounding box center [1176, 224] width 717 height 79
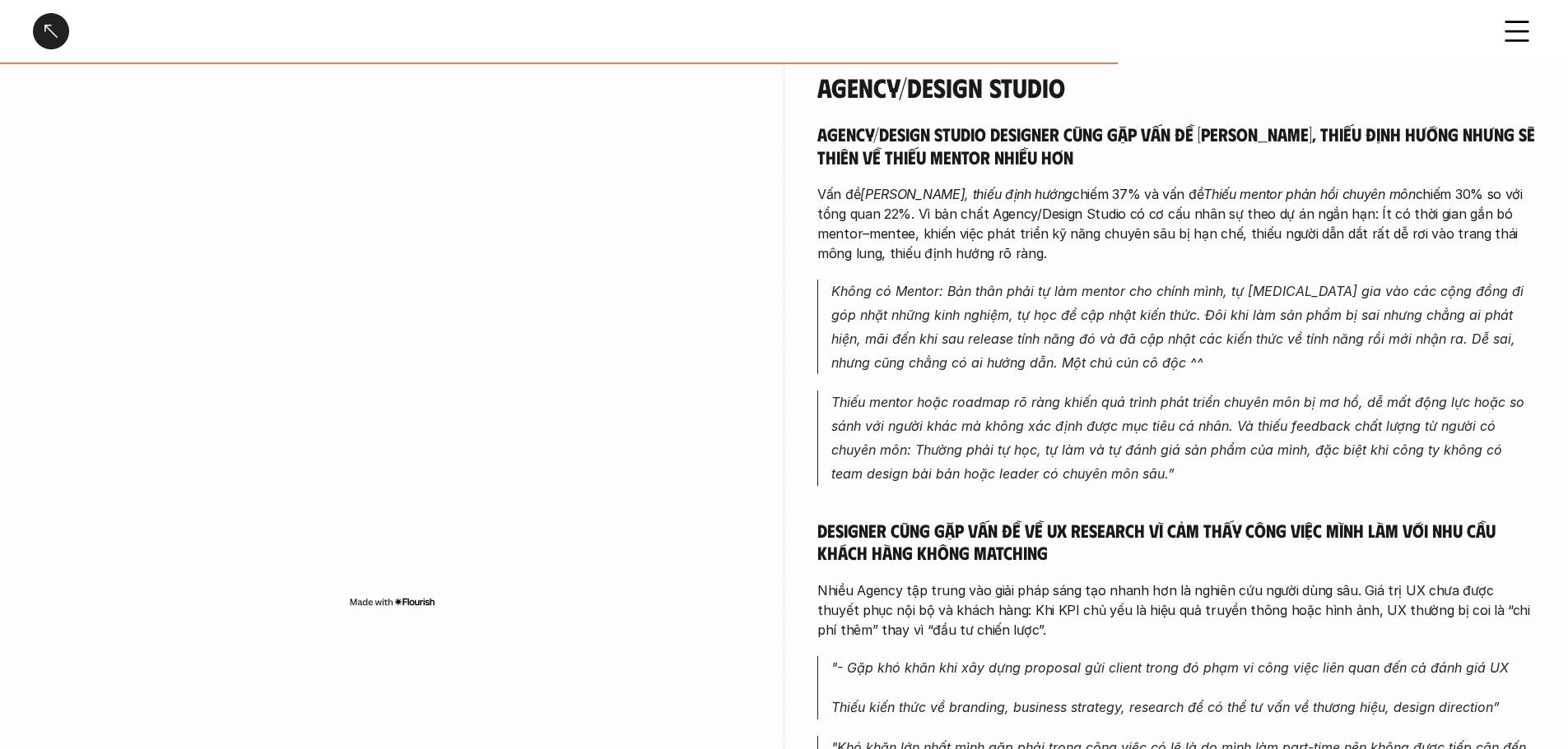
click at [897, 280] on p "Không có Mentor: Bản thân phải tự làm mentor cho chính mình, tự tham gia vào cá…" at bounding box center [1183, 327] width 704 height 94
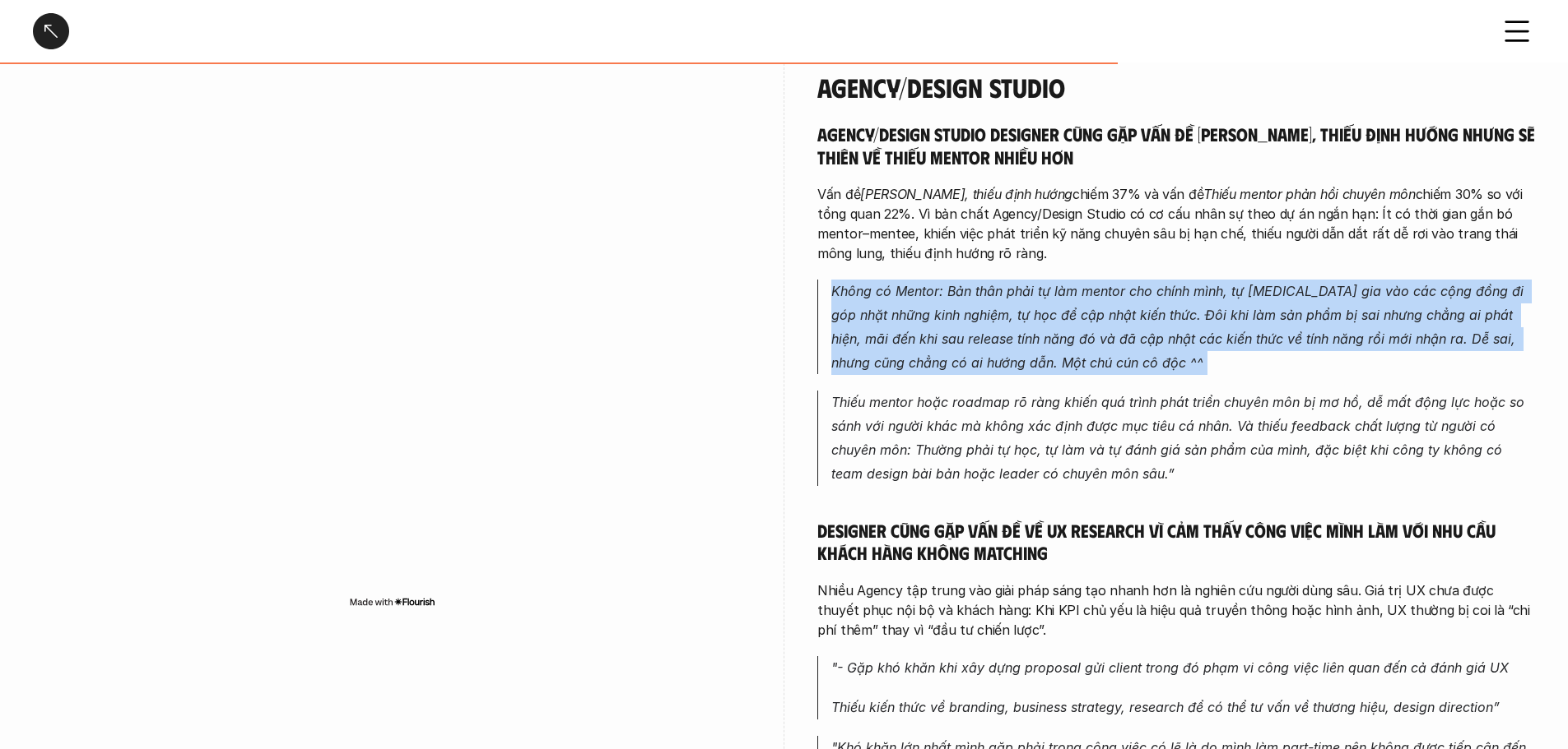
click at [897, 280] on p "Không có Mentor: Bản thân phải tự làm mentor cho chính mình, tự tham gia vào cá…" at bounding box center [1183, 327] width 704 height 94
click at [897, 298] on p "Không có Mentor: Bản thân phải tự làm mentor cho chính mình, tự tham gia vào cá…" at bounding box center [1183, 327] width 704 height 94
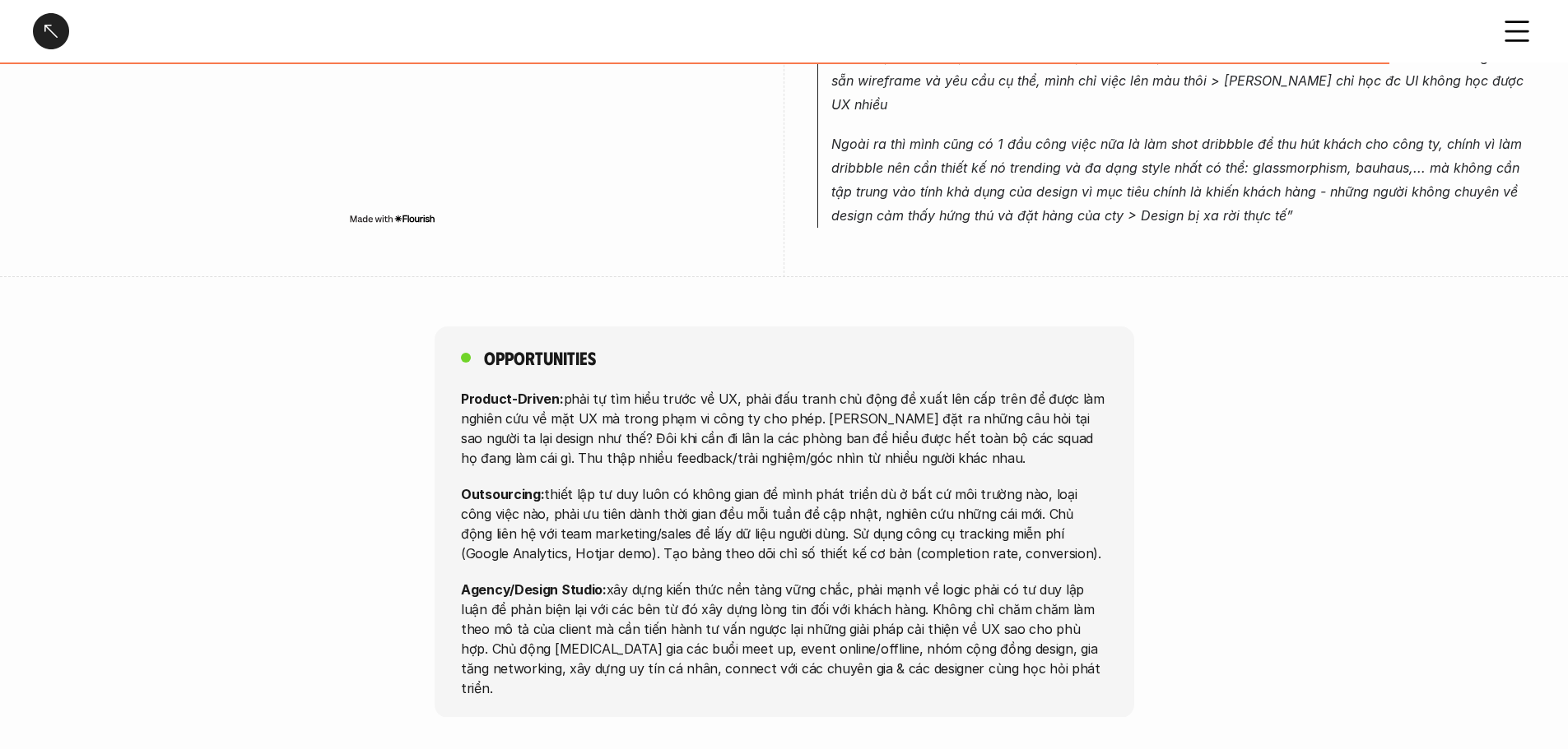
scroll to position [3208, 0]
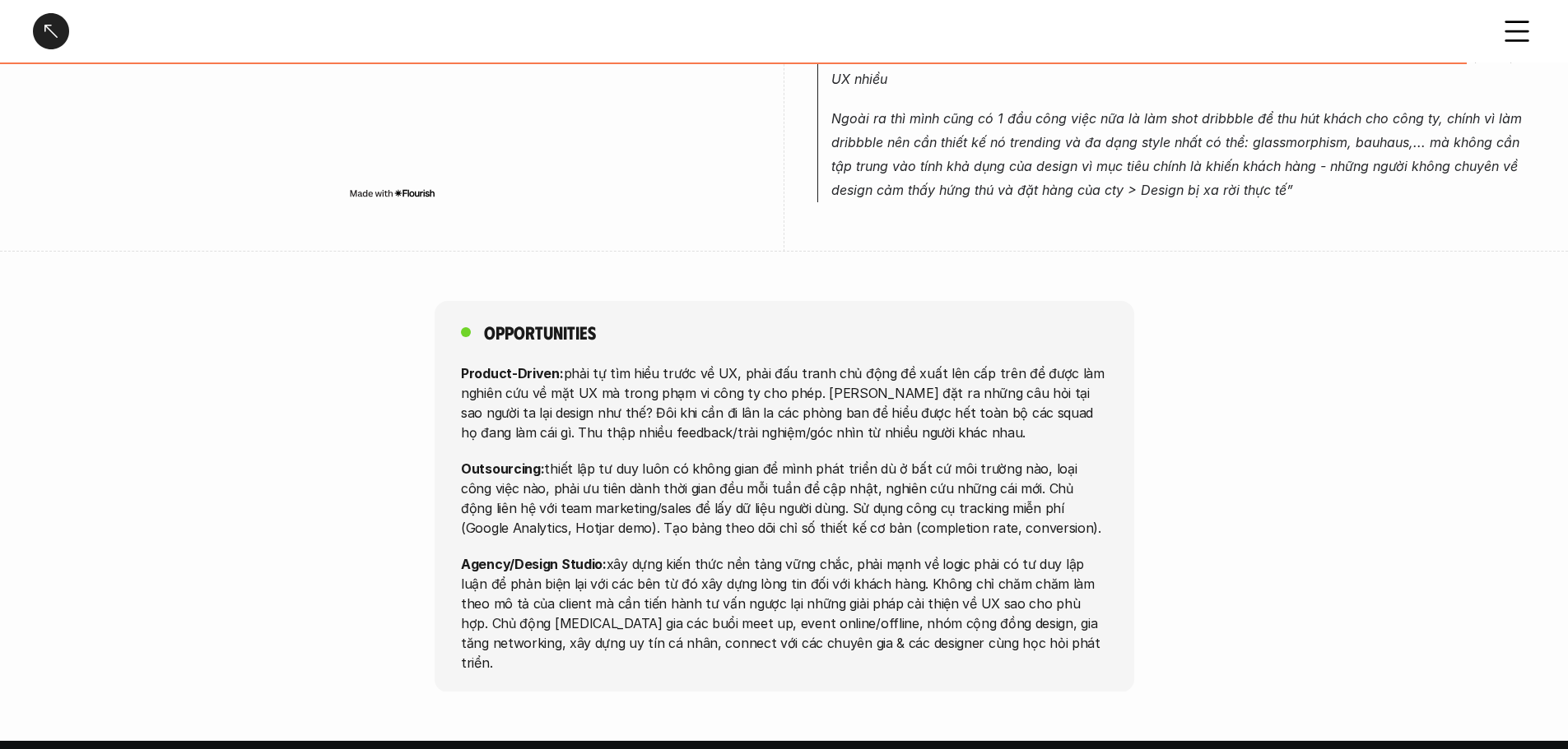
click at [648, 458] on p "Outsourcing: thiết lập tư duy luôn có không gian để mình phát triển dù ở bất cứ…" at bounding box center [784, 498] width 646 height 79
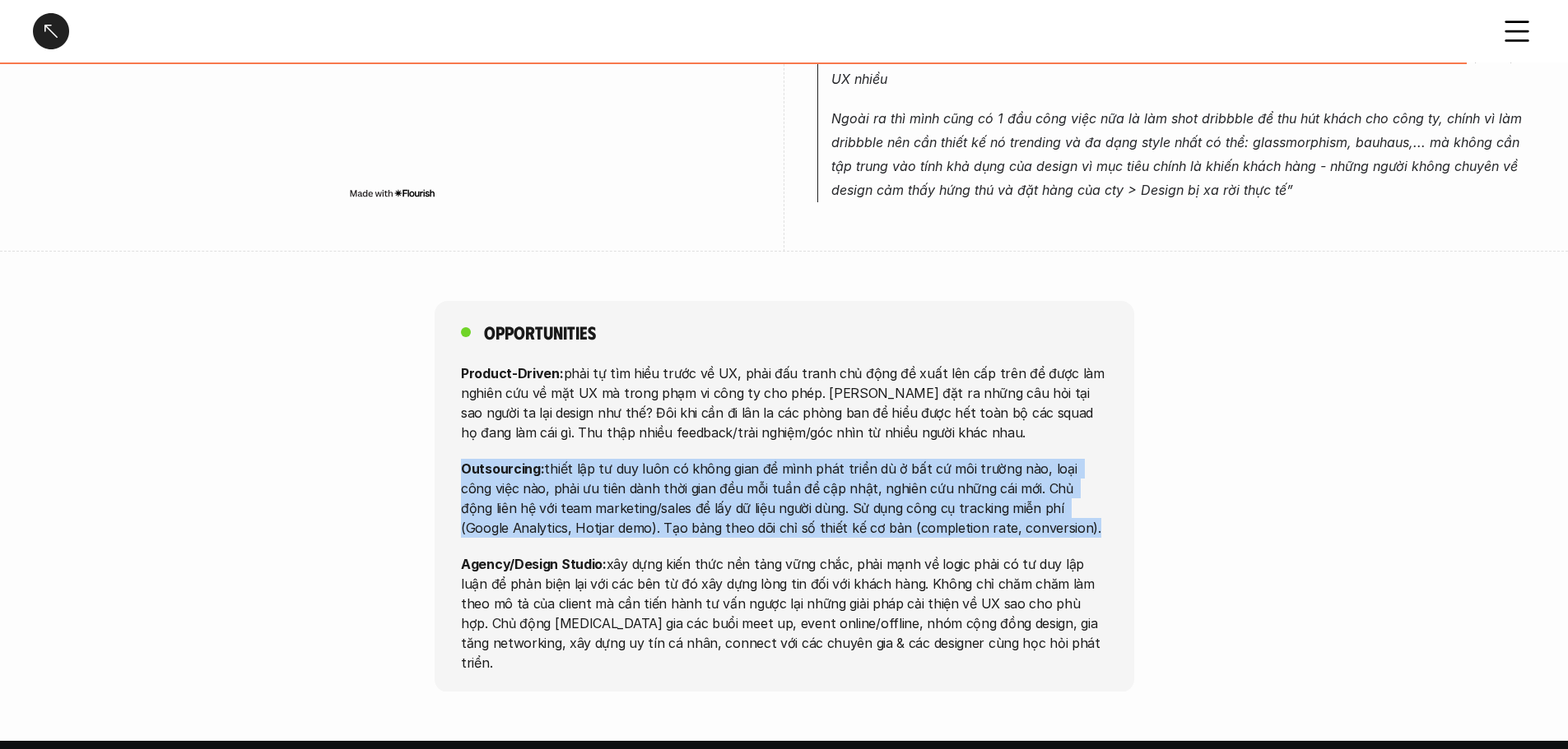
click at [648, 458] on p "Outsourcing: thiết lập tư duy luôn có không gian để mình phát triển dù ở bất cứ…" at bounding box center [784, 498] width 646 height 79
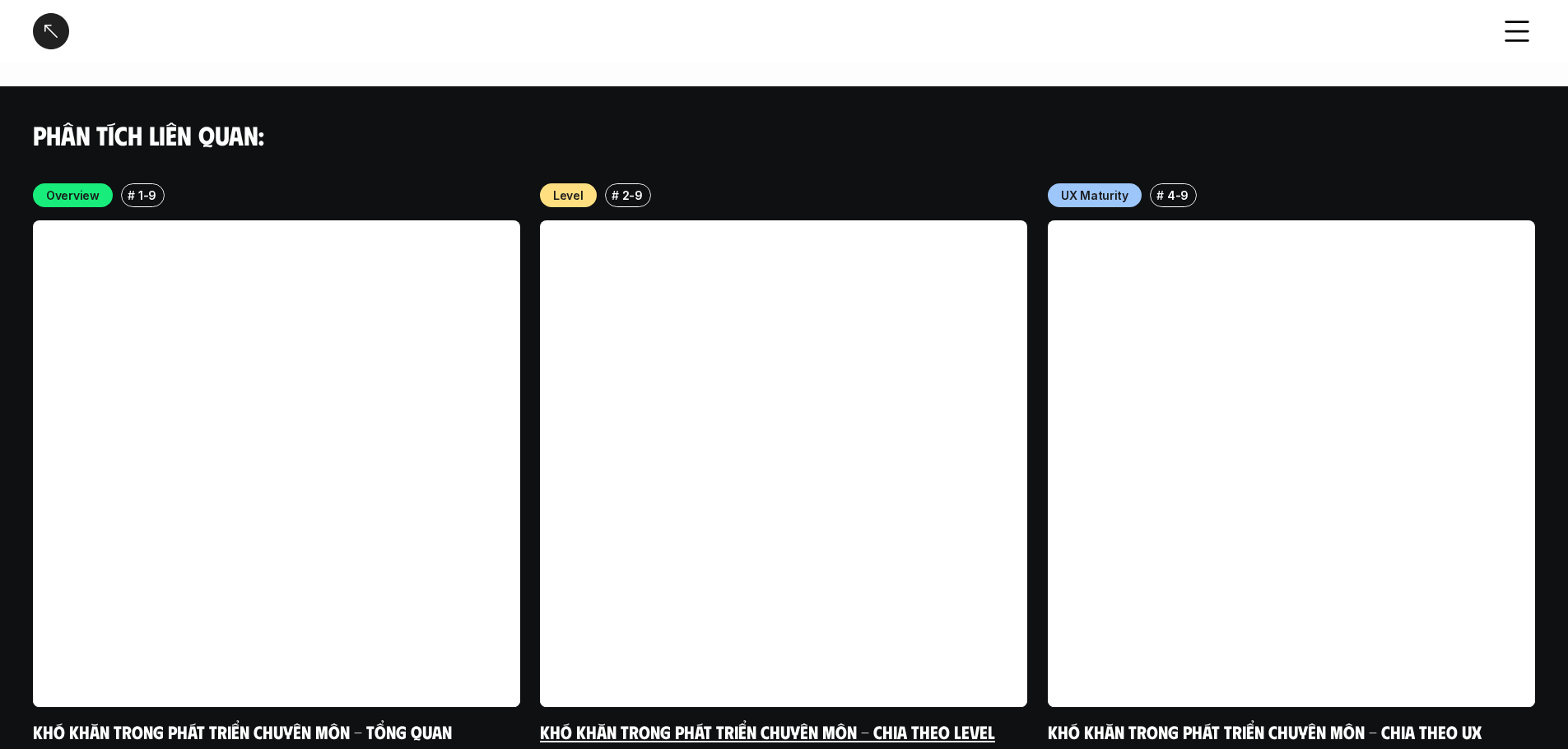
scroll to position [3865, 0]
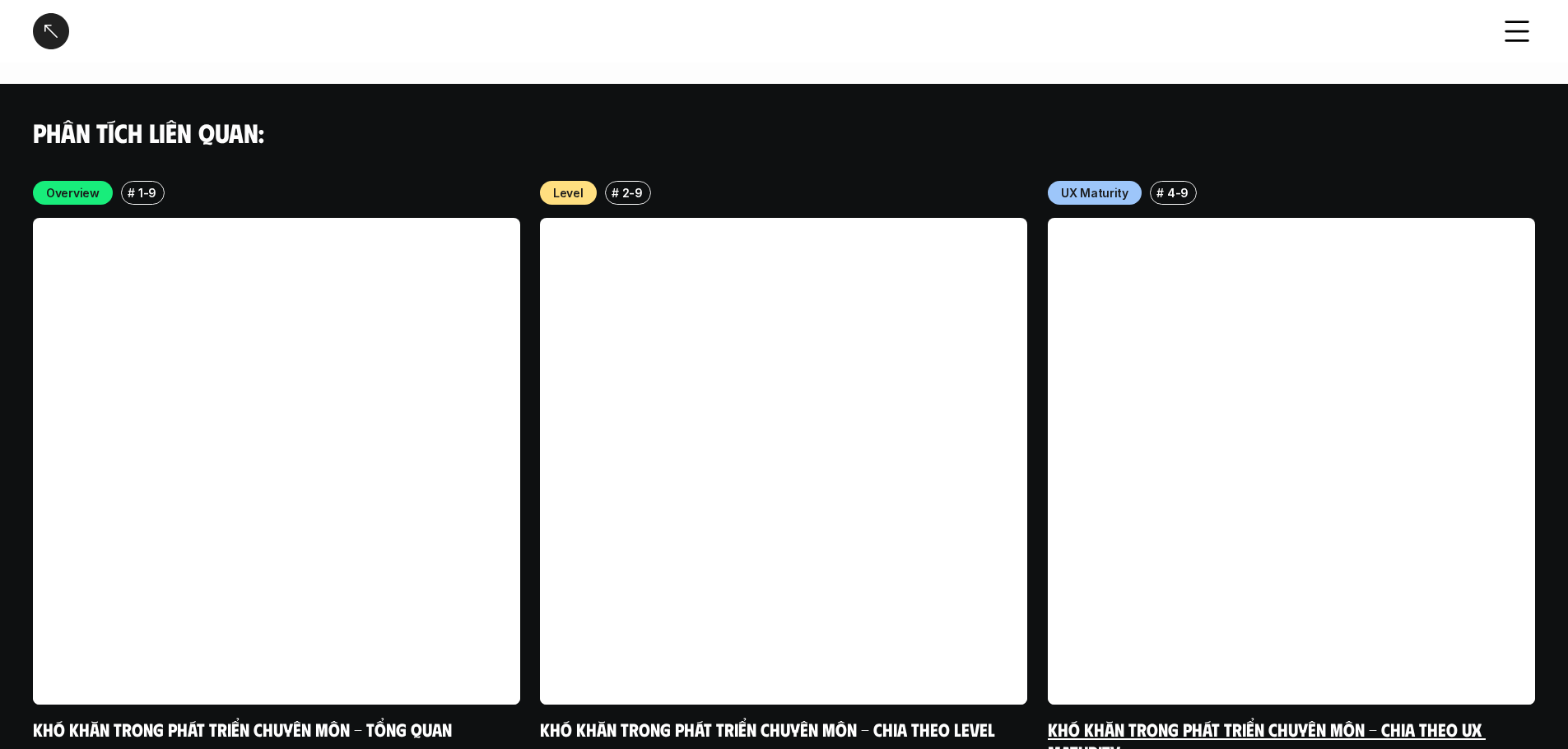
click at [897, 572] on link "Khó khăn trong phát triển chuyên môn - Chia theo UX Maturity" at bounding box center [1266, 741] width 438 height 46
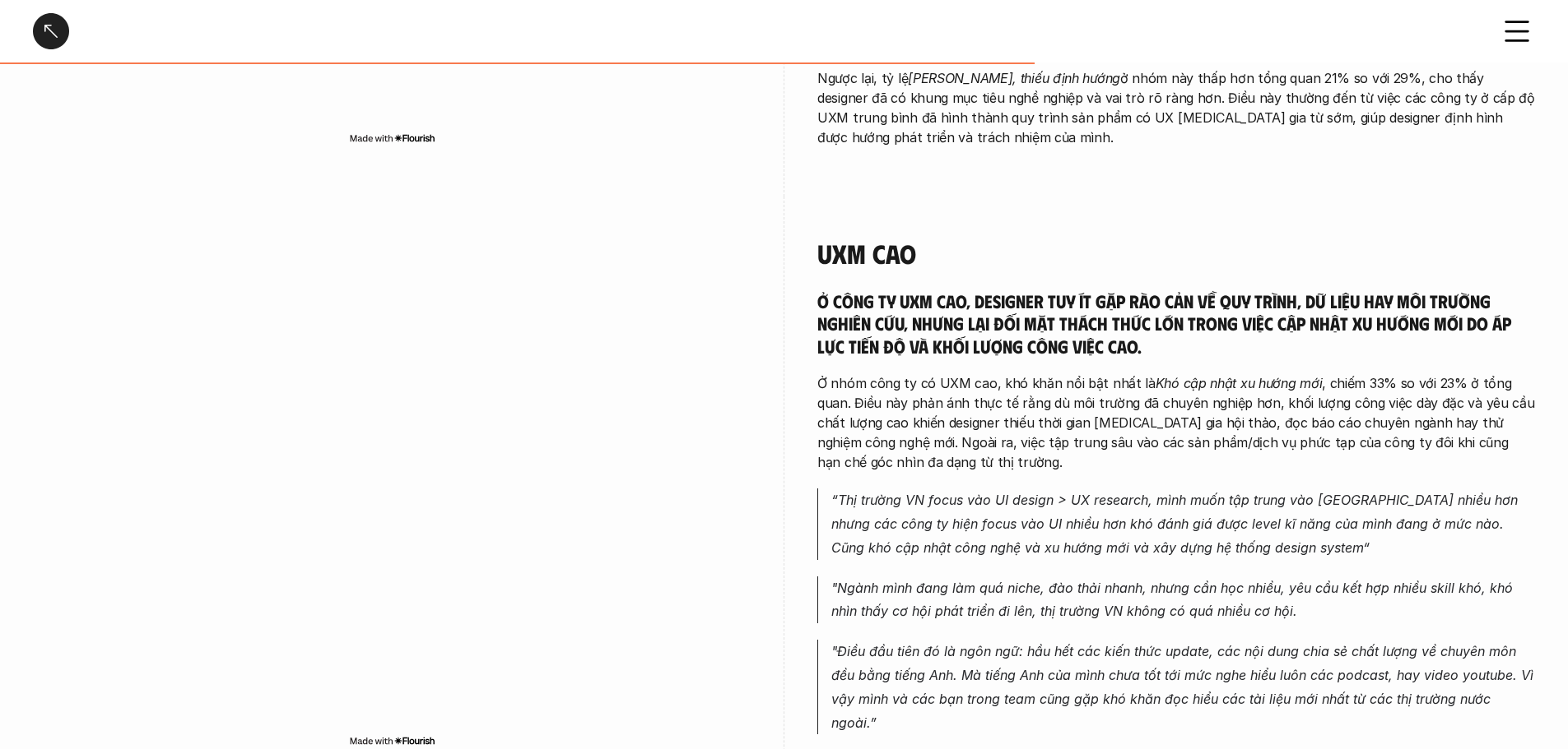
scroll to position [2056, 0]
click at [897, 298] on h5 "Ở công ty UXM cao, designer tuy ít gặp rào cản về quy trình, dữ liệu hay môi tr…" at bounding box center [1176, 322] width 717 height 68
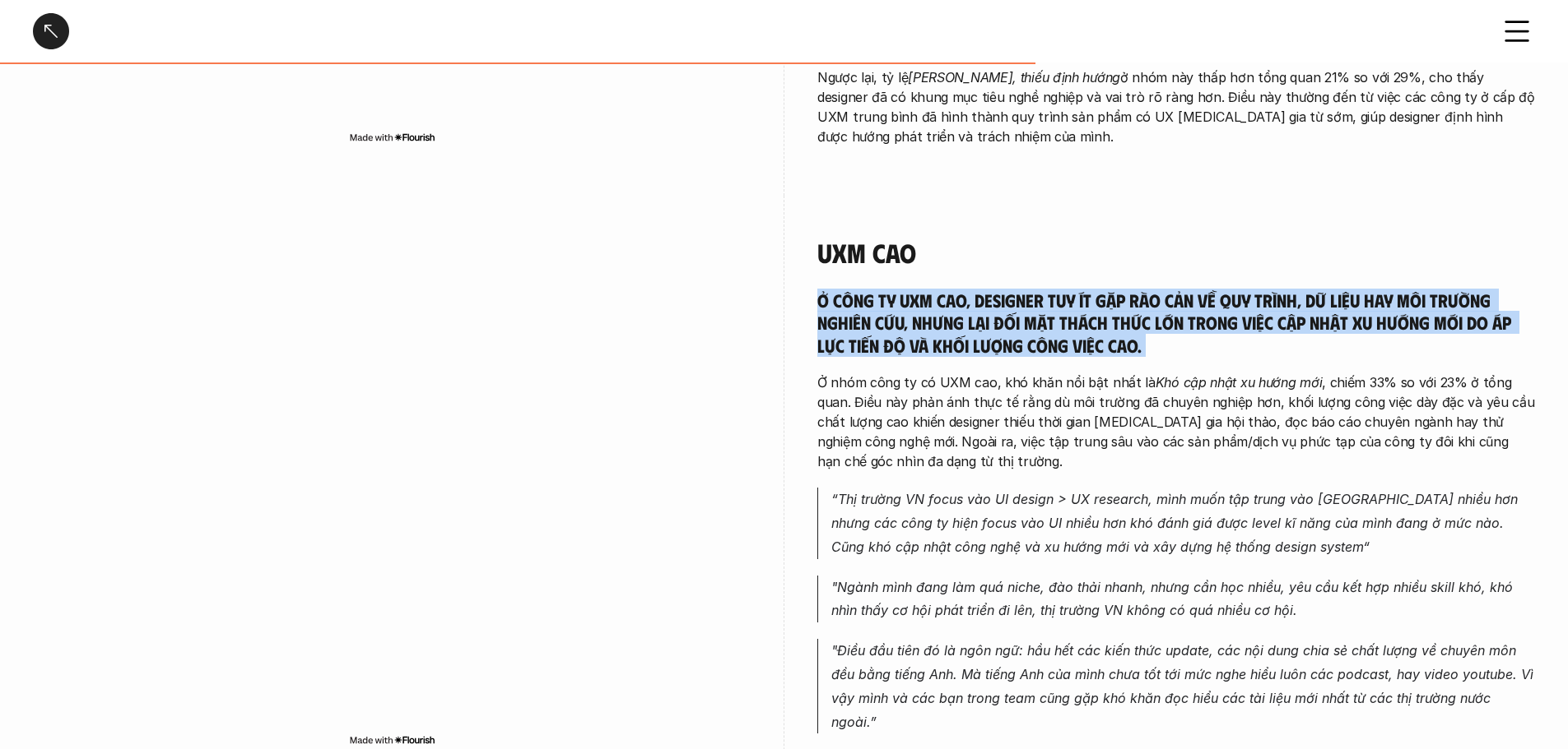
click at [897, 298] on h5 "Ở công ty UXM cao, designer tuy ít gặp rào cản về quy trình, dữ liệu hay môi tr…" at bounding box center [1176, 322] width 717 height 68
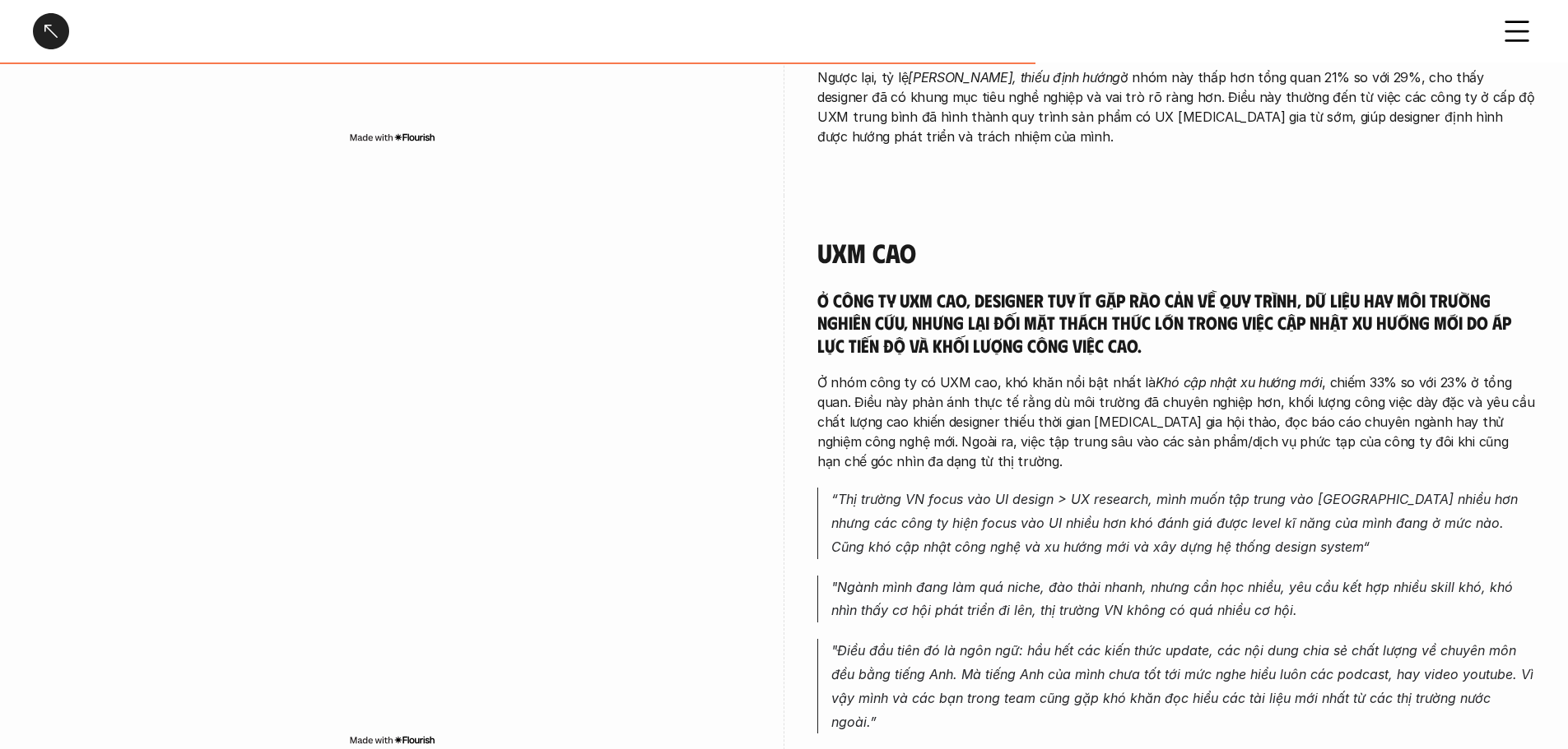
click at [897, 386] on p "Ở nhóm công ty có UXM cao, khó khăn nổi bật nhất là Khó cập nhật xu hướng mới ,…" at bounding box center [1176, 422] width 717 height 99
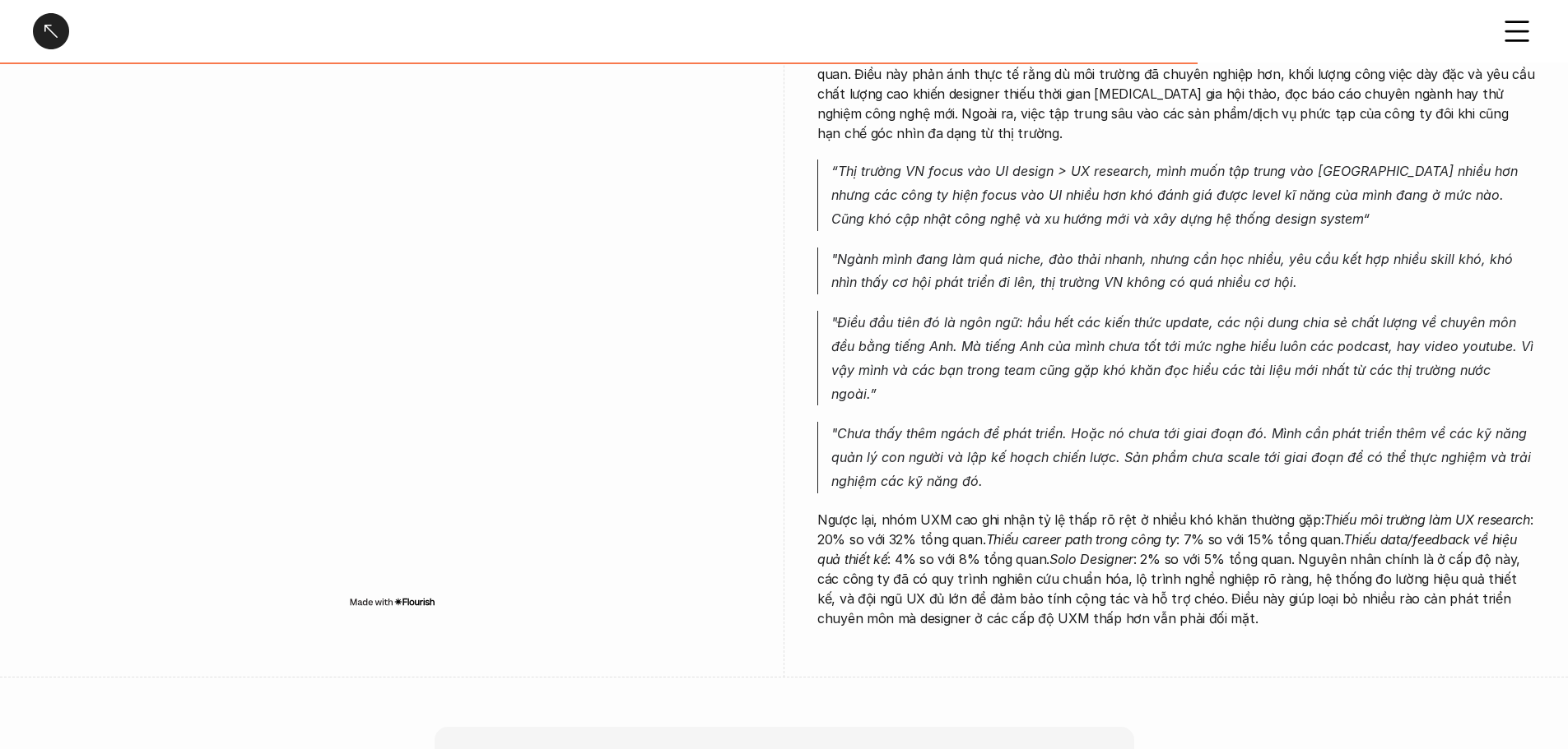
scroll to position [2385, 0]
click at [897, 248] on p ""Ngành mình đang làm quá niche, đào thải nhanh, nhưng cần học nhiều, yêu cầu kế…" at bounding box center [1183, 271] width 704 height 48
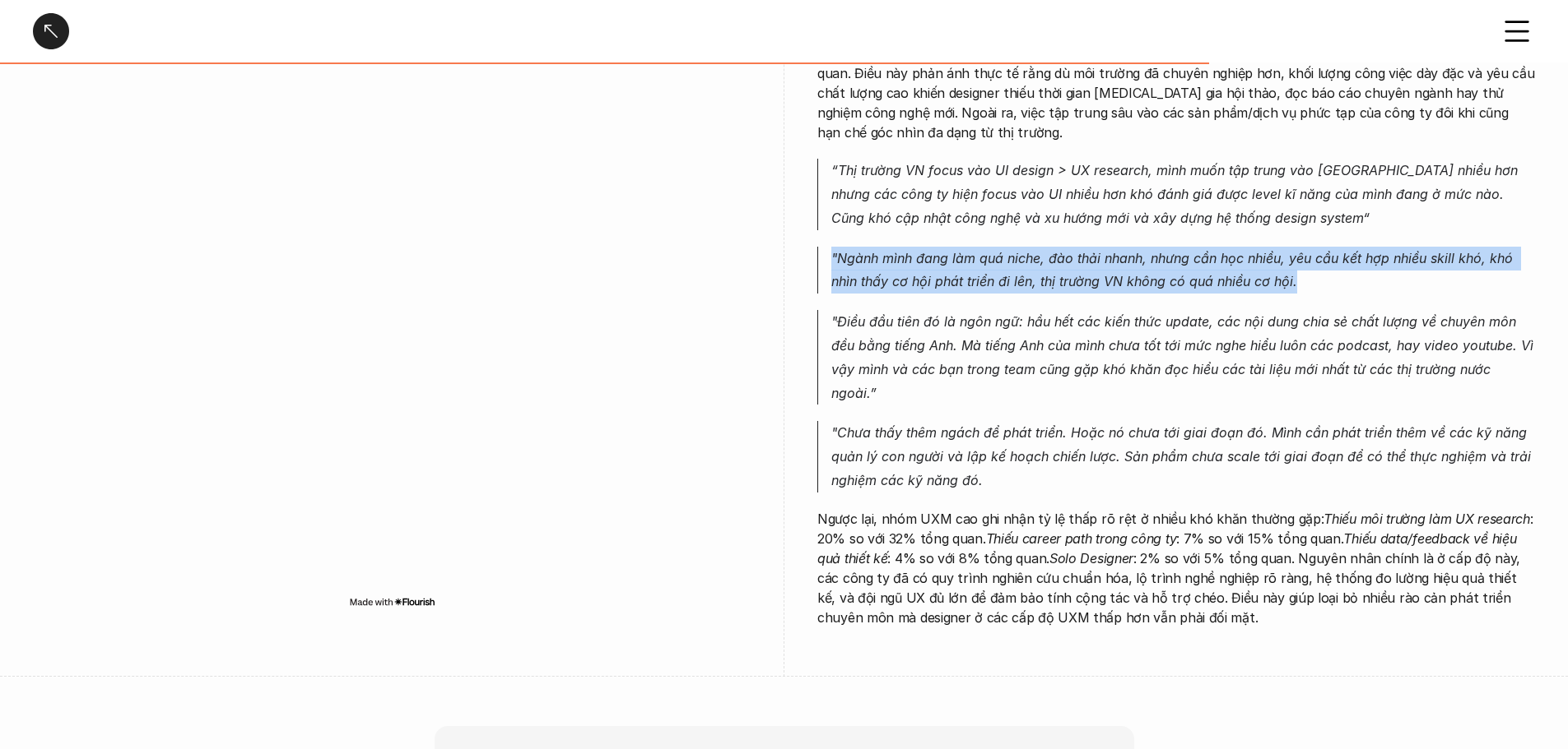
click at [897, 248] on p ""Ngành mình đang làm quá niche, đào thải nhanh, nhưng cần học nhiều, yêu cầu kế…" at bounding box center [1183, 271] width 704 height 48
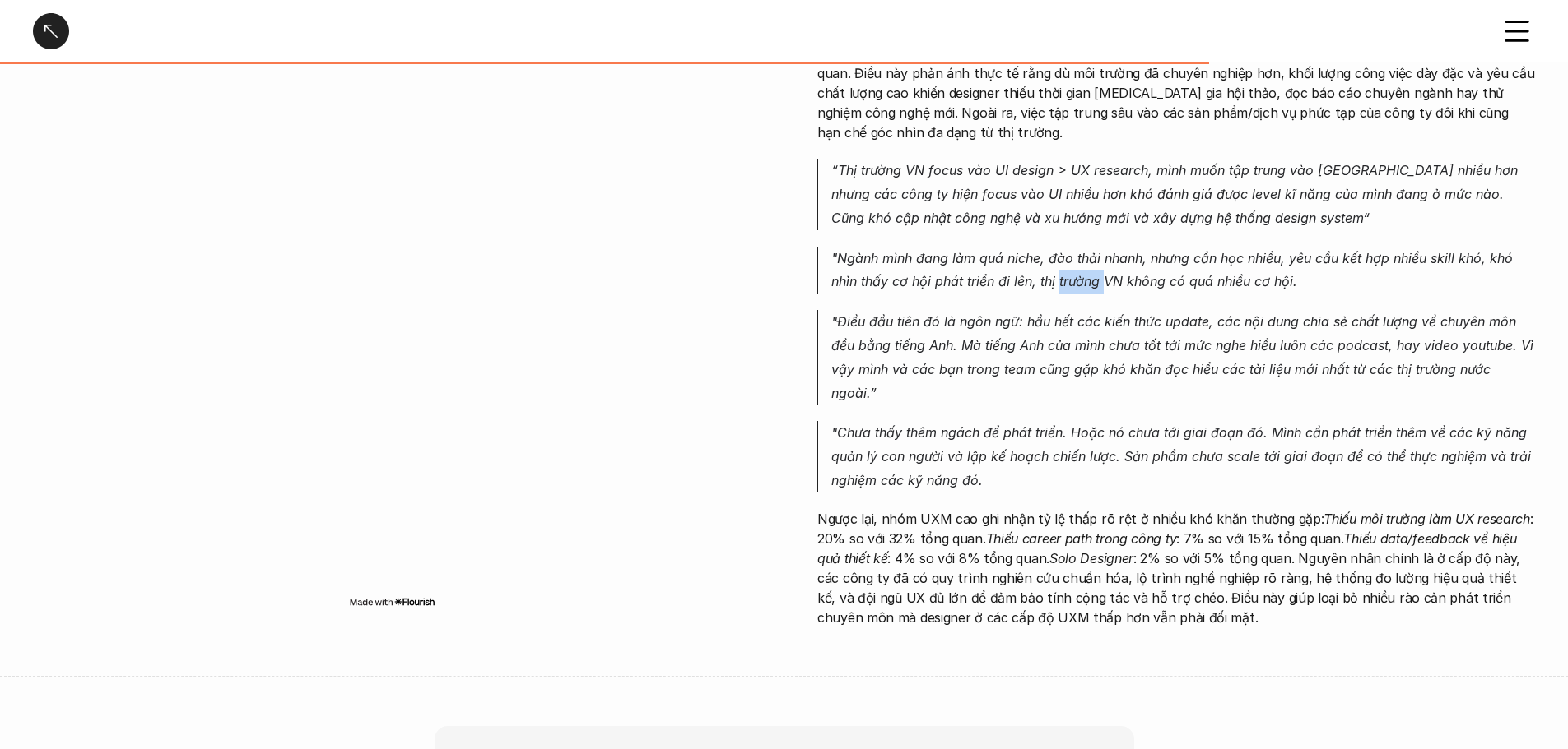
click at [897, 248] on p ""Ngành mình đang làm quá niche, đào thải nhanh, nhưng cần học nhiều, yêu cầu kế…" at bounding box center [1183, 271] width 704 height 48
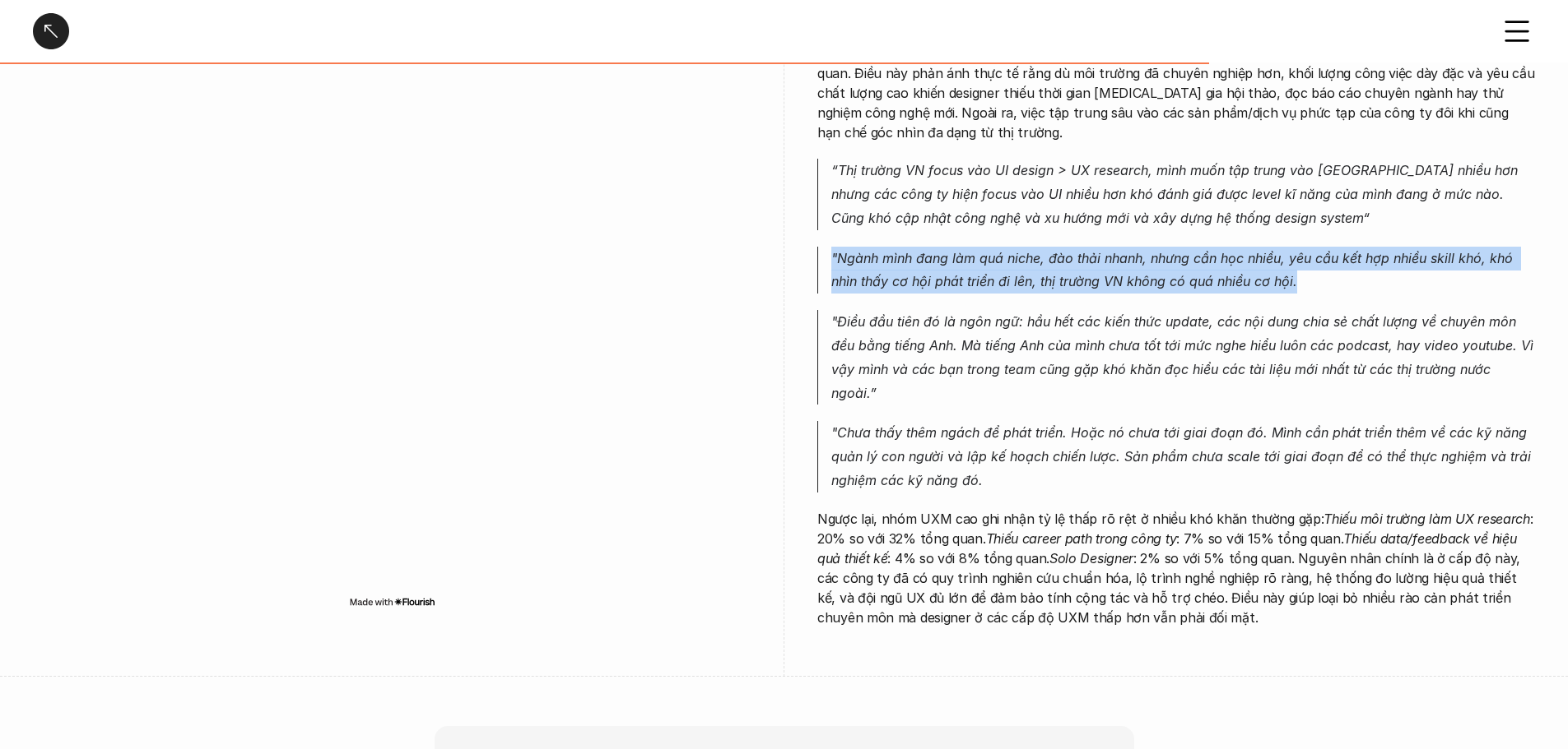
click at [897, 248] on p ""Ngành mình đang làm quá niche, đào thải nhanh, nhưng cần học nhiều, yêu cầu kế…" at bounding box center [1183, 271] width 704 height 48
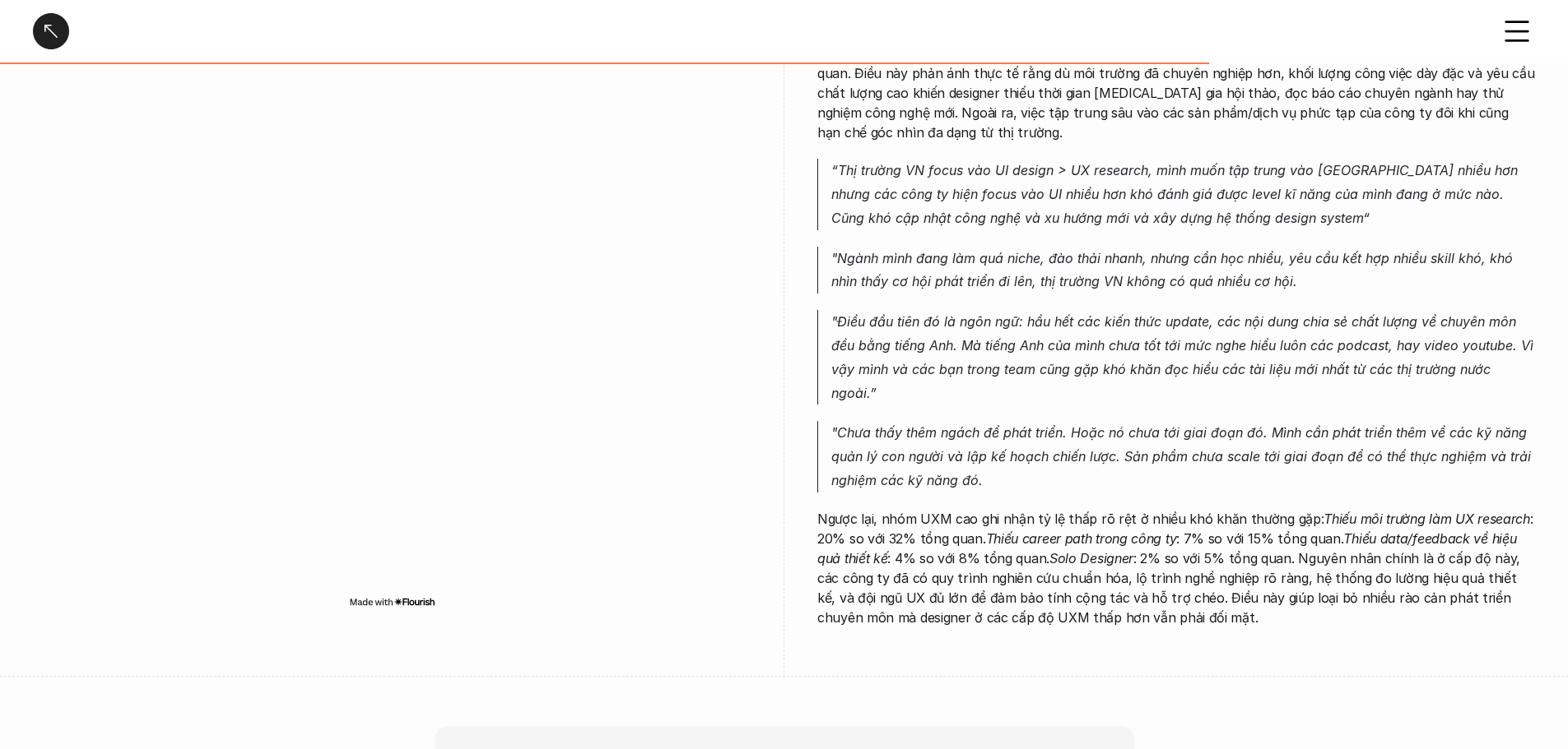
click at [897, 421] on p ""Chưa thấy thêm ngách để phát triển. Hoặc nó chưa tới giai đoạn đó. Mình cần ph…" at bounding box center [1183, 456] width 704 height 71
click at [897, 424] on em ""Chưa thấy thêm ngách để phát triển. Hoặc nó chưa tới giai đoạn đó. Mình cần ph…" at bounding box center [1183, 456] width 704 height 64
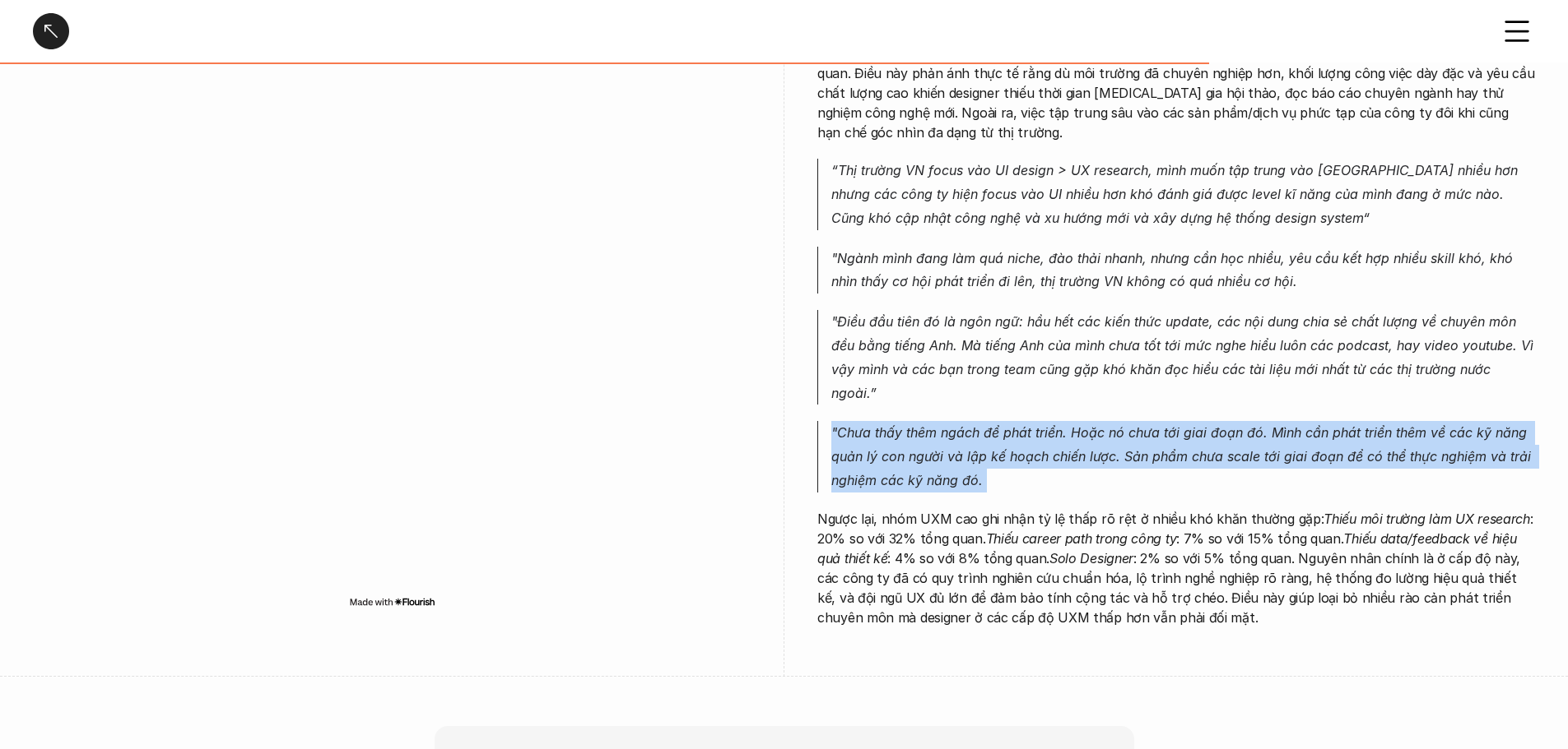
click at [897, 424] on em ""Chưa thấy thêm ngách để phát triển. Hoặc nó chưa tới giai đoạn đó. Mình cần ph…" at bounding box center [1183, 456] width 704 height 64
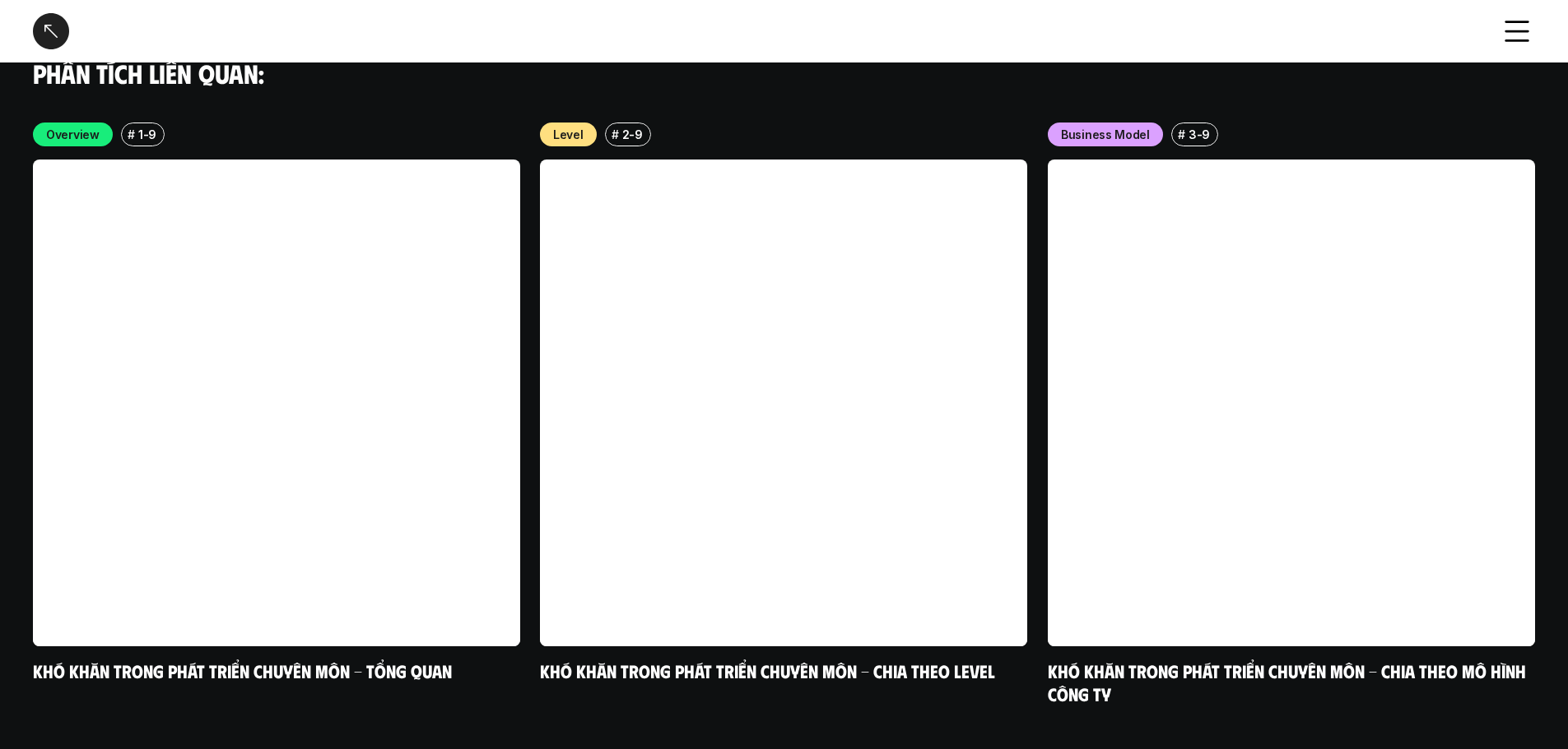
scroll to position [0, 0]
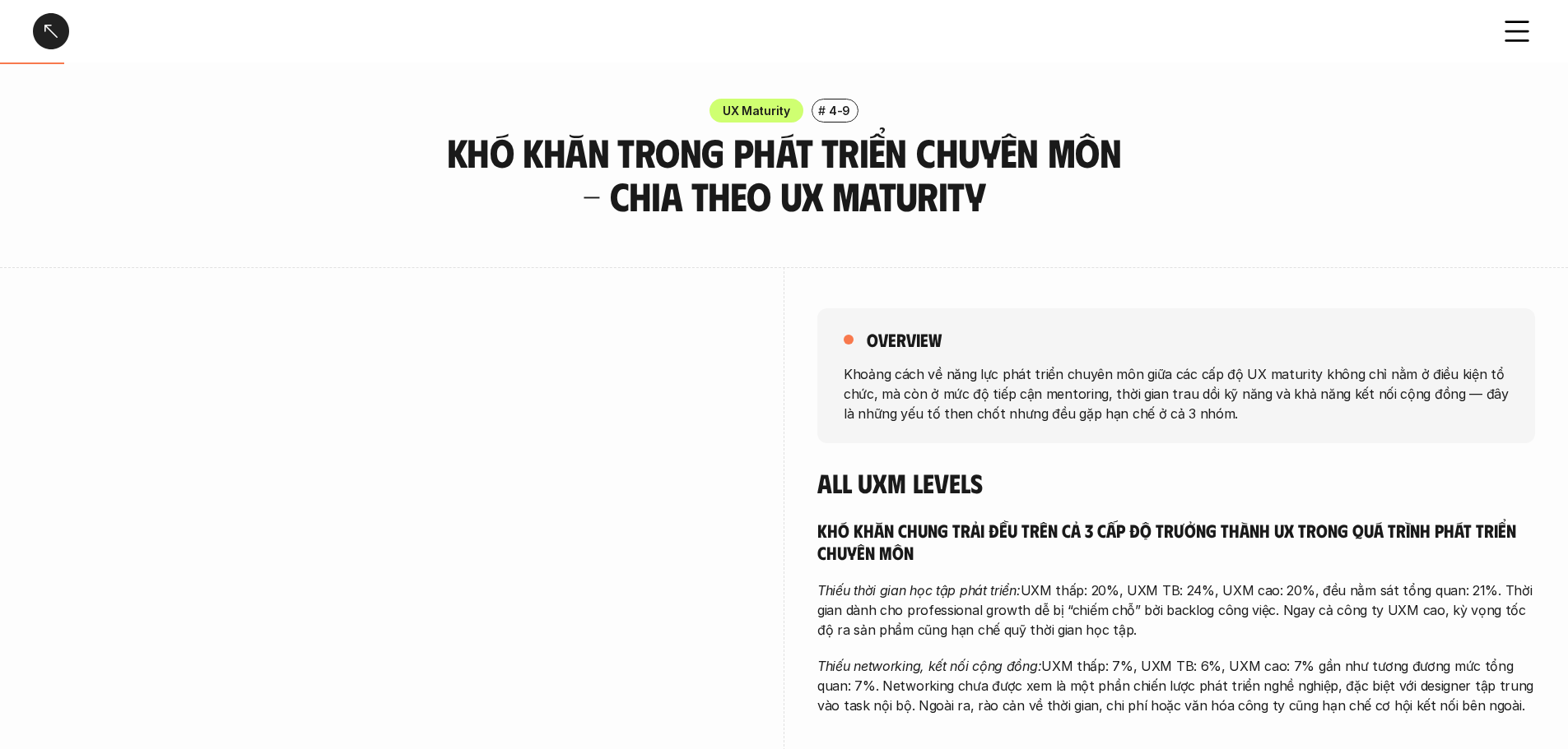
click at [41, 26] on div at bounding box center [51, 31] width 36 height 36
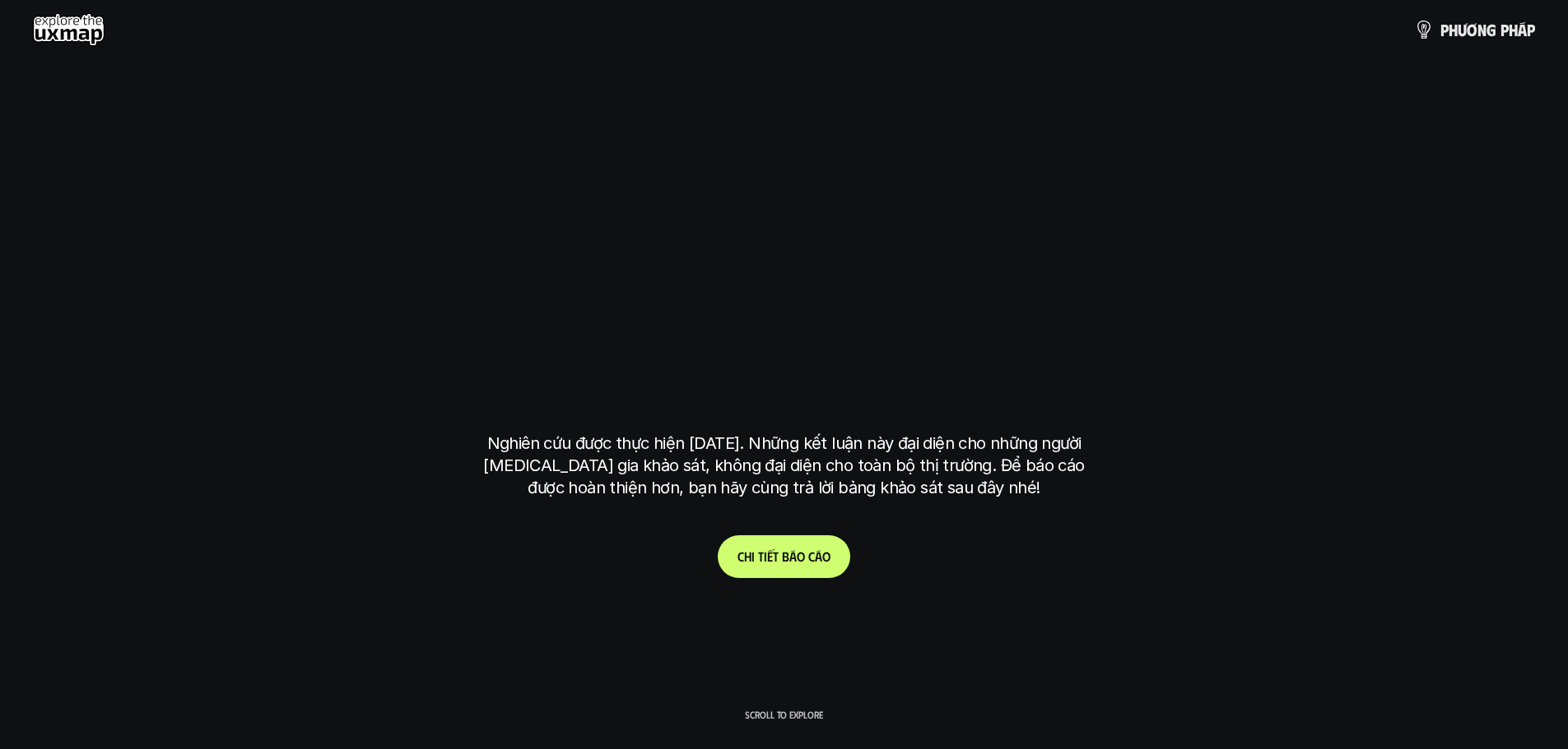
scroll to position [4792, 0]
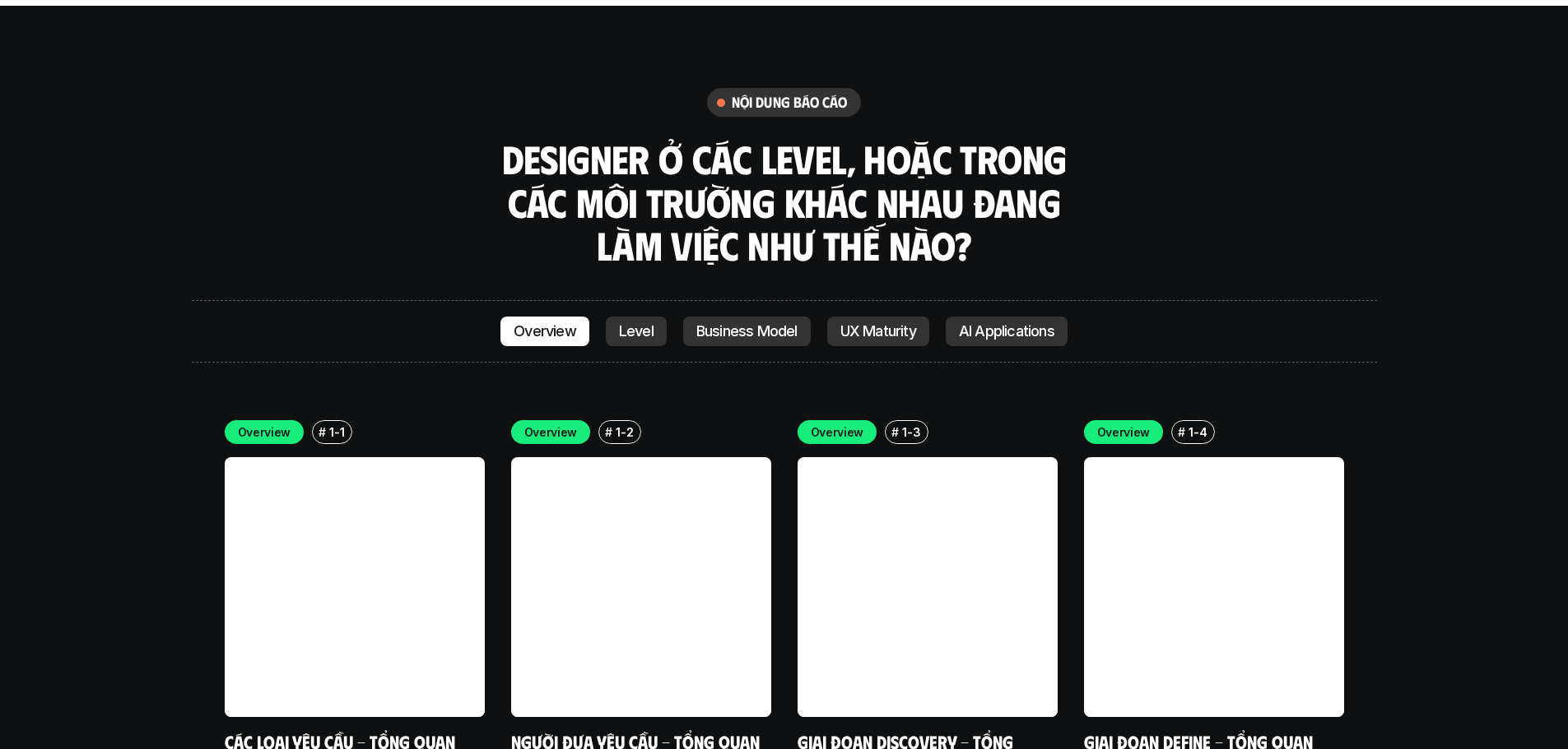
scroll to position [4545, 0]
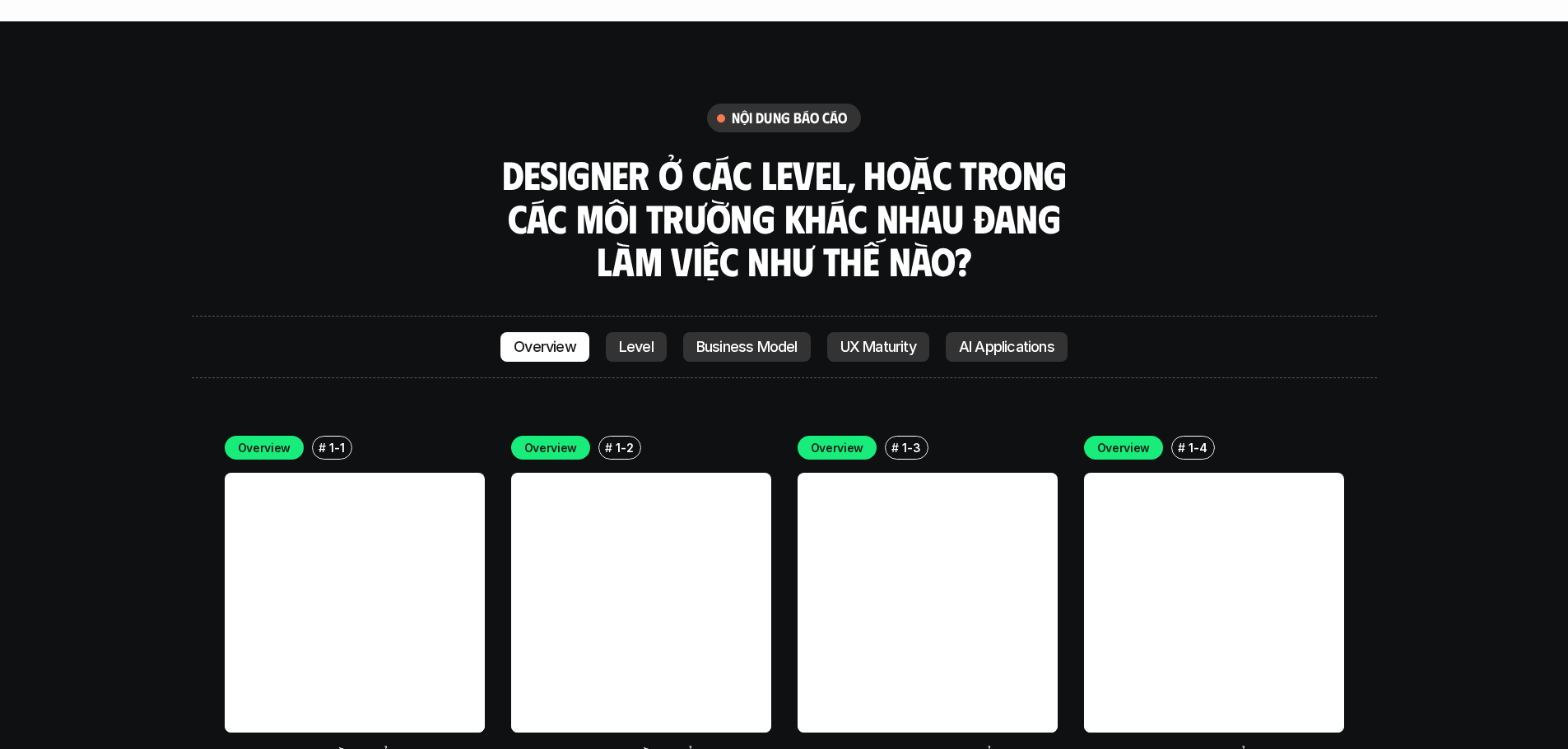
click at [642, 339] on p "Level" at bounding box center [635, 348] width 35 height 17
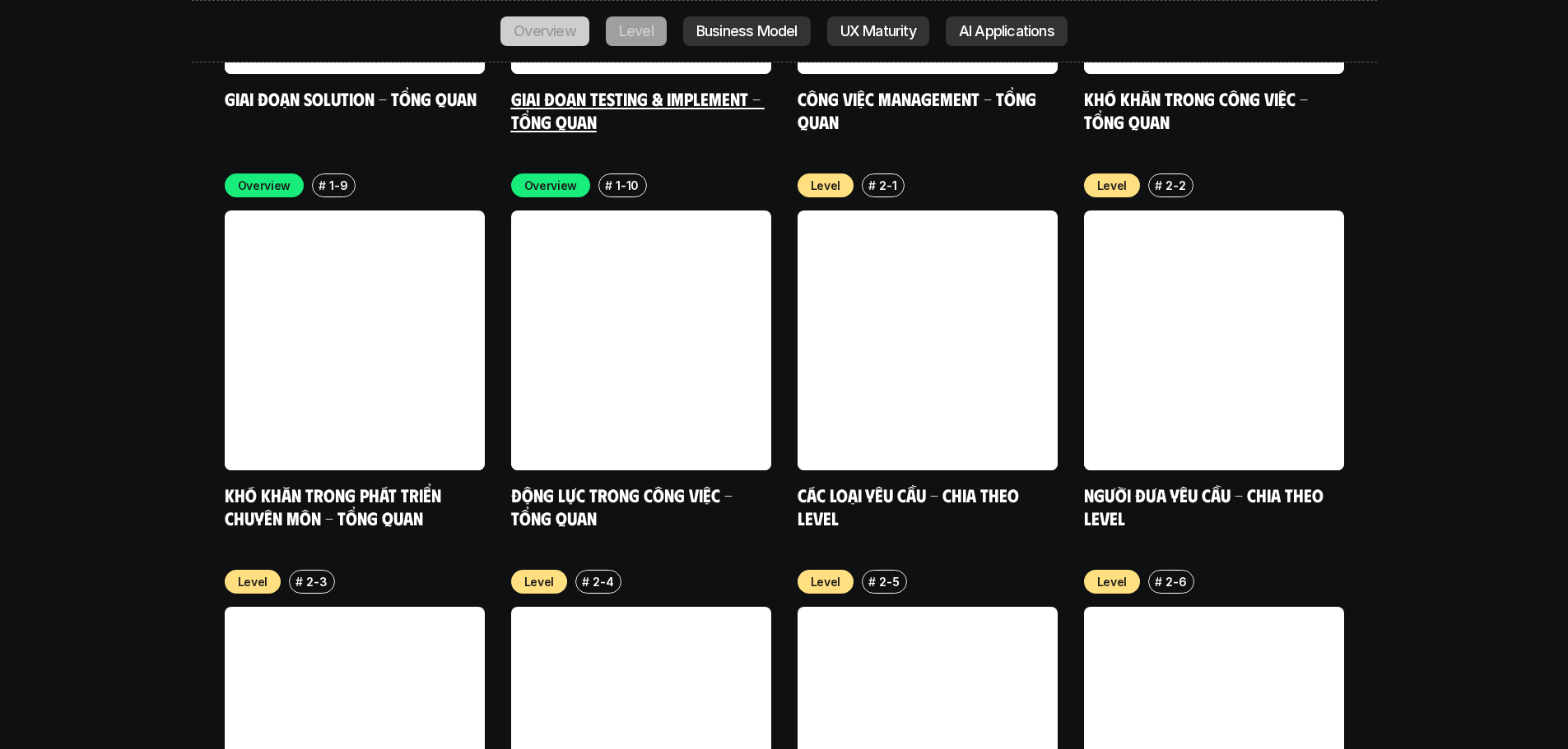
scroll to position [5601, 0]
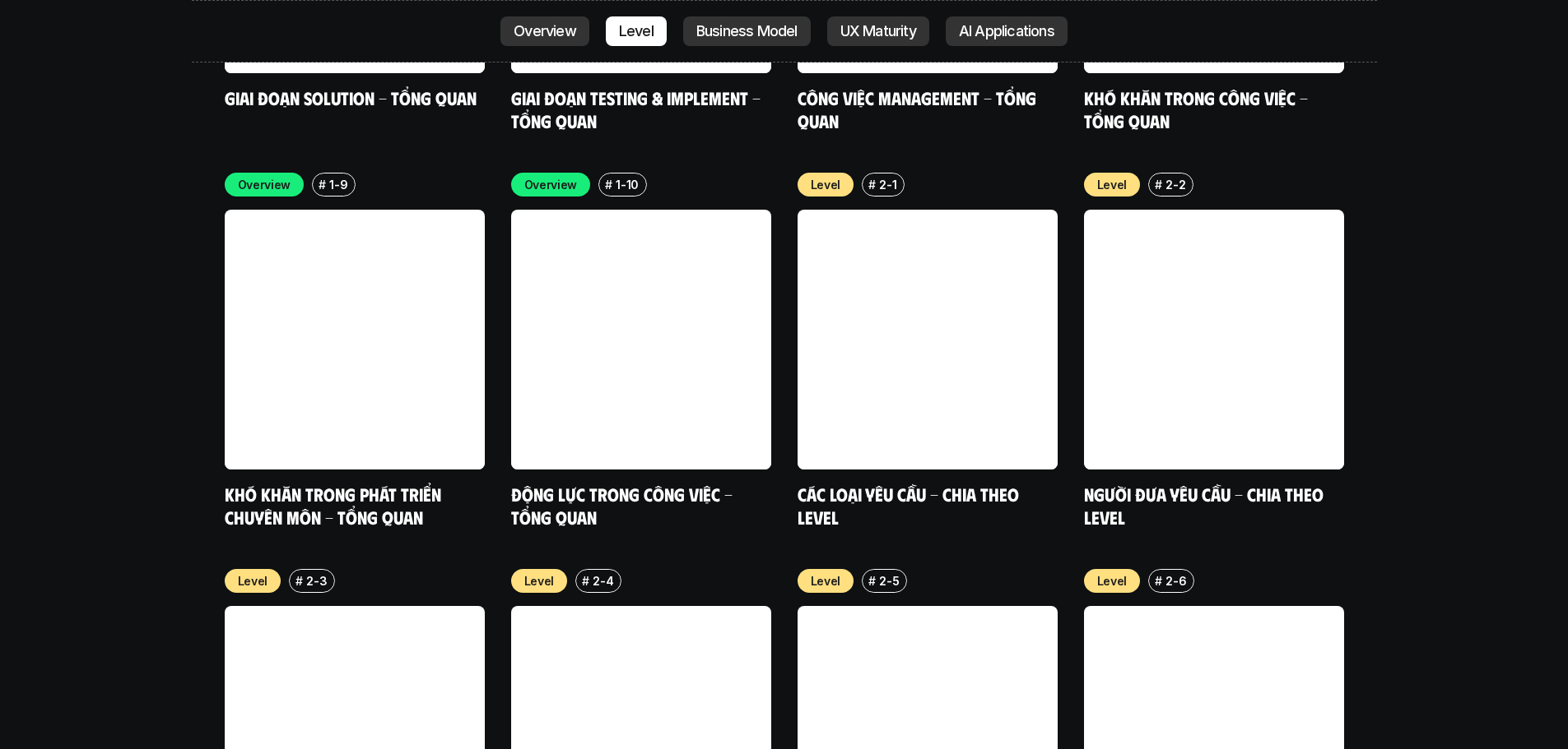
click at [749, 20] on link "Business Model" at bounding box center [746, 31] width 127 height 30
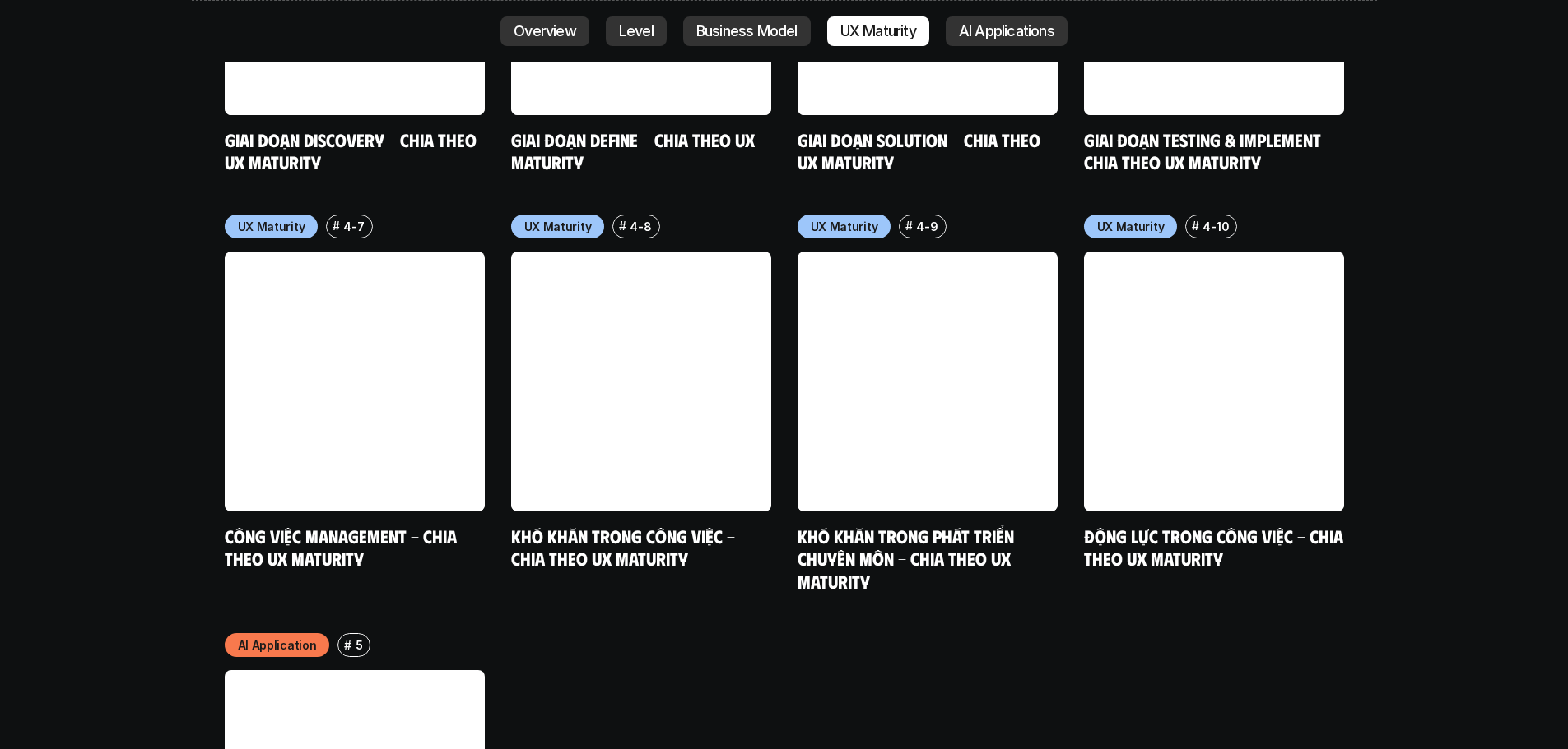
scroll to position [8600, 0]
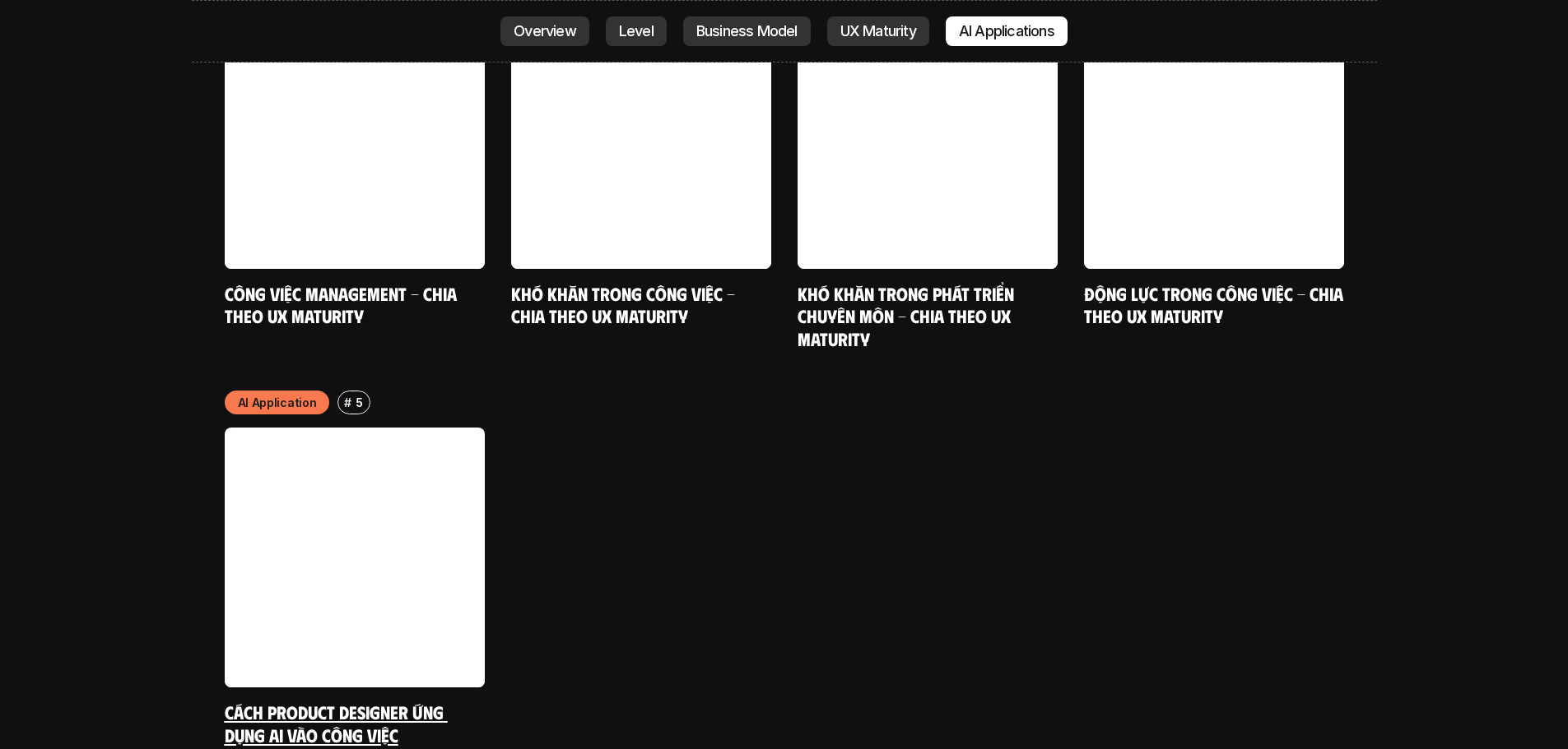
click at [327, 572] on link "Cách Product Designer ứng dụng AI vào công việc" at bounding box center [336, 724] width 223 height 46
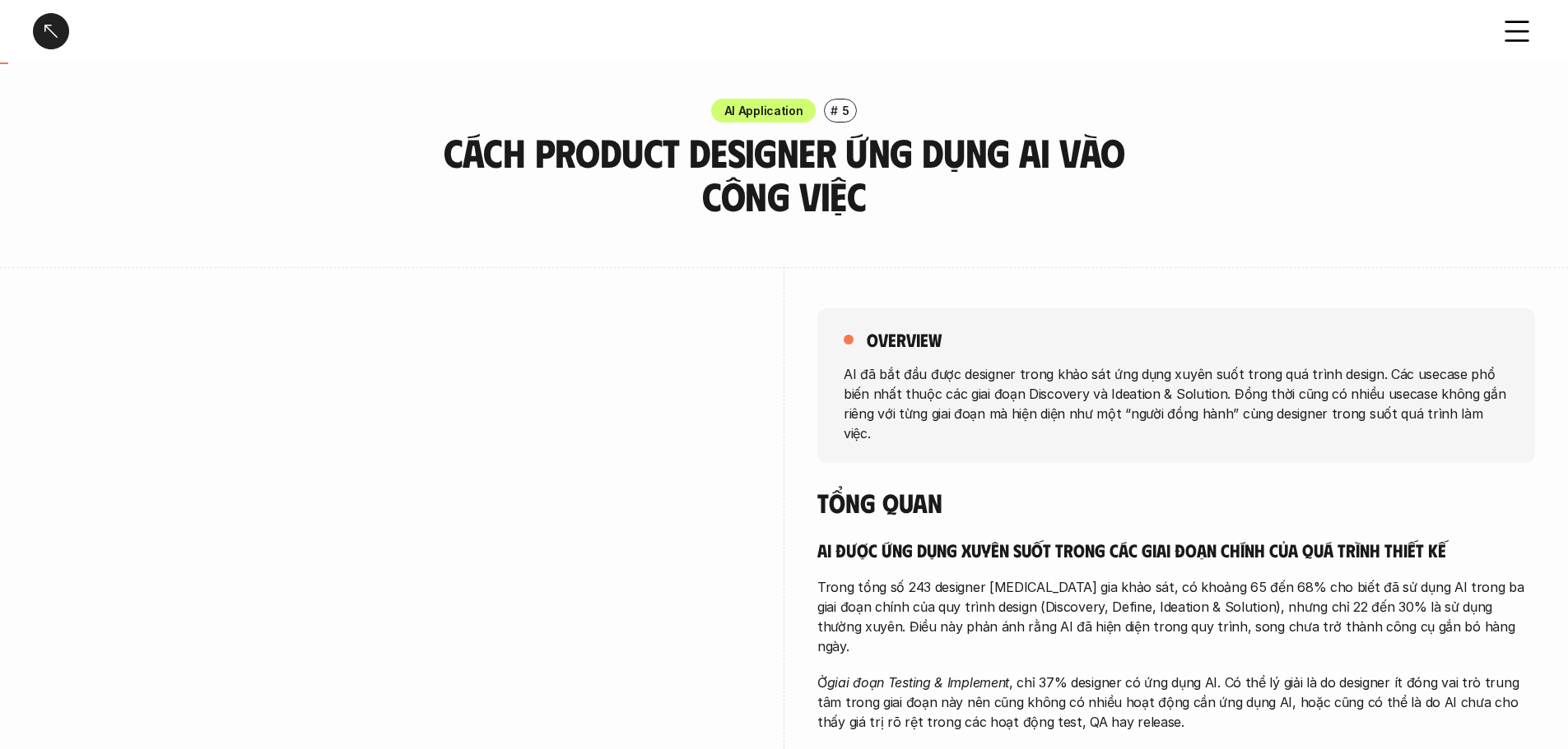
scroll to position [42, 0]
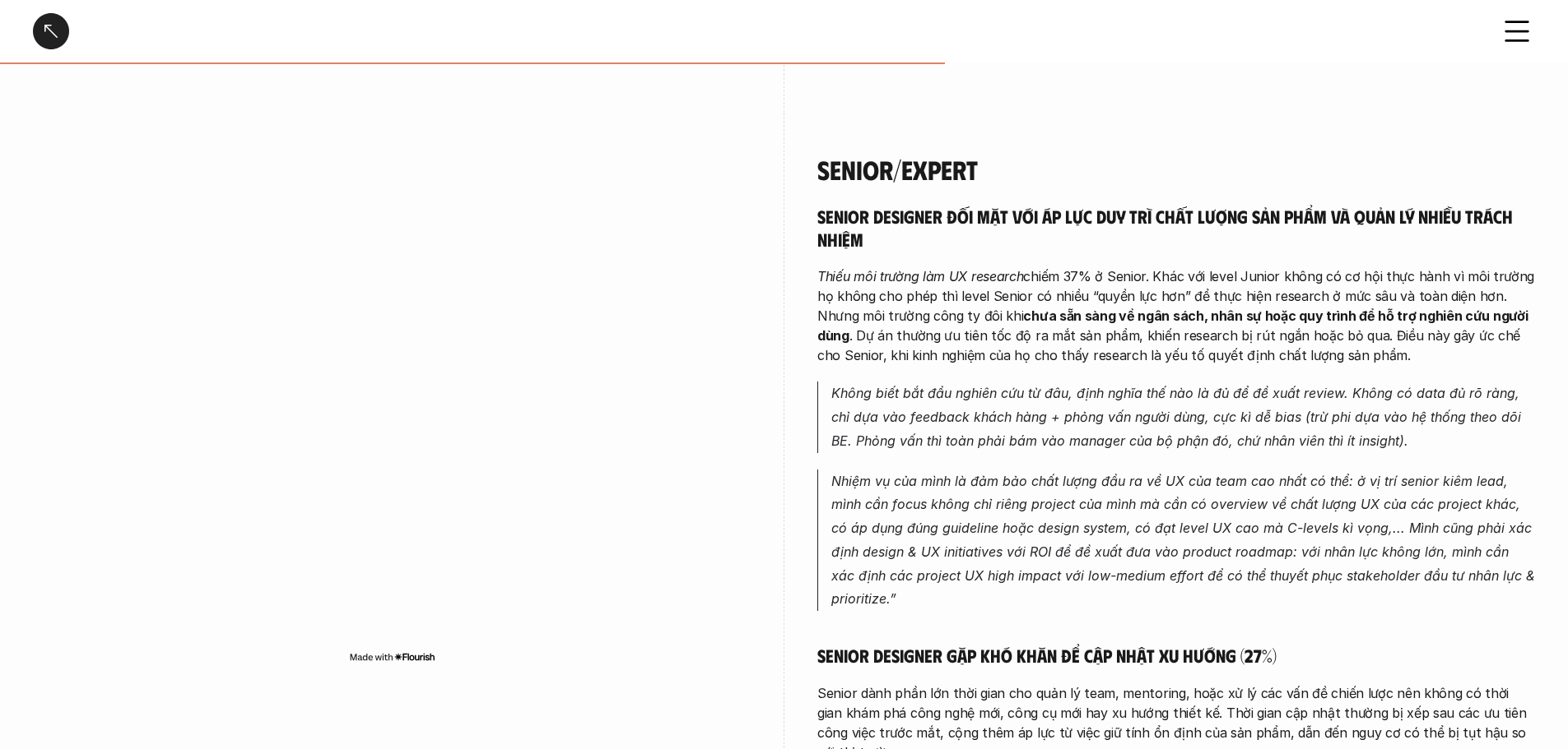
scroll to position [3043, 0]
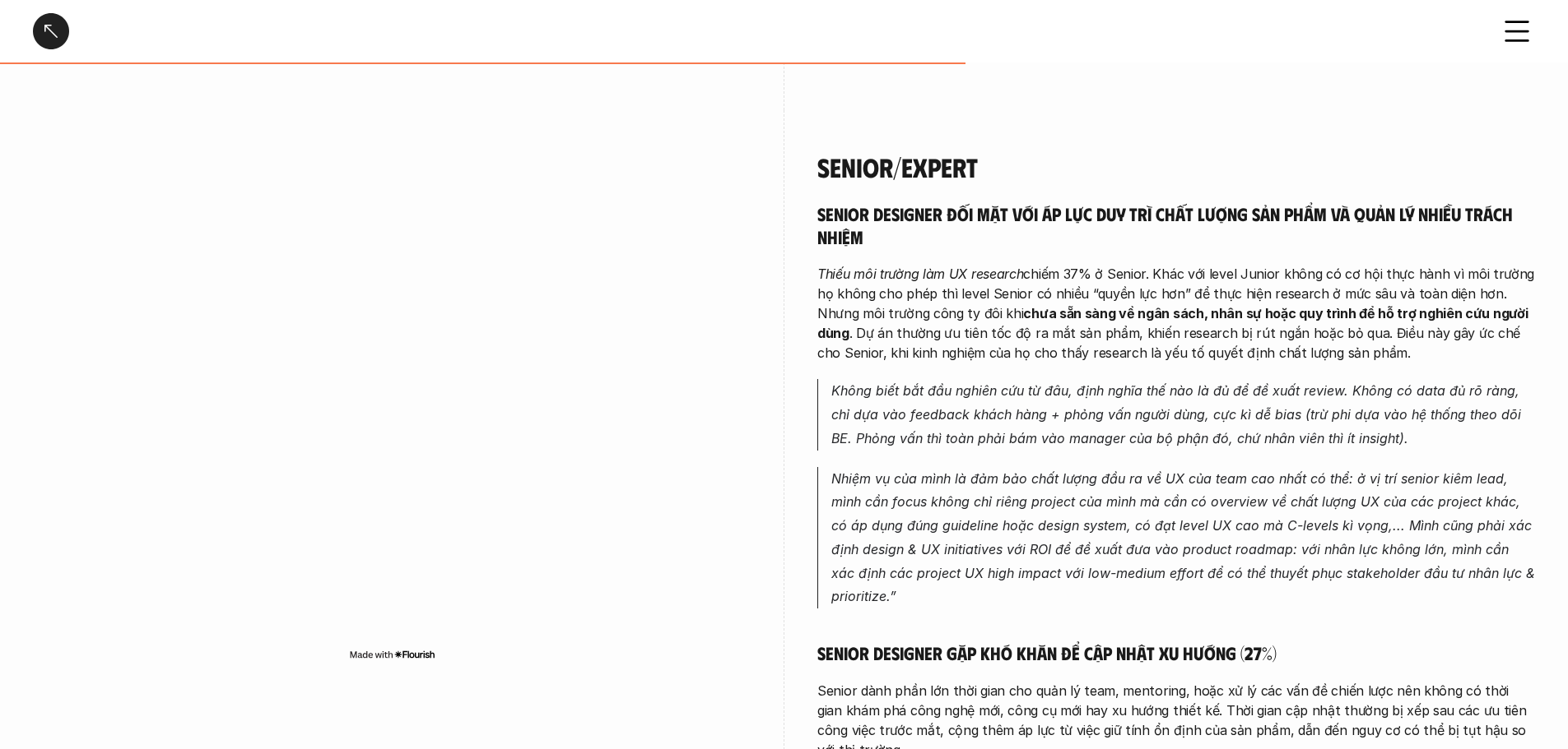
click at [941, 151] on div "Senior/Expert Senior designer đối mặt với áp lực duy trì chất lượng sản phẩm và…" at bounding box center [1176, 644] width 717 height 986
click at [917, 151] on h4 "Senior/Expert" at bounding box center [1176, 166] width 717 height 31
copy h4 "Senior/Expert"
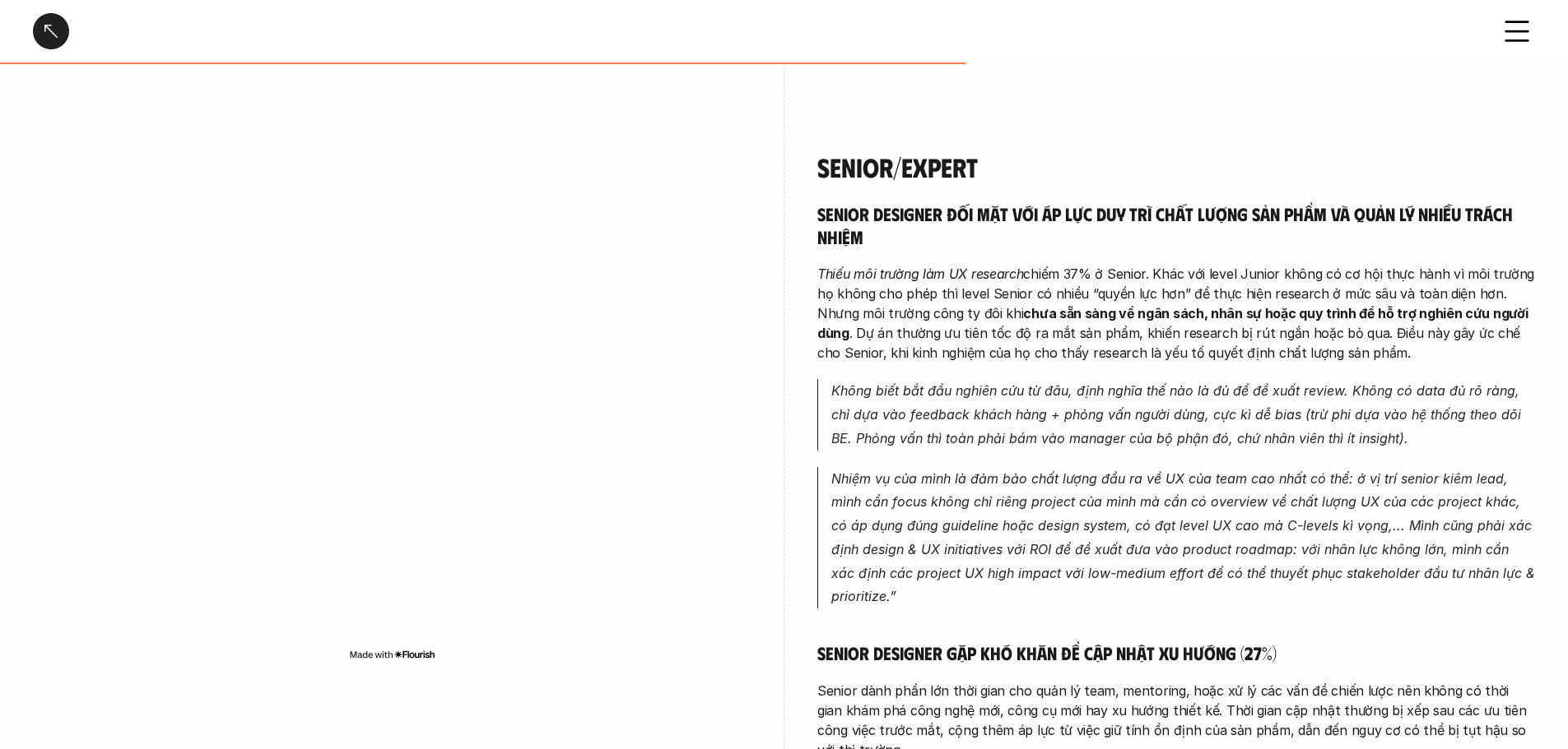
click at [1206, 467] on p "Nhiệm vụ của mình là đảm bảo chất lượng đầu ra về UX của team cao nhất có thể: …" at bounding box center [1183, 538] width 704 height 143
click at [53, 26] on div at bounding box center [51, 31] width 36 height 36
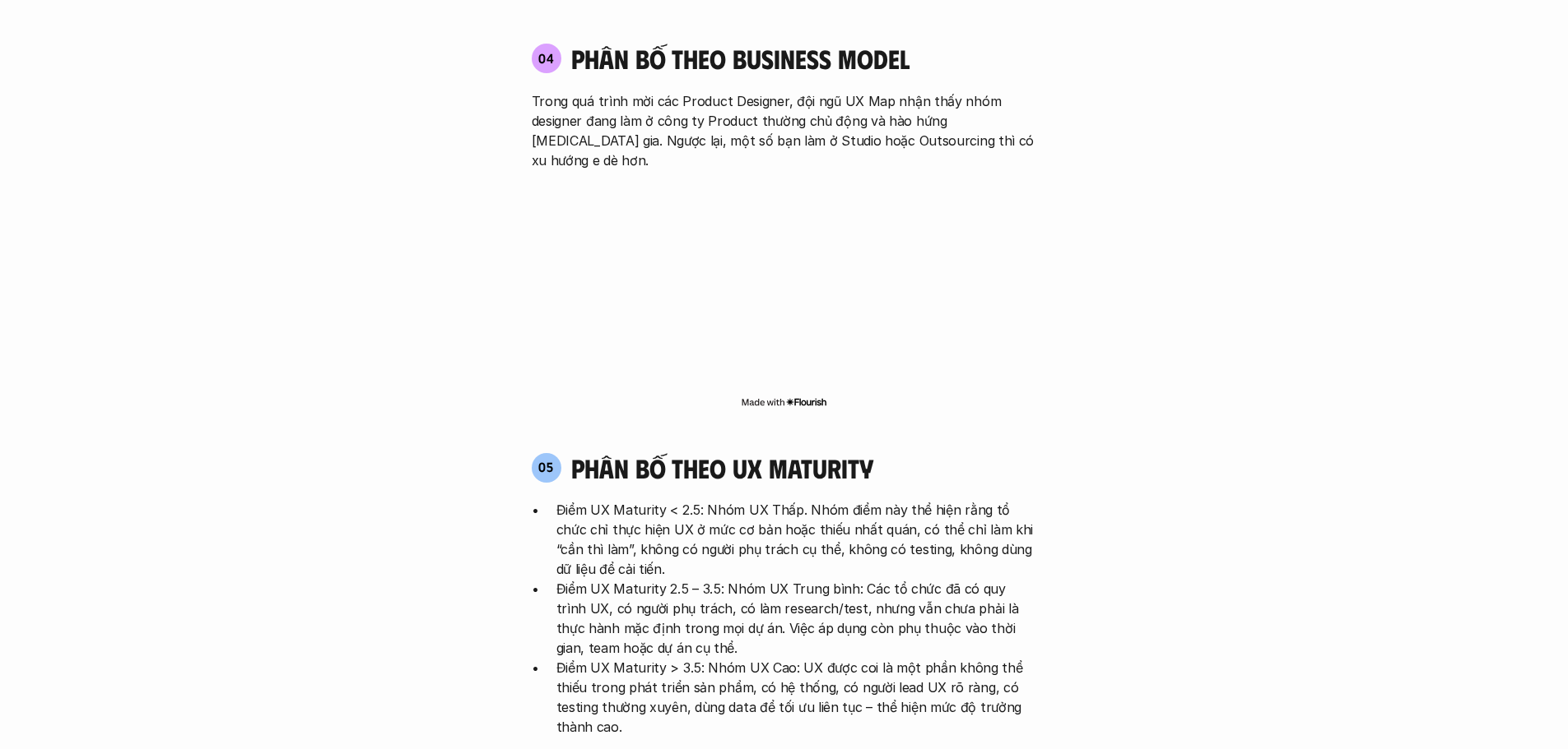
scroll to position [4792, 0]
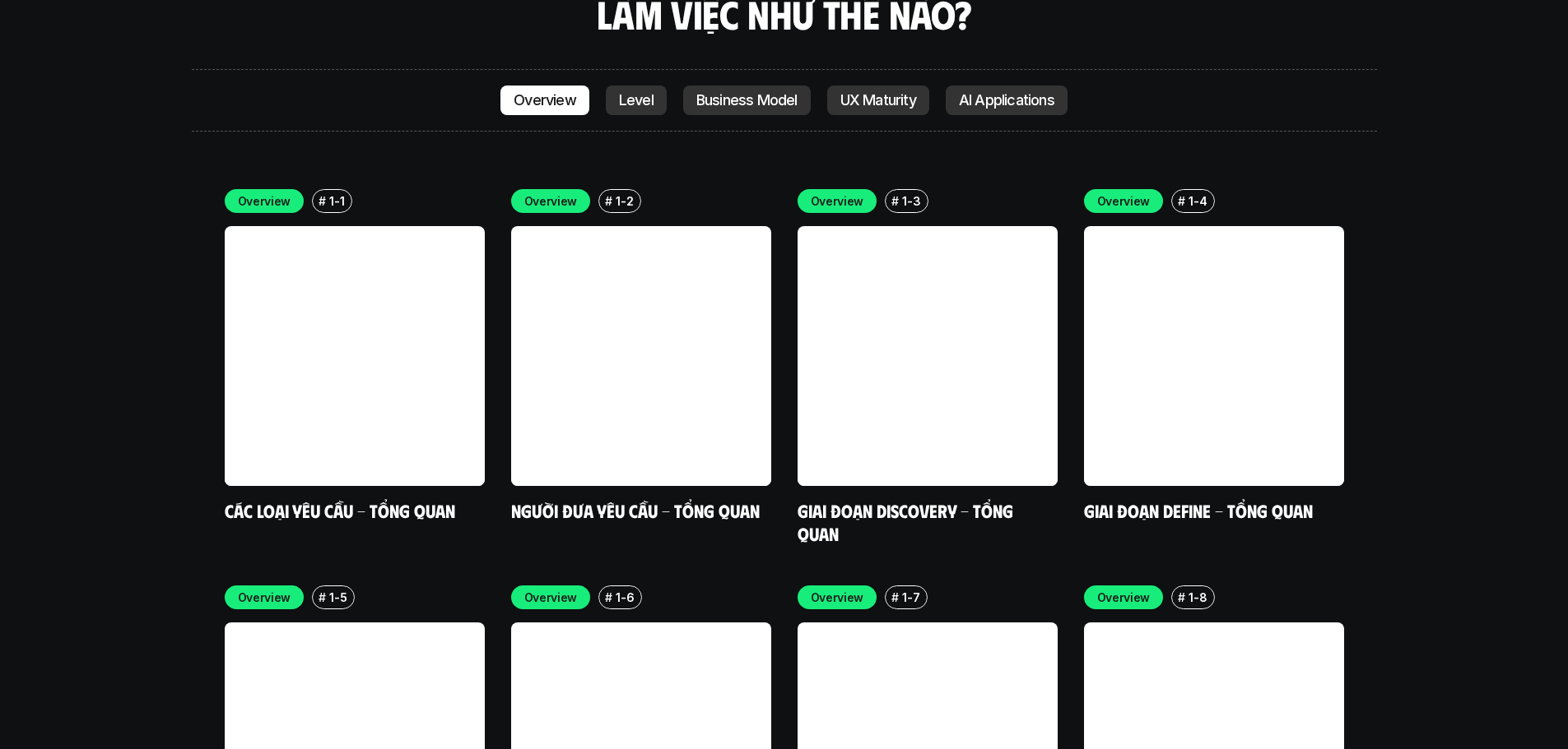
click at [570, 92] on p "Overview" at bounding box center [544, 100] width 62 height 17
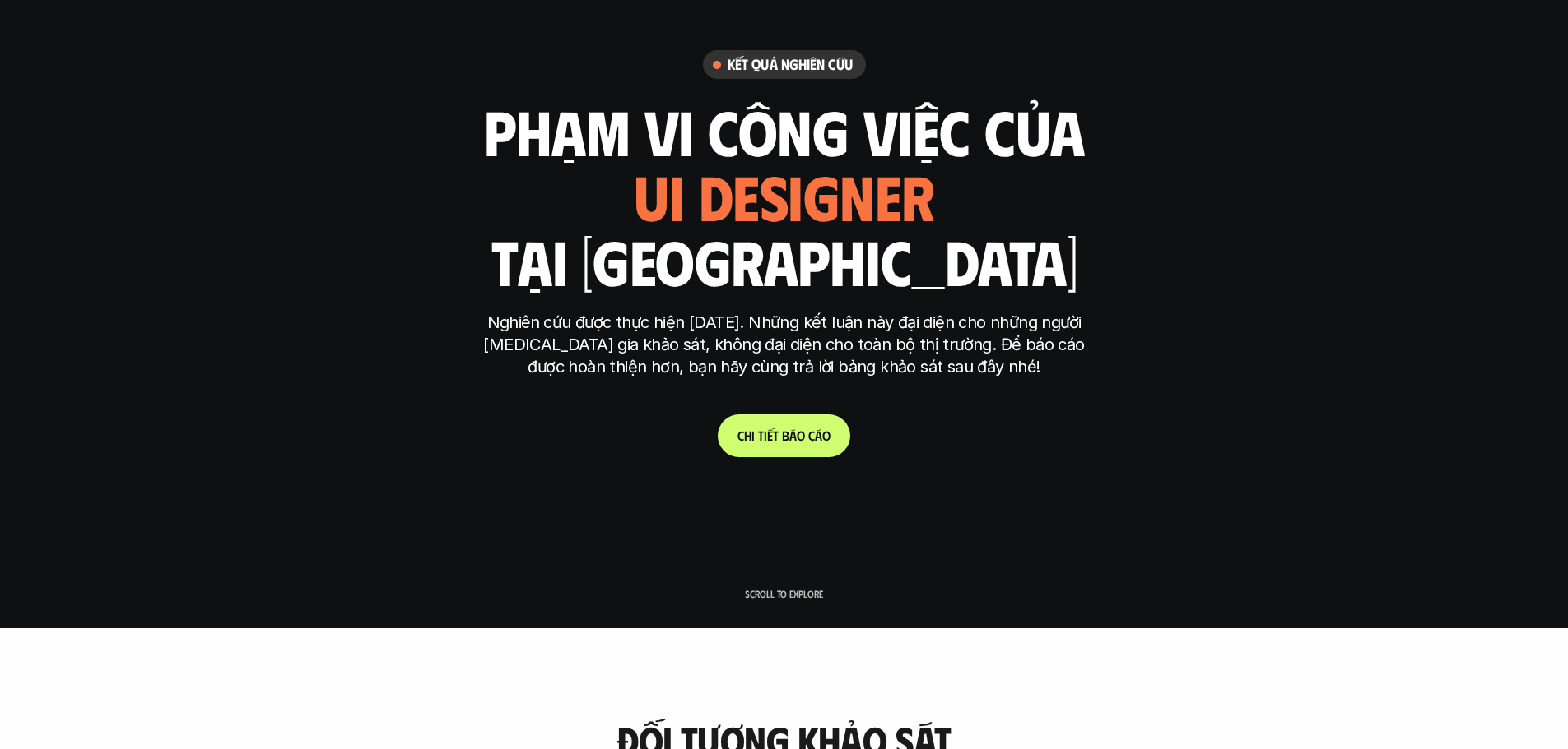
scroll to position [0, 0]
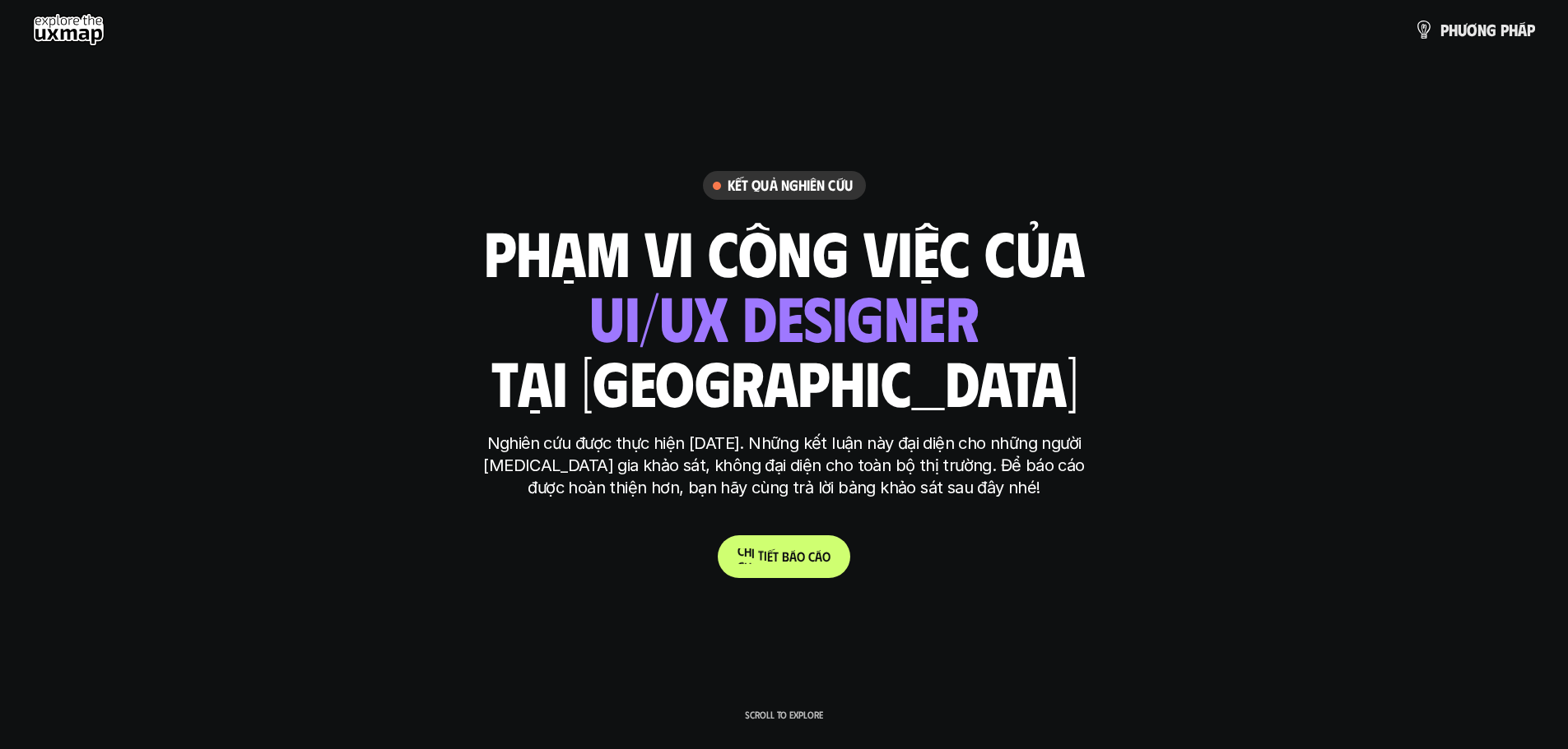
click at [796, 560] on p "C h i t i ế t b á o c á o" at bounding box center [784, 556] width 93 height 16
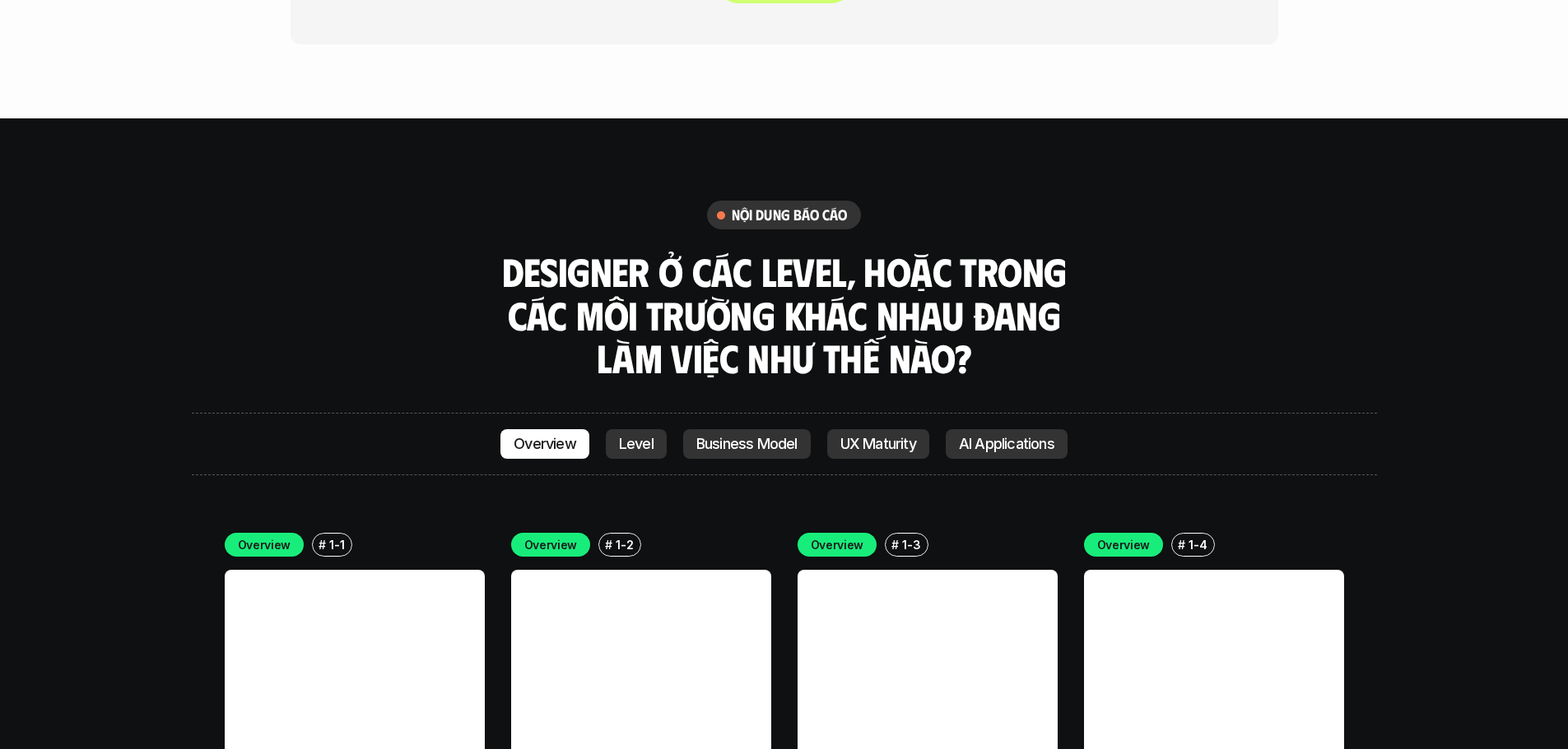
scroll to position [4468, 0]
